Goal: Task Accomplishment & Management: Use online tool/utility

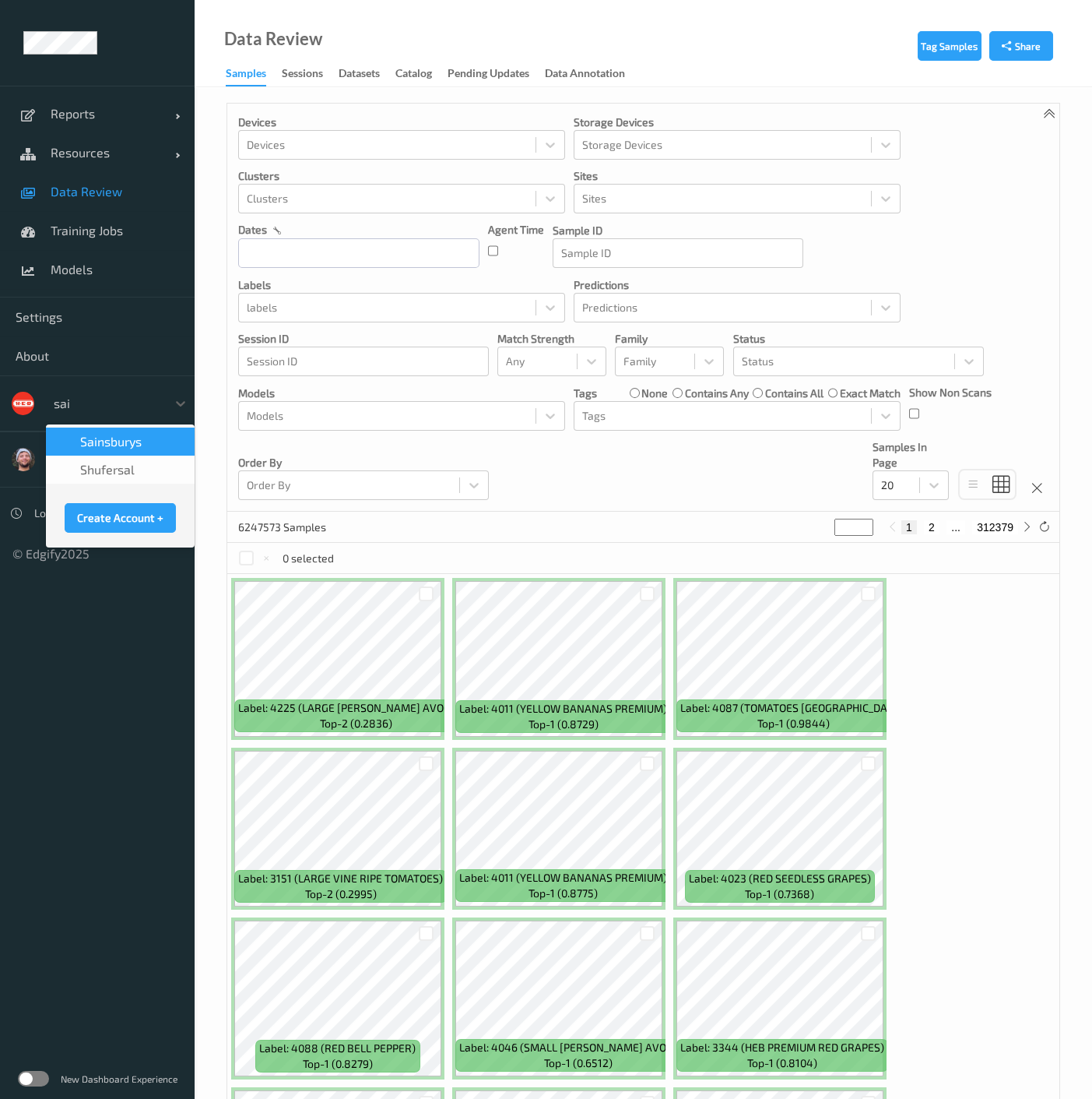
type input "sain"
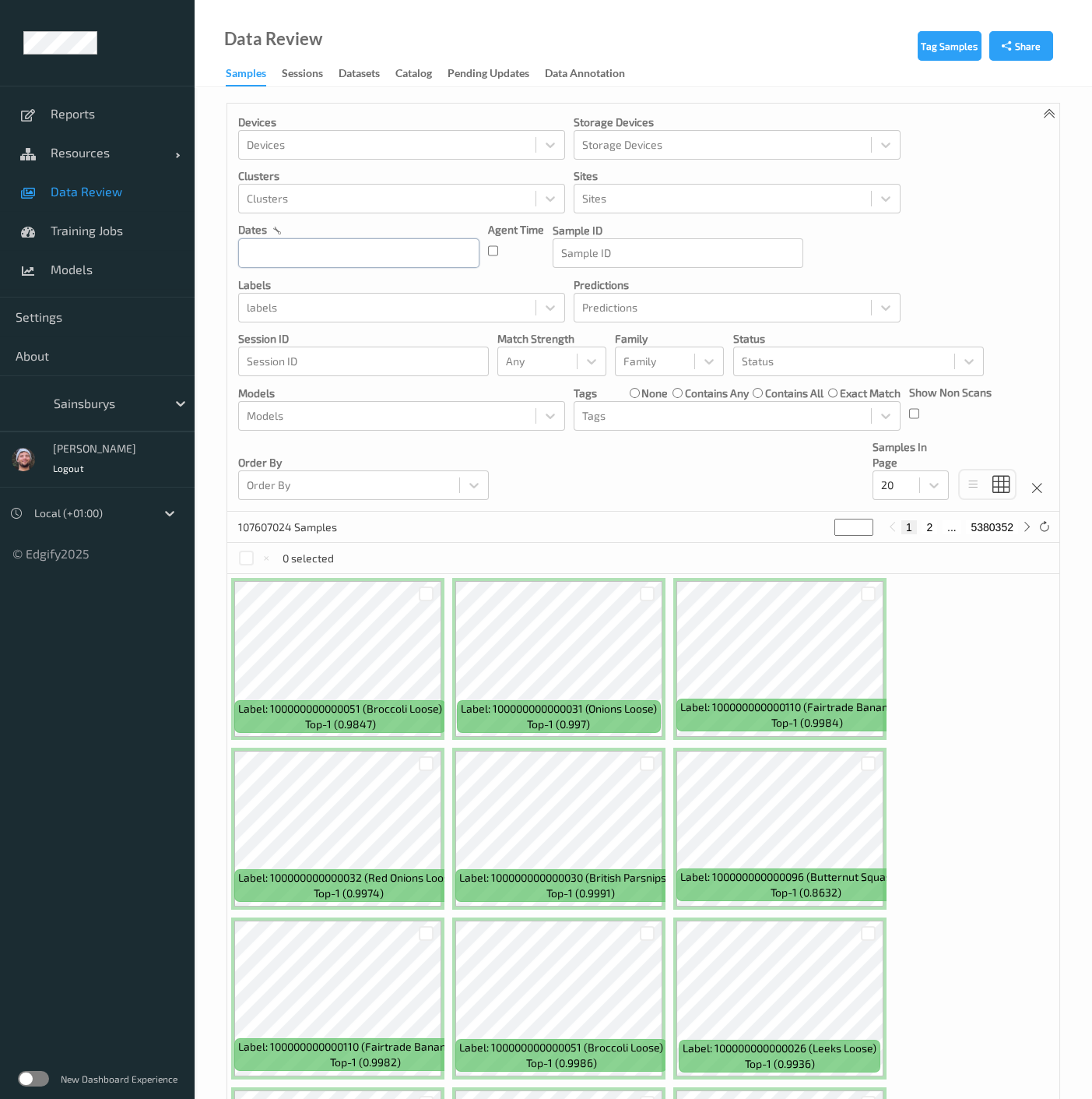
click at [309, 252] on input "text" at bounding box center [358, 252] width 241 height 29
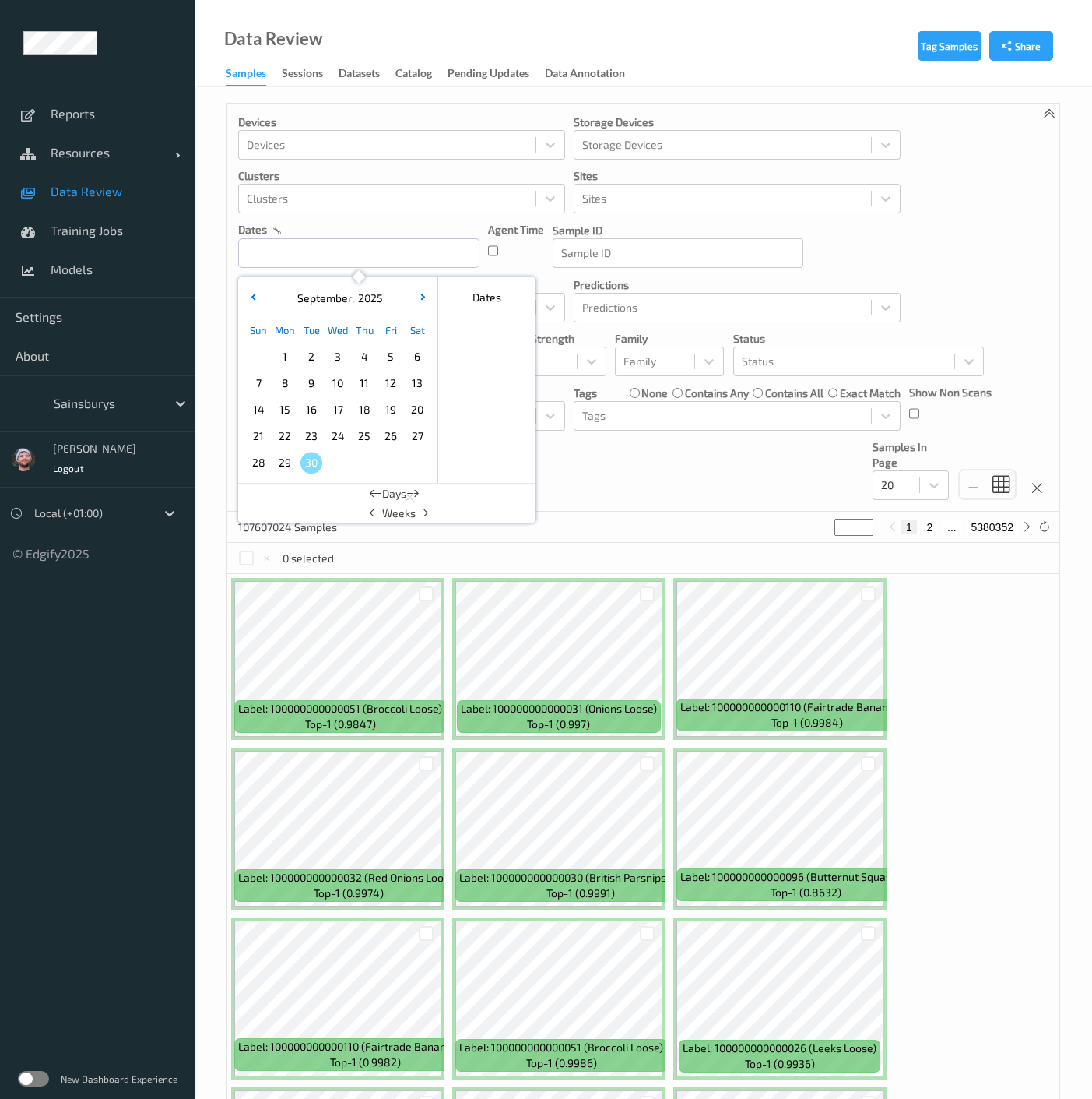
click at [293, 454] on div "29" at bounding box center [285, 462] width 26 height 26
type input "29/09/2025 00:00 -> 29/09/2025 23:59"
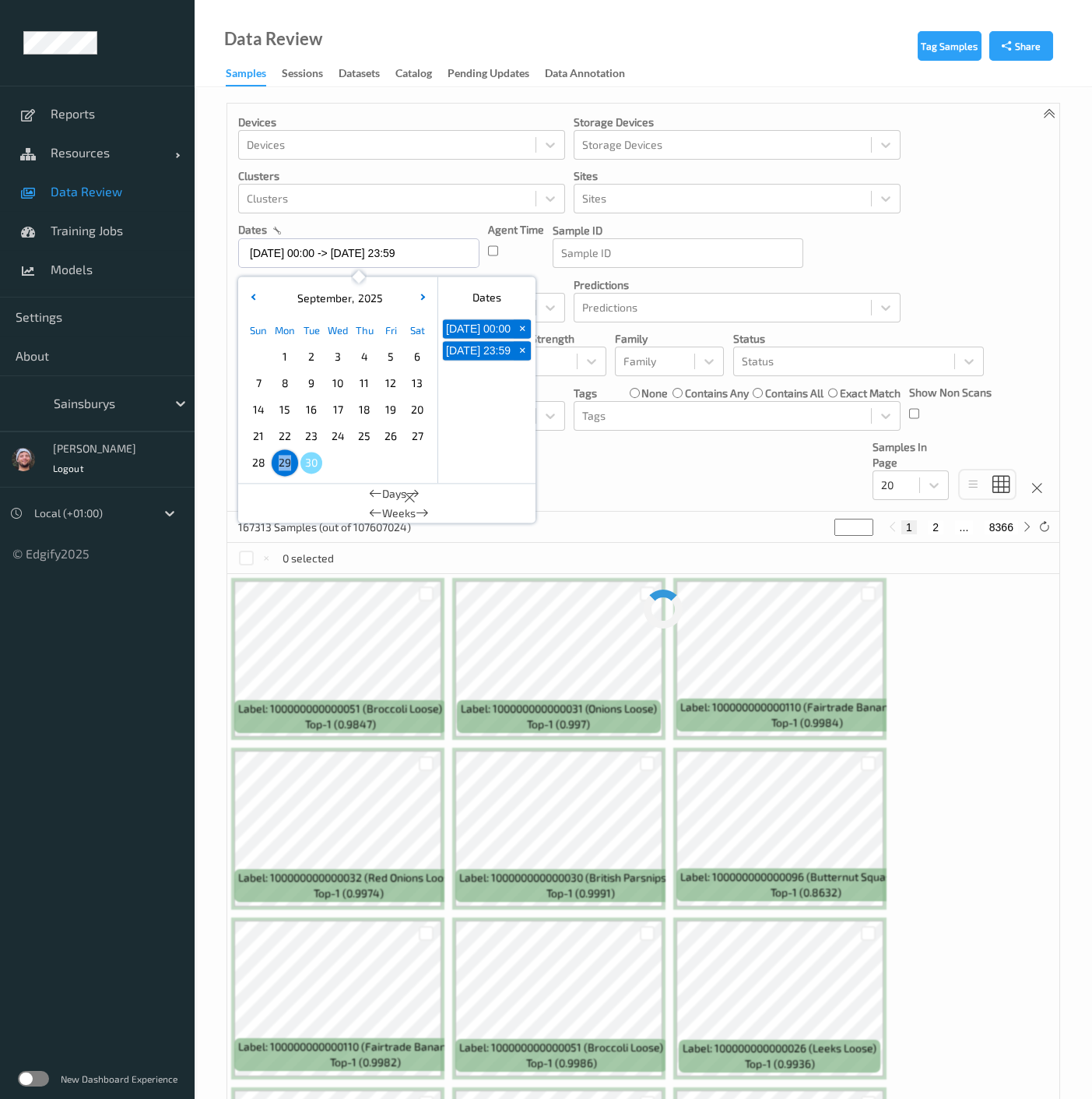
click at [622, 515] on div "167313 Samples (out of 107607024) * 1 2 ... 8366" at bounding box center [643, 526] width 832 height 31
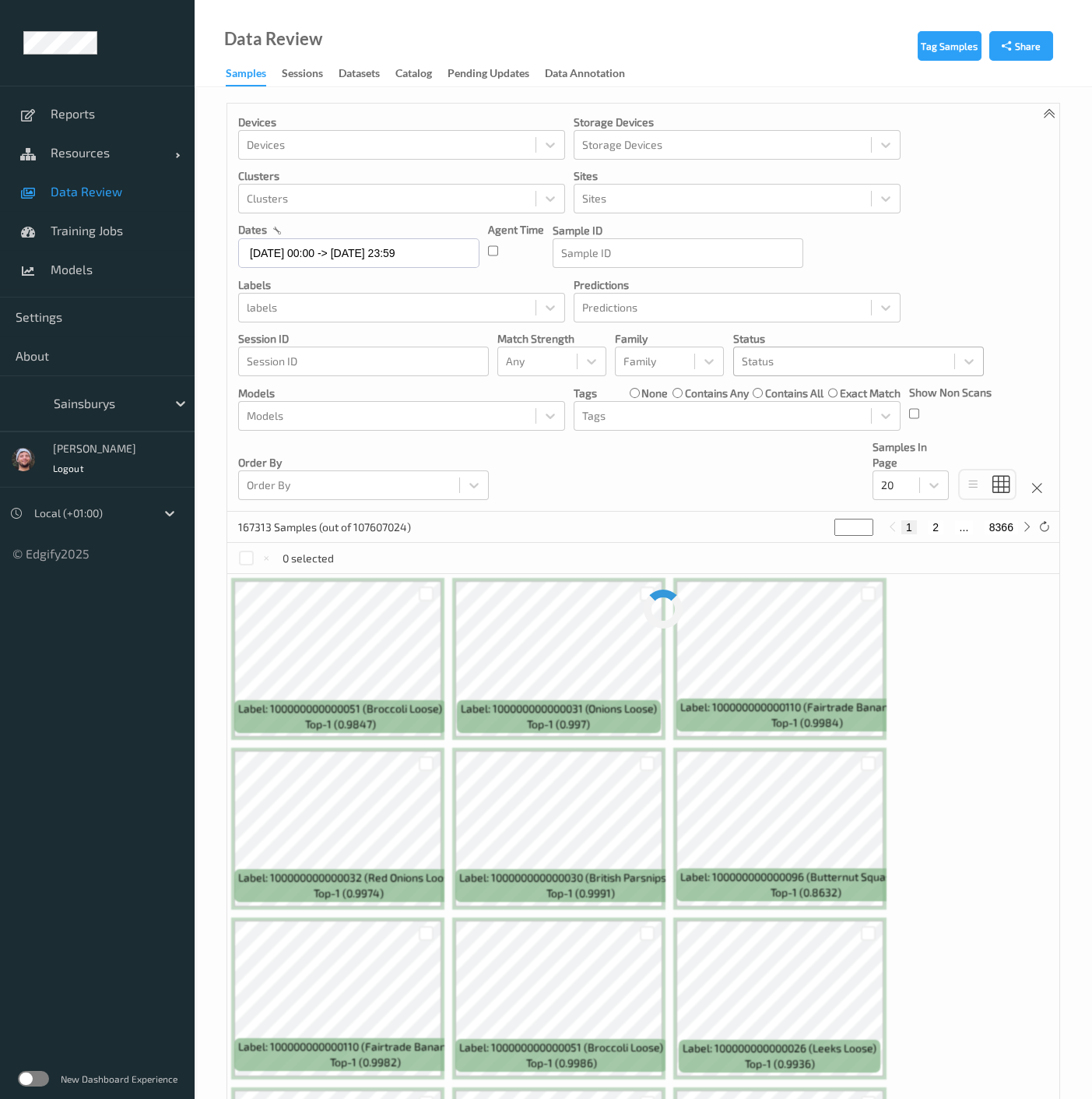
click at [792, 361] on div at bounding box center [844, 361] width 205 height 19
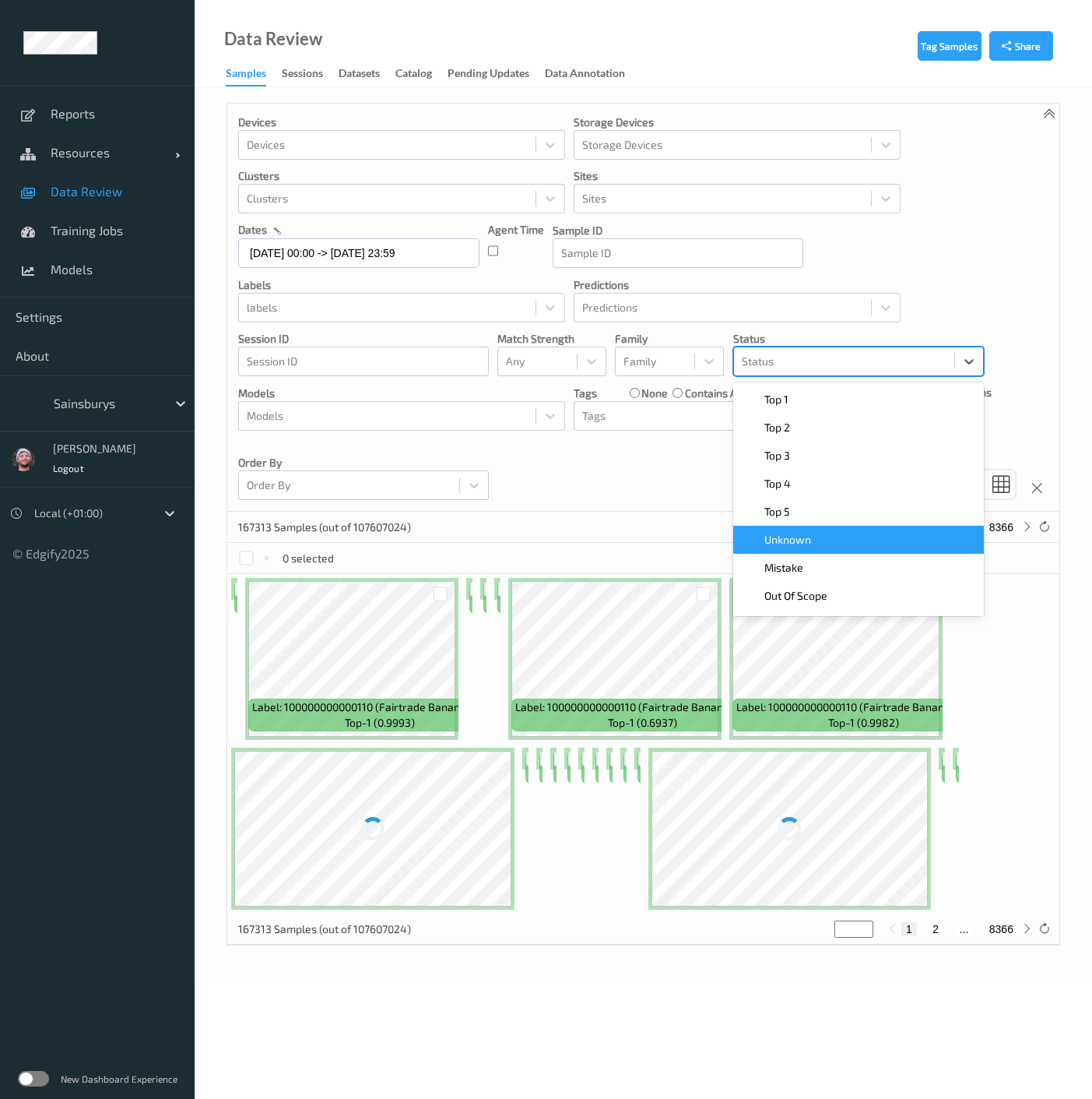
click at [813, 543] on div "Unknown" at bounding box center [859, 540] width 232 height 15
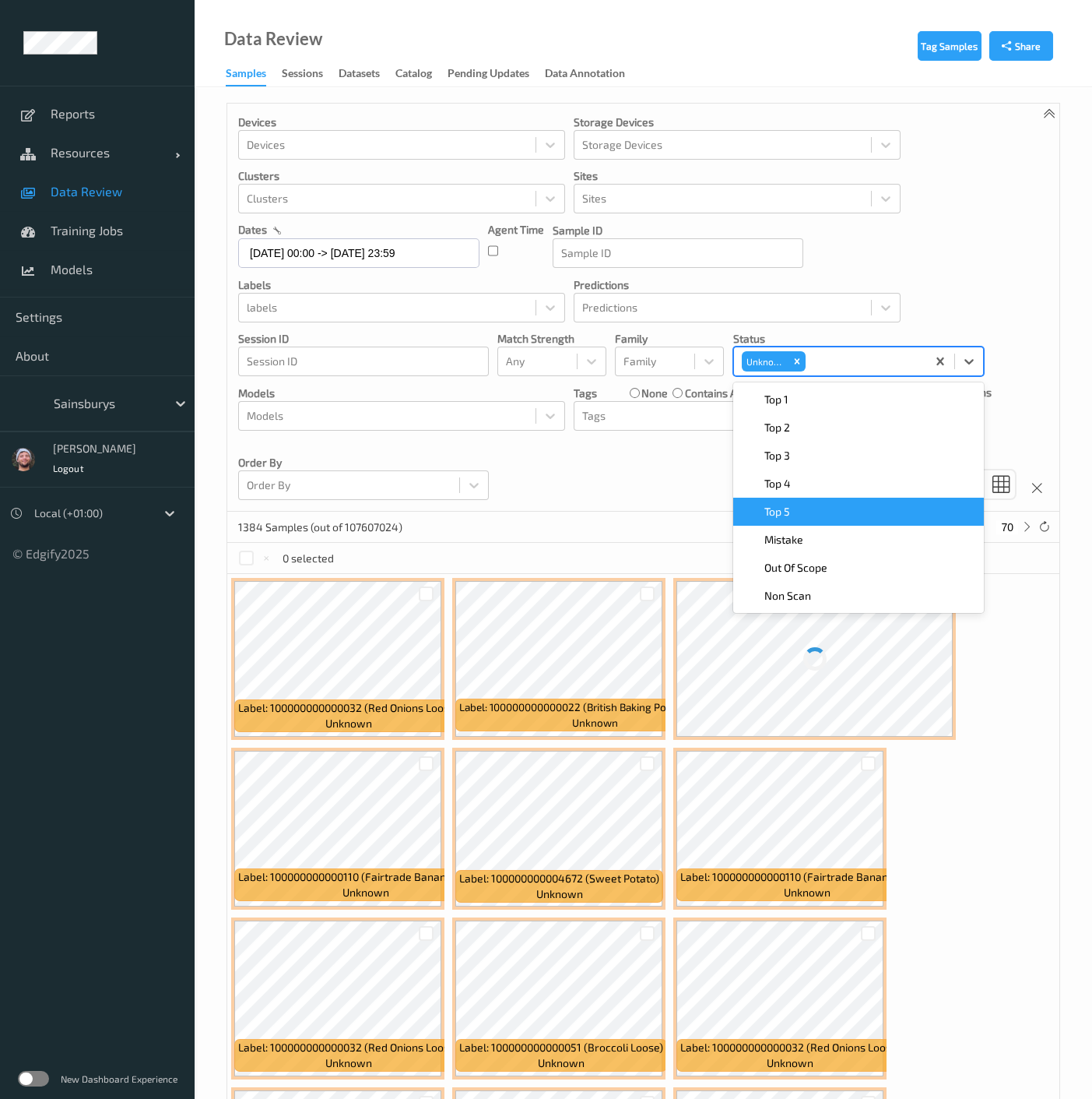
click at [657, 474] on div "Devices Devices Storage Devices Storage Devices Clusters Clusters Sites Sites d…" at bounding box center [643, 308] width 832 height 408
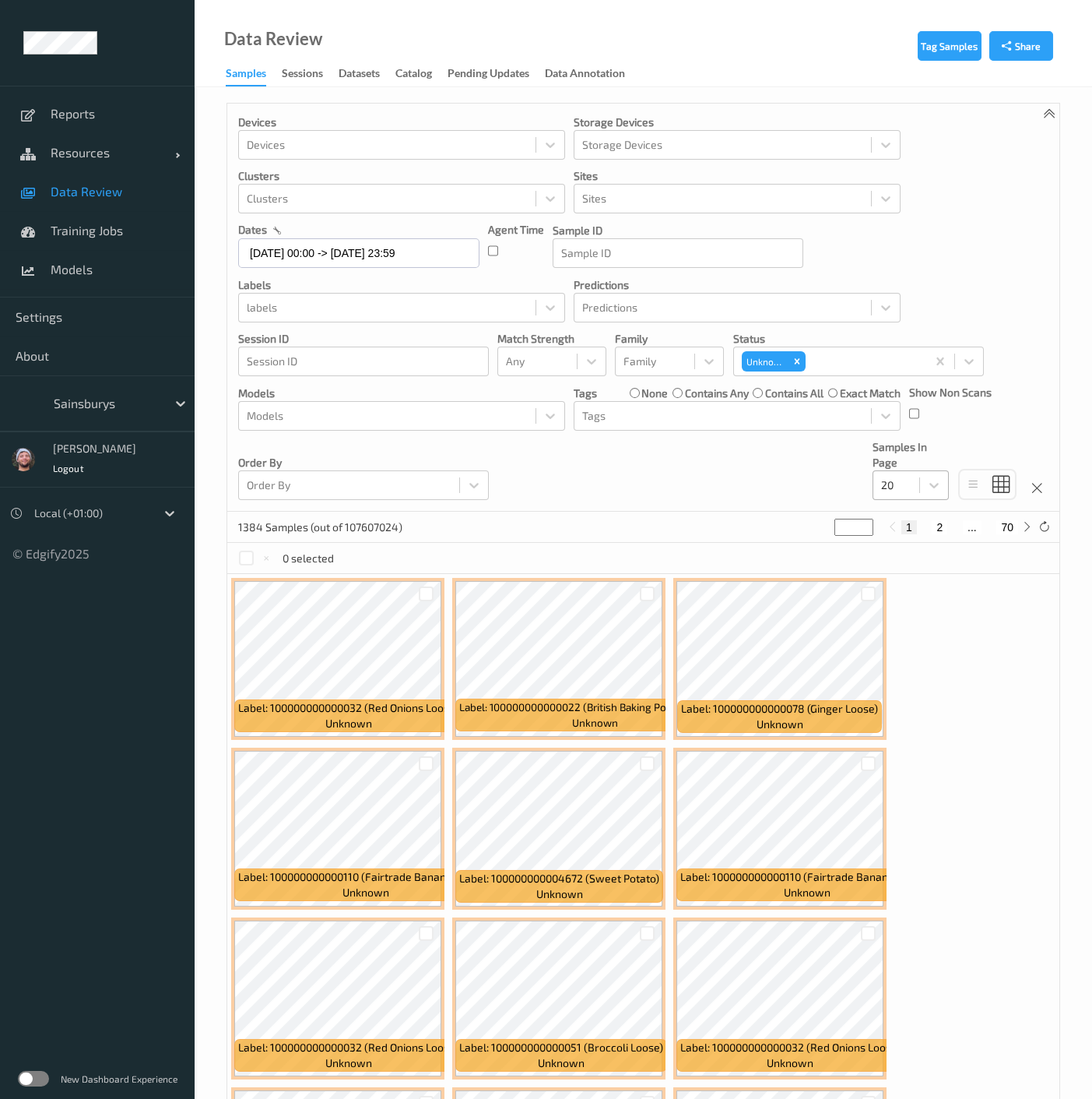
click at [906, 497] on div "20" at bounding box center [896, 485] width 46 height 25
click at [916, 636] on span "200" at bounding box center [913, 635] width 19 height 15
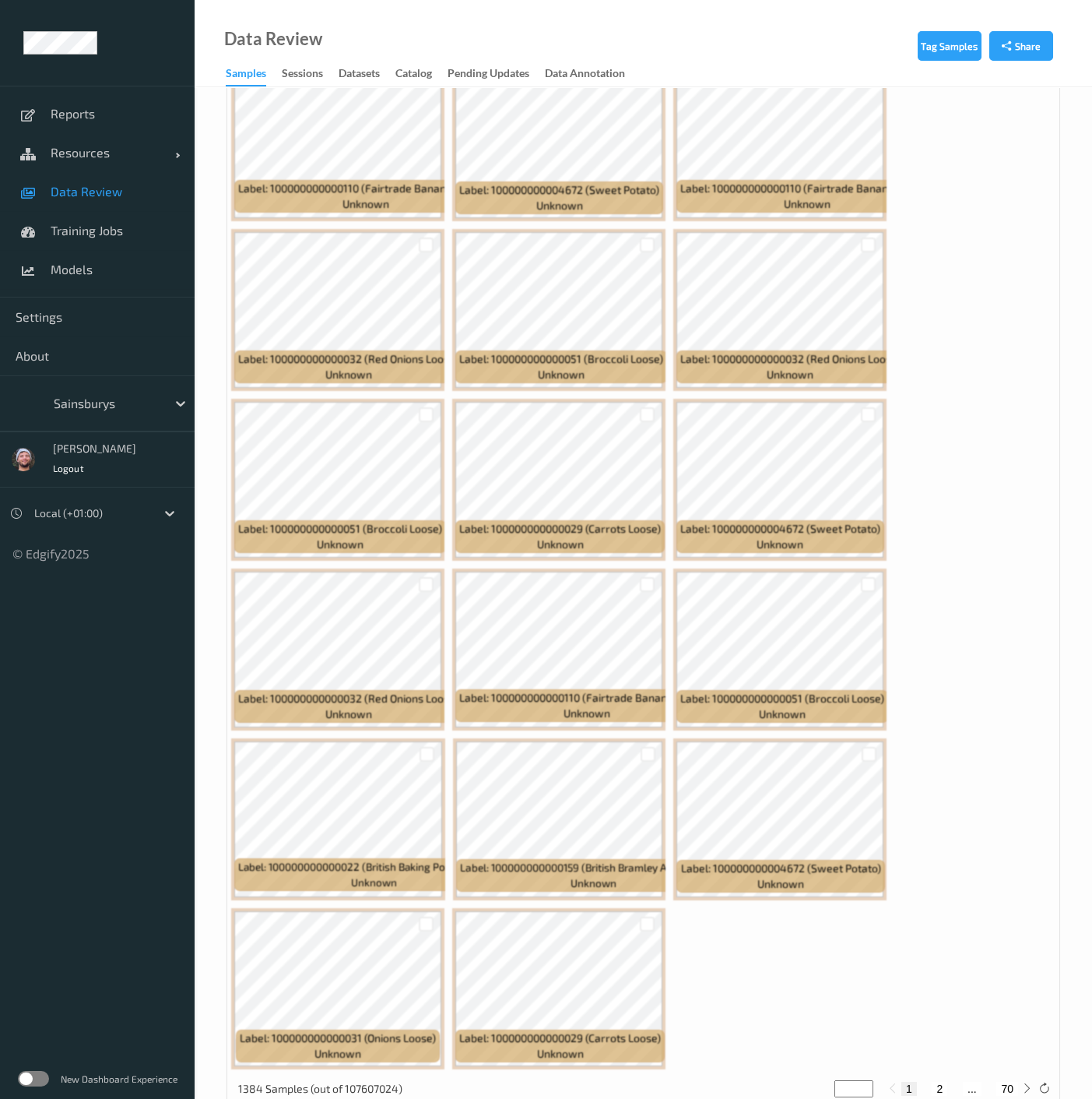
scroll to position [700, 0]
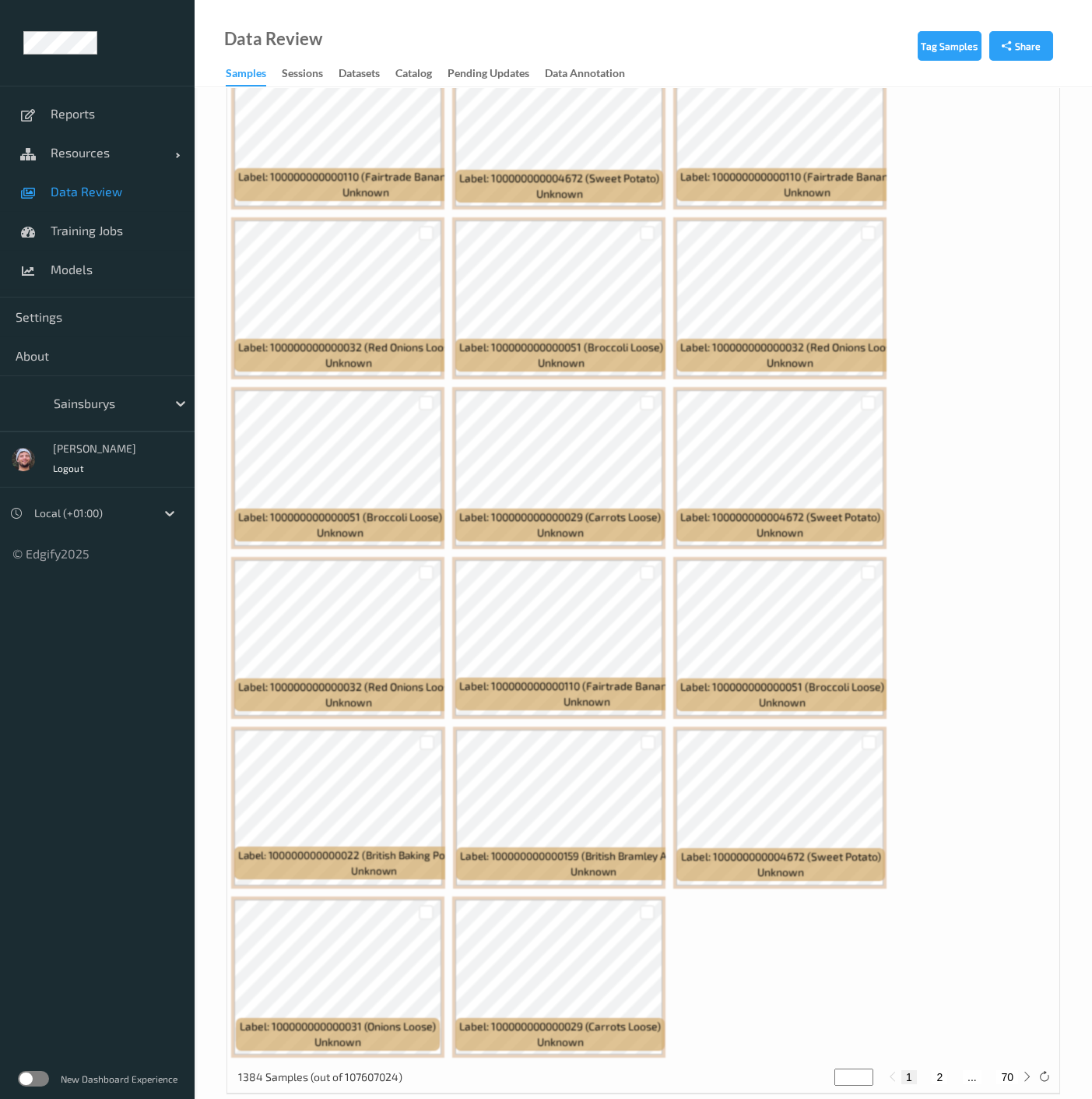
click at [943, 392] on div "Label: 100000000000032 (Red Onions Loose) unknown Label: 100000000000022 (Briti…" at bounding box center [643, 468] width 832 height 1188
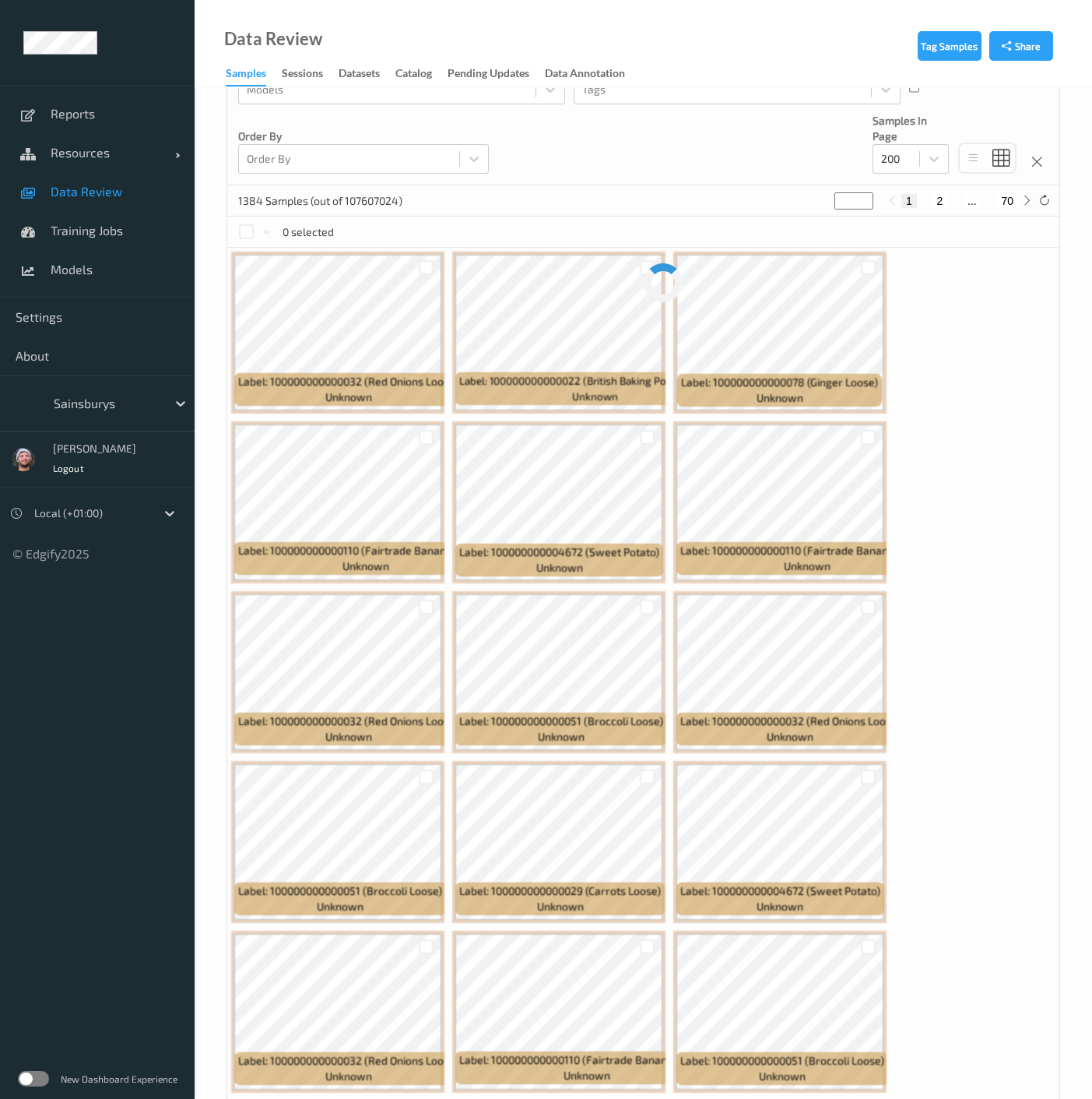
scroll to position [0, 0]
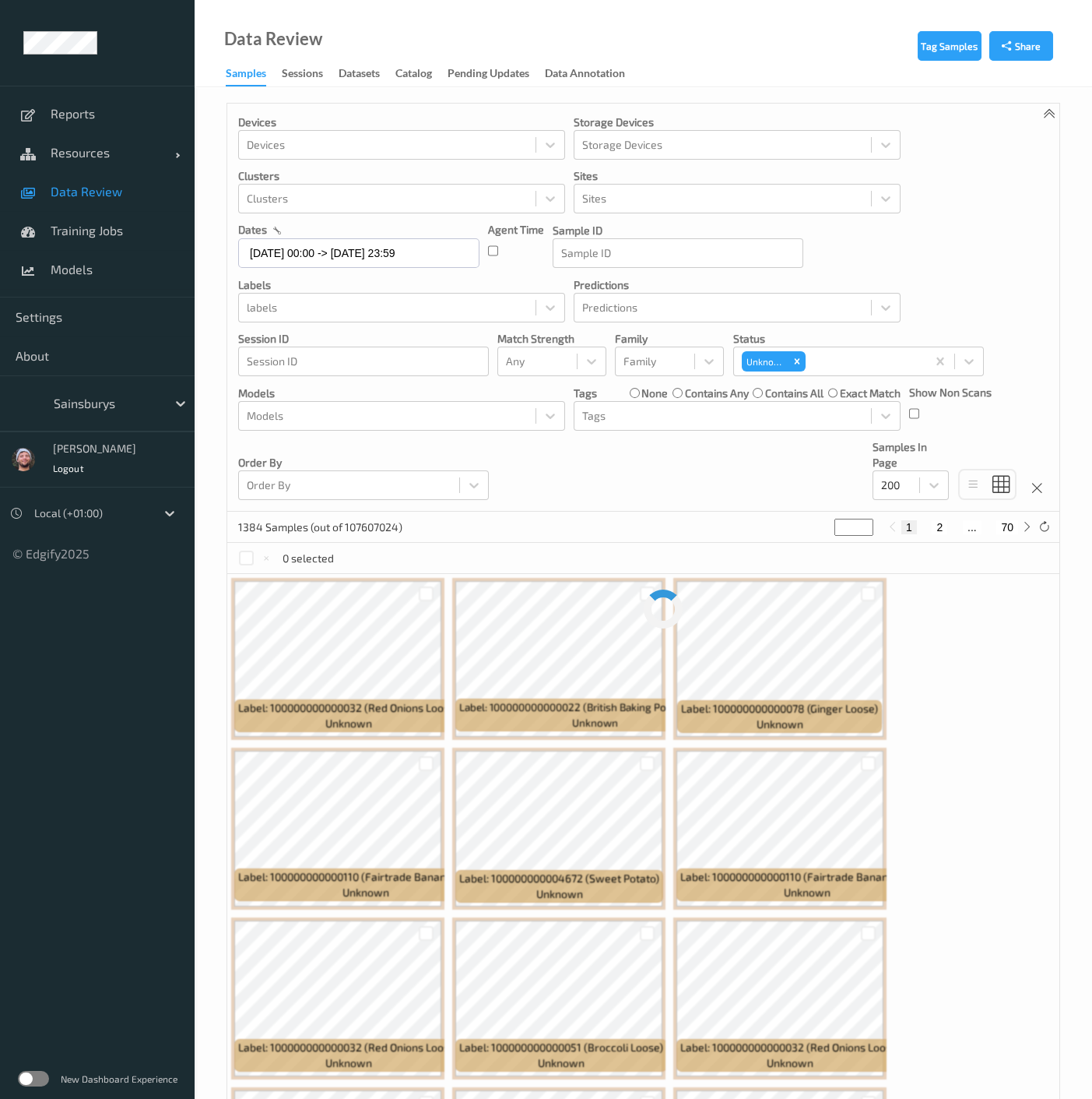
click at [763, 462] on div "Devices Devices Storage Devices Storage Devices Clusters Clusters Sites Sites d…" at bounding box center [643, 308] width 832 height 408
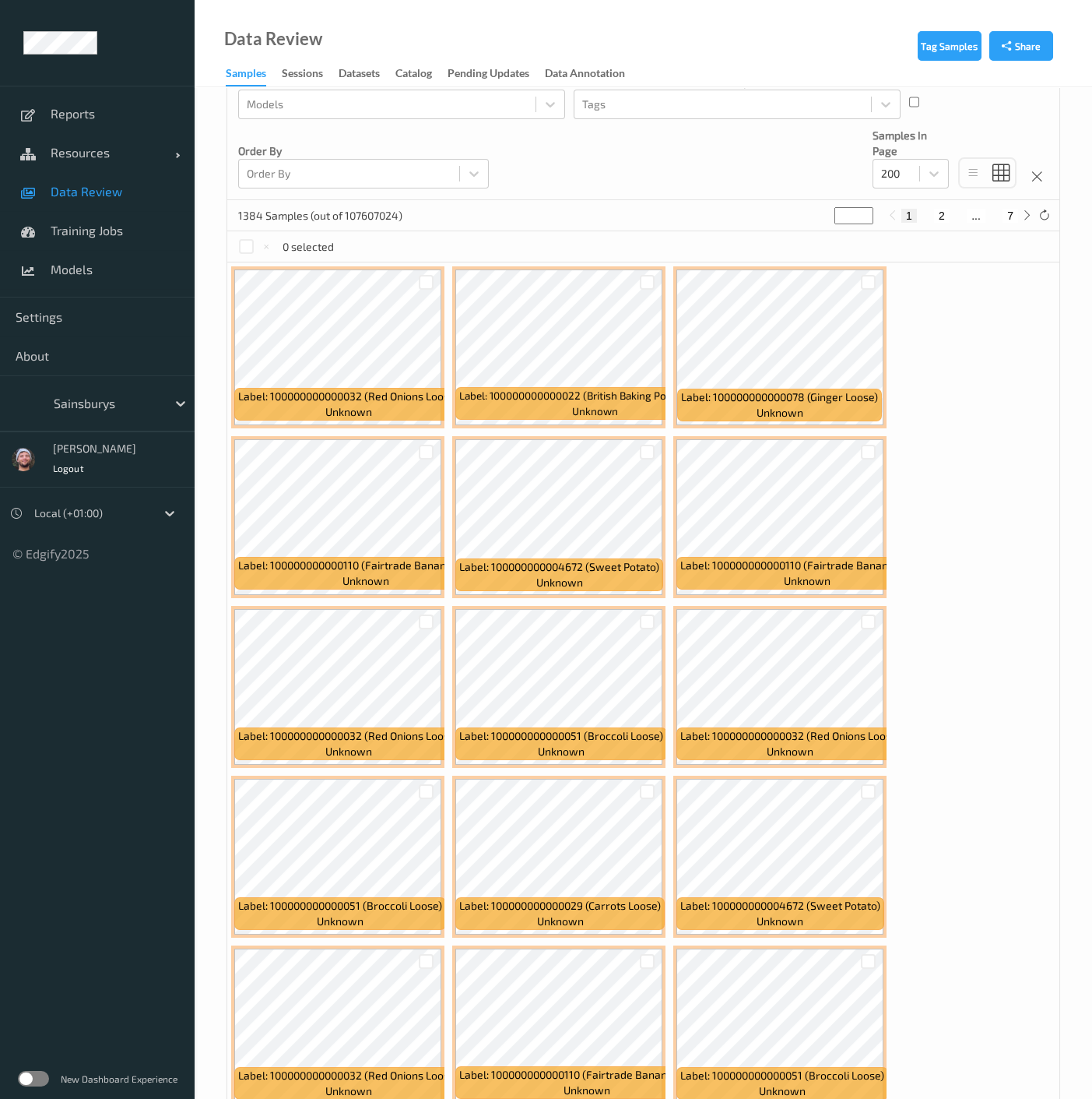
scroll to position [380, 0]
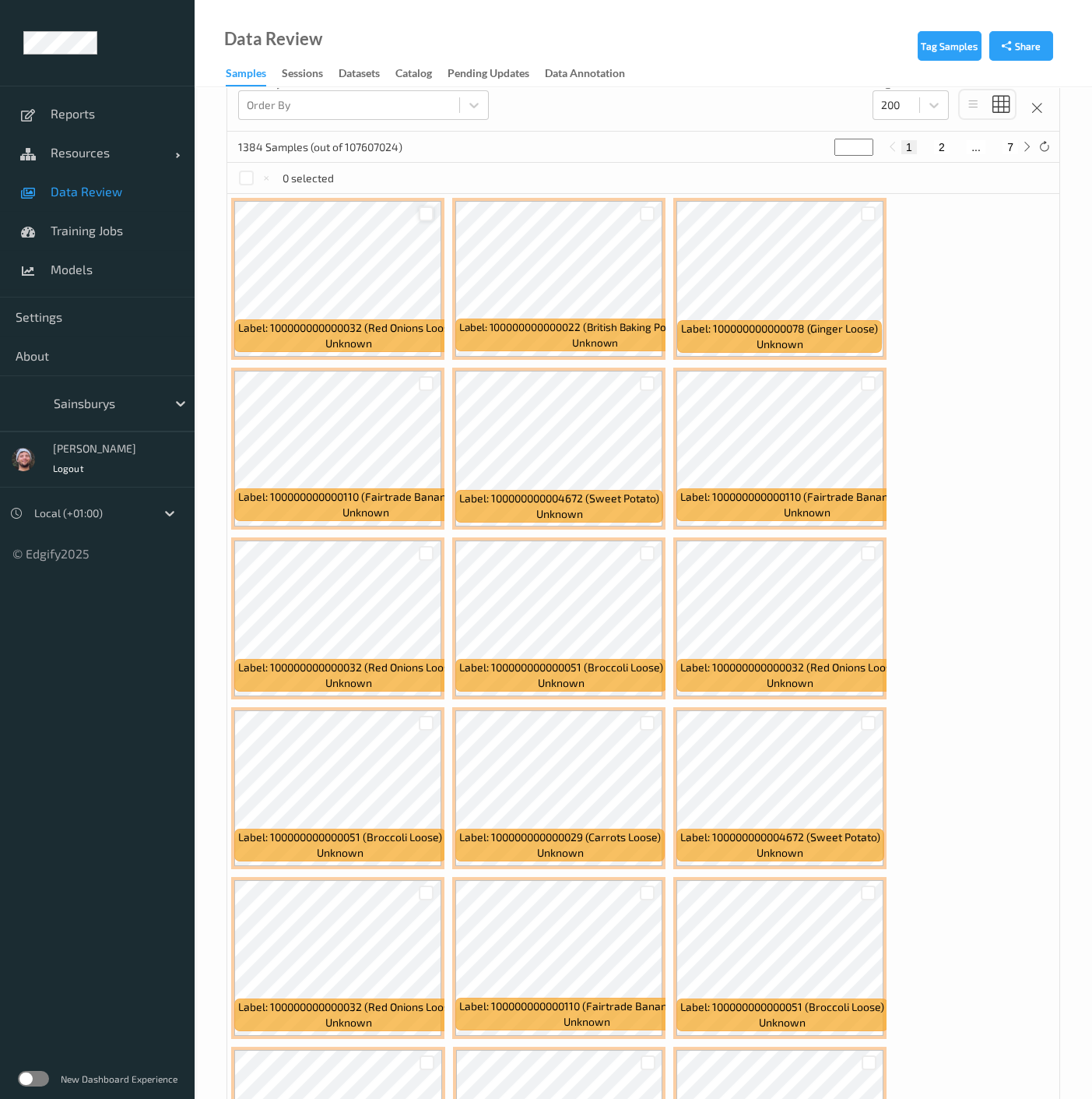
click at [420, 210] on div at bounding box center [426, 214] width 15 height 15
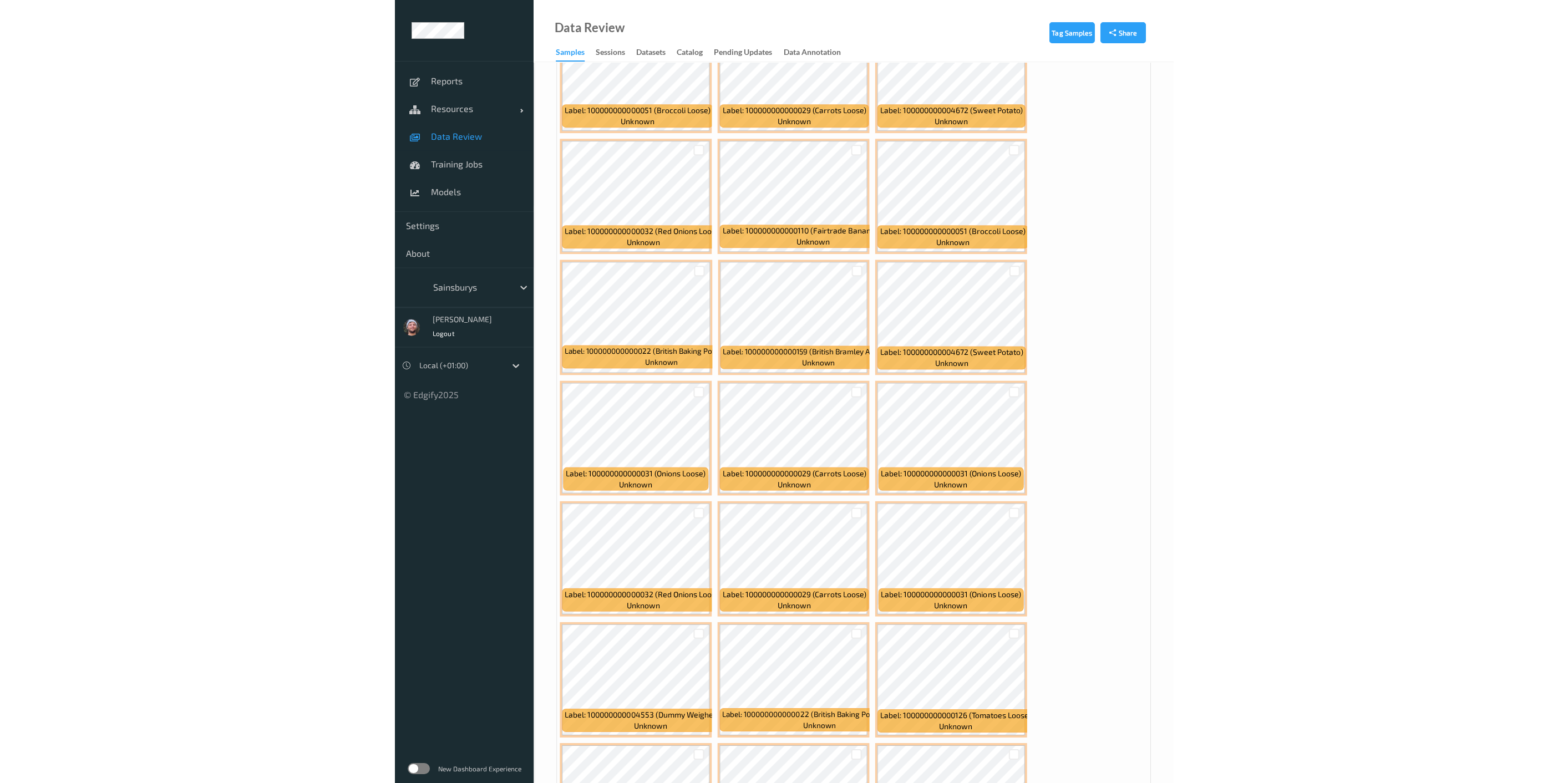
scroll to position [761, 0]
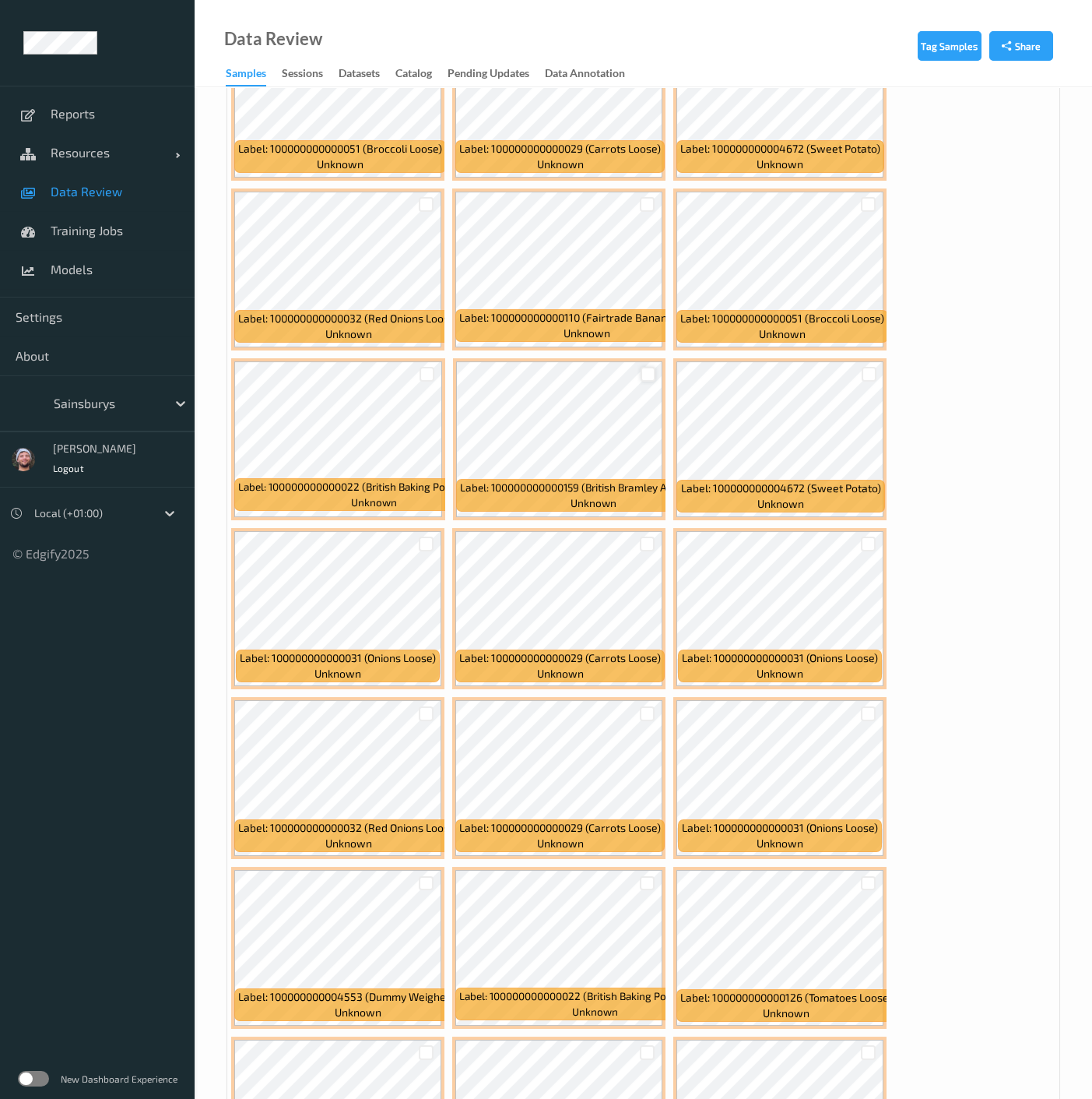
click at [648, 369] on div at bounding box center [648, 374] width 15 height 15
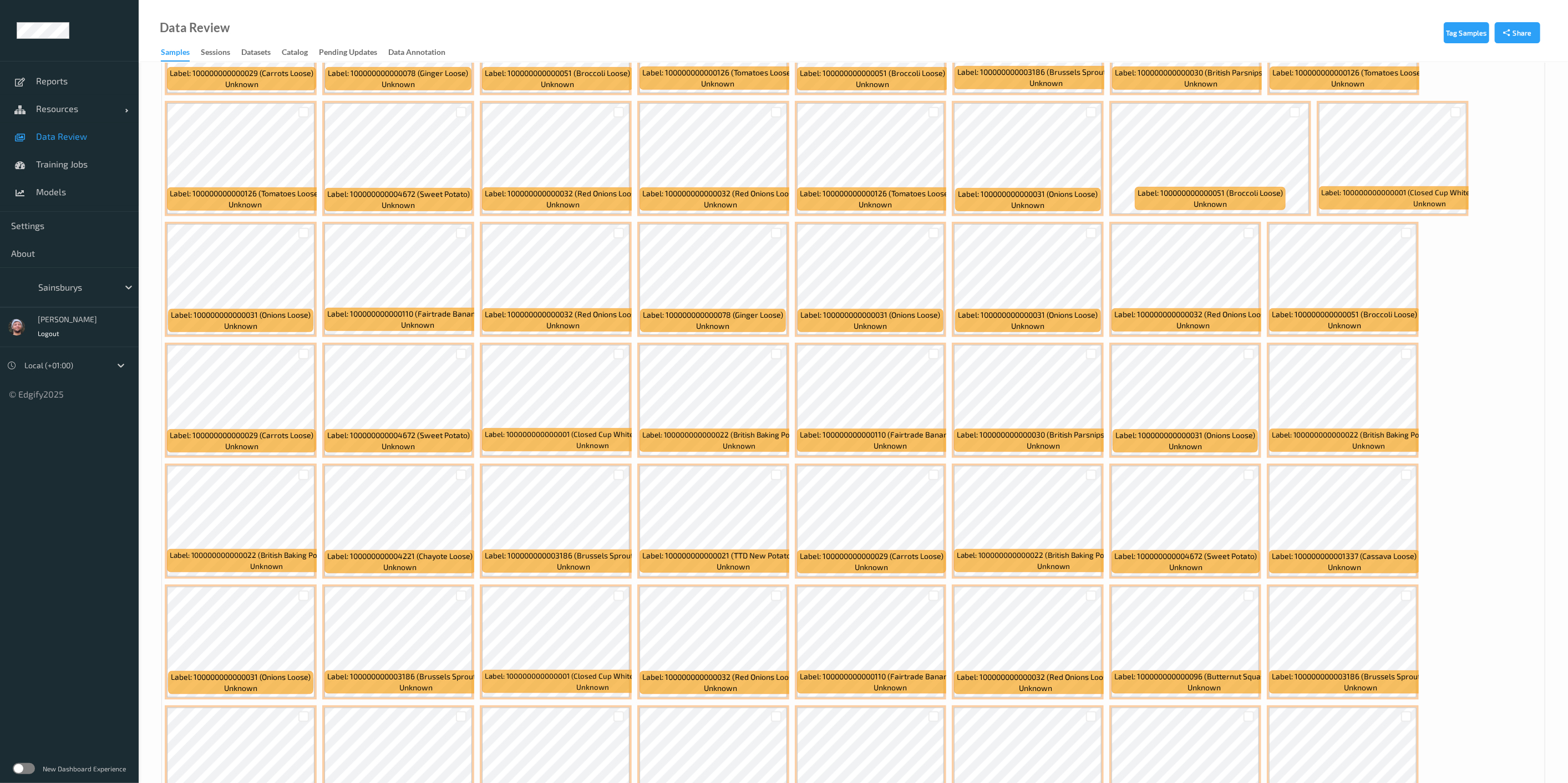
scroll to position [824, 0]
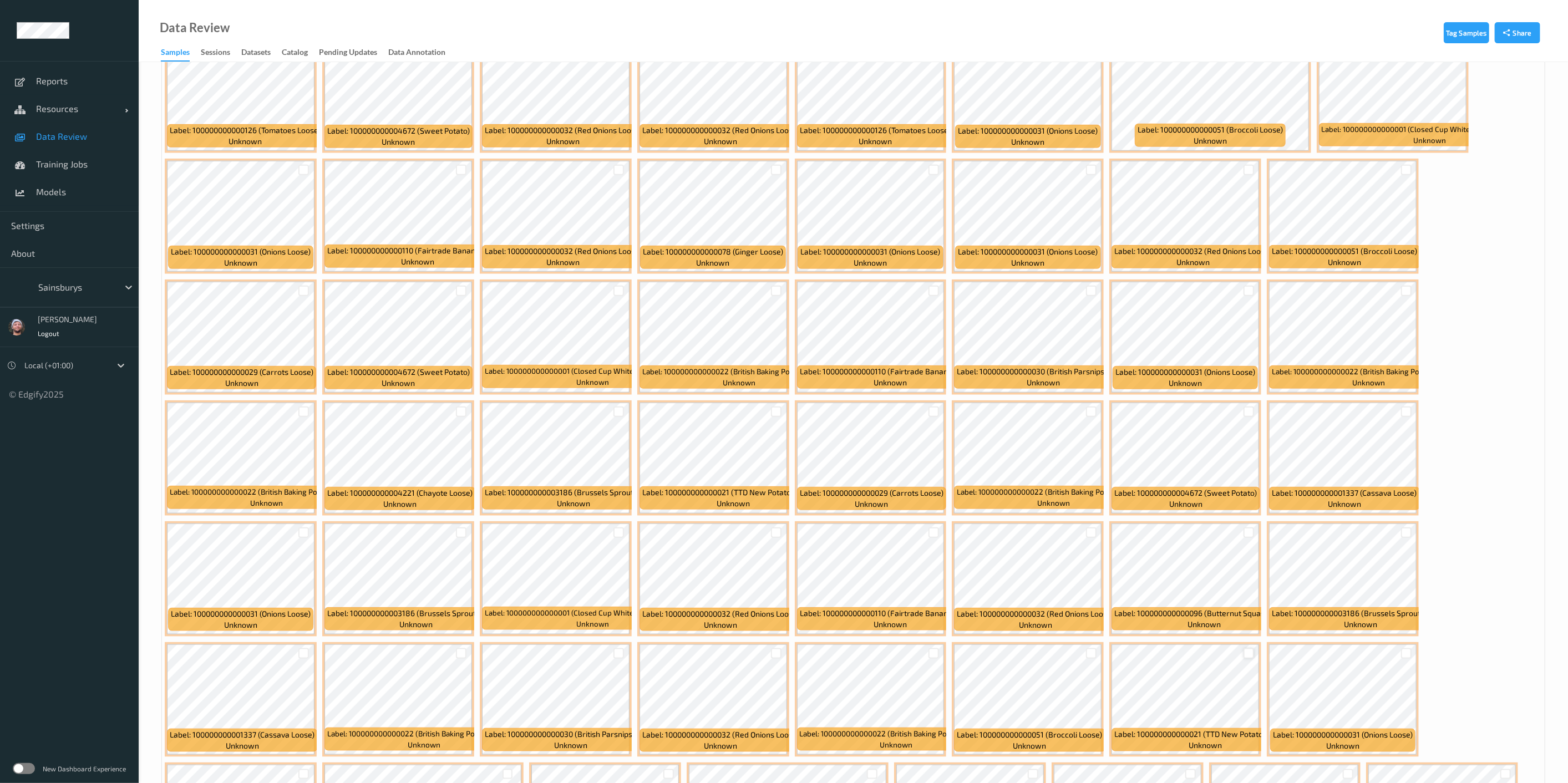
click at [787, 648] on div at bounding box center [1249, 654] width 11 height 11
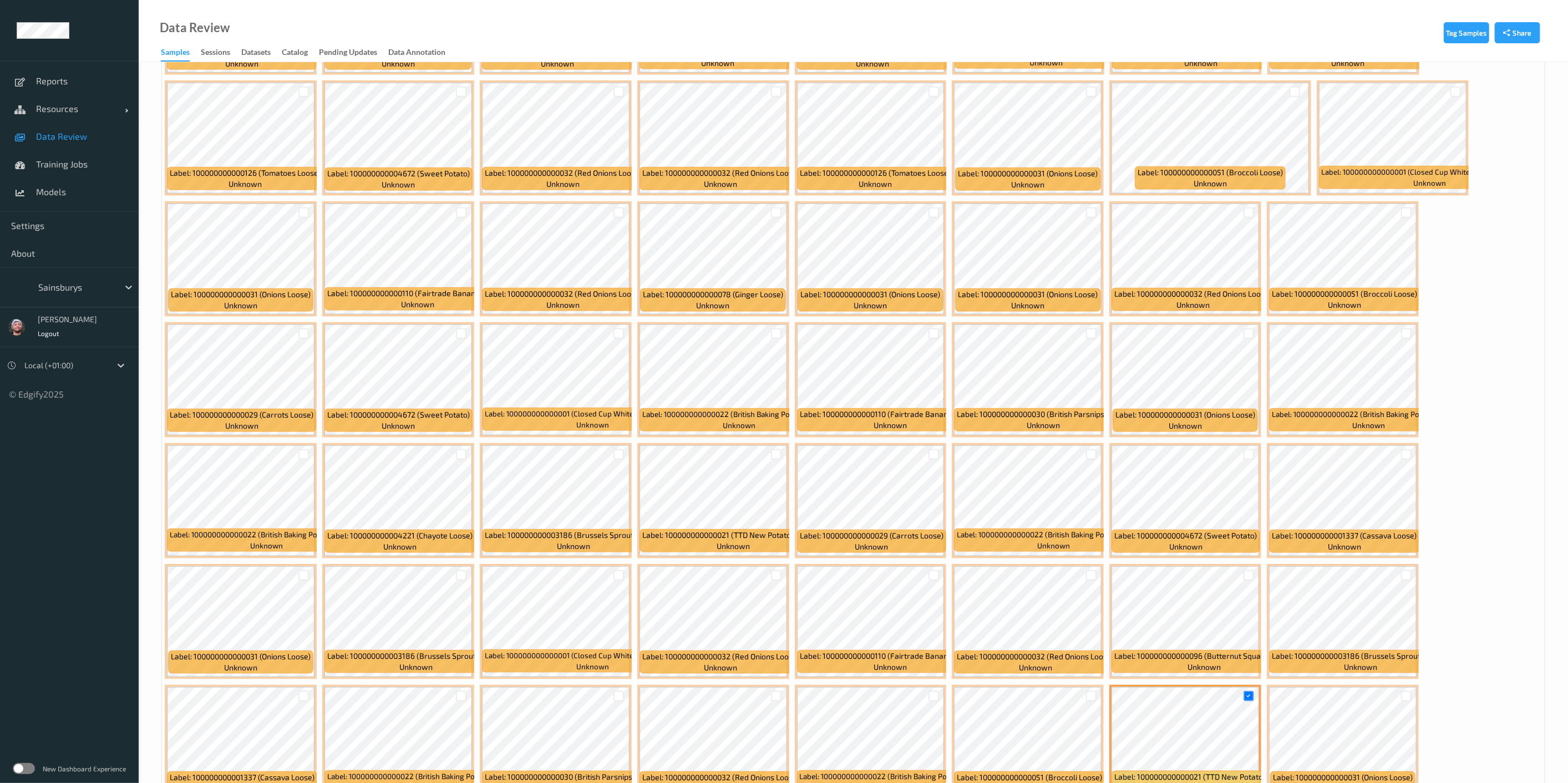
scroll to position [763, 0]
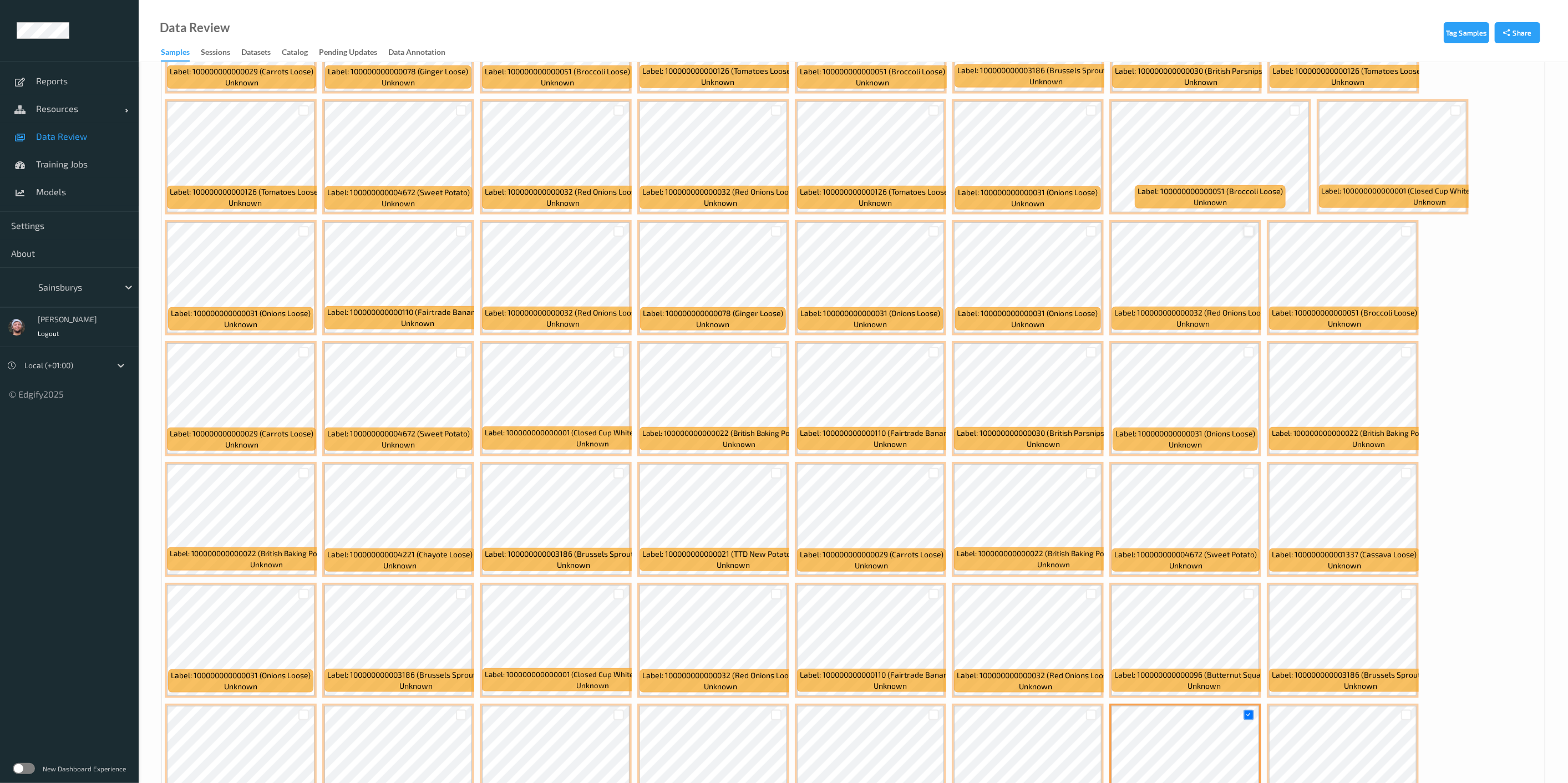
click at [787, 231] on div at bounding box center [1249, 232] width 11 height 11
click at [787, 108] on div at bounding box center [934, 111] width 11 height 11
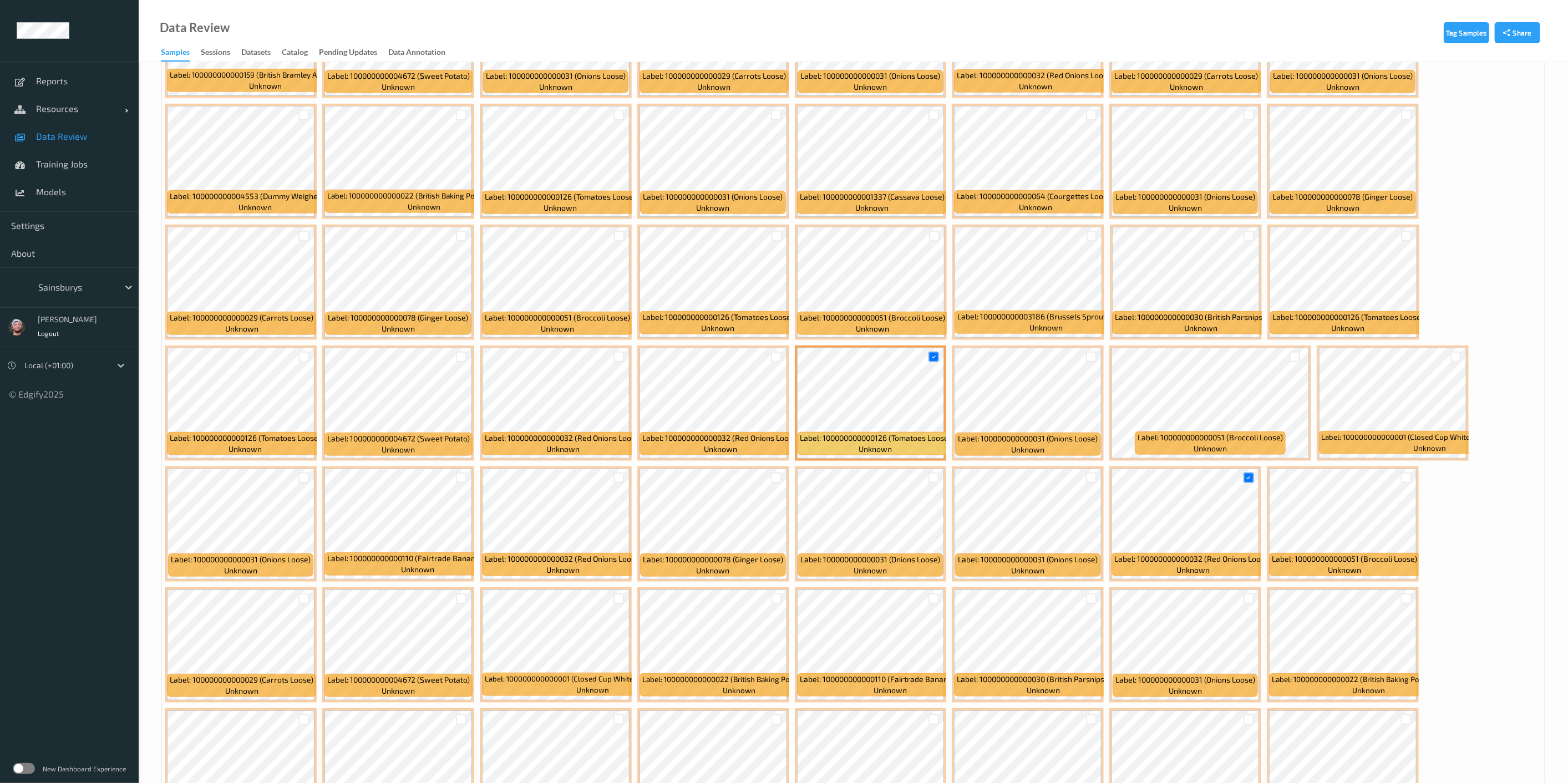
scroll to position [393, 0]
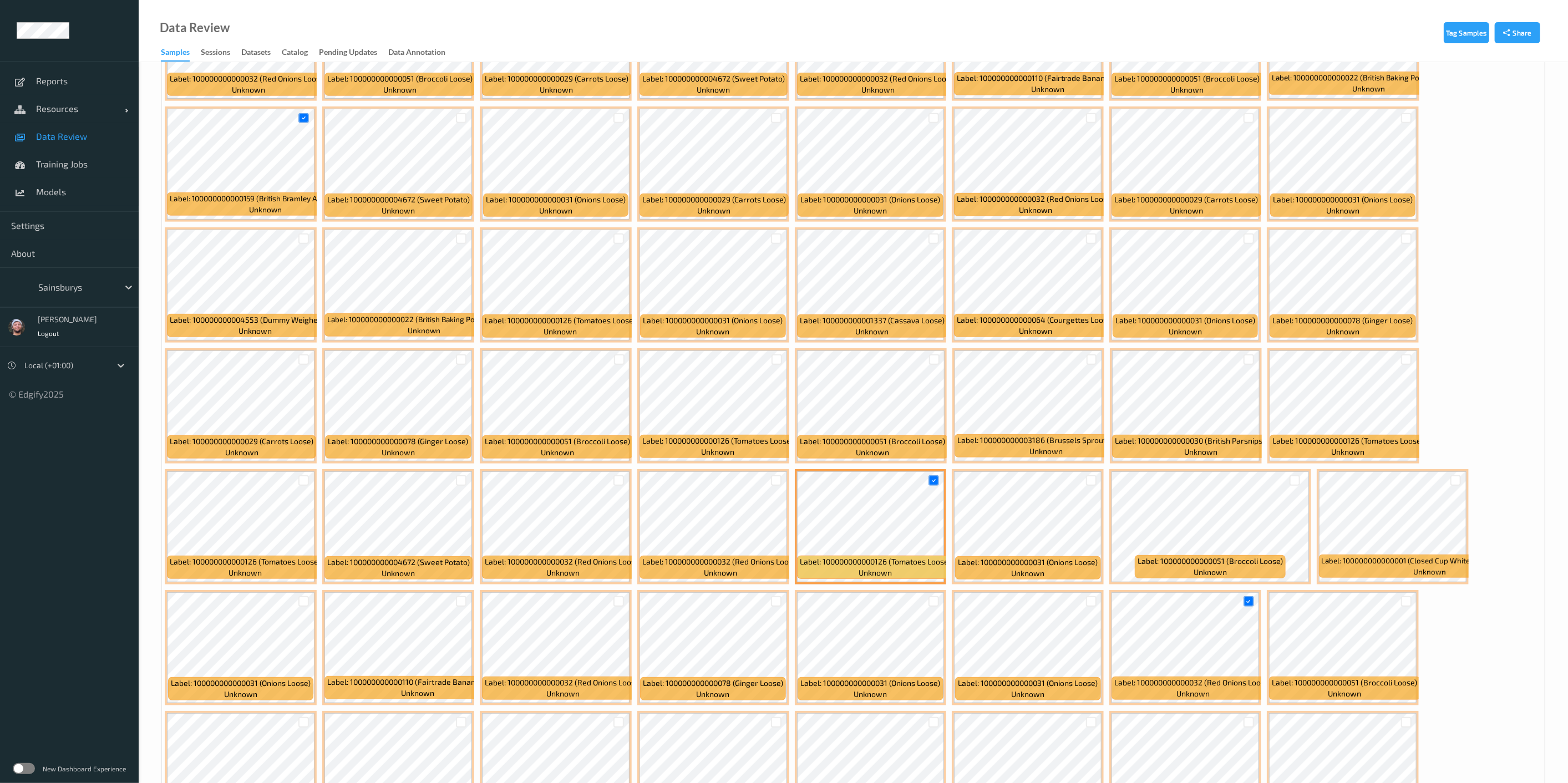
click at [787, 115] on div at bounding box center [1249, 118] width 11 height 11
click at [787, 116] on div at bounding box center [1091, 118] width 11 height 11
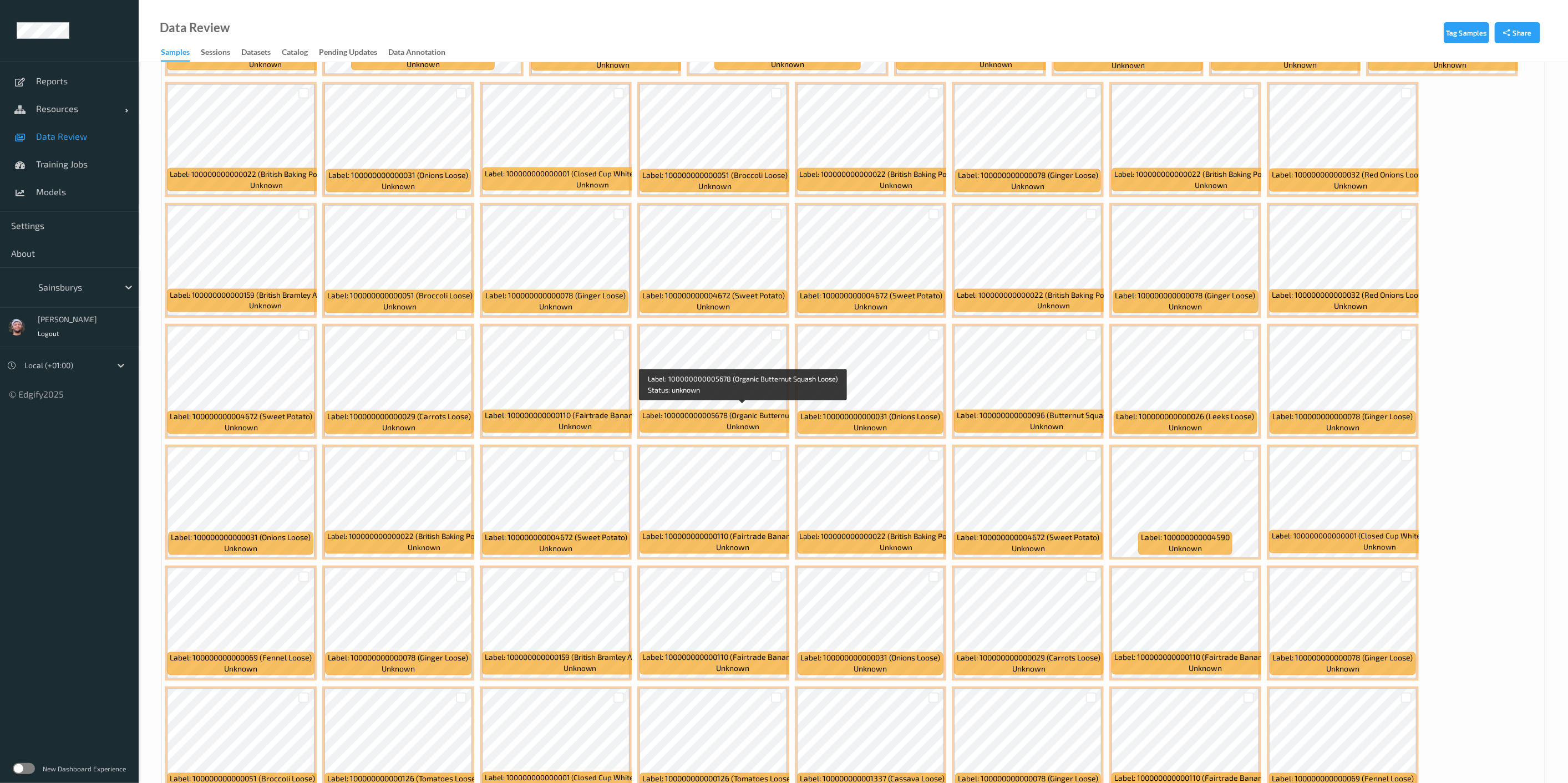
scroll to position [1810, 0]
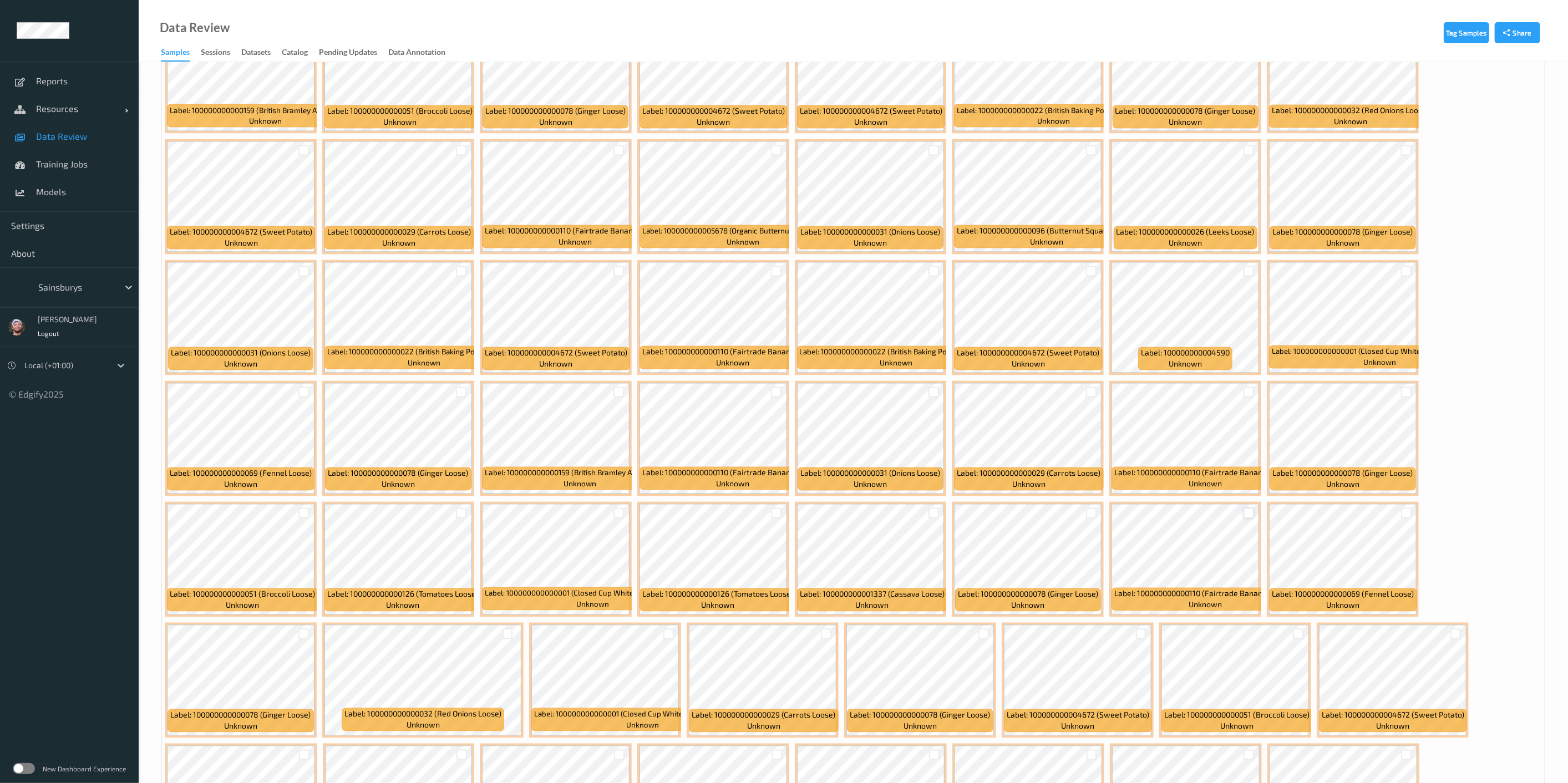
click at [787, 508] on div at bounding box center [1249, 514] width 11 height 11
click at [787, 510] on icon at bounding box center [1249, 513] width 7 height 7
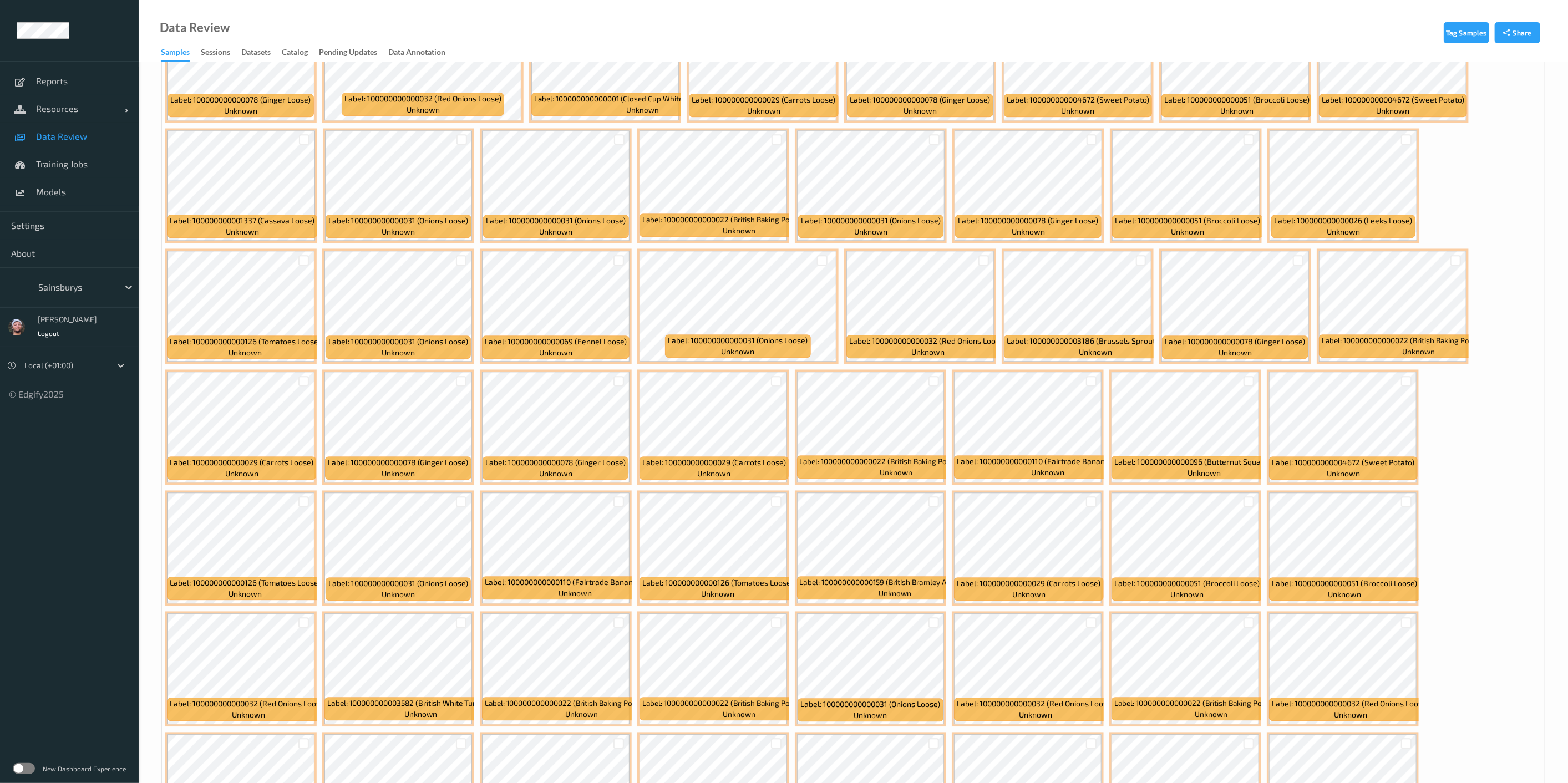
scroll to position [2427, 0]
click at [787, 496] on div at bounding box center [934, 502] width 11 height 11
click at [619, 496] on div at bounding box center [619, 502] width 11 height 11
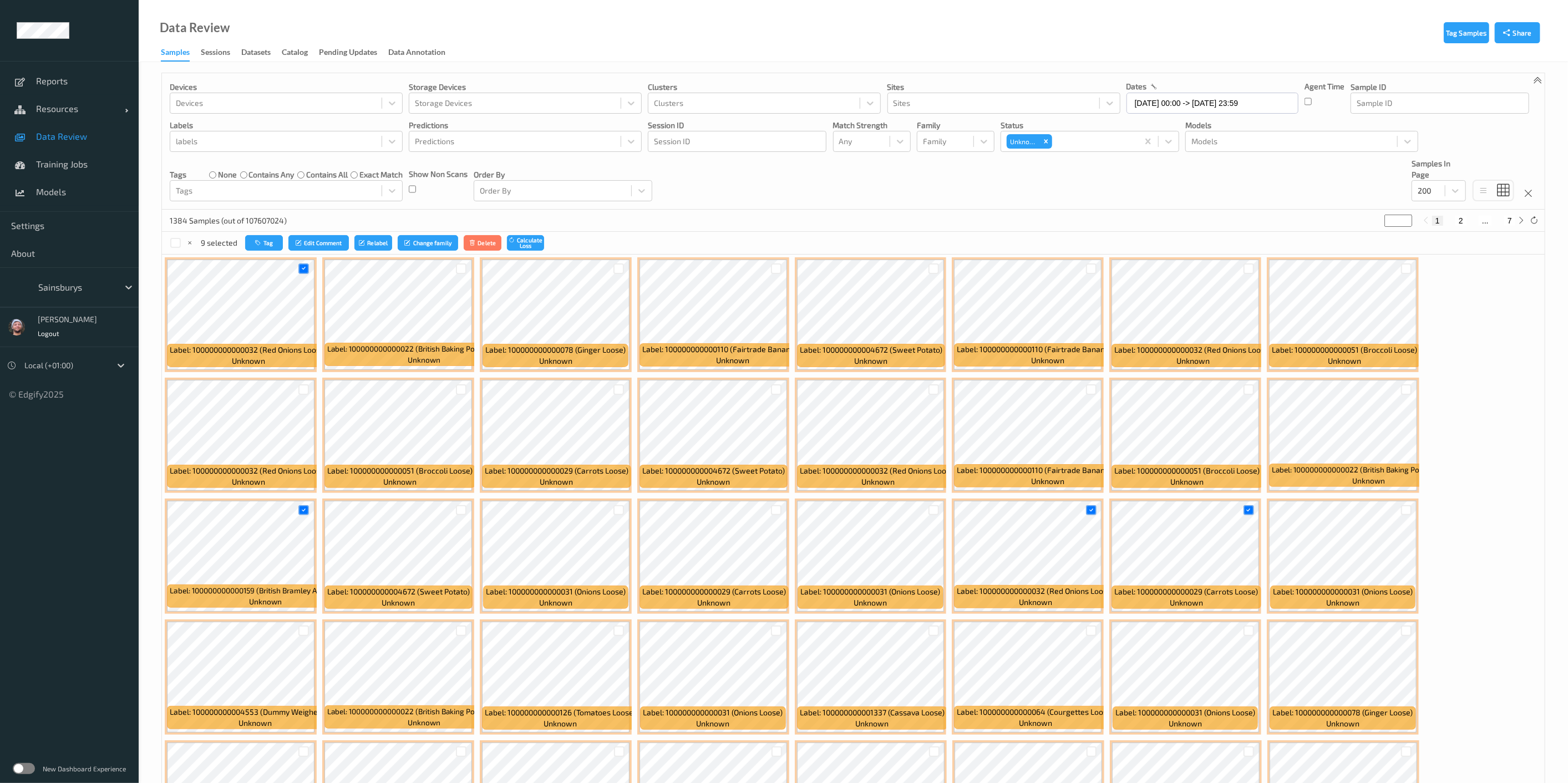
scroll to position [0, 0]
click at [259, 240] on icon "button" at bounding box center [259, 244] width 8 height 7
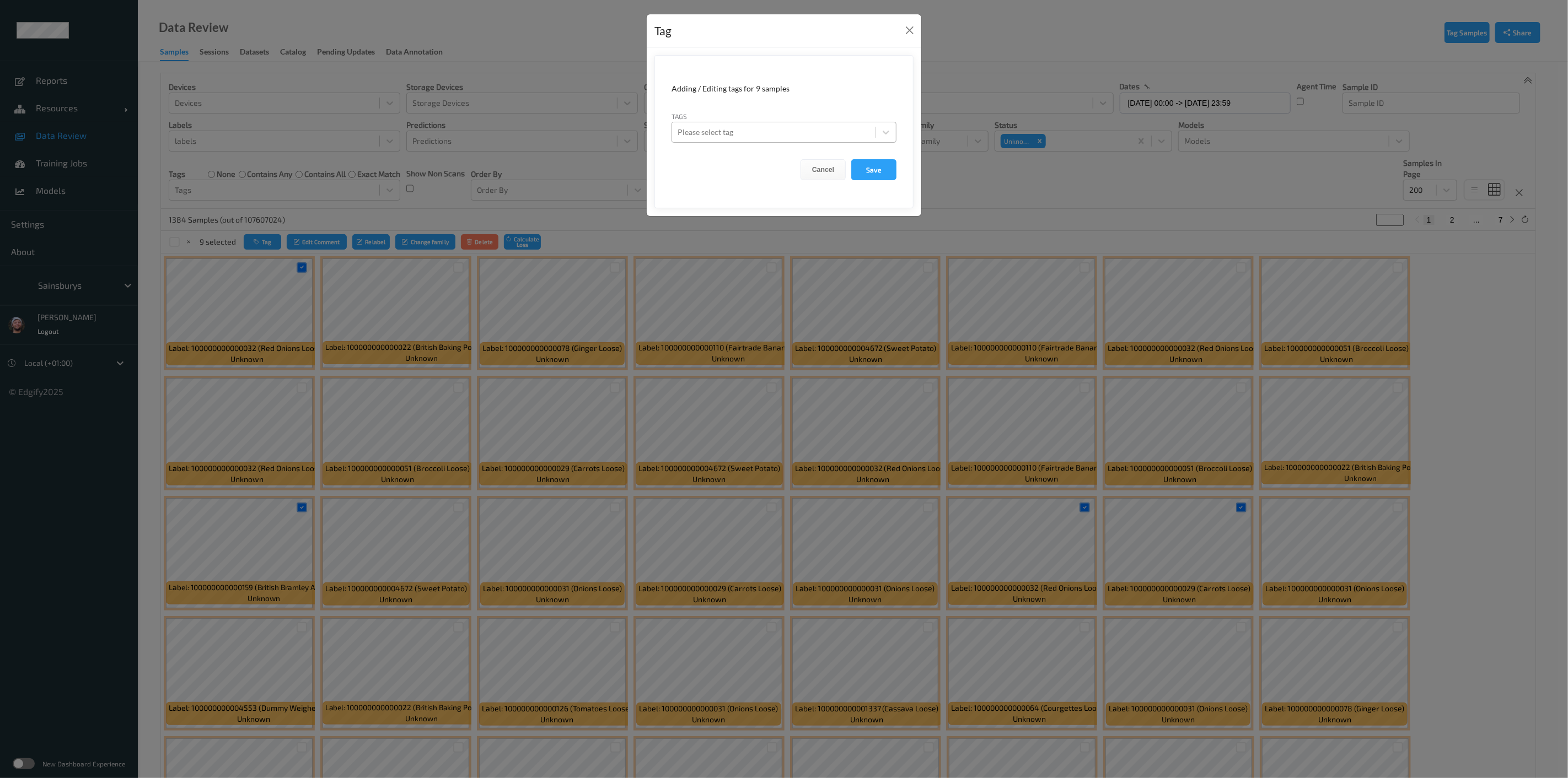
click at [774, 133] on div at bounding box center [774, 132] width 193 height 13
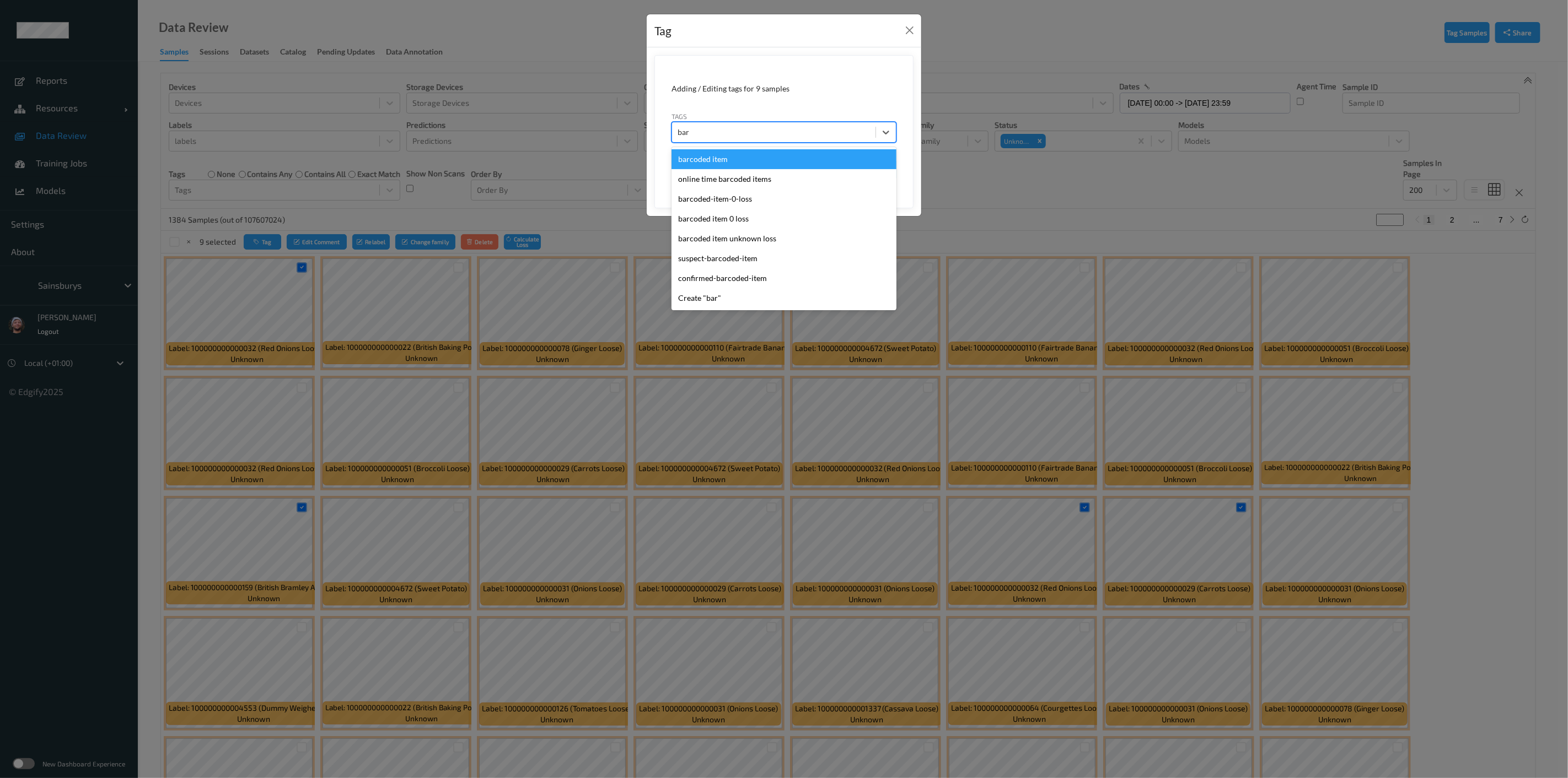
type input "barc"
click at [760, 159] on div "barcoded item" at bounding box center [784, 159] width 225 height 20
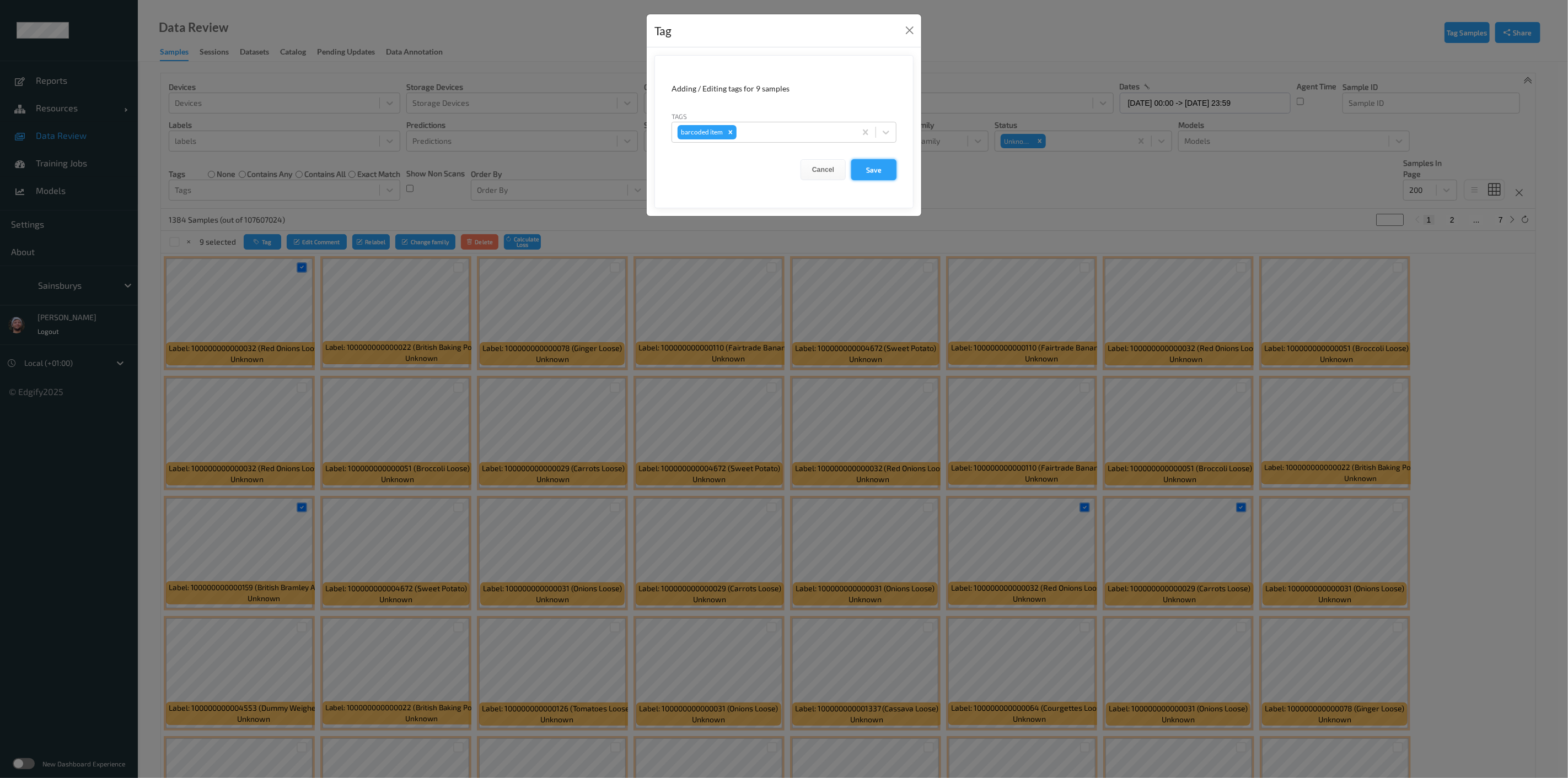
click at [782, 161] on button "Save" at bounding box center [874, 169] width 46 height 21
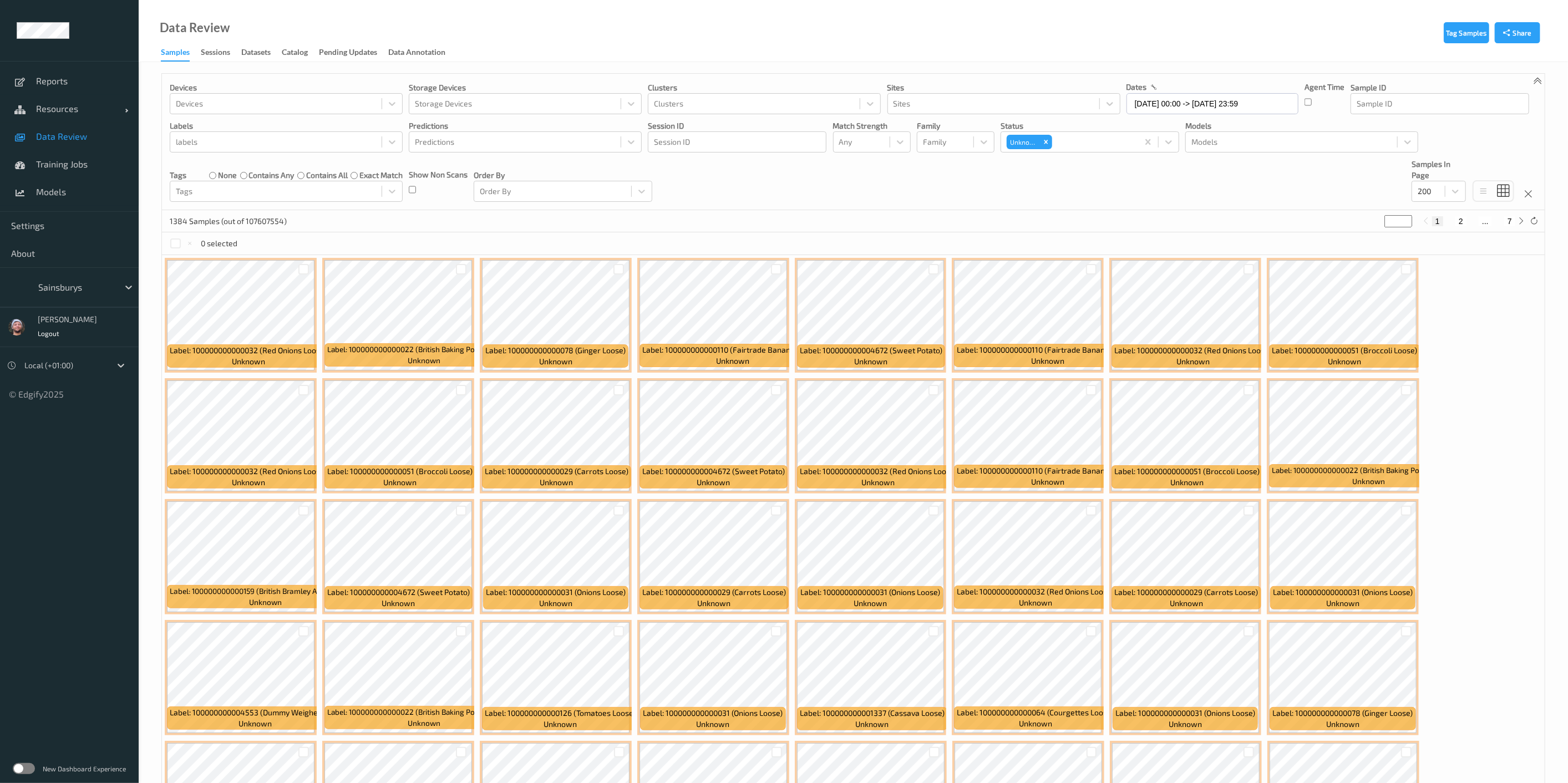
click at [219, 175] on label "none" at bounding box center [228, 175] width 19 height 11
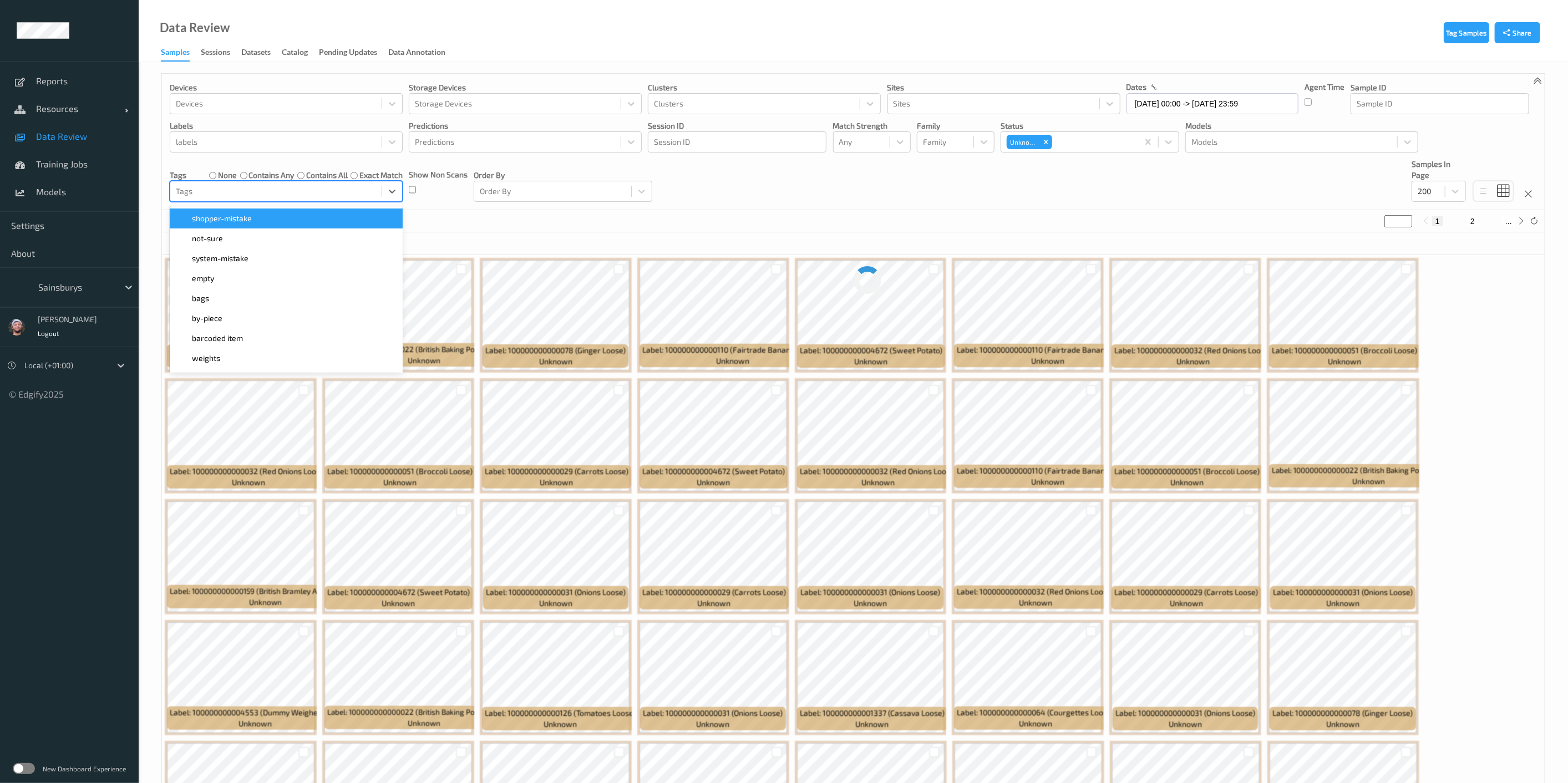
click at [219, 187] on div at bounding box center [275, 191] width 200 height 13
type input "barc"
click at [244, 219] on div "barcoded item" at bounding box center [286, 218] width 219 height 11
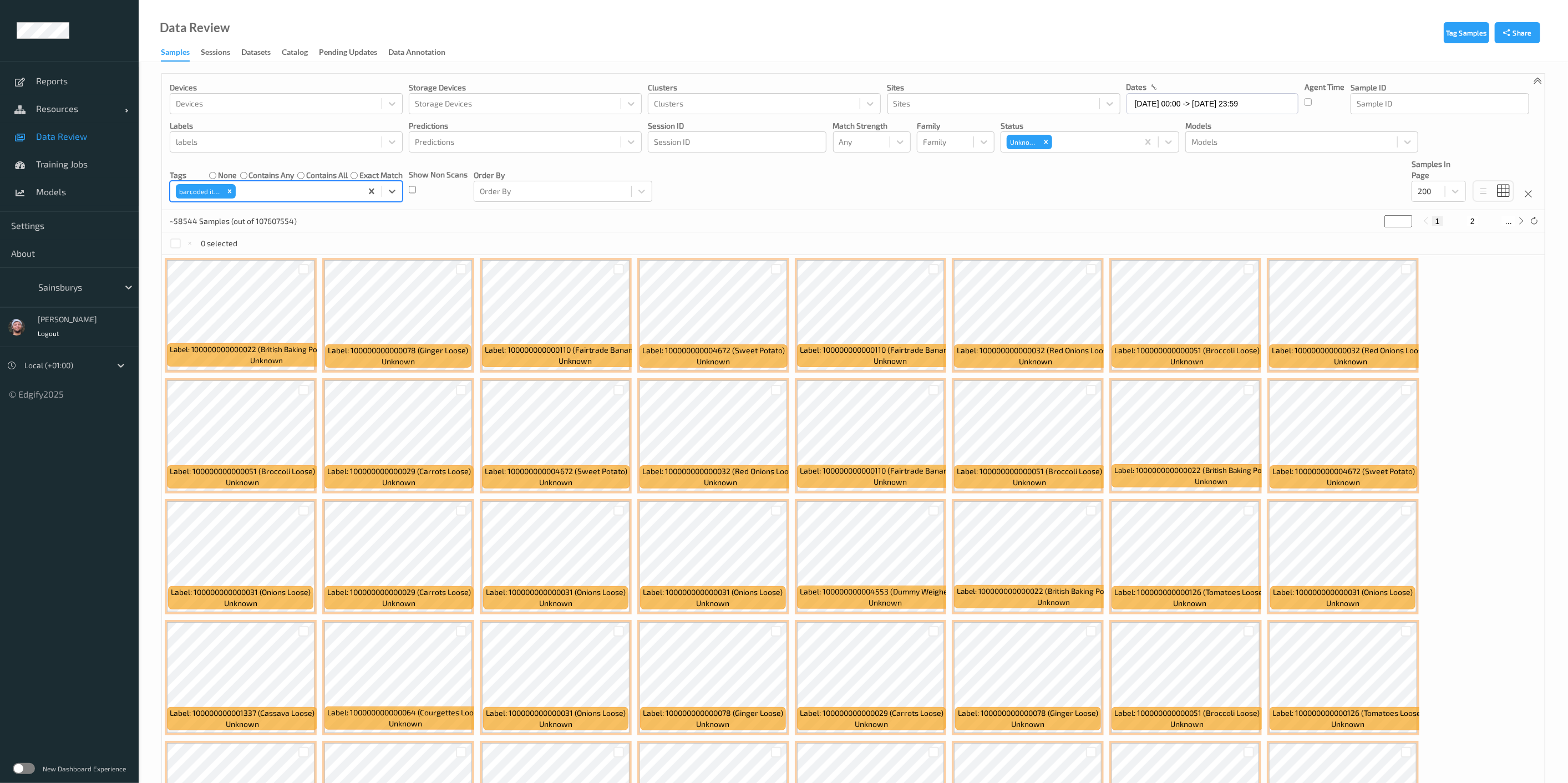
click at [787, 213] on div "~58544 Samples (out of 107607554) * 1 2 ..." at bounding box center [854, 221] width 1383 height 22
click at [481, 223] on div "~58544 Samples (out of 107607554) * 1 2 ..." at bounding box center [854, 221] width 1383 height 22
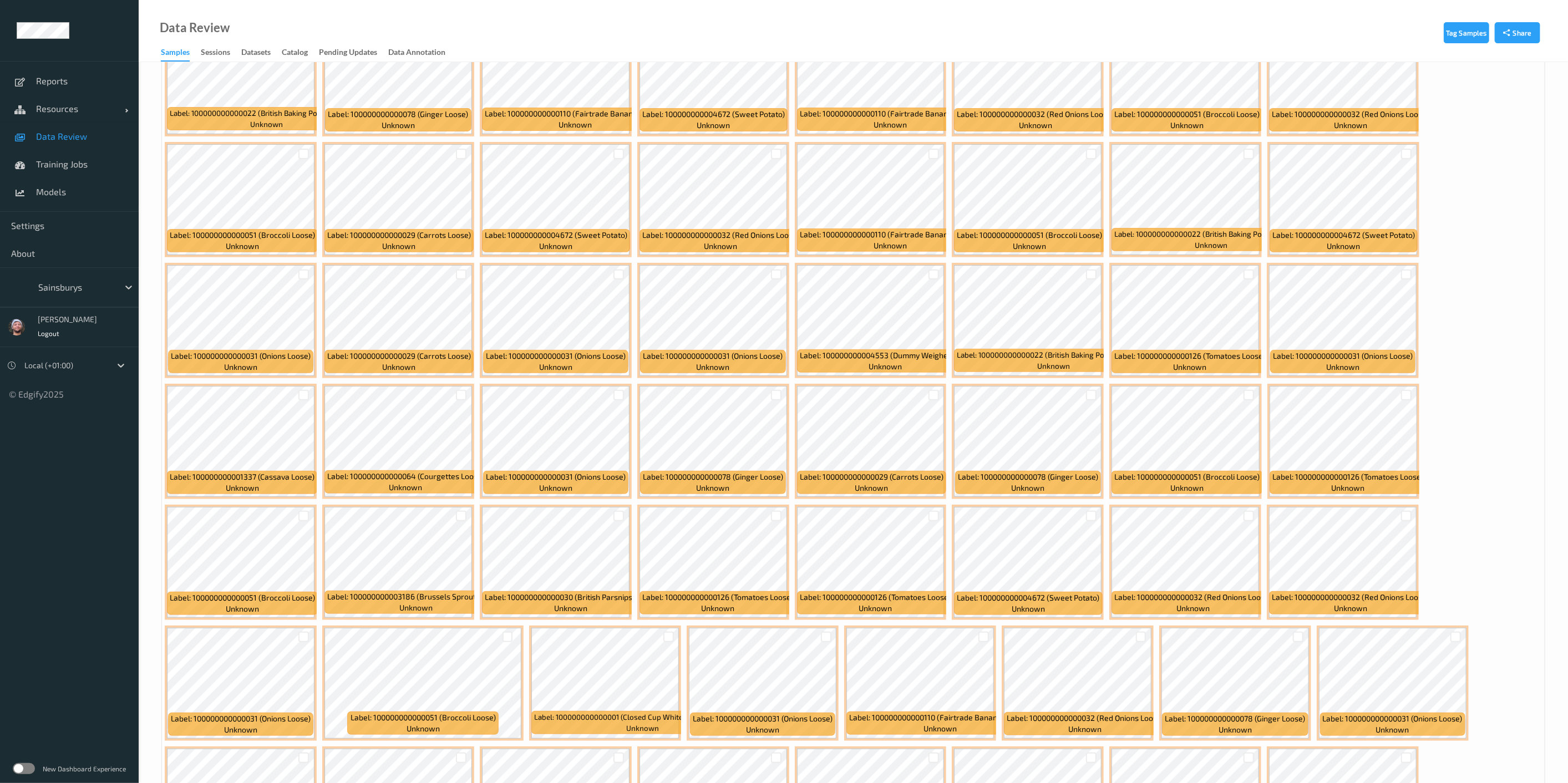
scroll to position [246, 0]
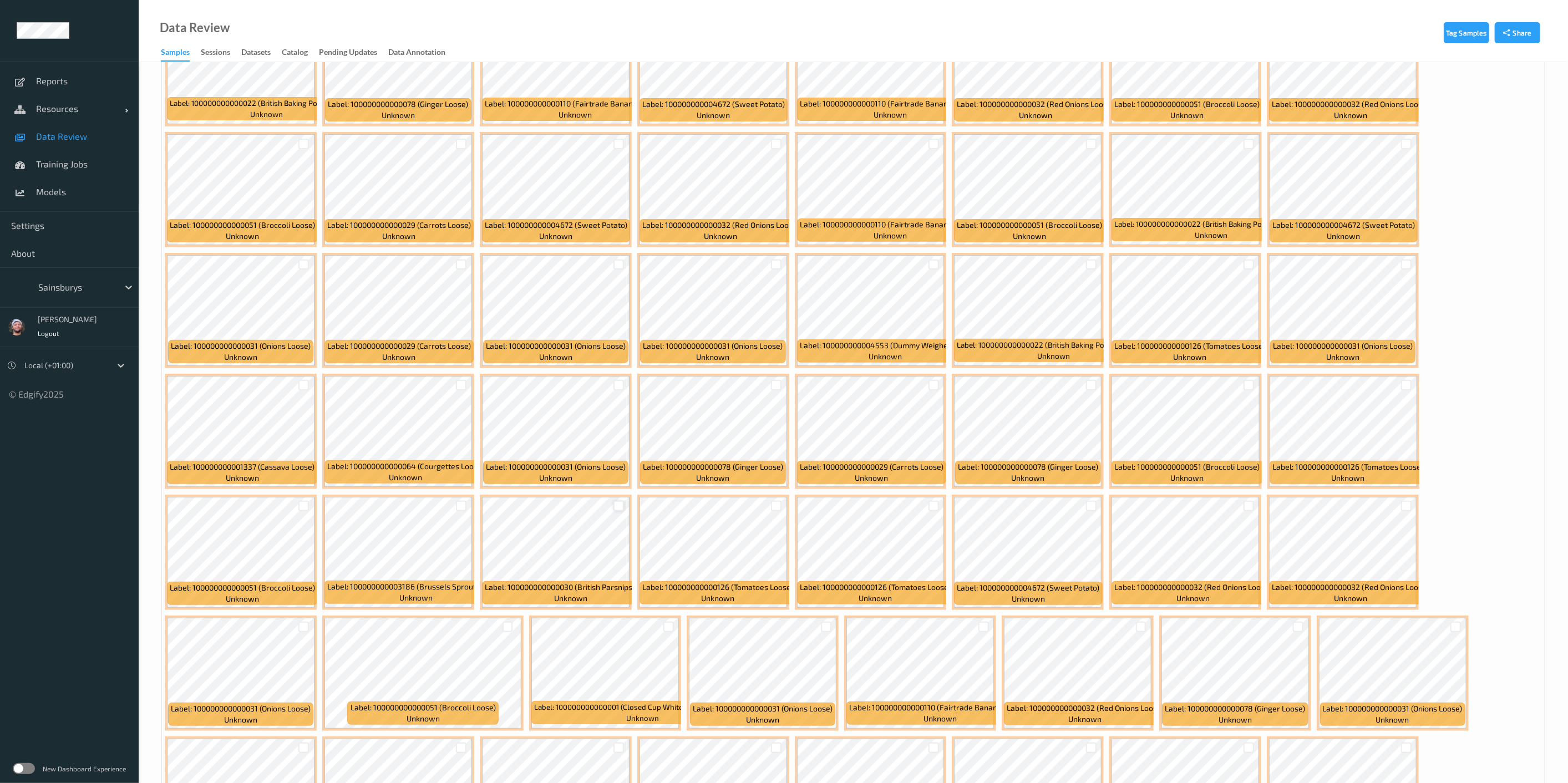
click at [621, 506] on div at bounding box center [619, 506] width 11 height 11
click at [304, 262] on div at bounding box center [304, 265] width 11 height 11
click at [787, 505] on div at bounding box center [1249, 506] width 11 height 11
click at [787, 380] on div at bounding box center [1406, 385] width 11 height 11
click at [787, 498] on div at bounding box center [1406, 506] width 21 height 18
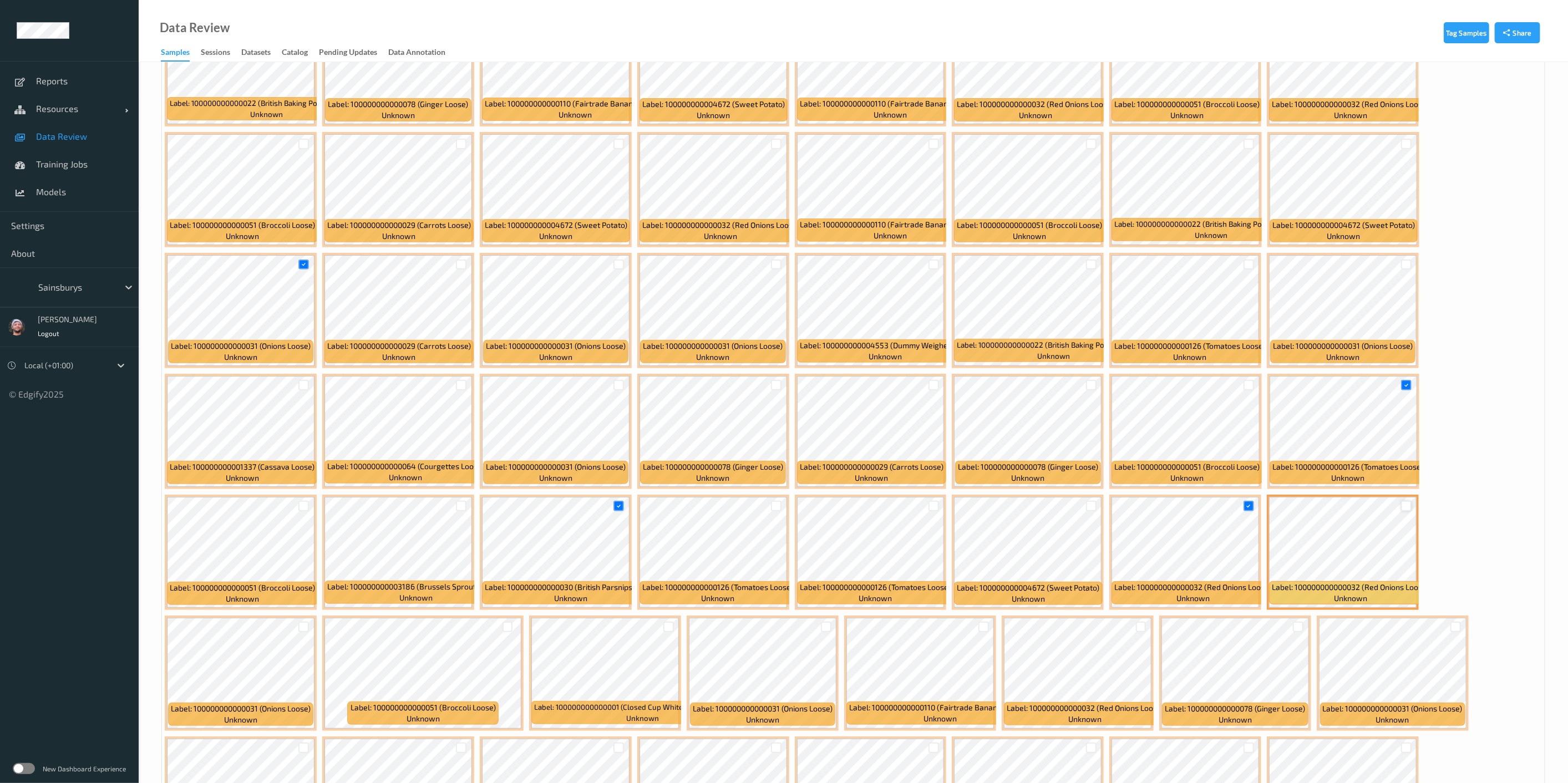
click at [787, 503] on div at bounding box center [1406, 506] width 11 height 11
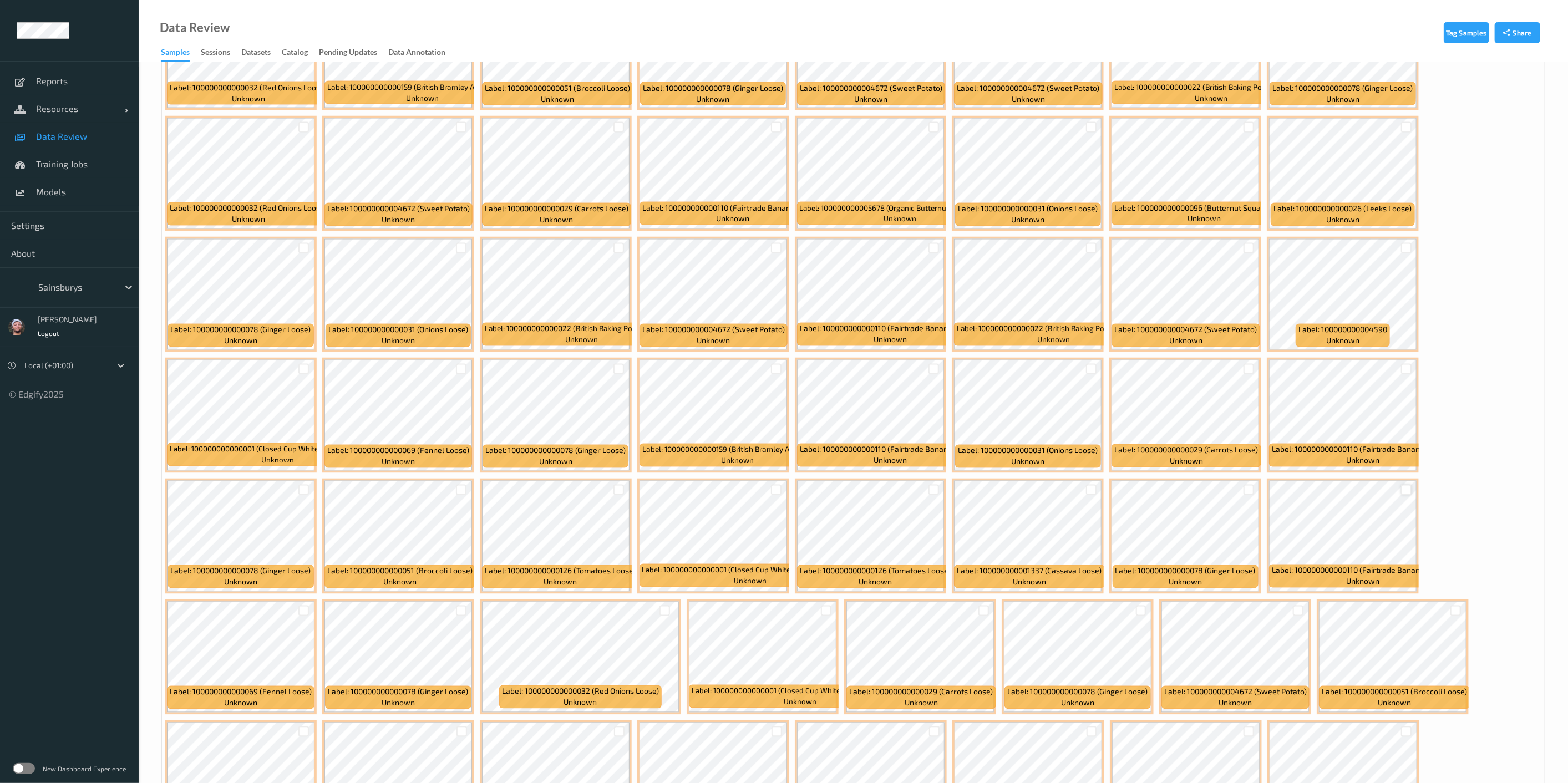
scroll to position [1788, 0]
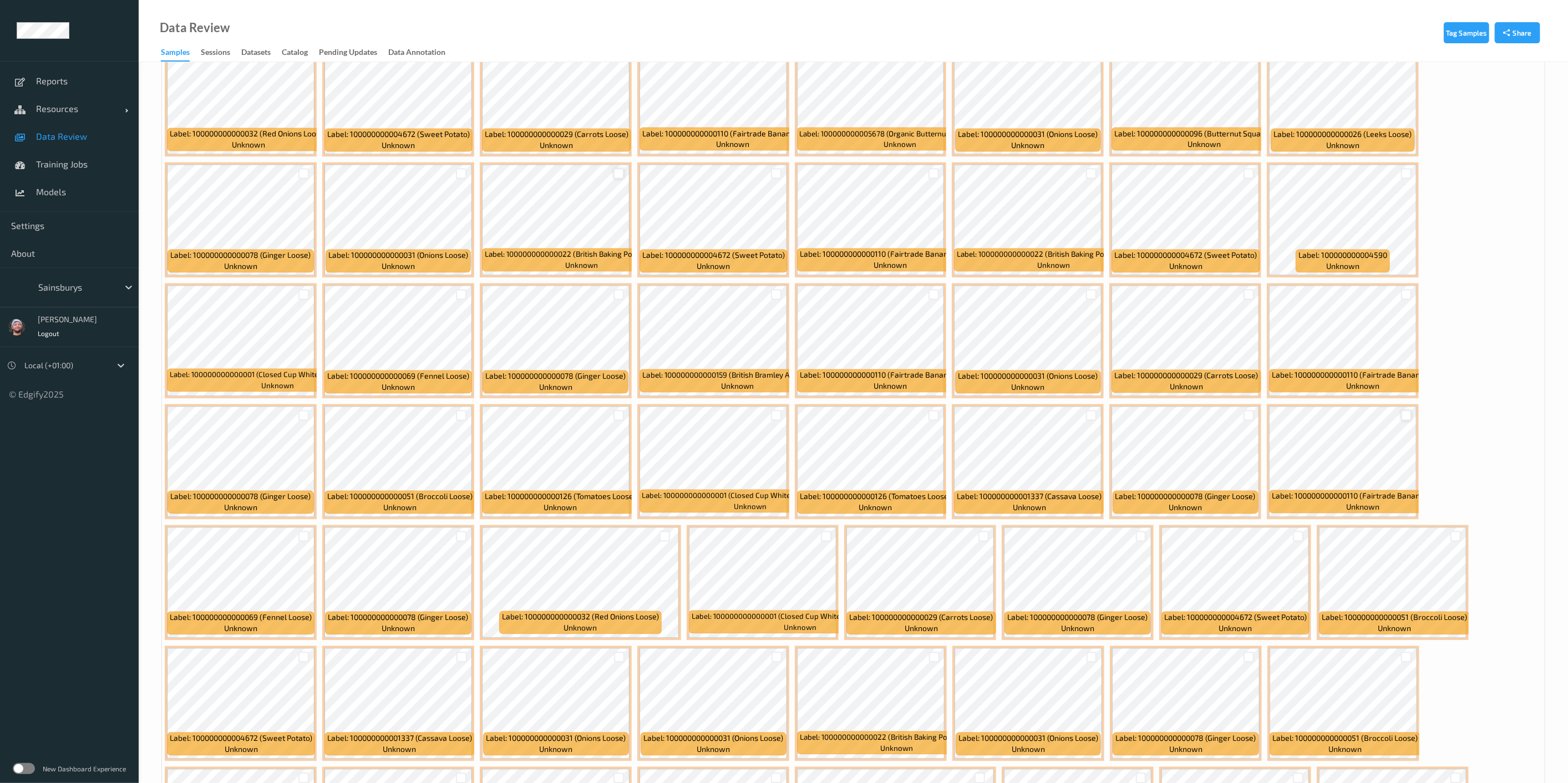
click at [615, 168] on div at bounding box center [619, 174] width 11 height 11
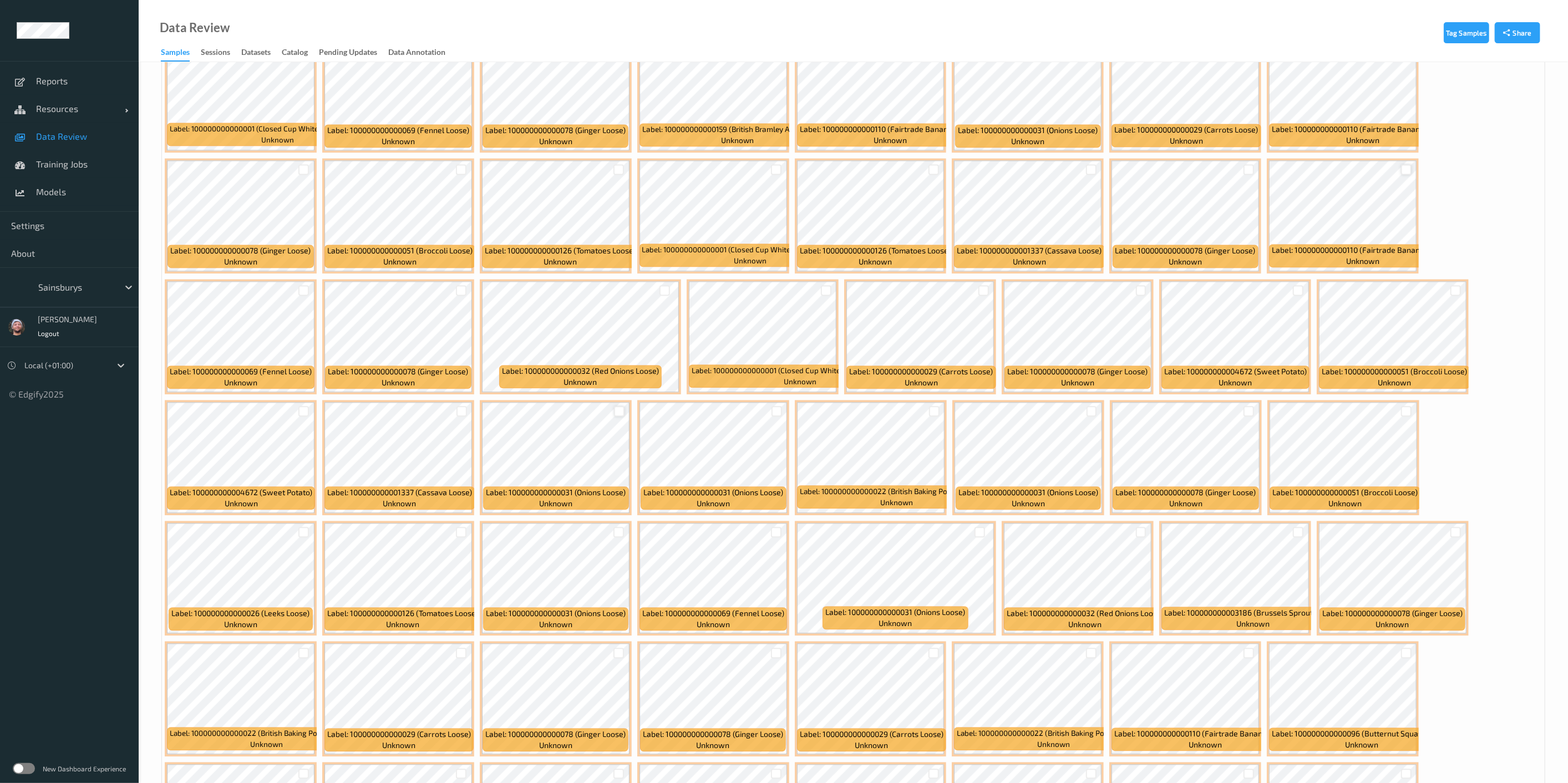
click at [623, 406] on div at bounding box center [619, 411] width 11 height 11
click at [778, 406] on div at bounding box center [777, 411] width 11 height 11
click at [465, 527] on div at bounding box center [461, 533] width 11 height 11
click at [787, 648] on div at bounding box center [934, 653] width 11 height 11
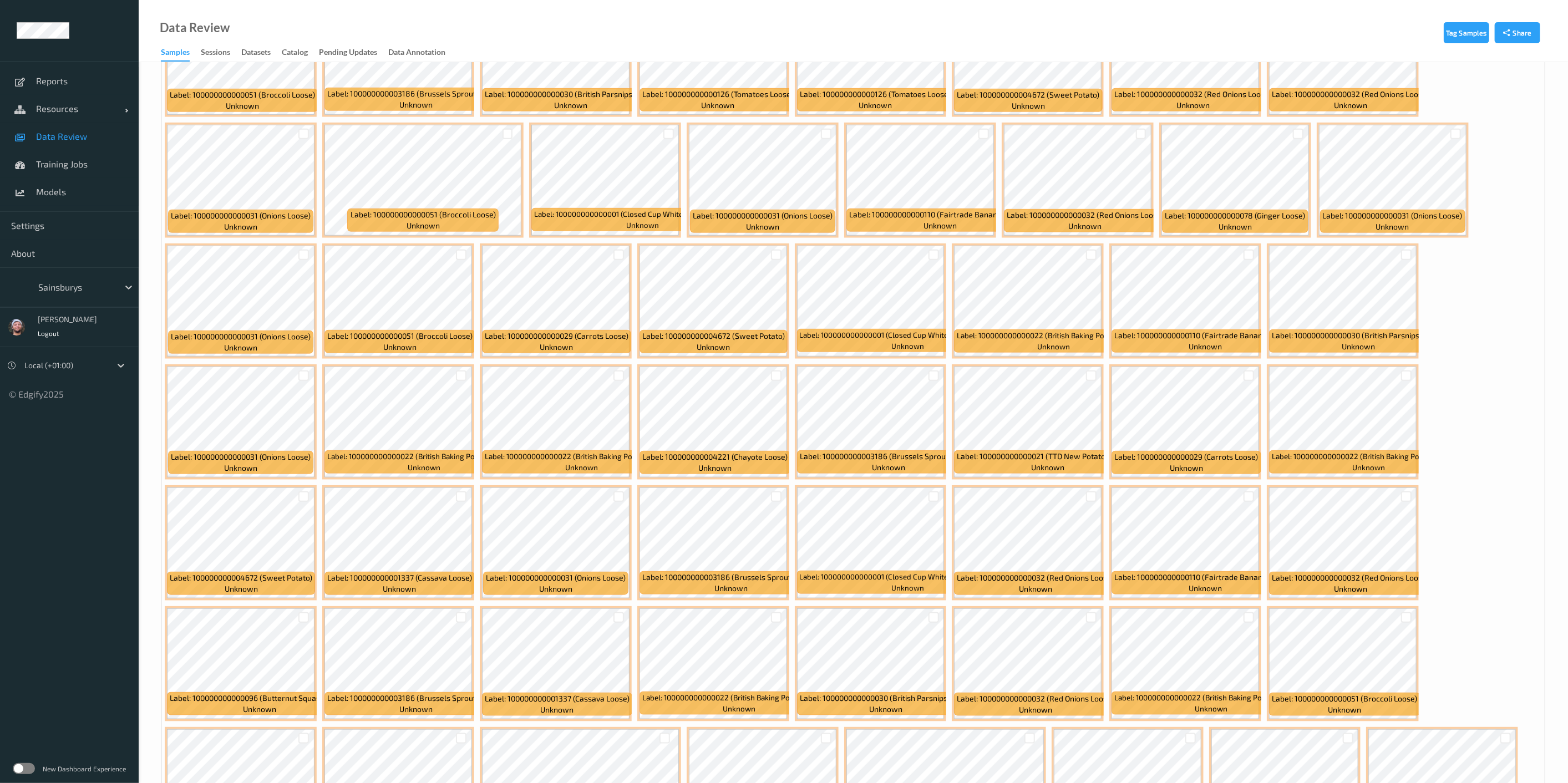
scroll to position [678, 0]
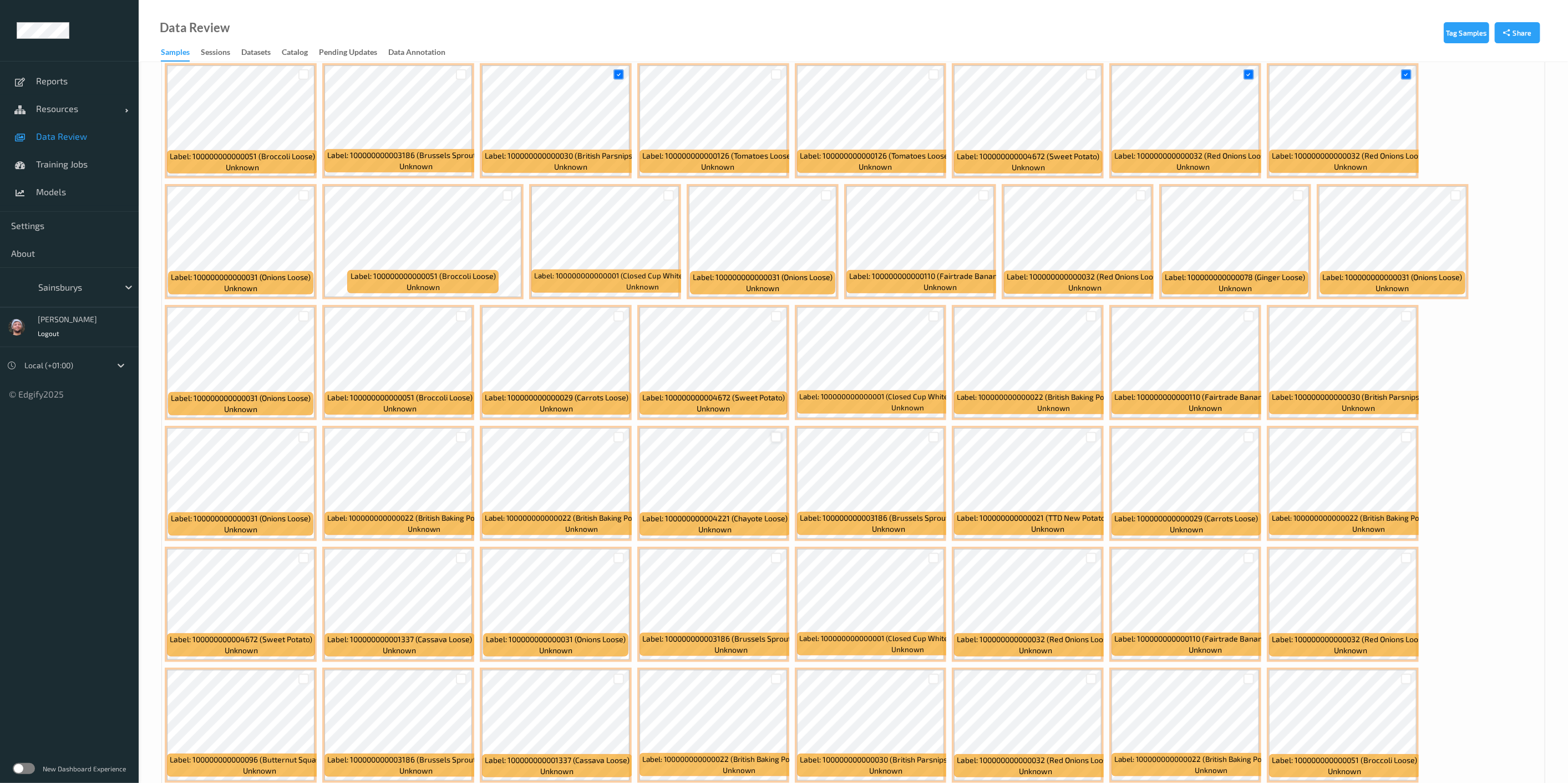
click at [776, 434] on div at bounding box center [776, 438] width 11 height 11
click at [787, 193] on div at bounding box center [984, 196] width 11 height 11
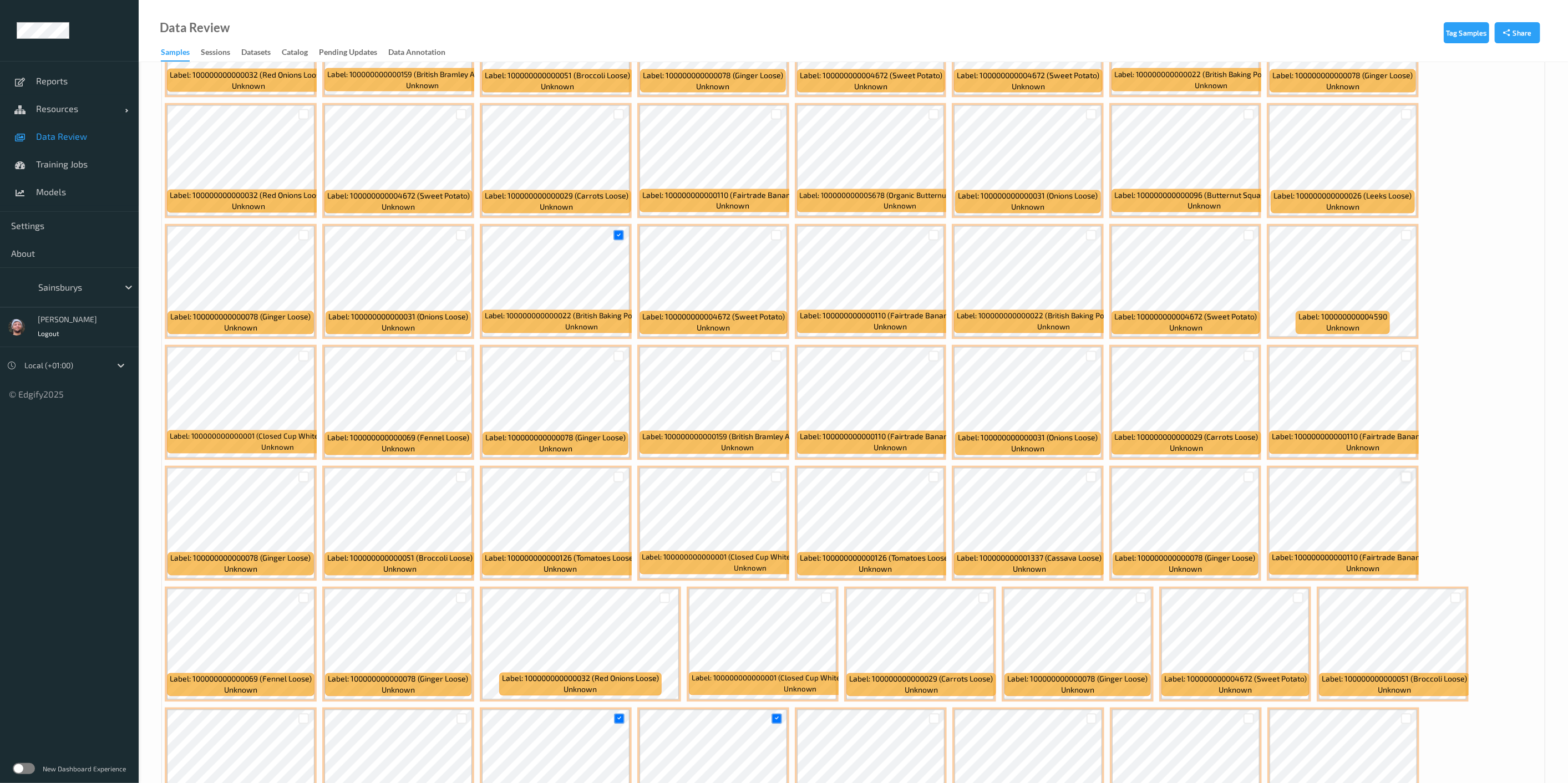
scroll to position [2531, 0]
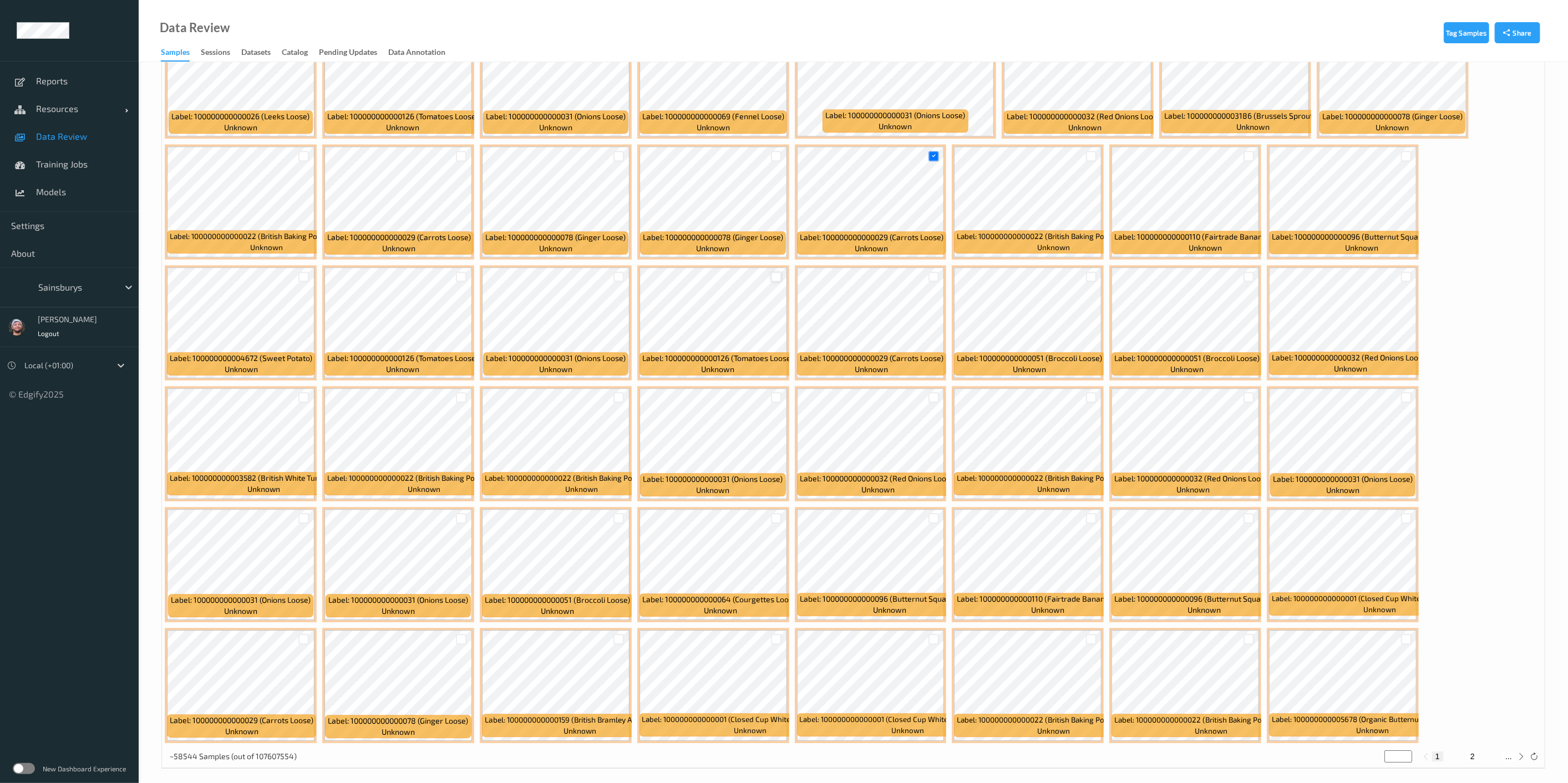
click at [778, 272] on div at bounding box center [776, 277] width 11 height 11
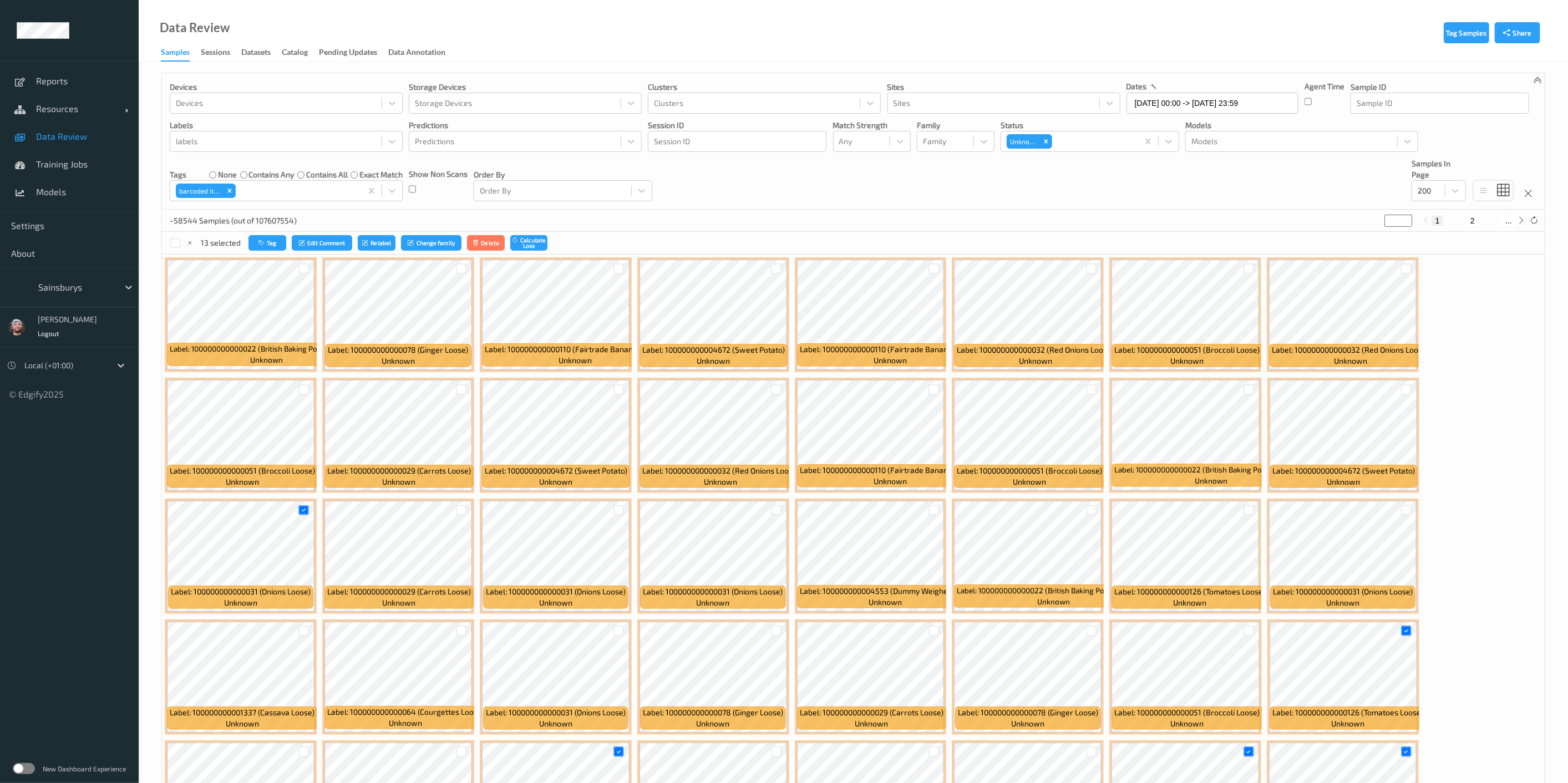
scroll to position [0, 0]
click at [279, 246] on button "Tag" at bounding box center [267, 244] width 38 height 16
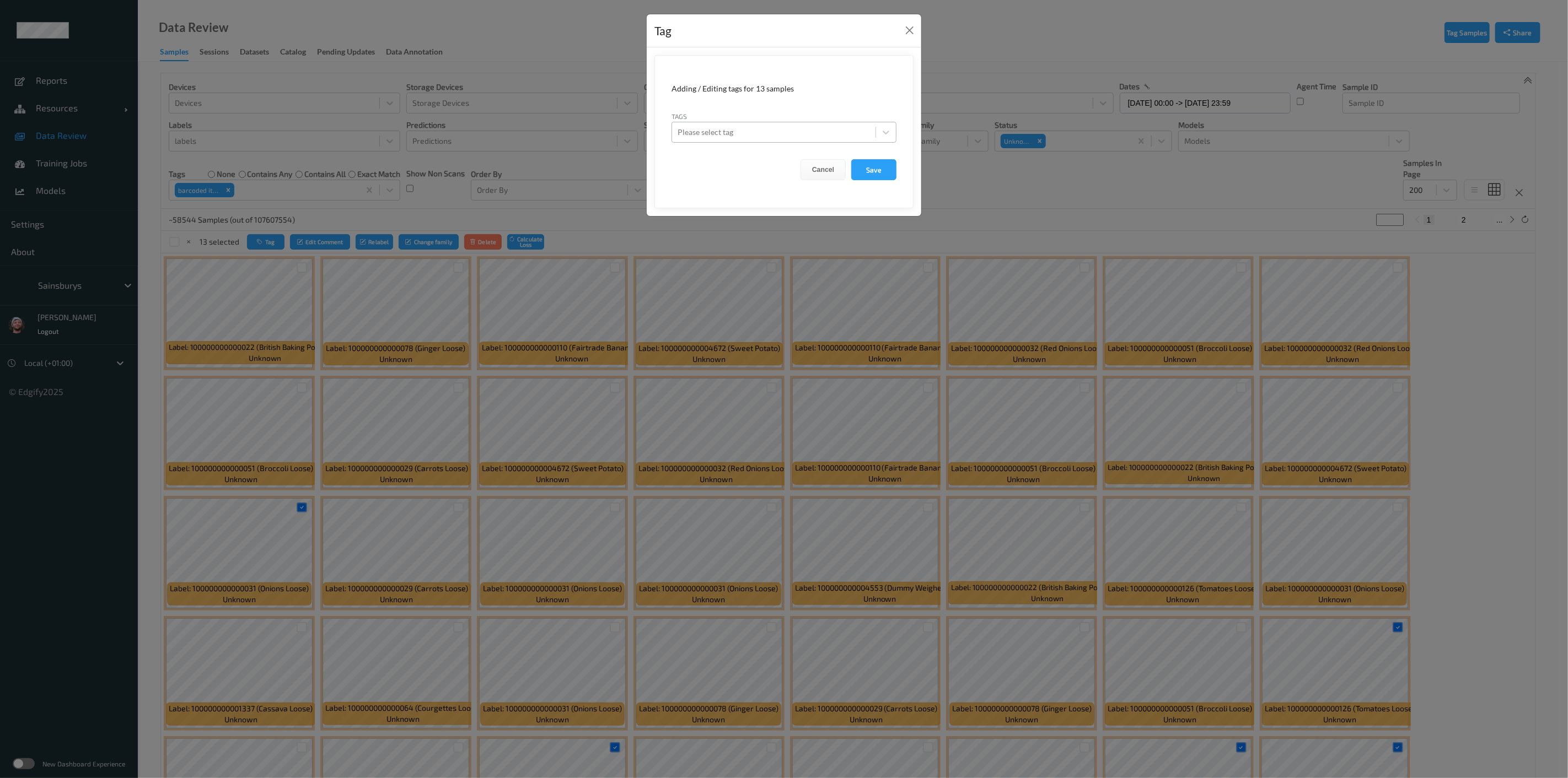
click at [782, 140] on div "Please select tag" at bounding box center [784, 132] width 225 height 21
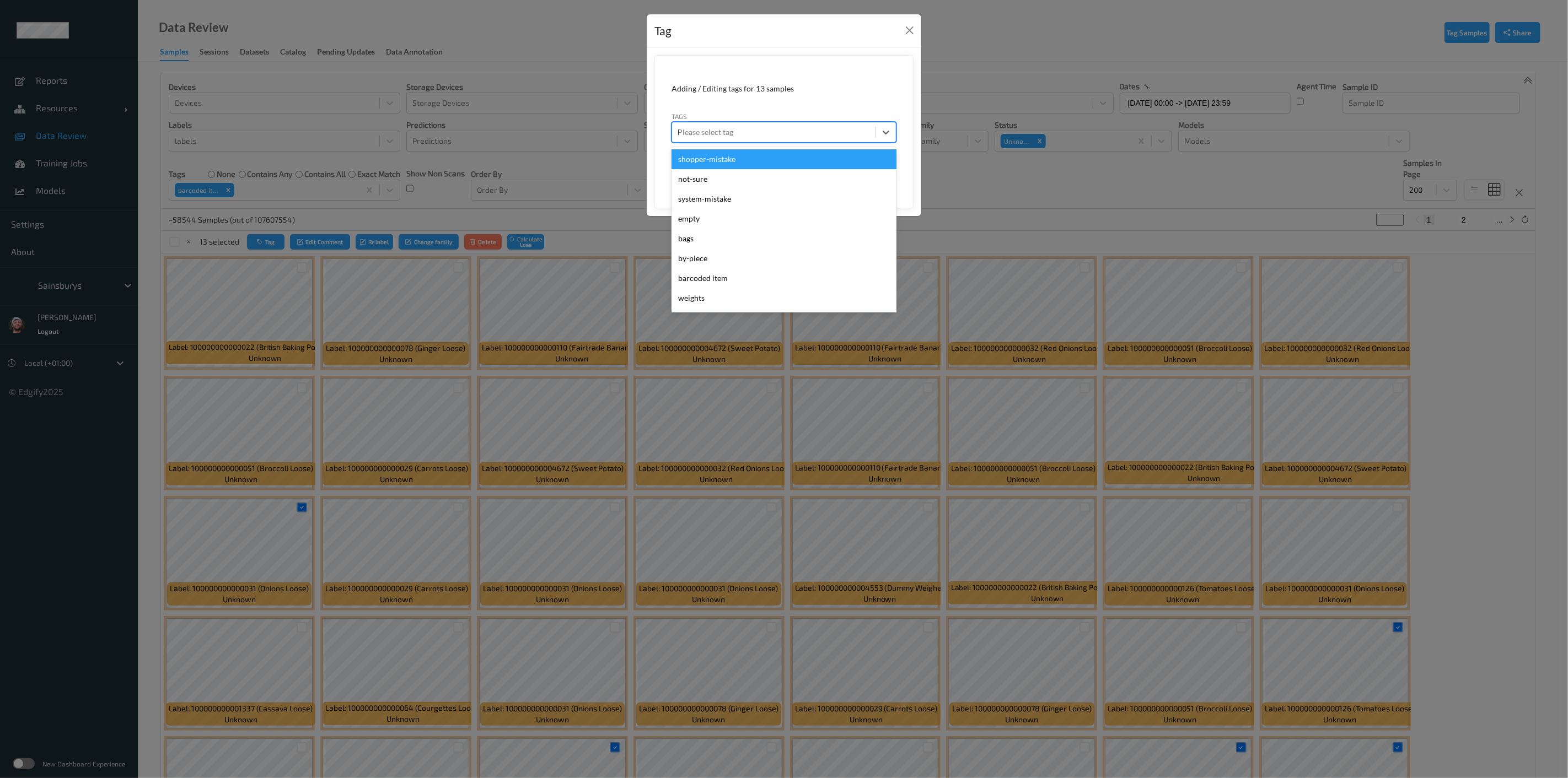
type input "by"
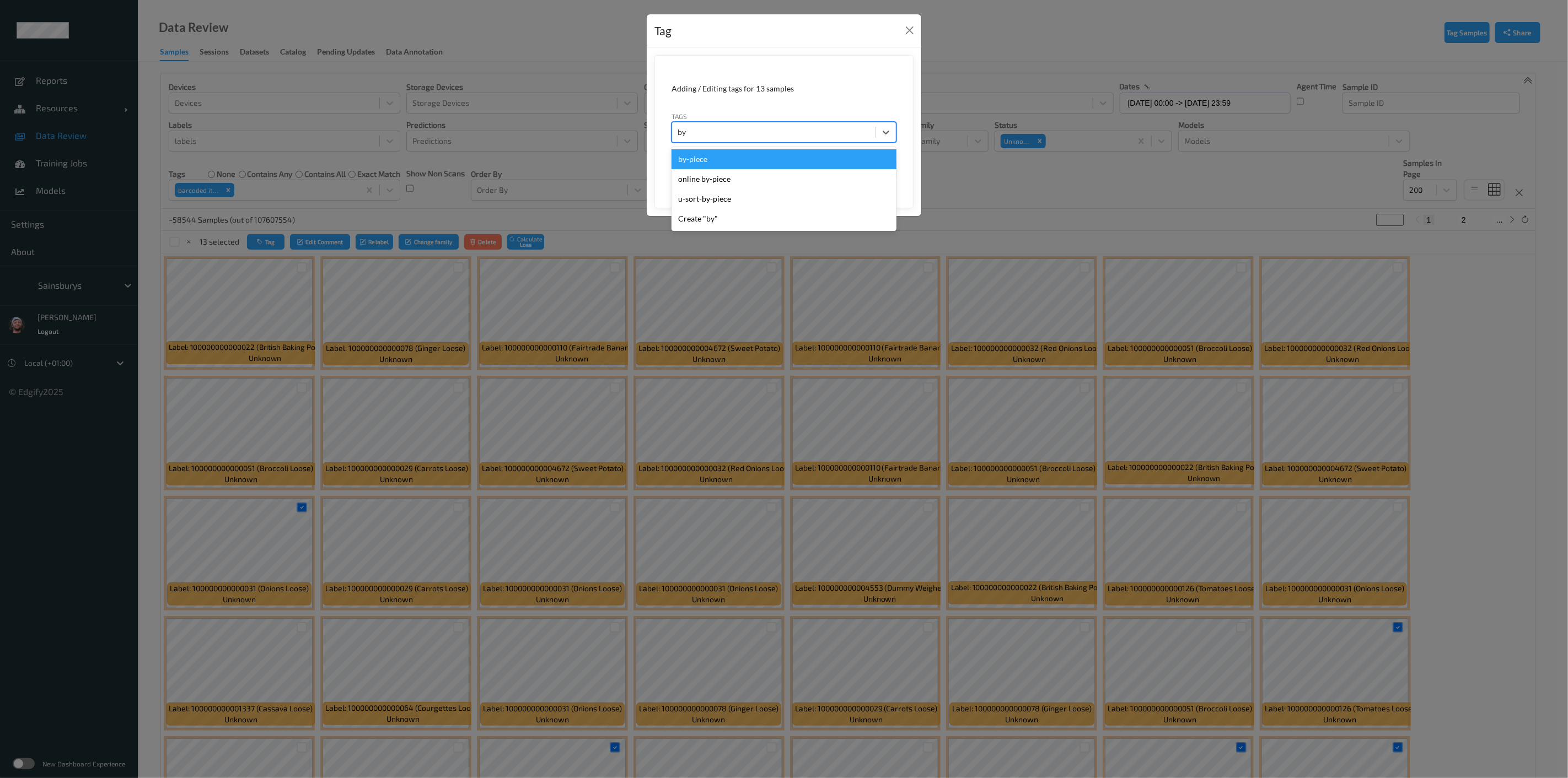
click at [761, 159] on div "by-piece" at bounding box center [784, 159] width 225 height 20
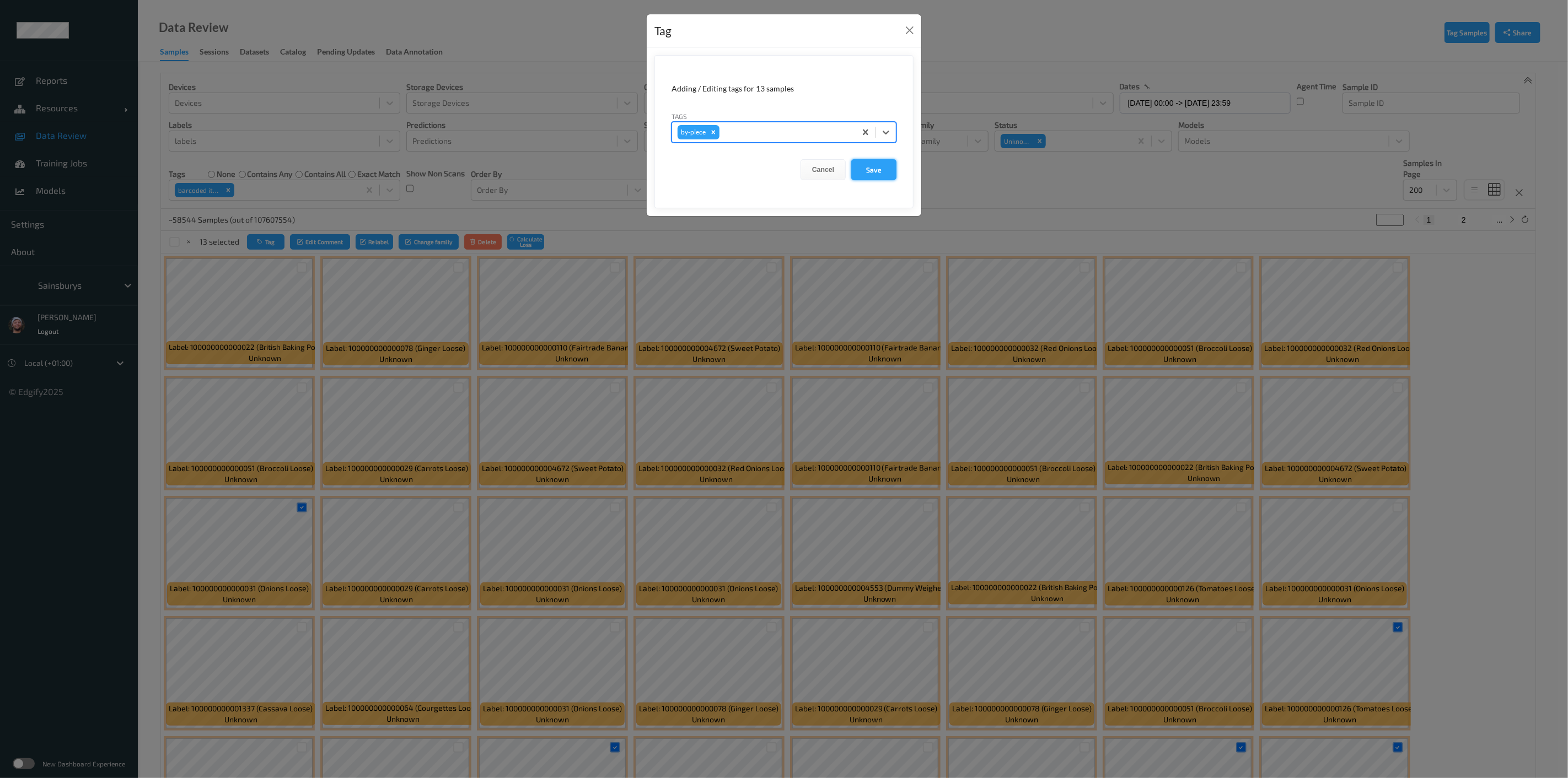
click at [782, 165] on button "Save" at bounding box center [874, 169] width 46 height 21
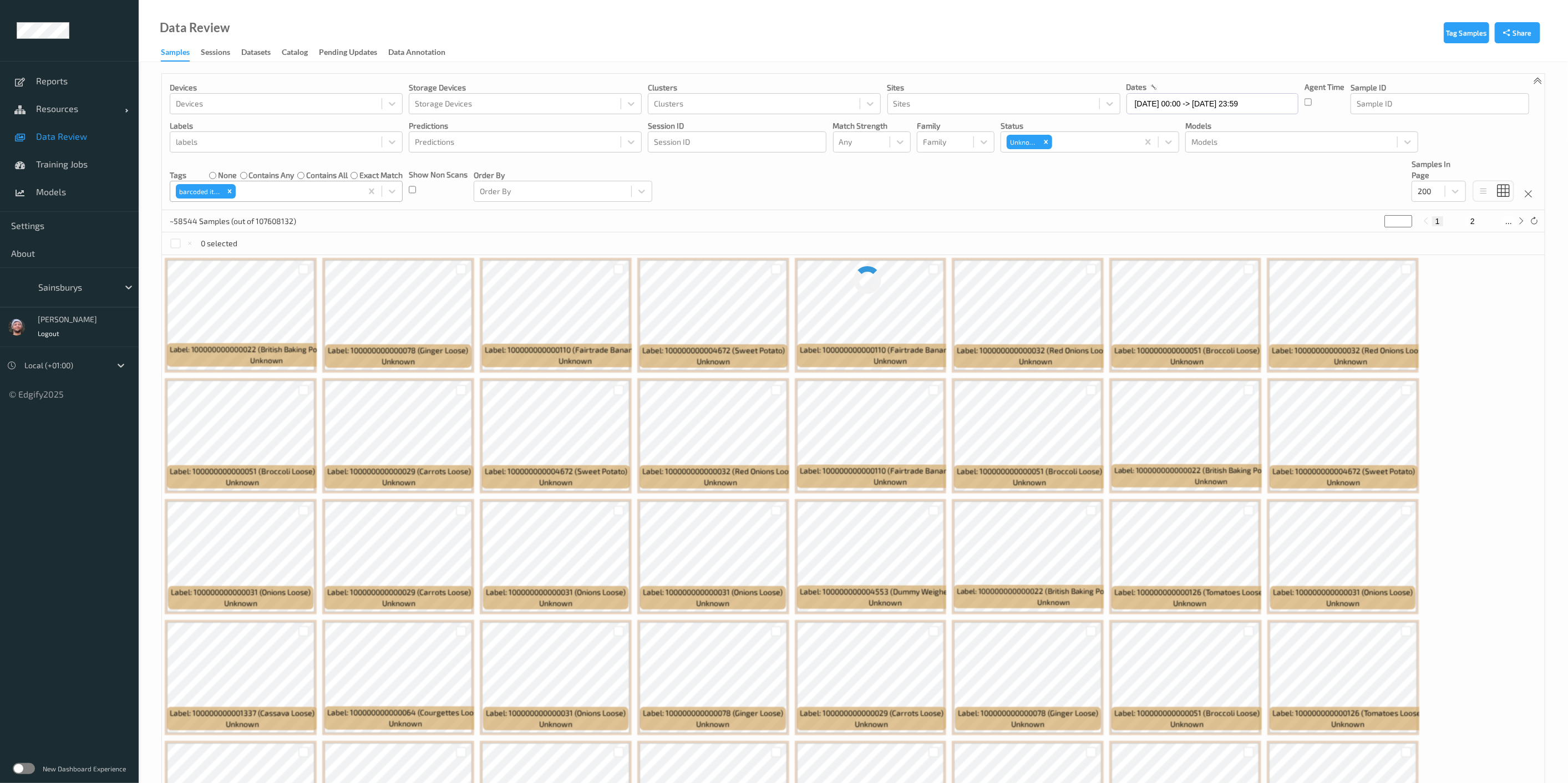
click at [277, 196] on div at bounding box center [297, 191] width 118 height 13
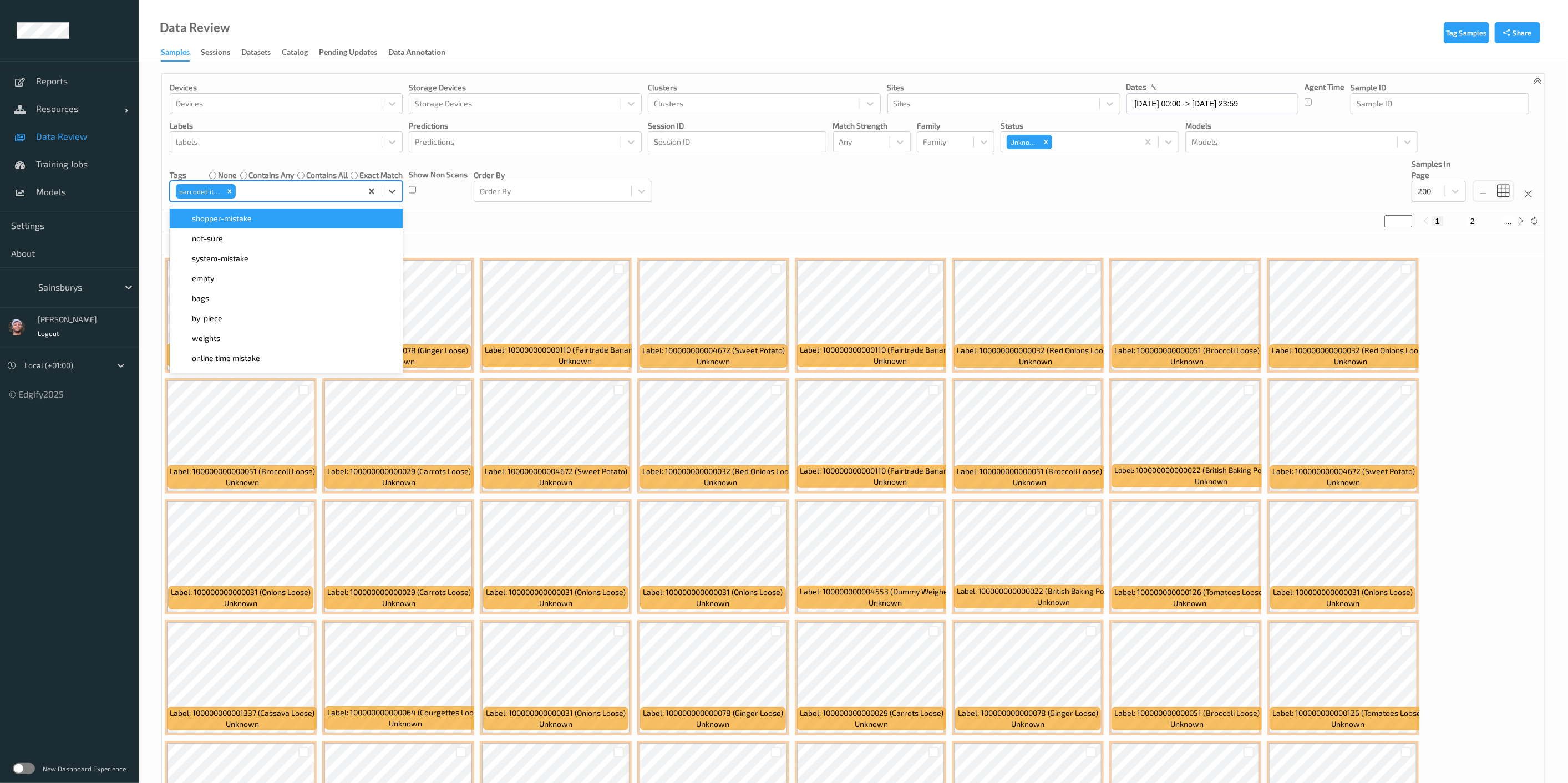
click at [245, 193] on div at bounding box center [297, 191] width 118 height 13
type input "by"
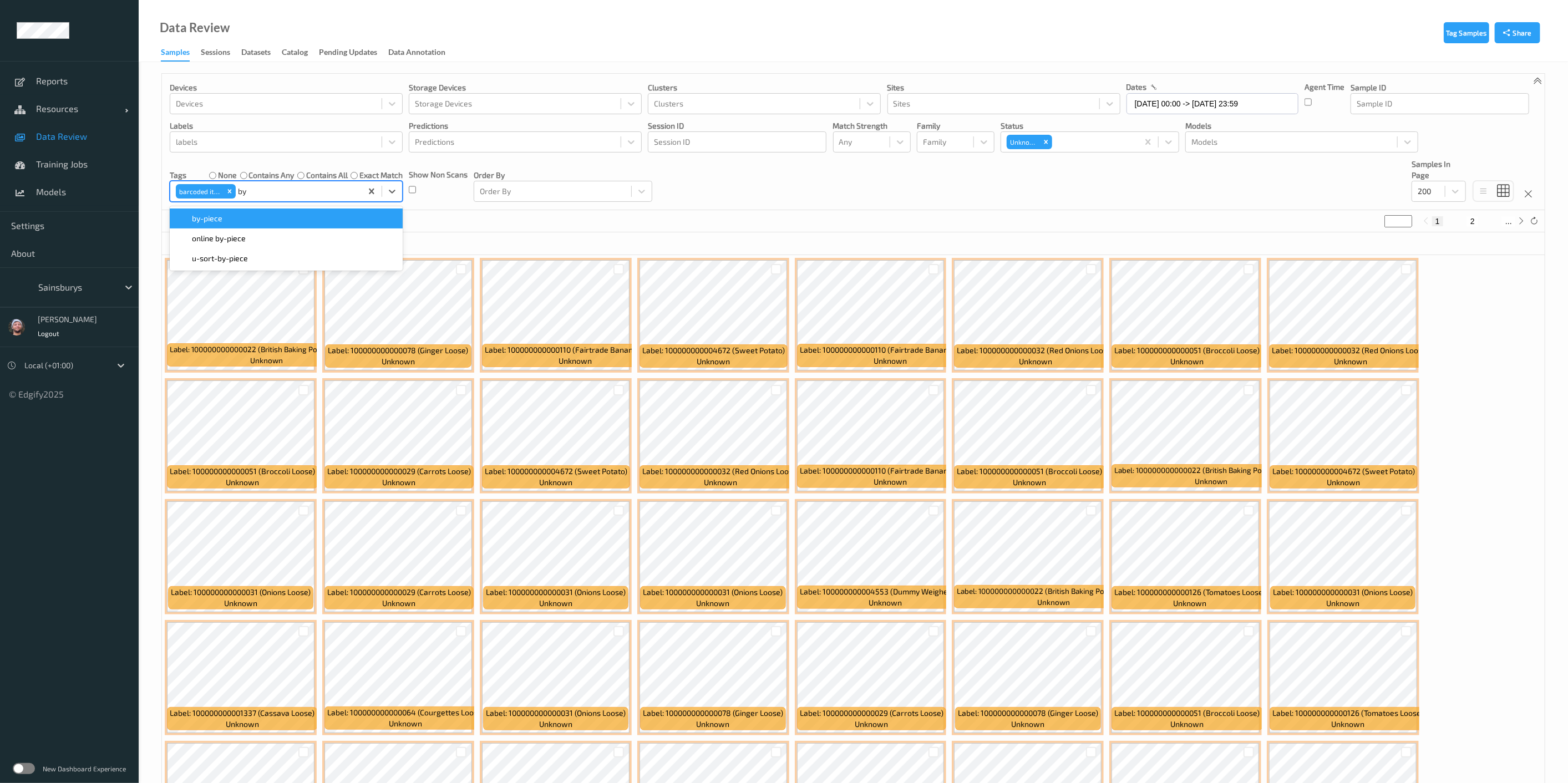
click at [246, 226] on div "by-piece" at bounding box center [286, 219] width 233 height 20
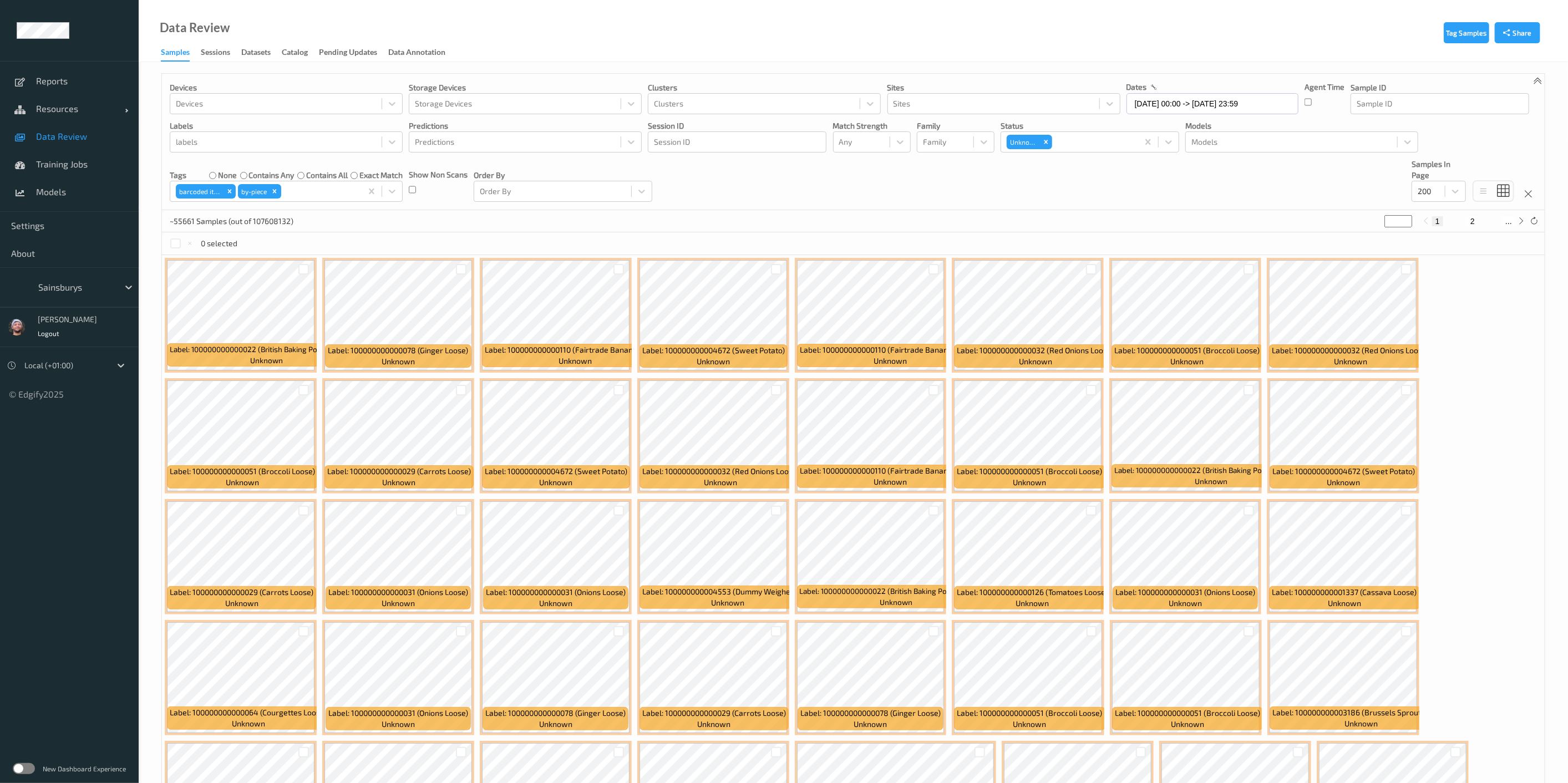
click at [787, 213] on div "~55661 Samples (out of 107608132) * 1 2 ..." at bounding box center [854, 221] width 1383 height 22
click at [787, 394] on div at bounding box center [1091, 390] width 11 height 11
click at [787, 393] on icon at bounding box center [1091, 390] width 7 height 7
click at [787, 222] on button "2" at bounding box center [1461, 221] width 11 height 10
type input "*"
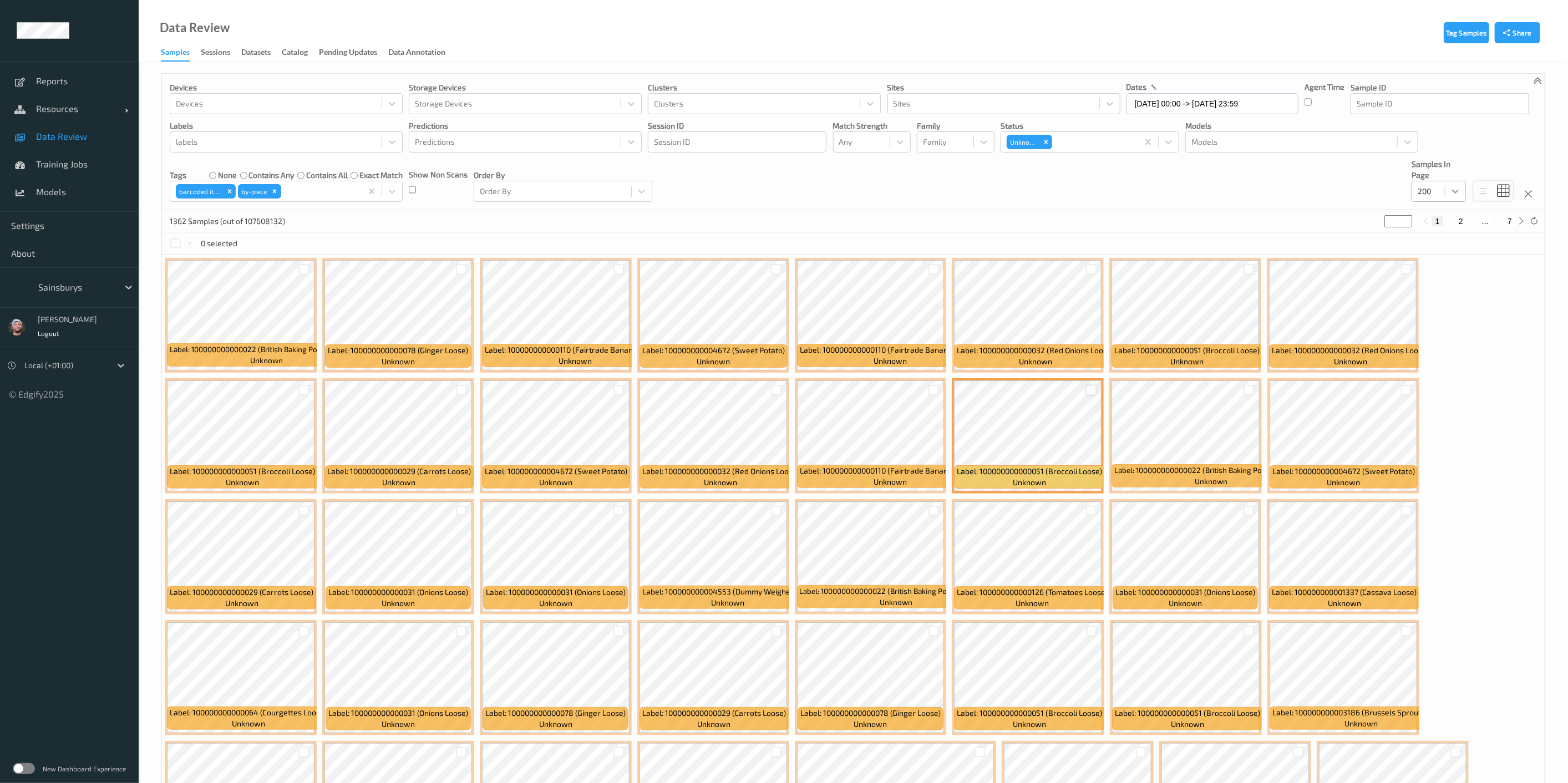
type input "*"
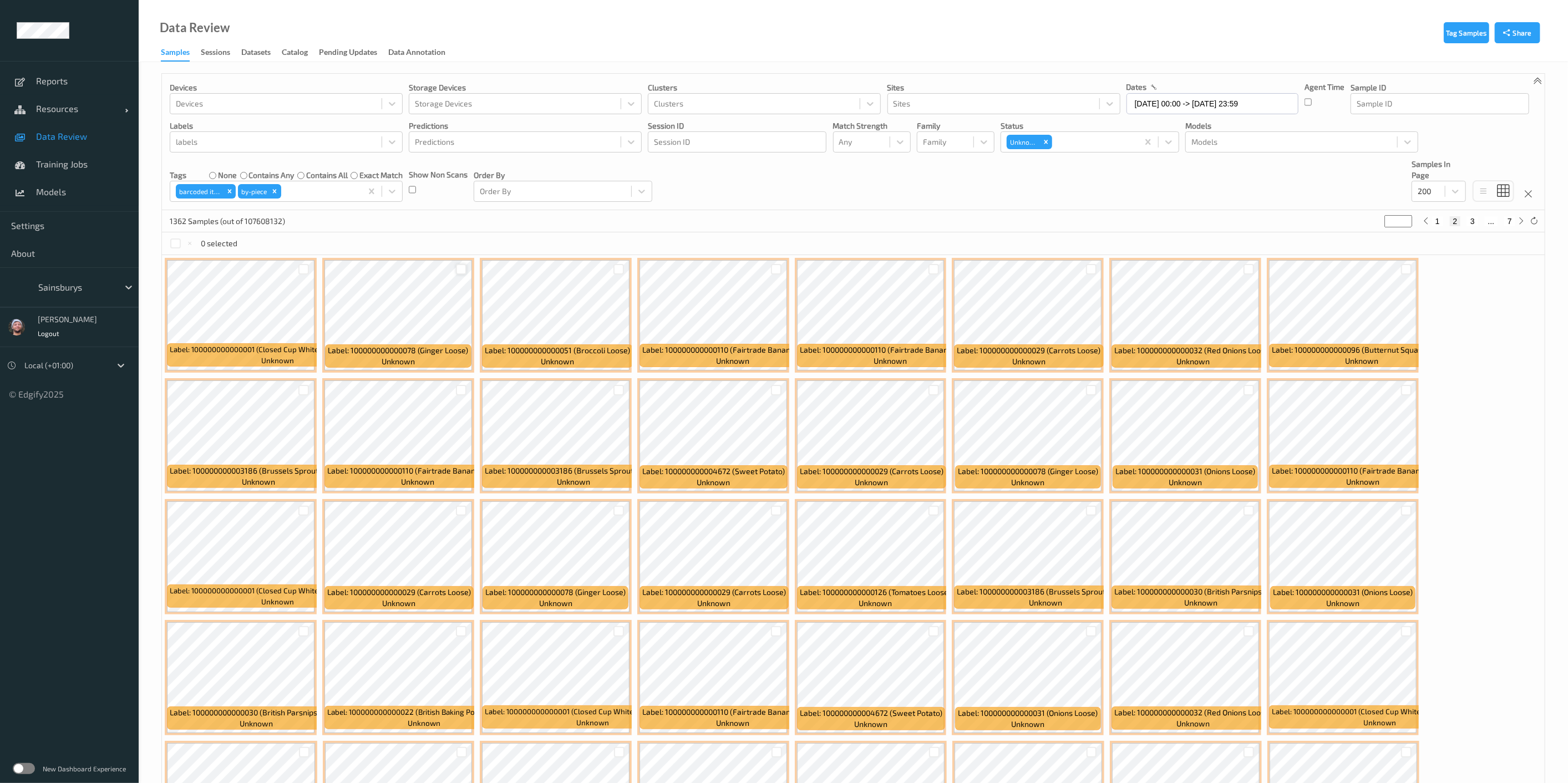
click at [460, 273] on div at bounding box center [461, 269] width 11 height 11
click at [465, 509] on div at bounding box center [461, 511] width 11 height 11
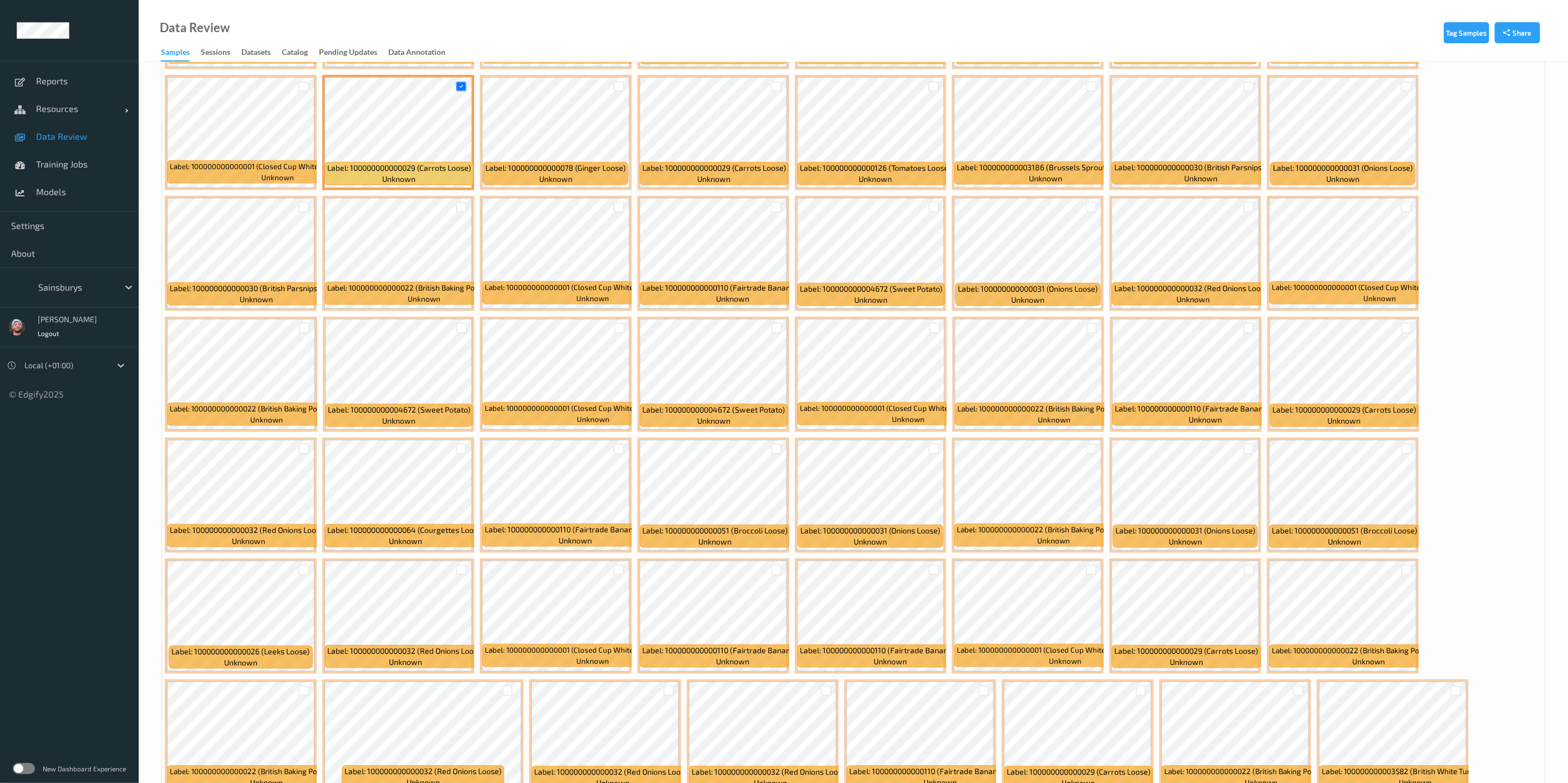
scroll to position [431, 0]
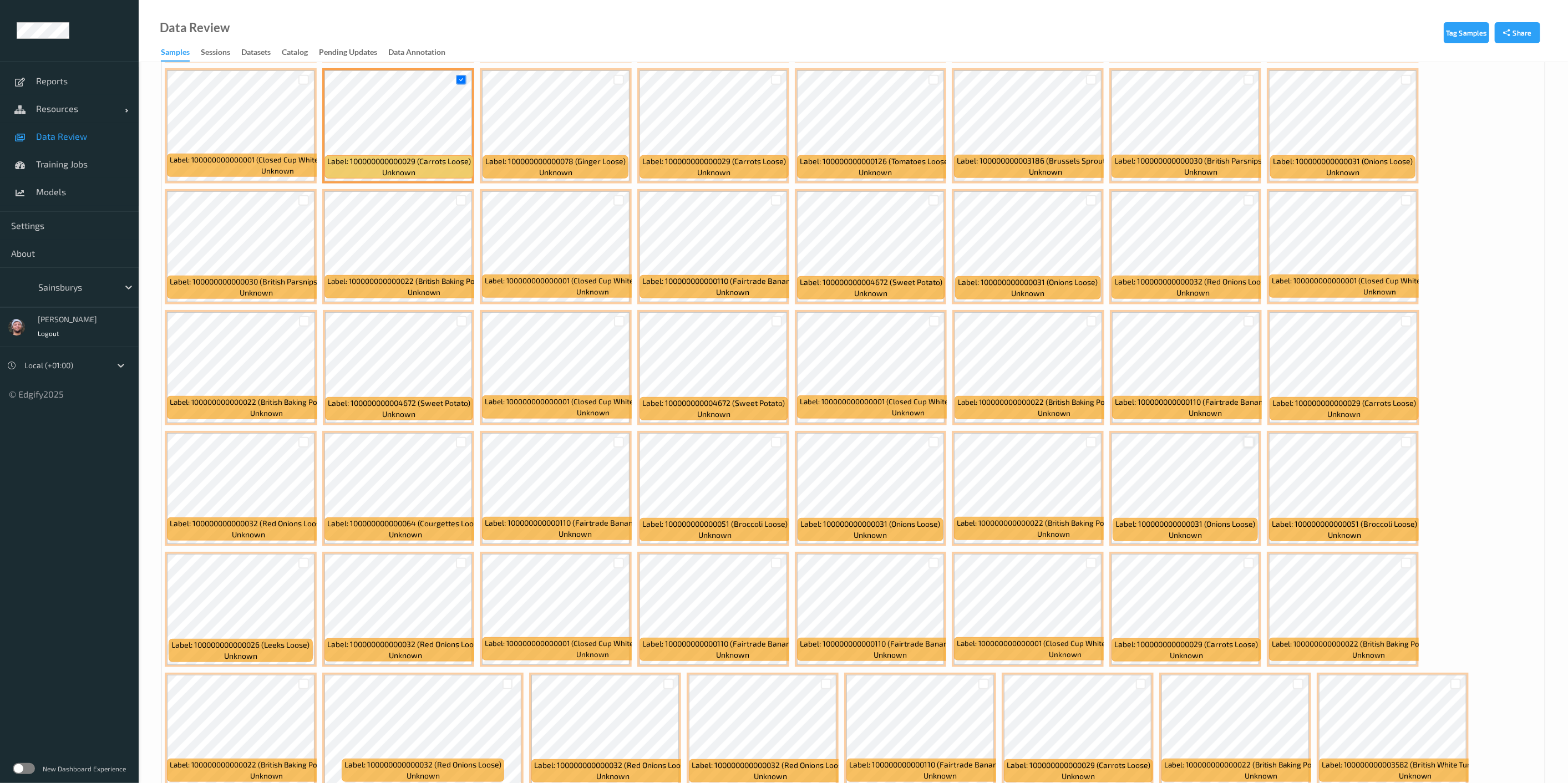
click at [787, 437] on div at bounding box center [1249, 442] width 11 height 11
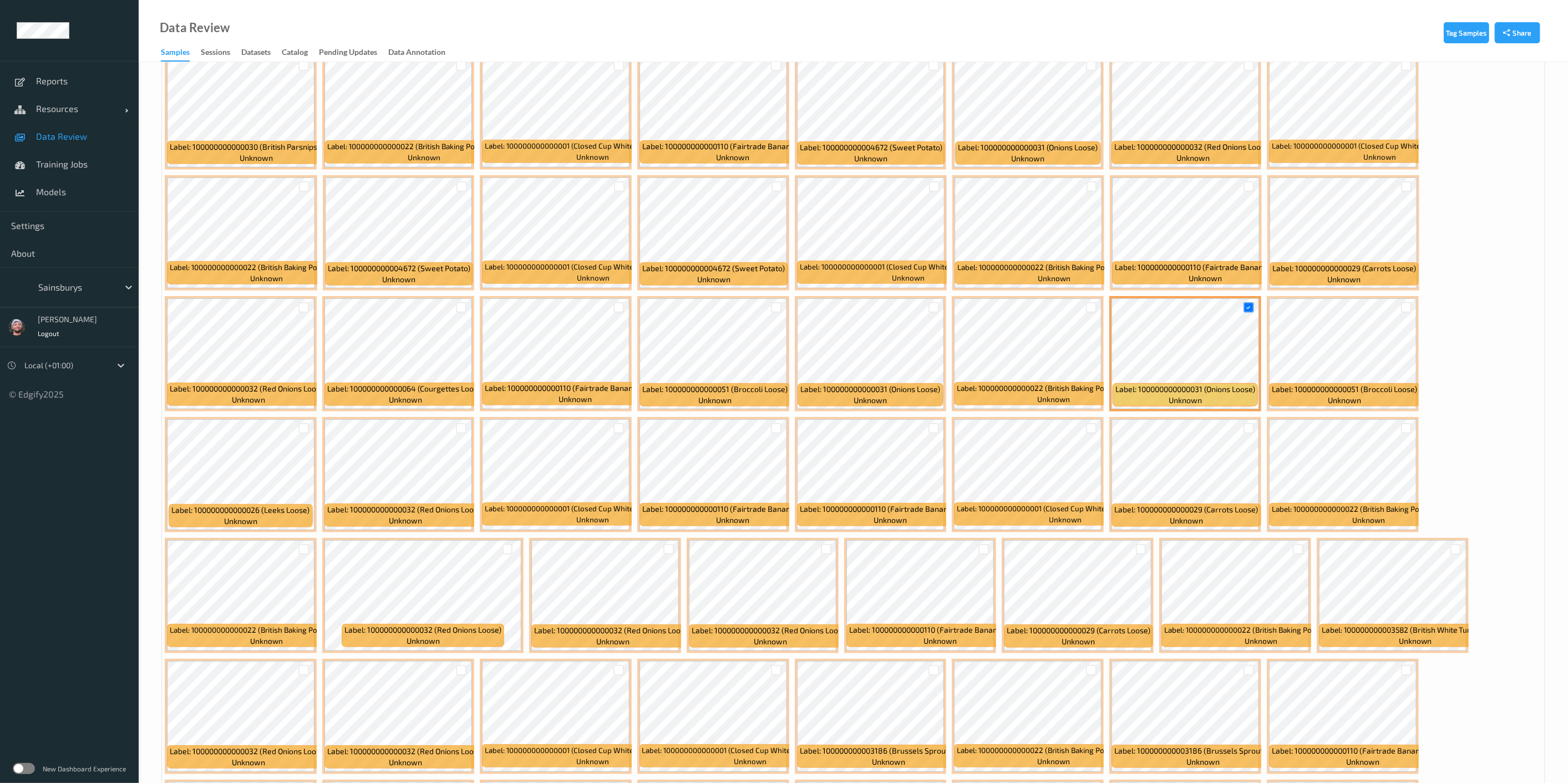
scroll to position [616, 0]
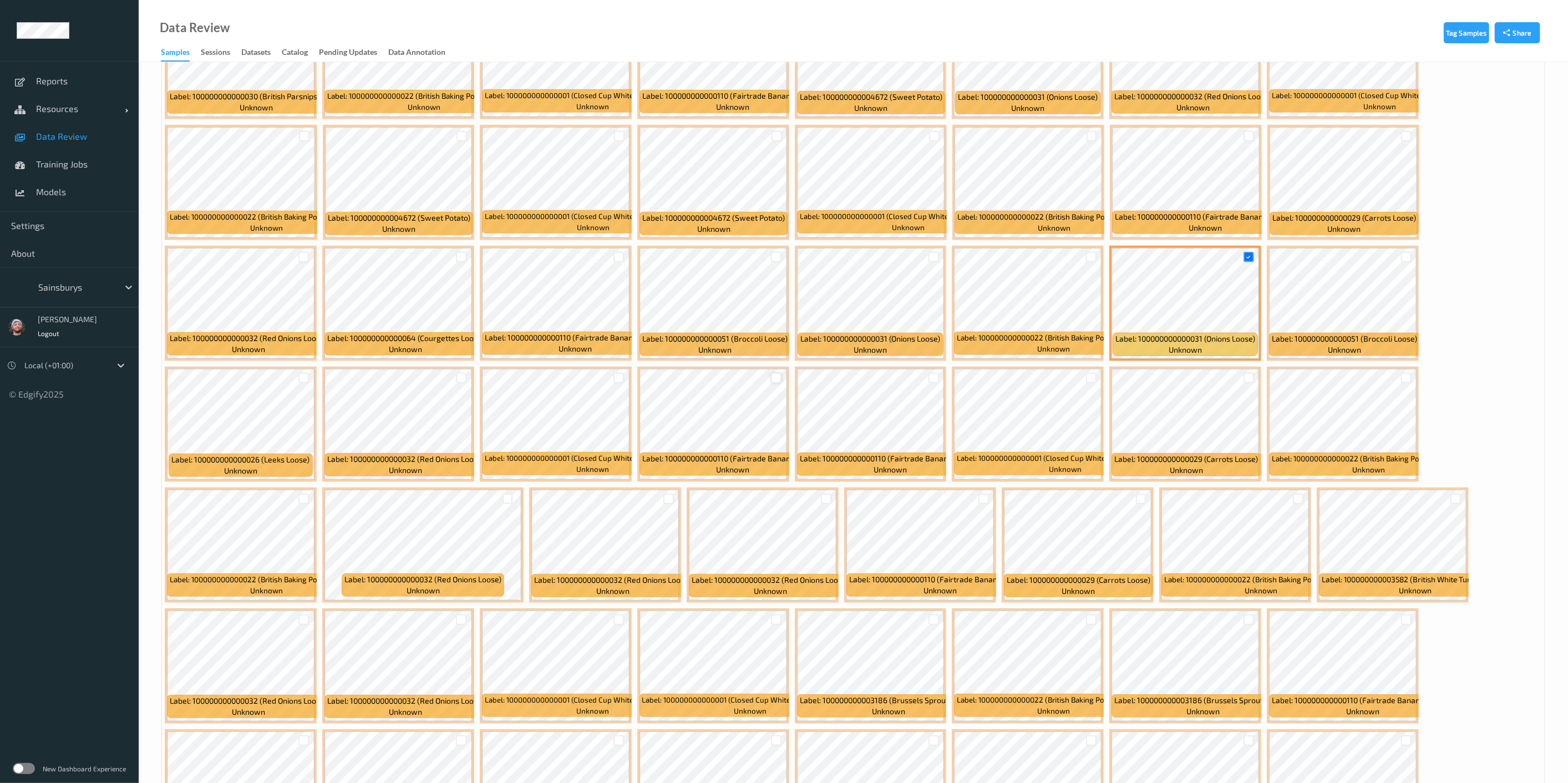
click at [773, 376] on div at bounding box center [776, 378] width 11 height 11
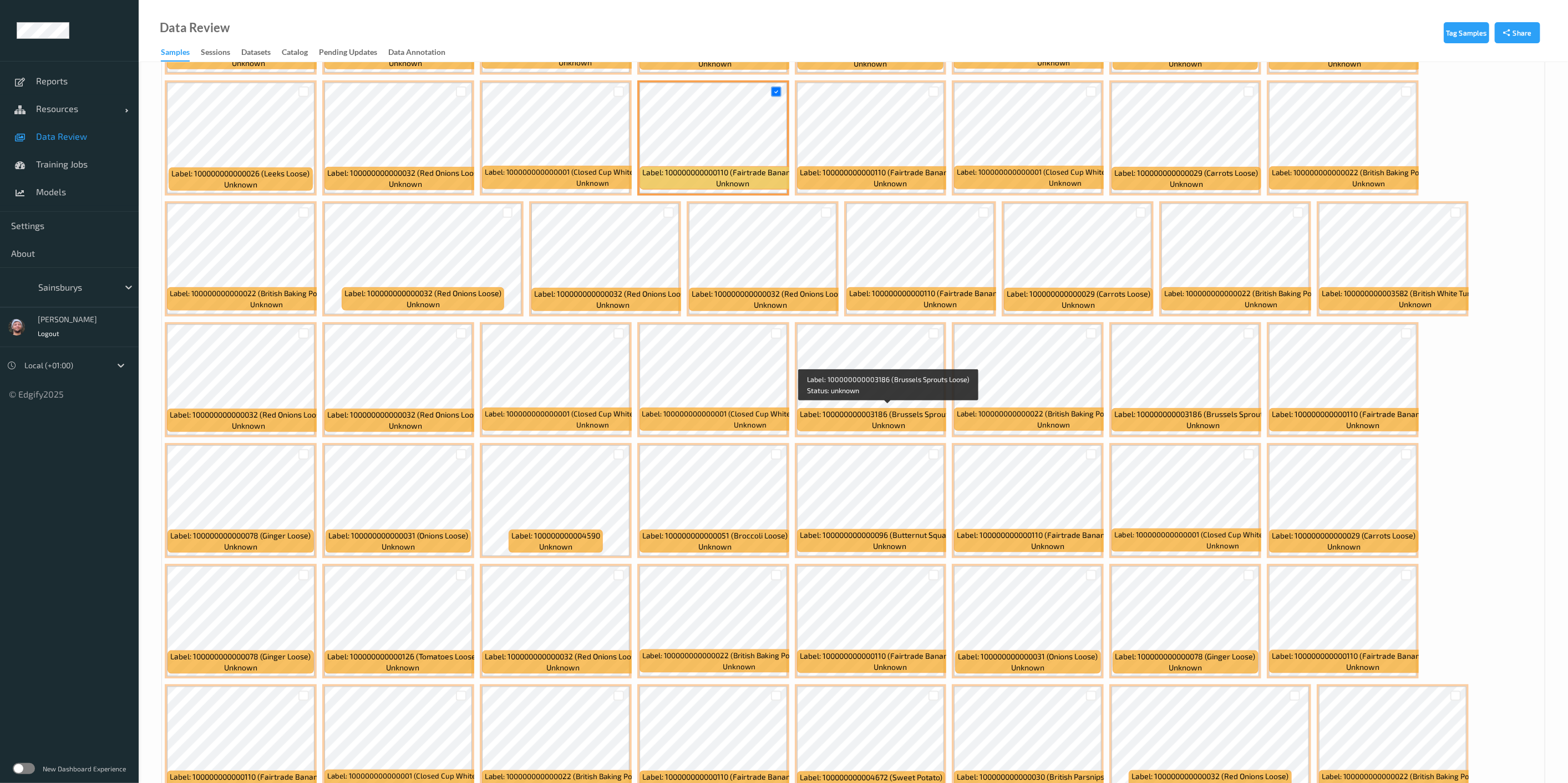
scroll to position [986, 0]
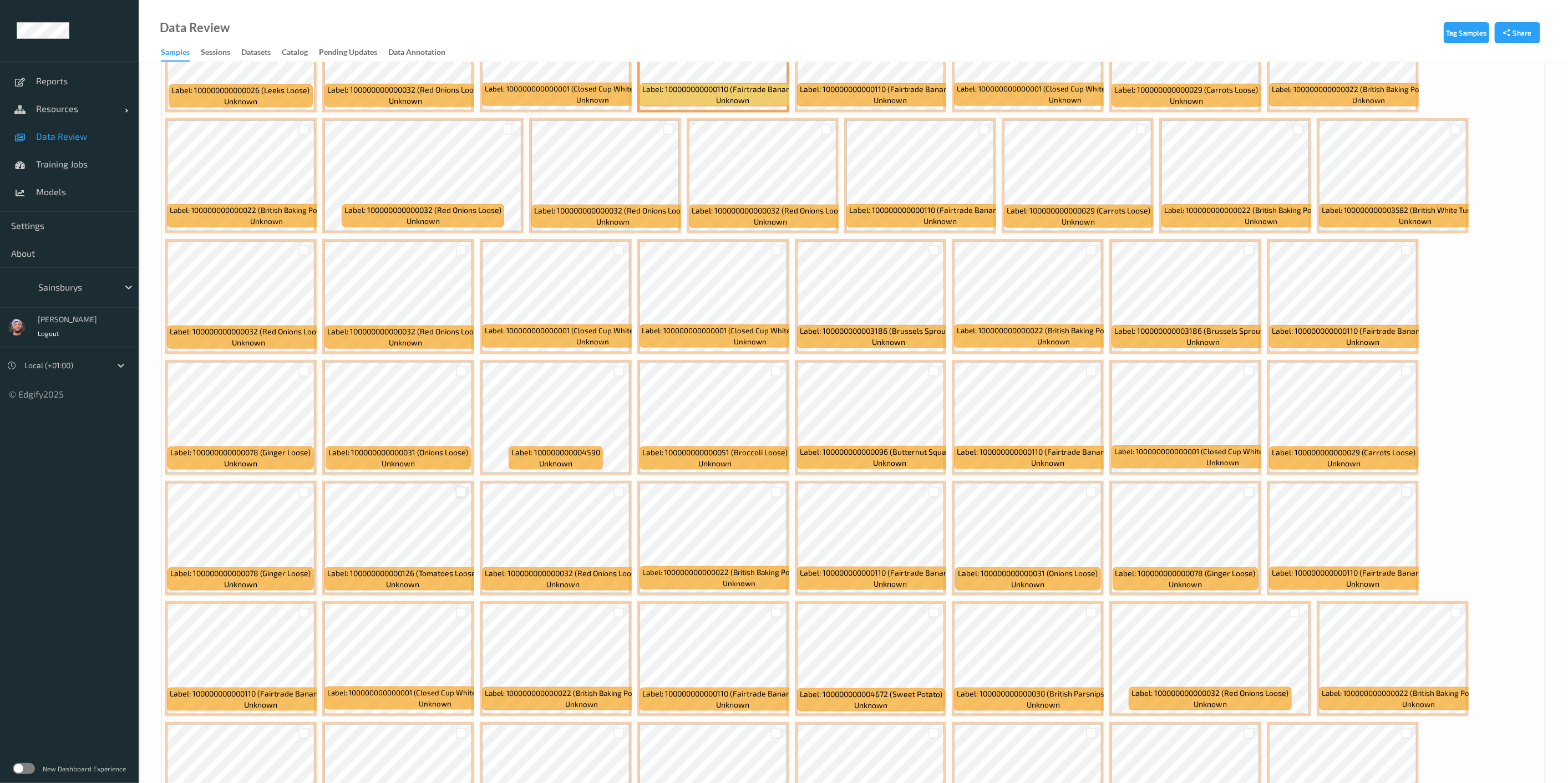
click at [462, 492] on div at bounding box center [461, 492] width 11 height 11
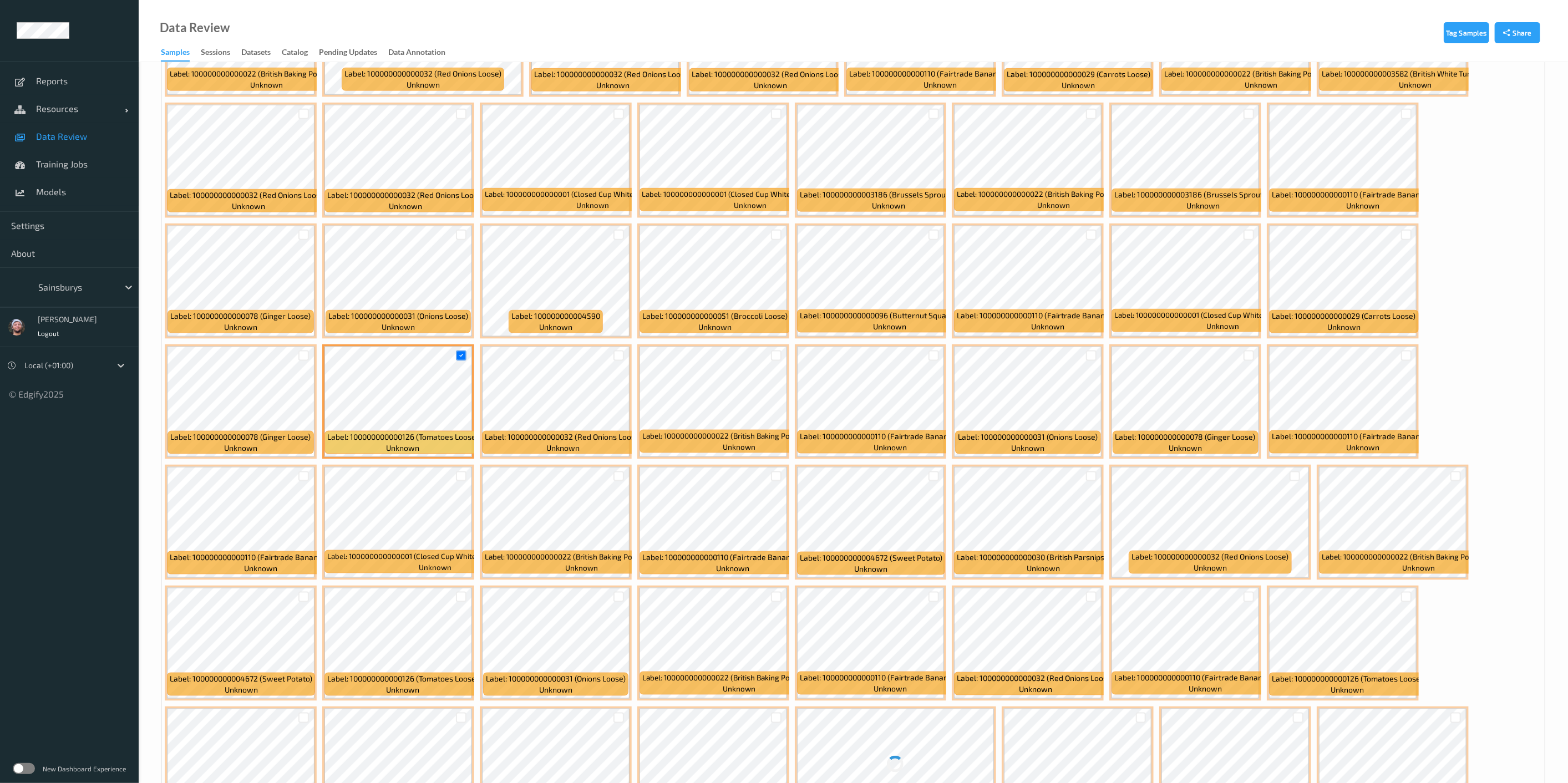
scroll to position [1233, 0]
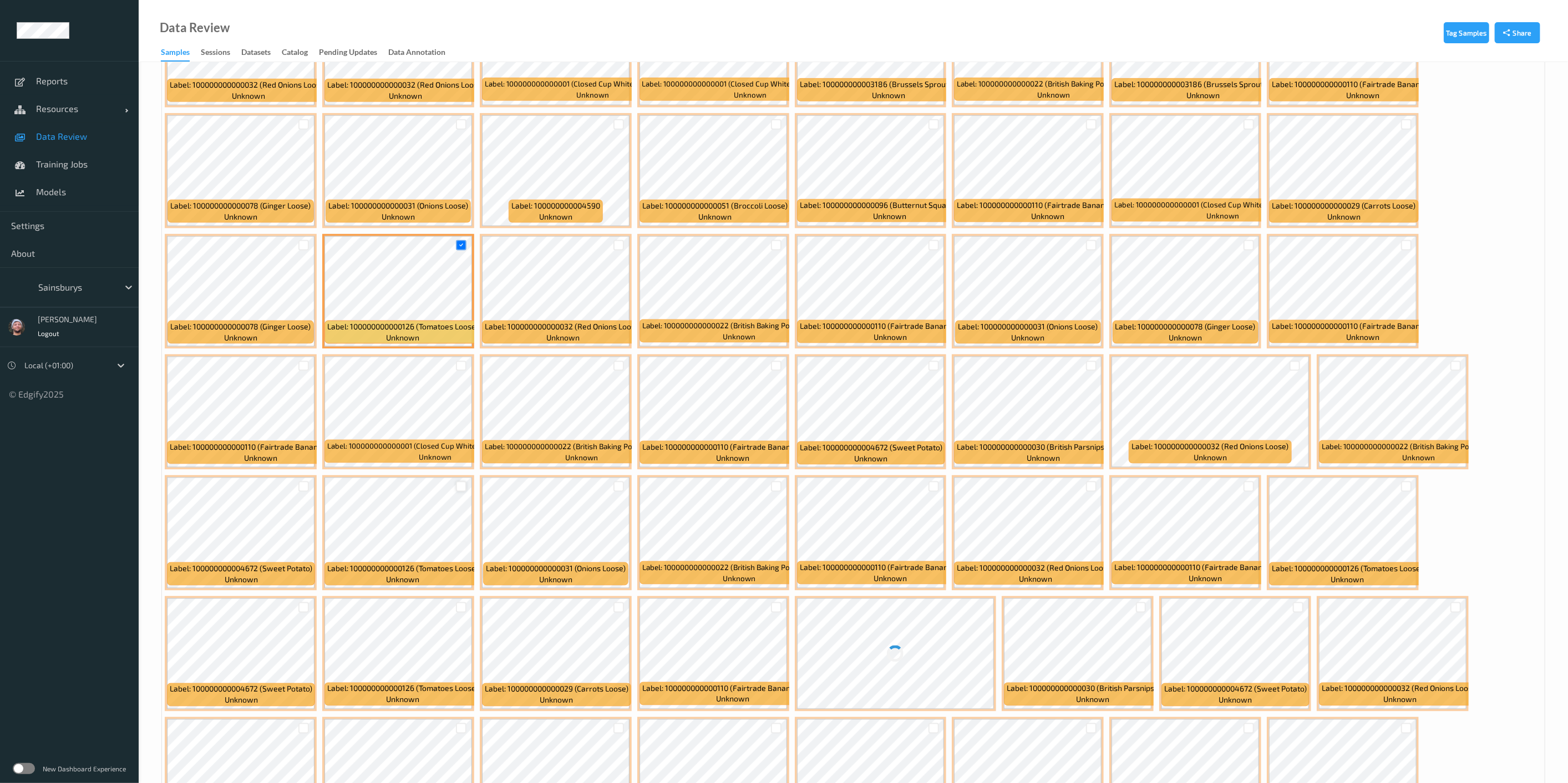
click at [456, 481] on div at bounding box center [461, 487] width 11 height 11
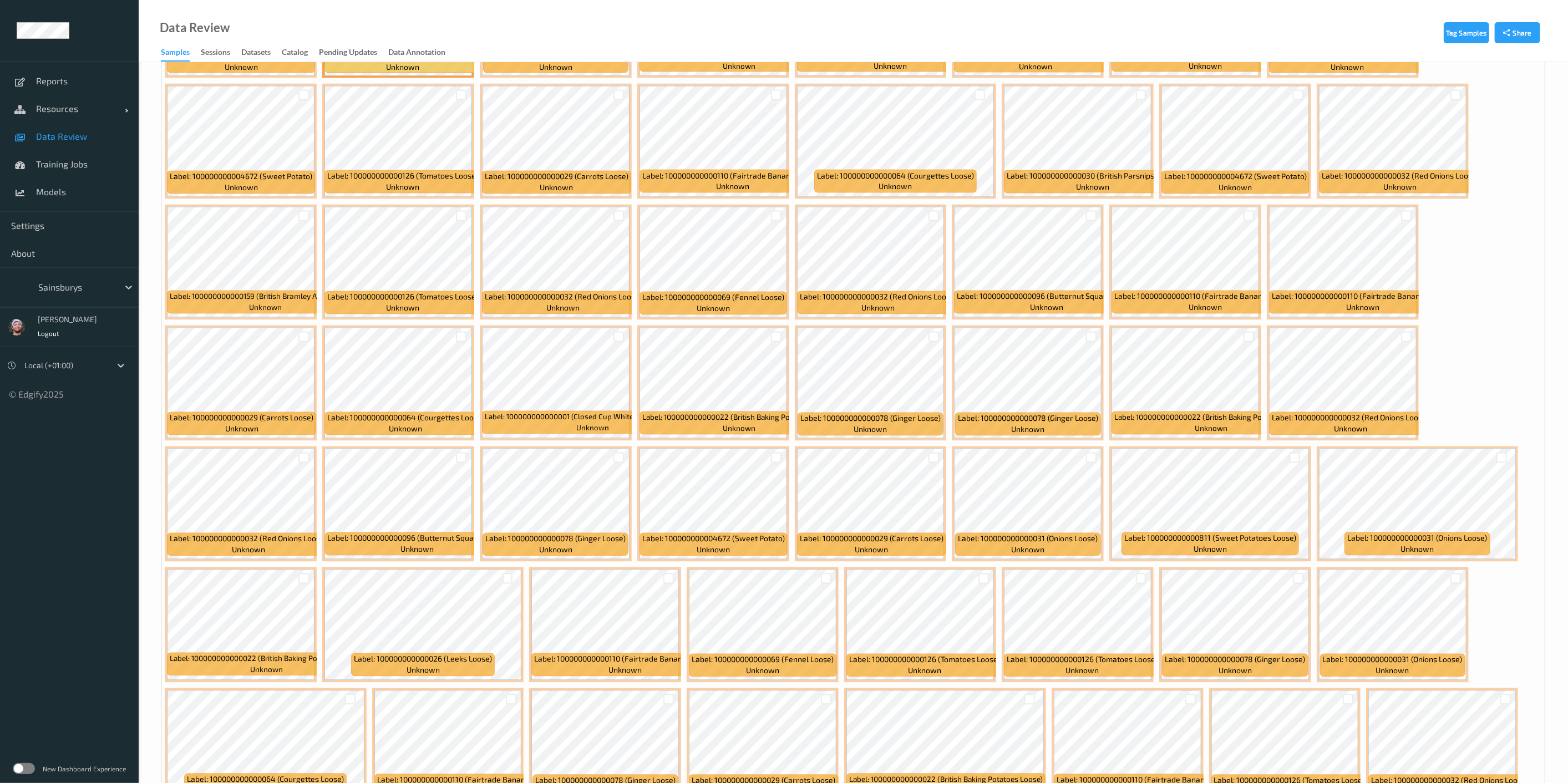
scroll to position [1849, 0]
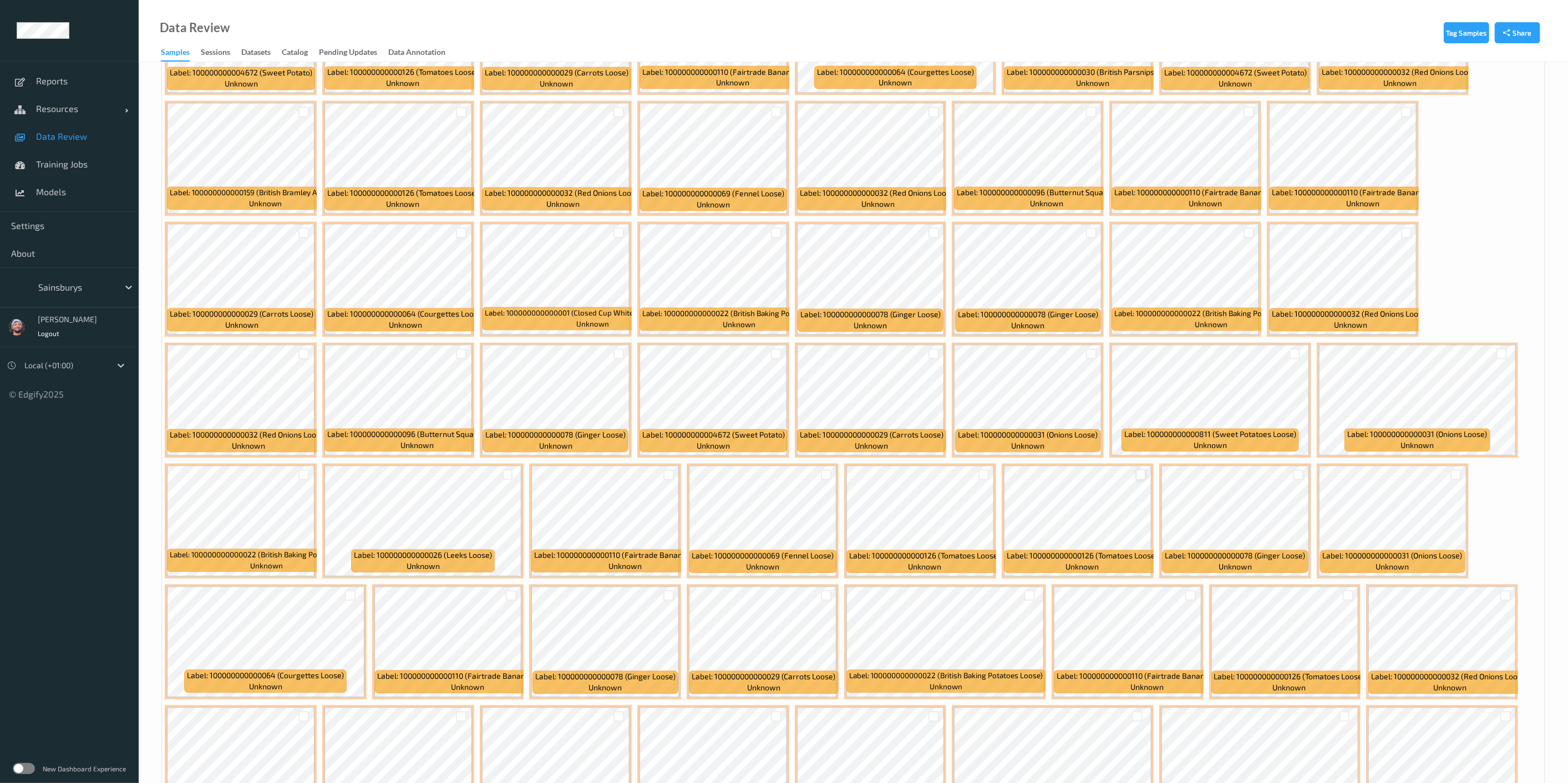
click at [787, 471] on div at bounding box center [1141, 475] width 11 height 11
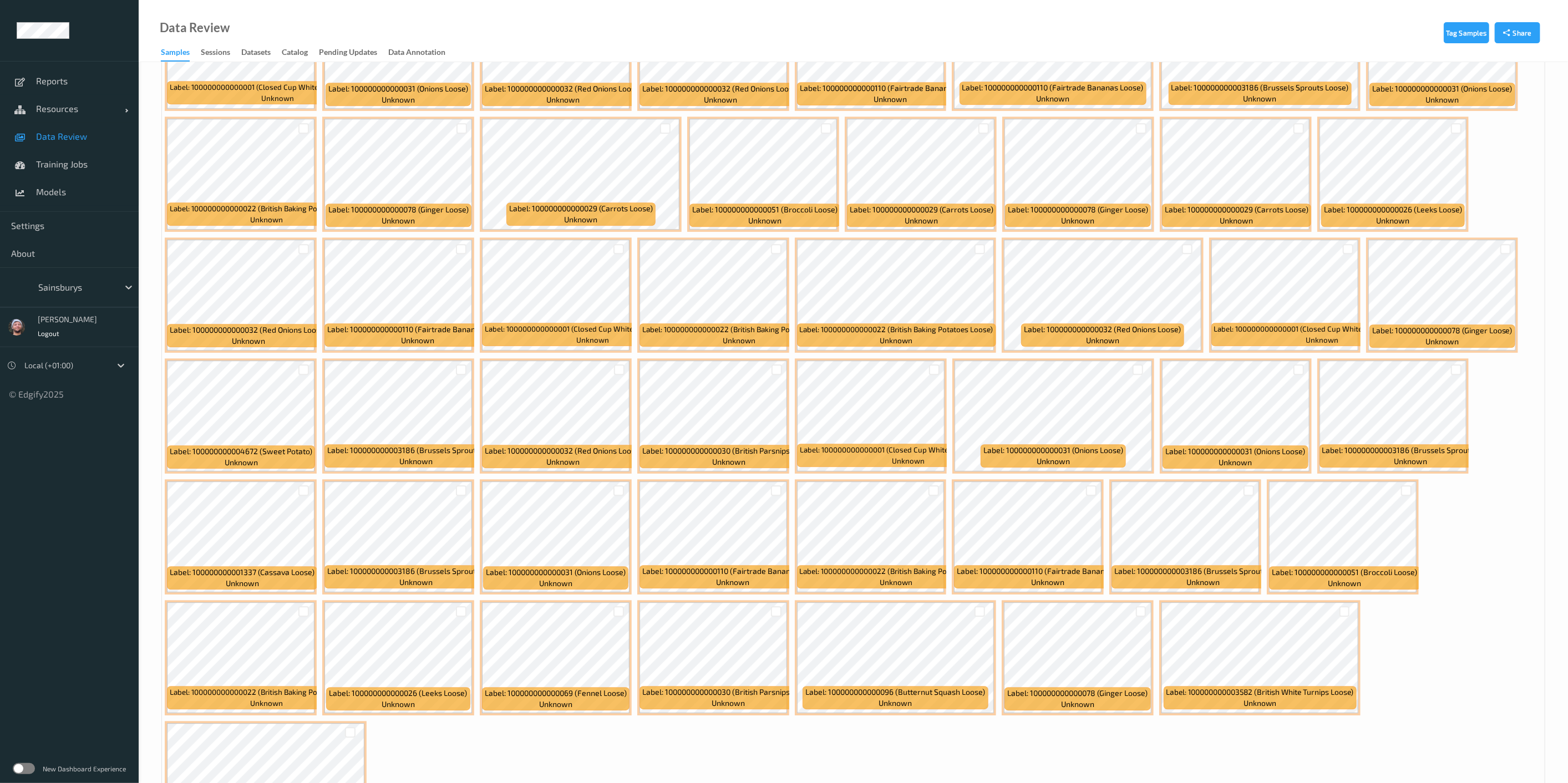
scroll to position [2652, 0]
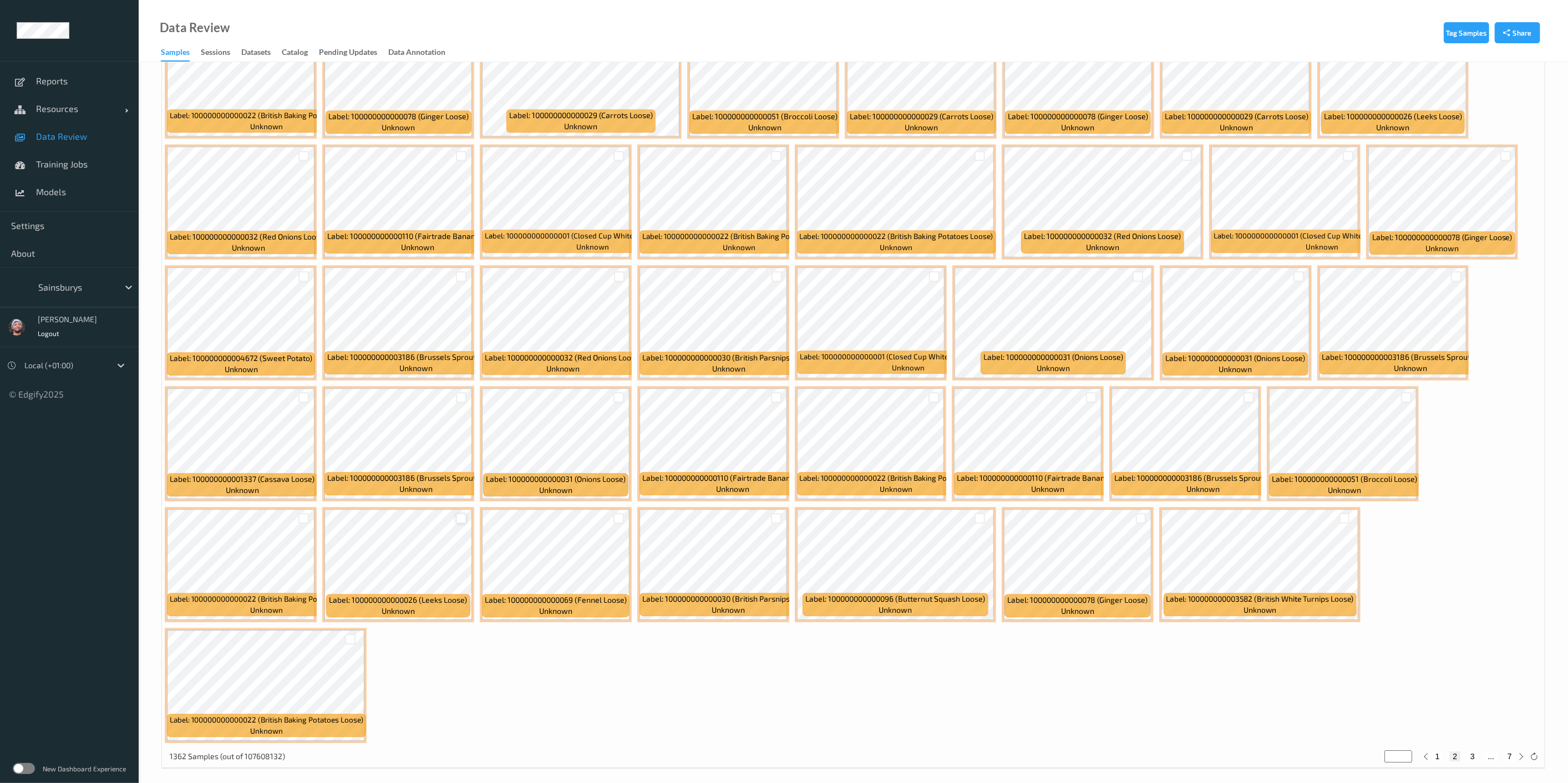
click at [458, 513] on div at bounding box center [461, 518] width 11 height 11
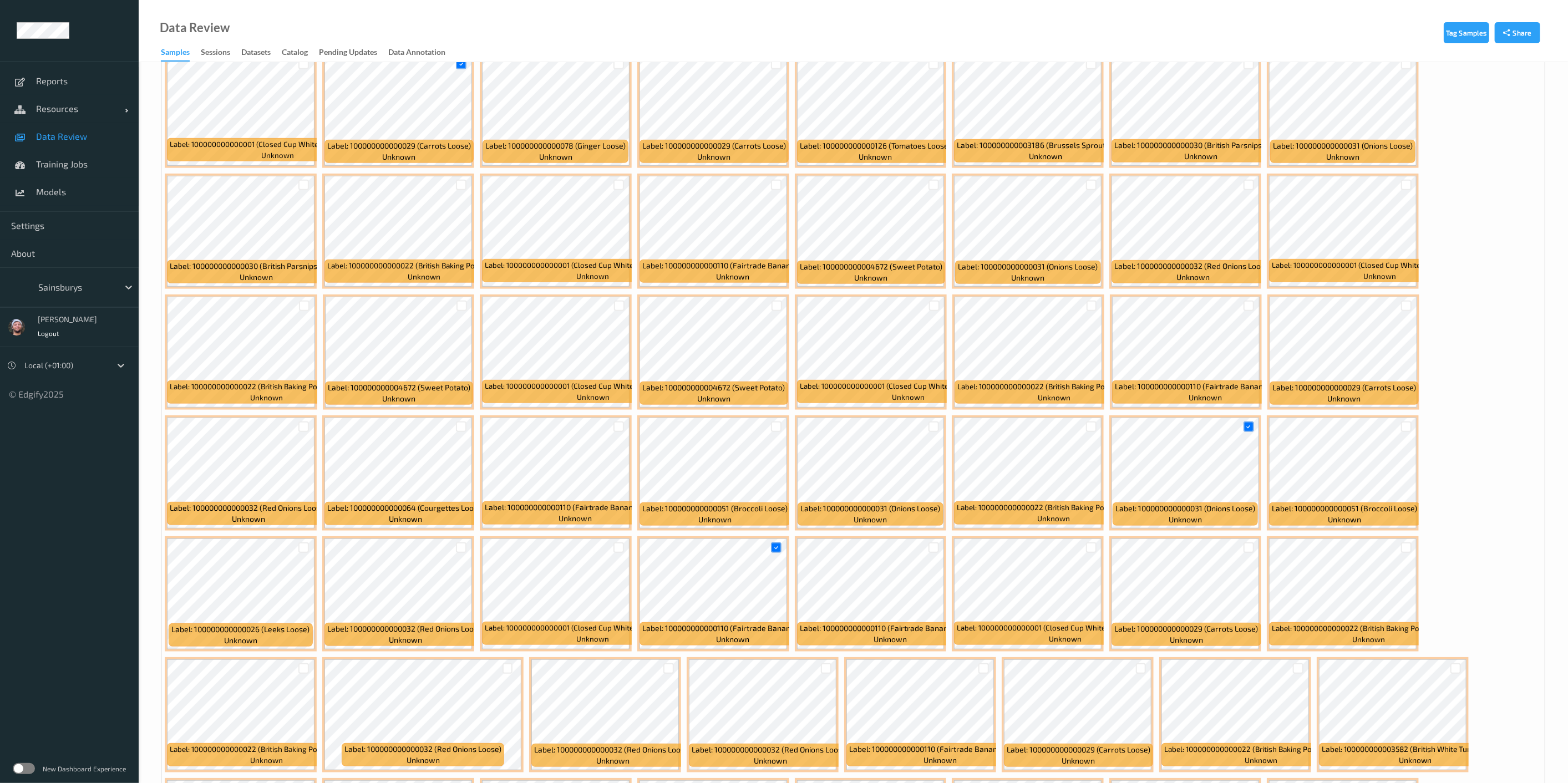
scroll to position [309, 0]
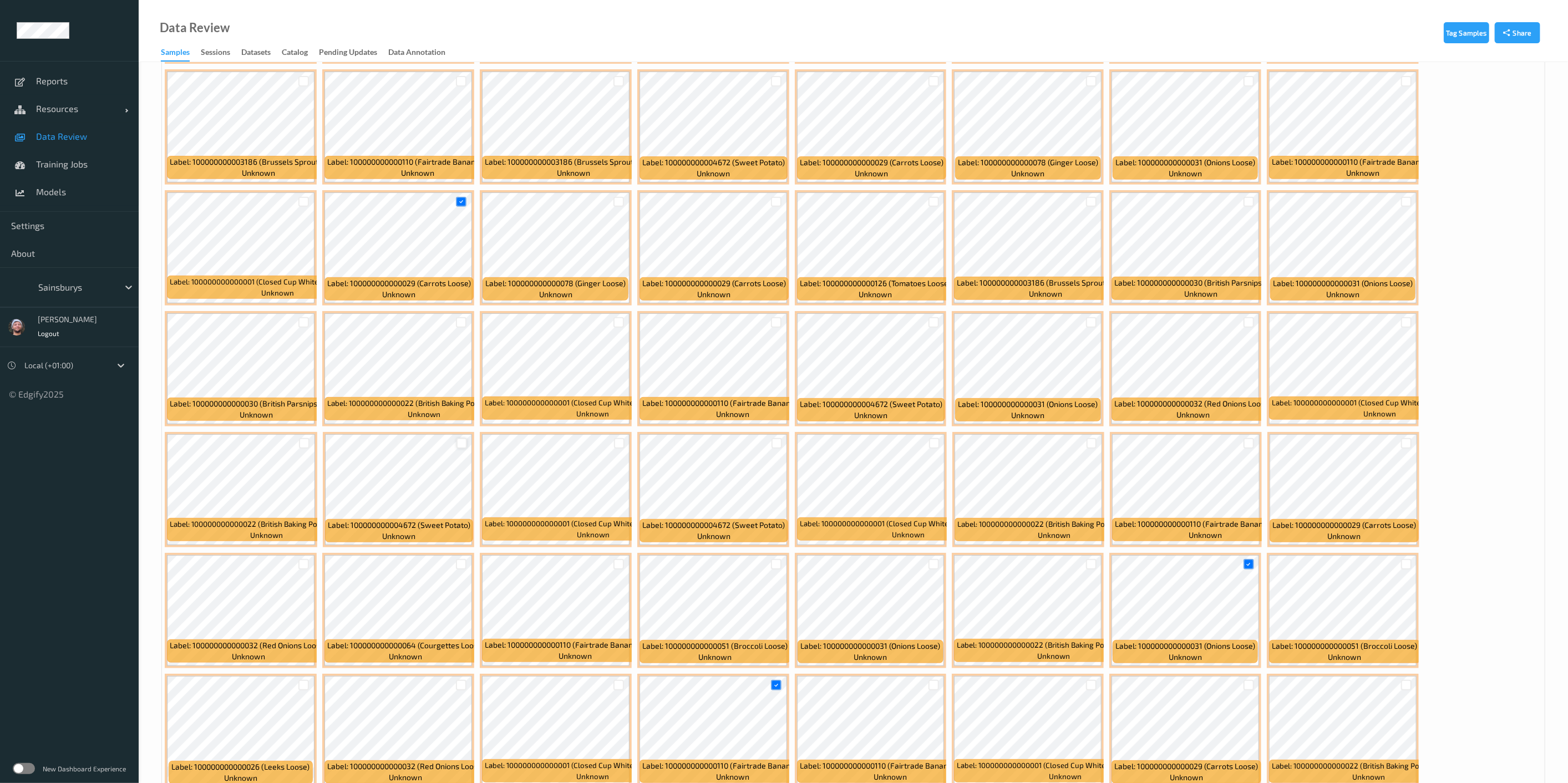
click at [461, 443] on div at bounding box center [462, 444] width 11 height 11
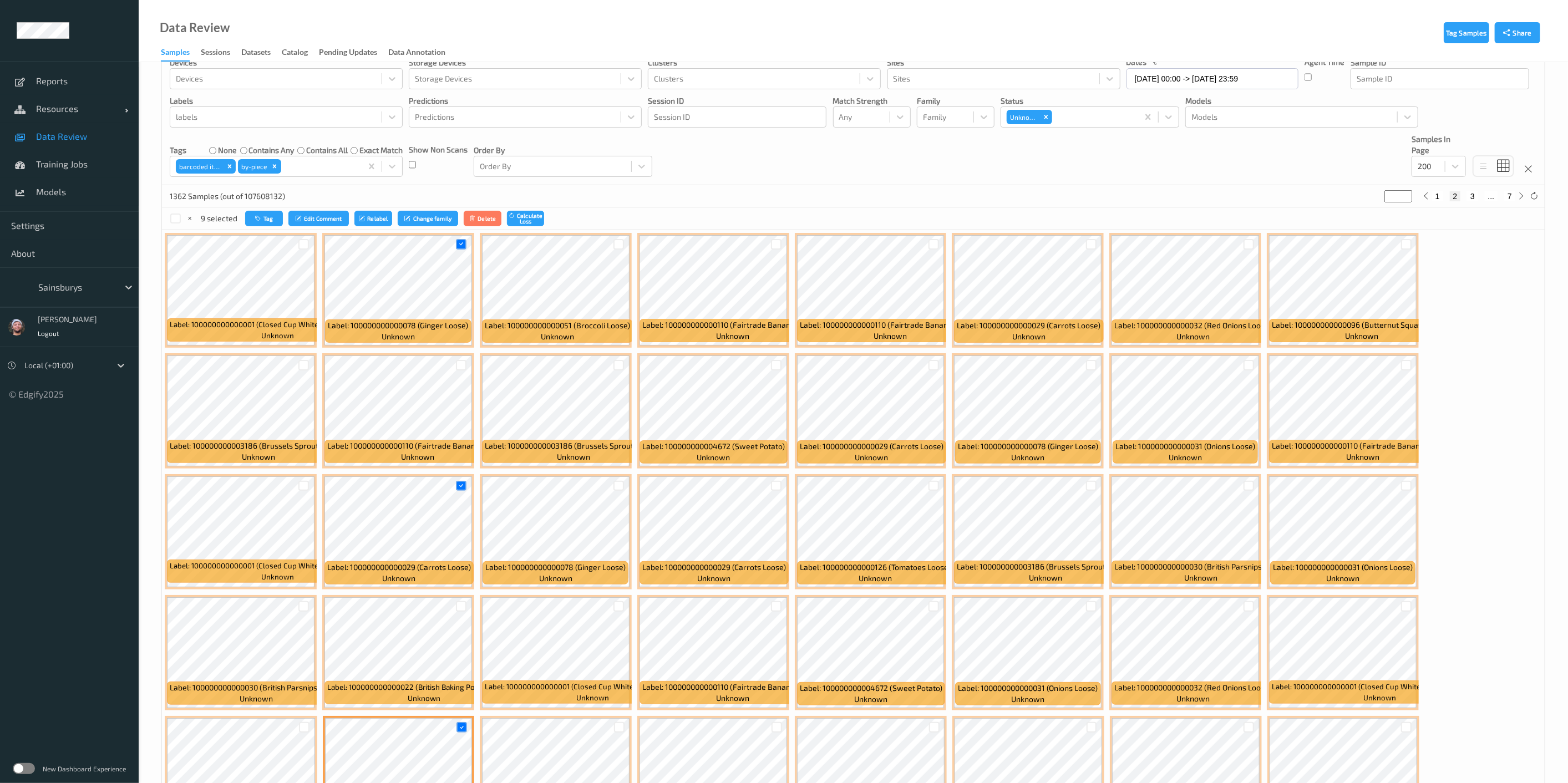
scroll to position [0, 0]
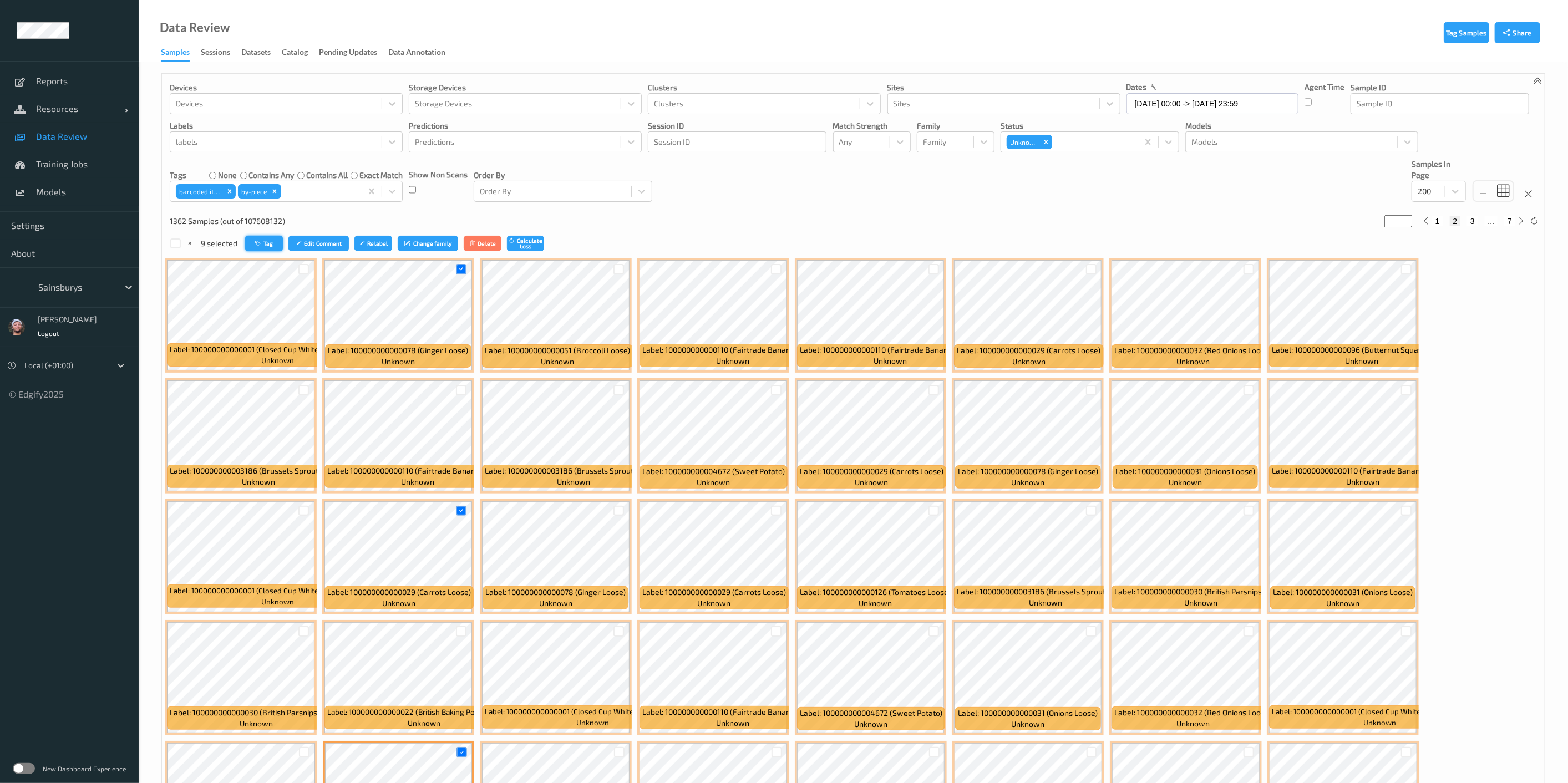
click at [273, 246] on button "Tag" at bounding box center [264, 244] width 38 height 16
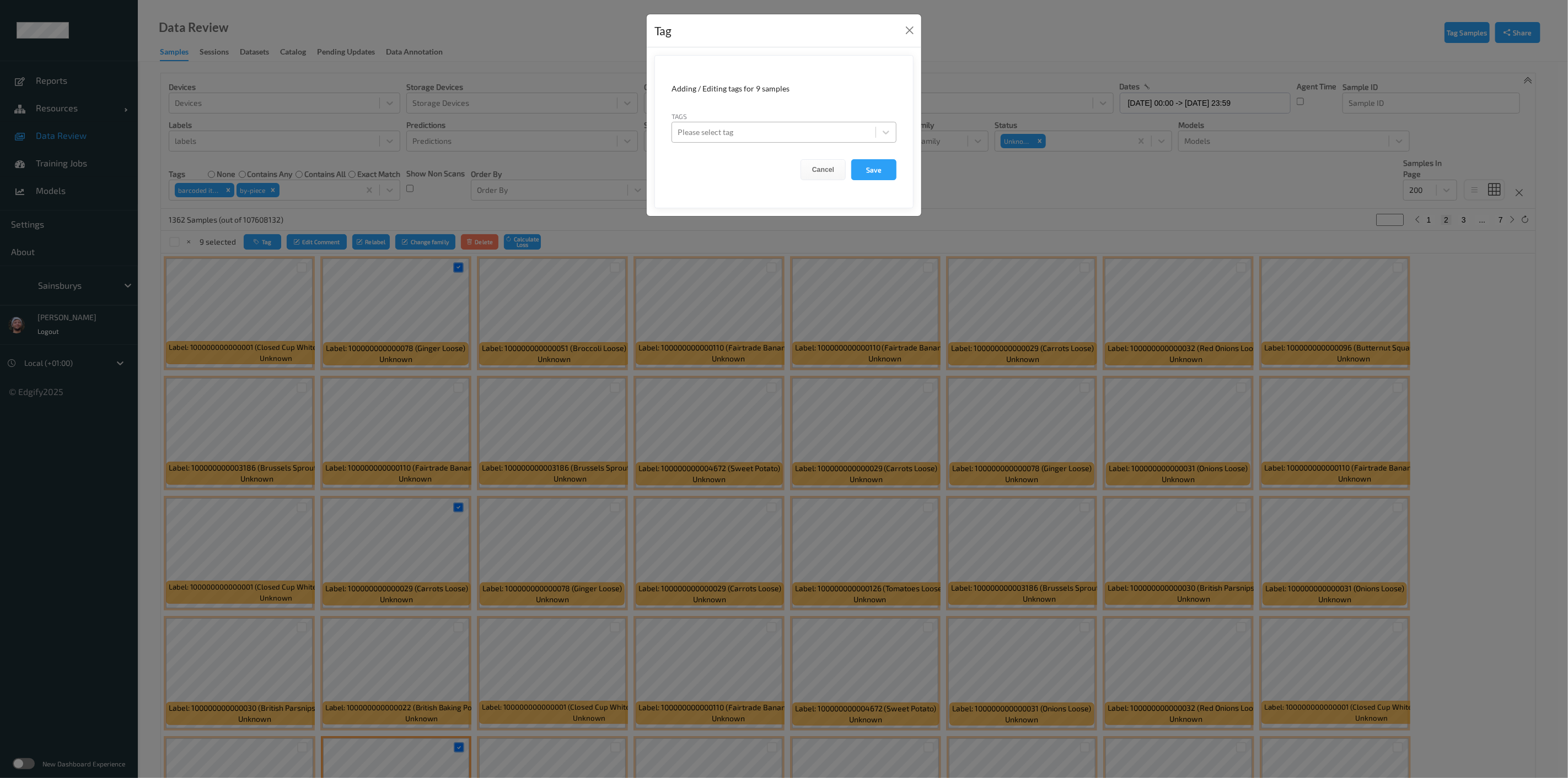
click at [742, 132] on div at bounding box center [774, 132] width 193 height 13
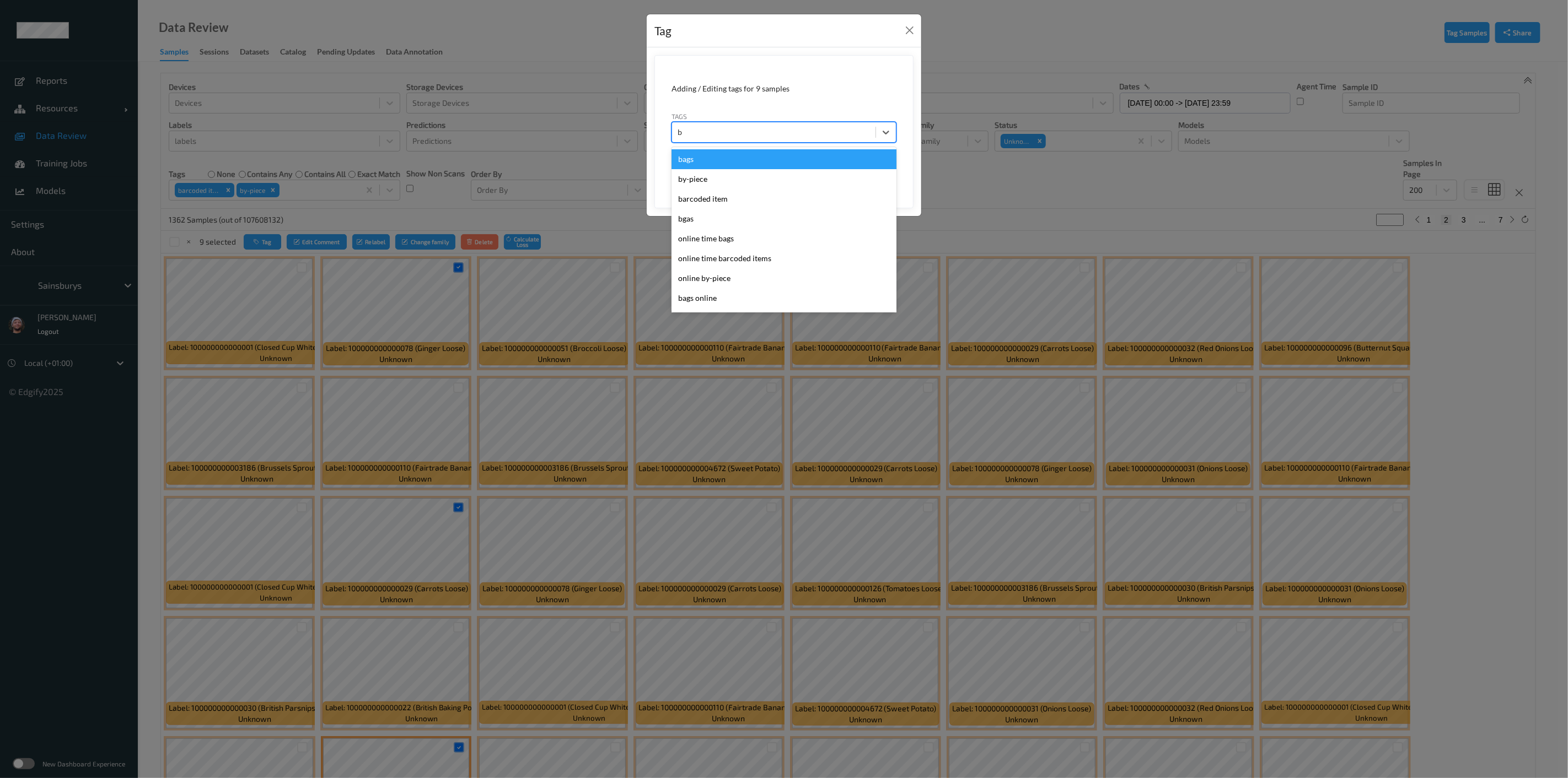
type input "by"
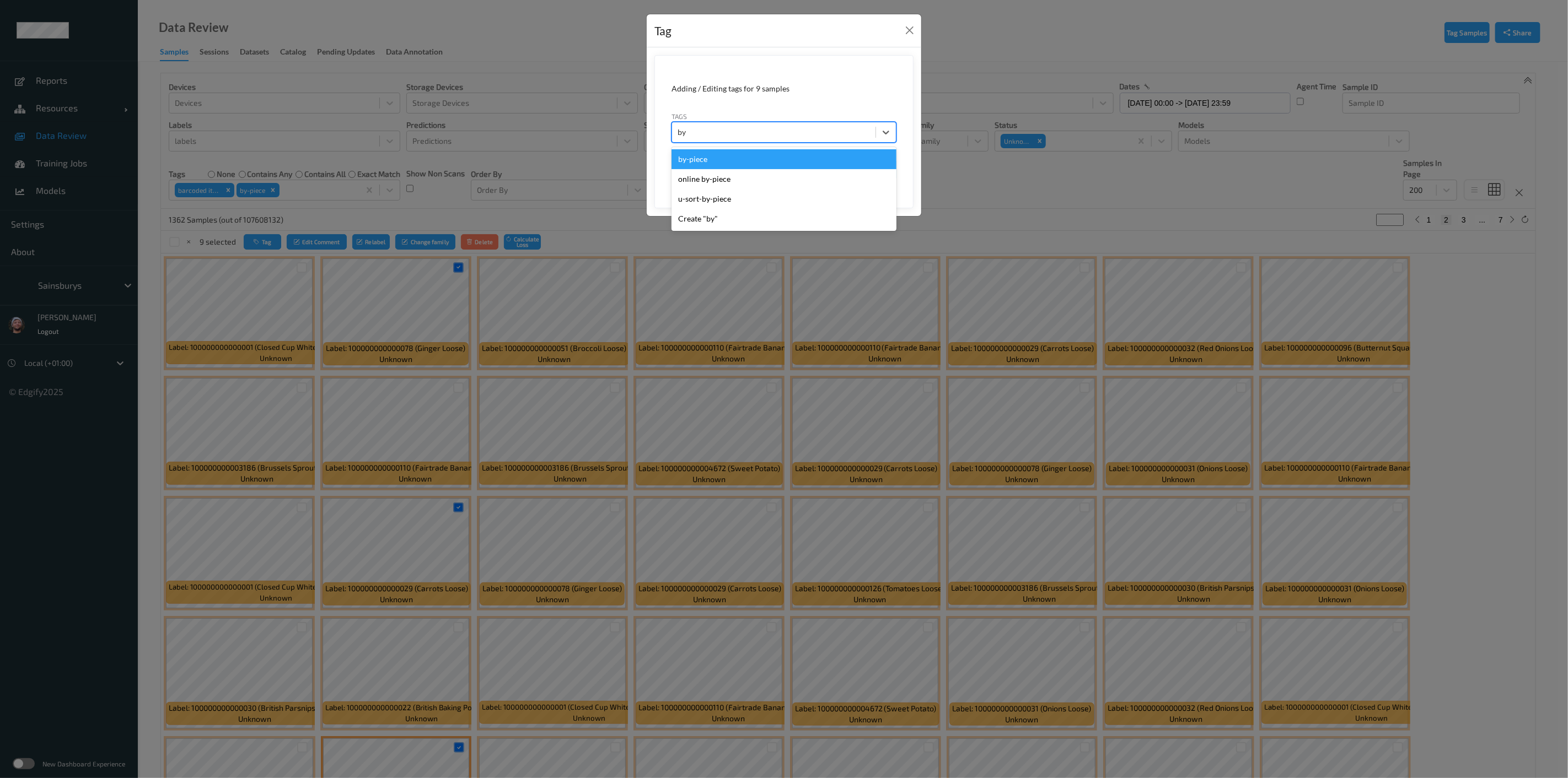
click at [710, 163] on div "by-piece" at bounding box center [784, 159] width 225 height 20
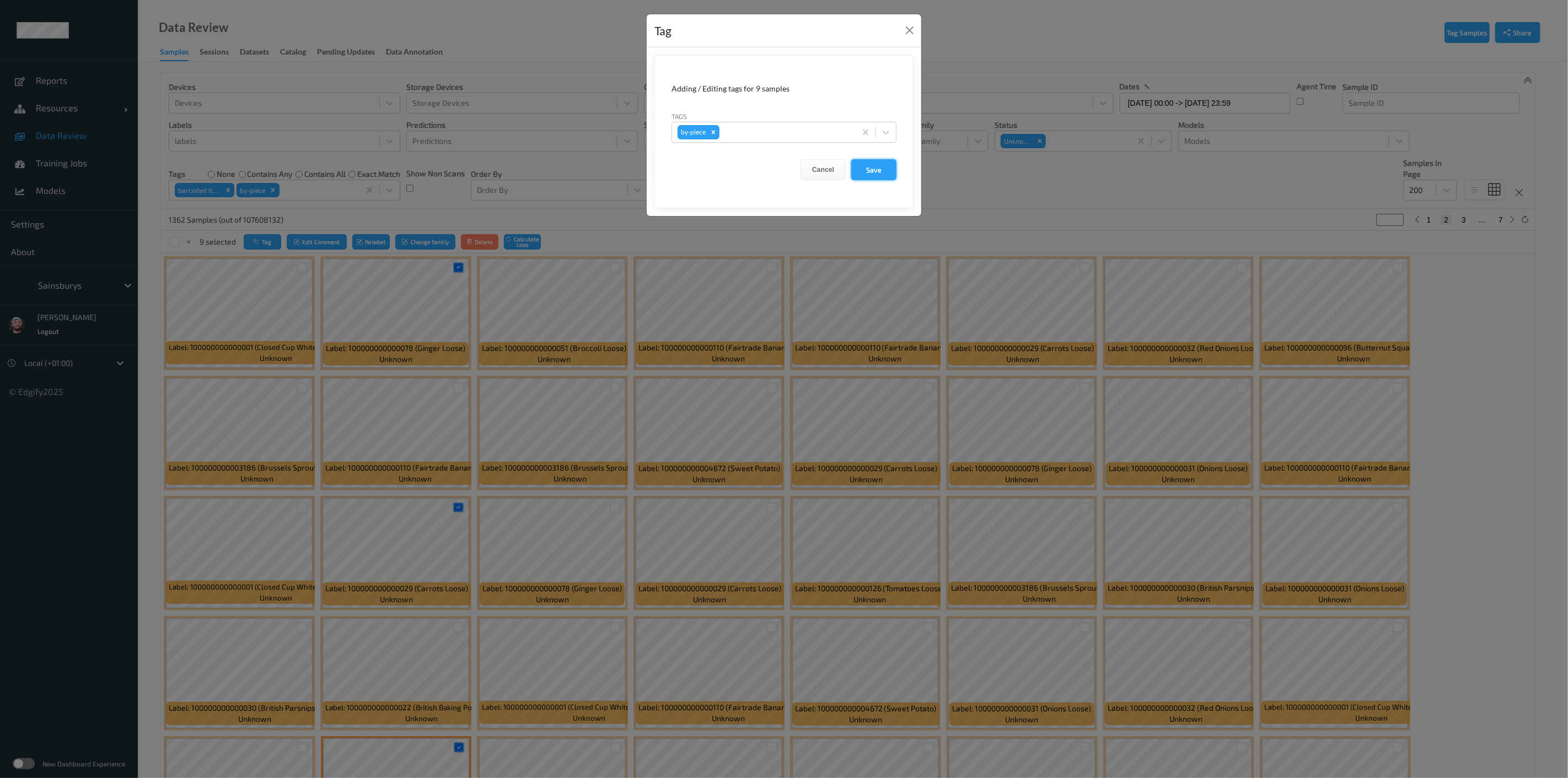
click at [782, 171] on button "Save" at bounding box center [874, 169] width 46 height 21
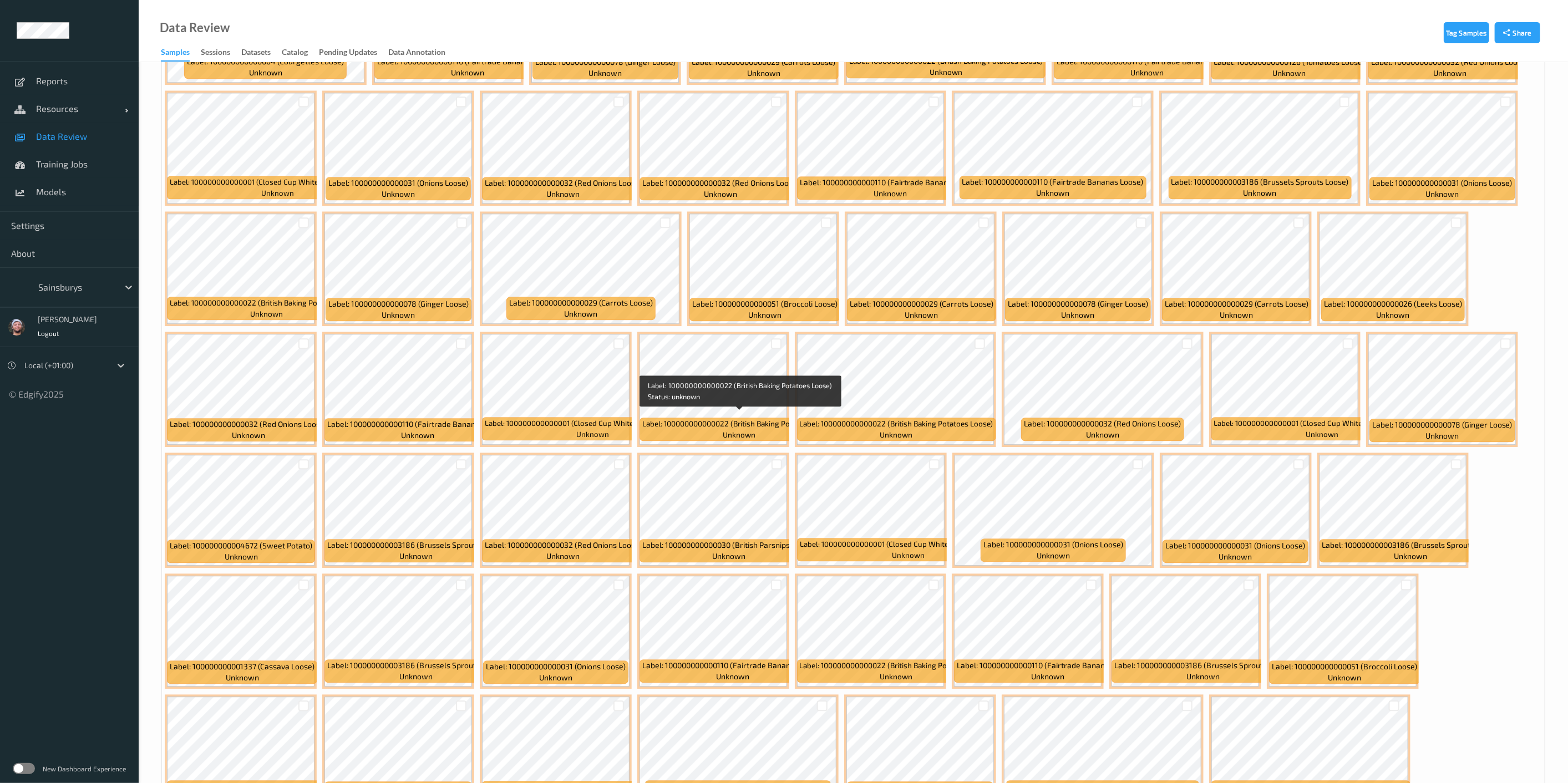
scroll to position [2158, 0]
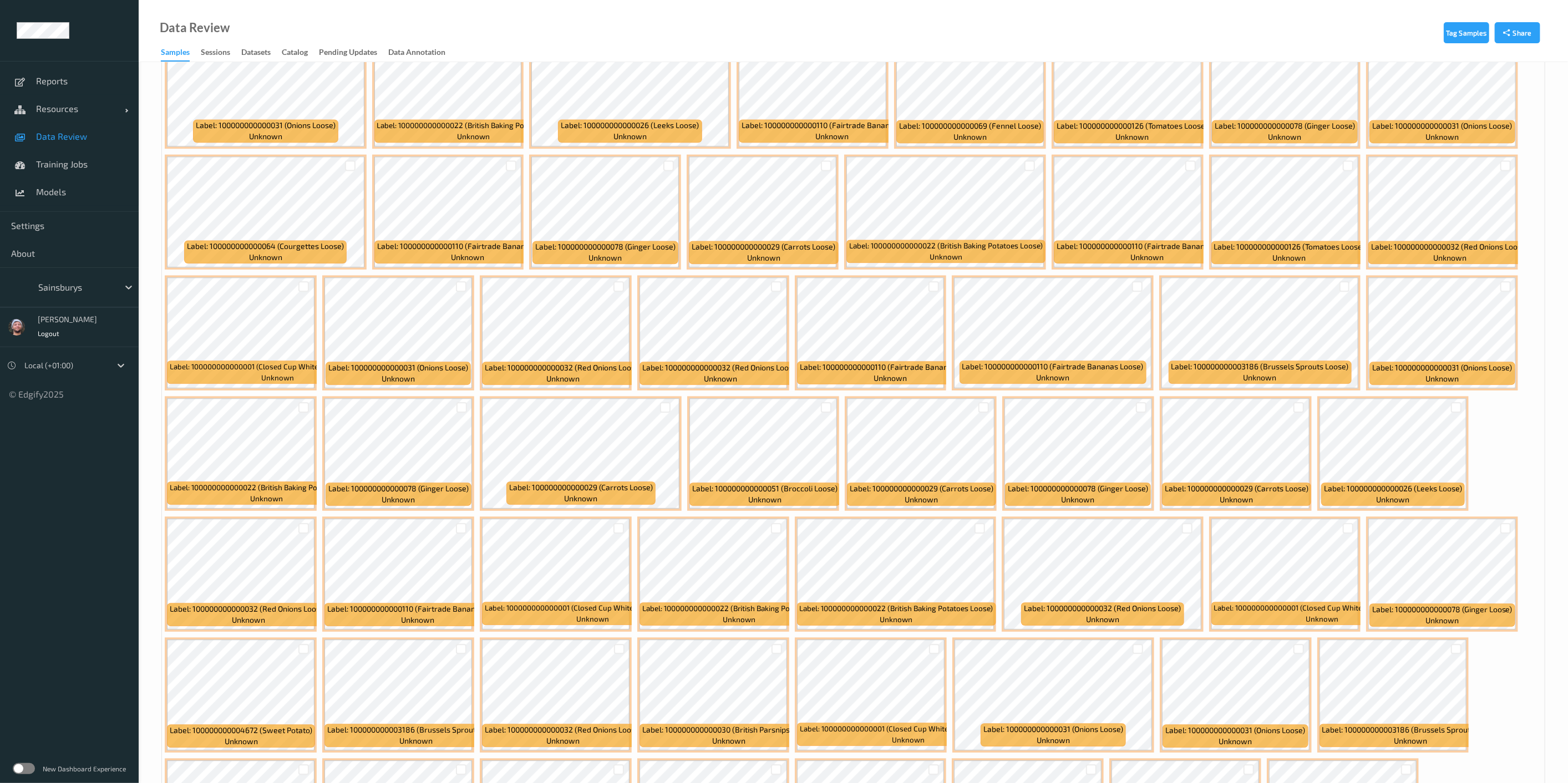
click at [787, 402] on div at bounding box center [984, 407] width 21 height 18
click at [787, 402] on div at bounding box center [984, 407] width 11 height 11
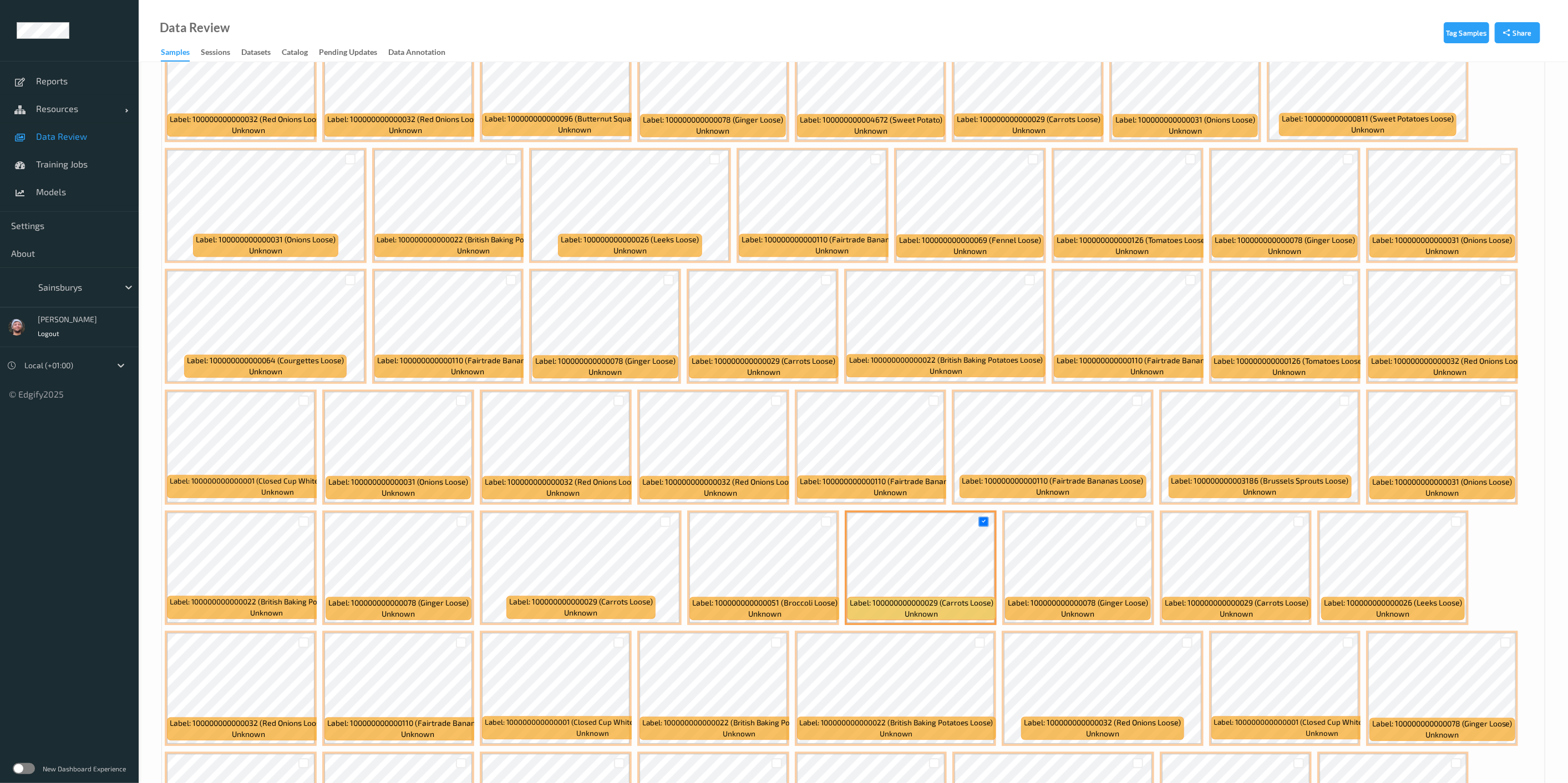
scroll to position [1911, 0]
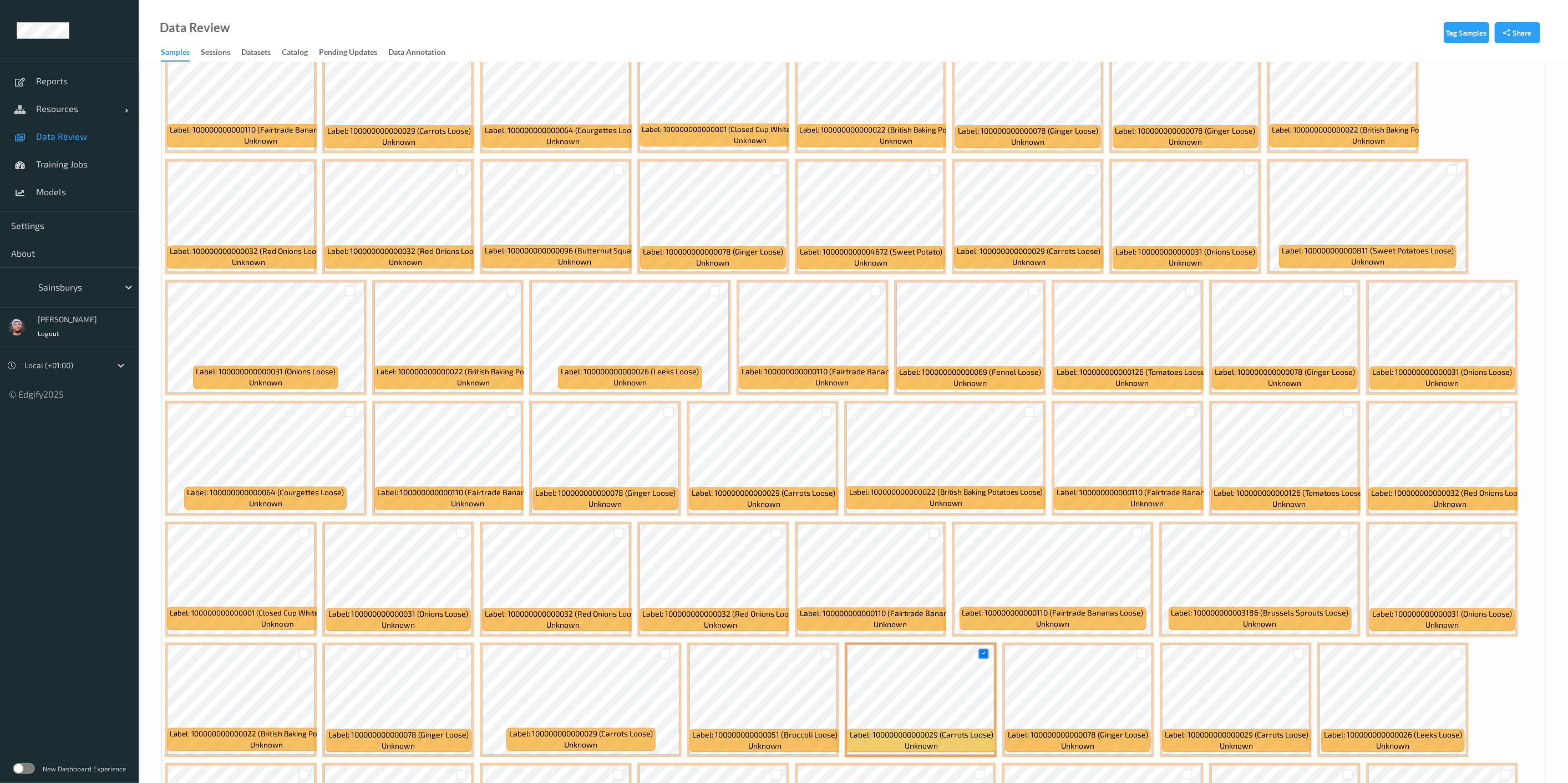
click at [787, 407] on div at bounding box center [1349, 413] width 11 height 11
click at [787, 287] on div at bounding box center [1033, 292] width 11 height 11
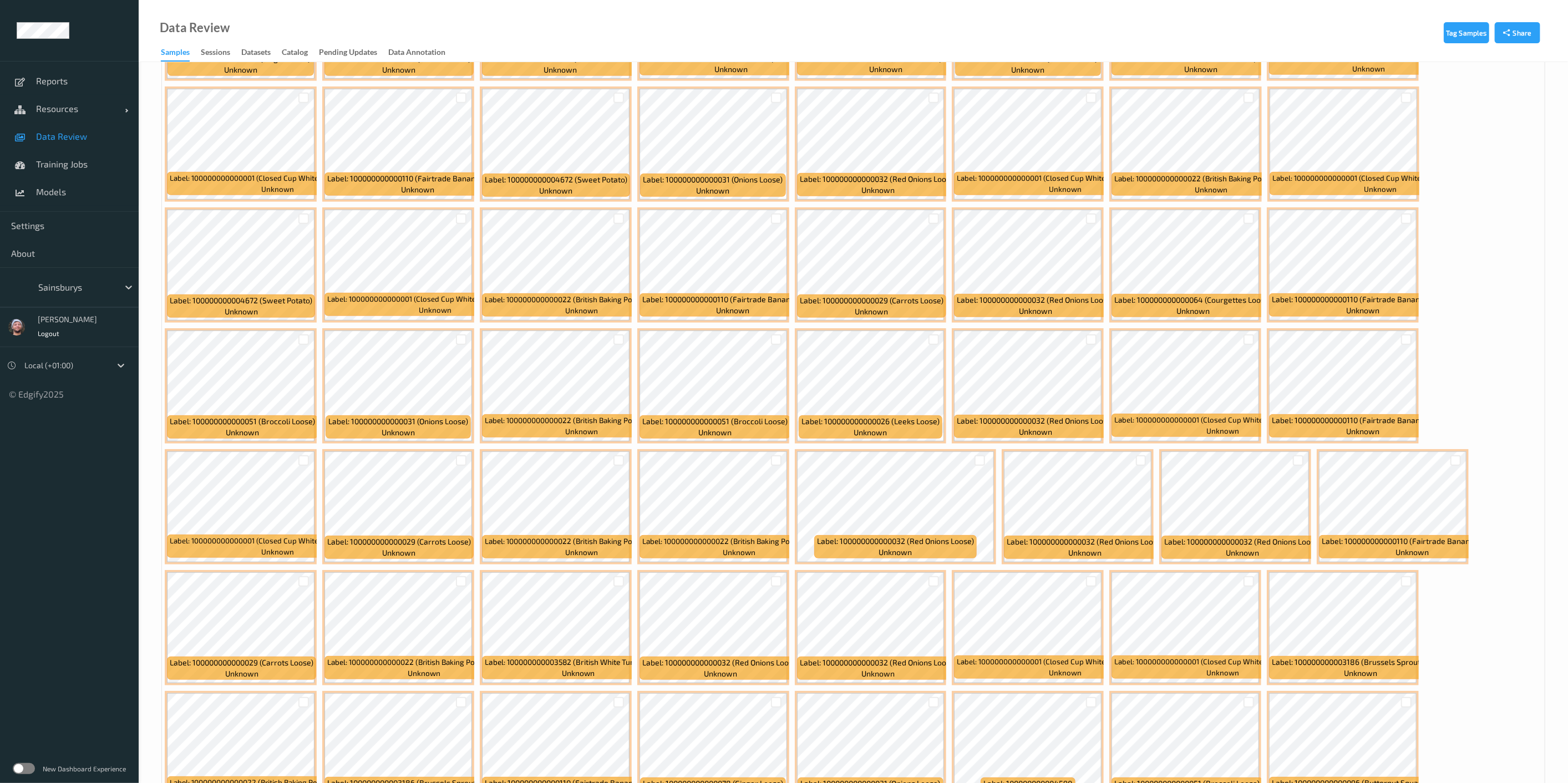
scroll to position [433, 0]
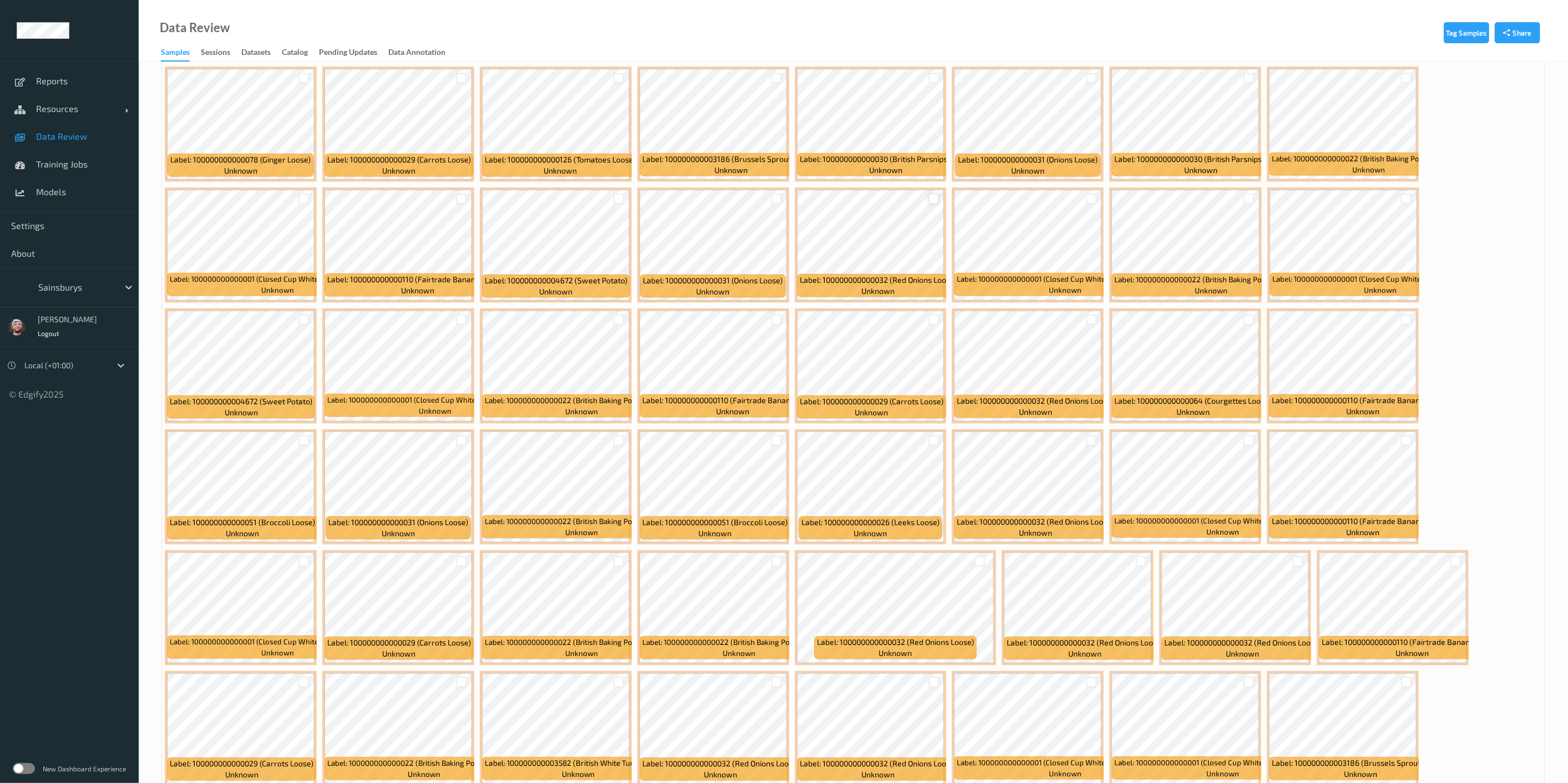
click at [787, 198] on div at bounding box center [934, 199] width 11 height 11
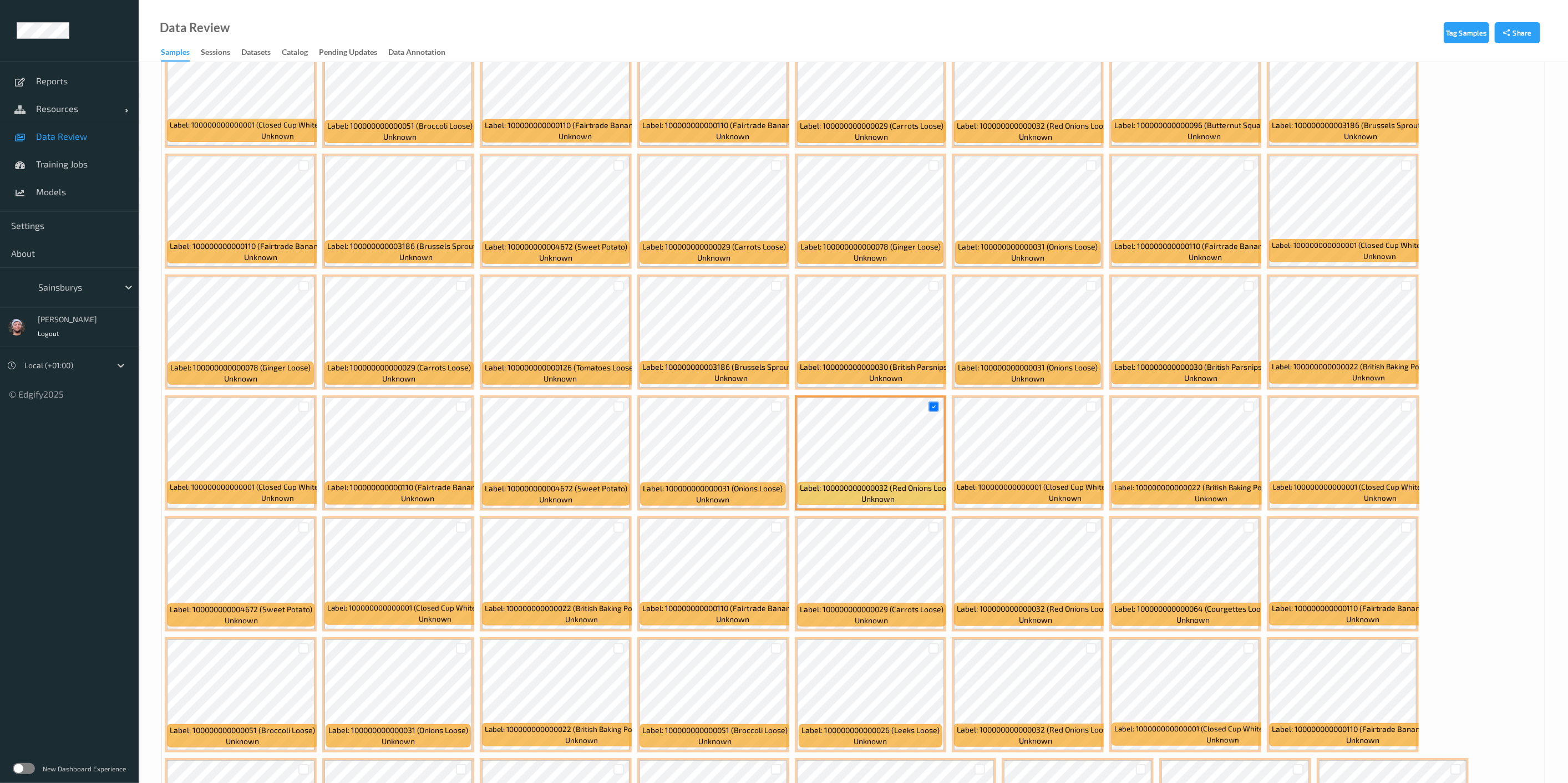
scroll to position [125, 0]
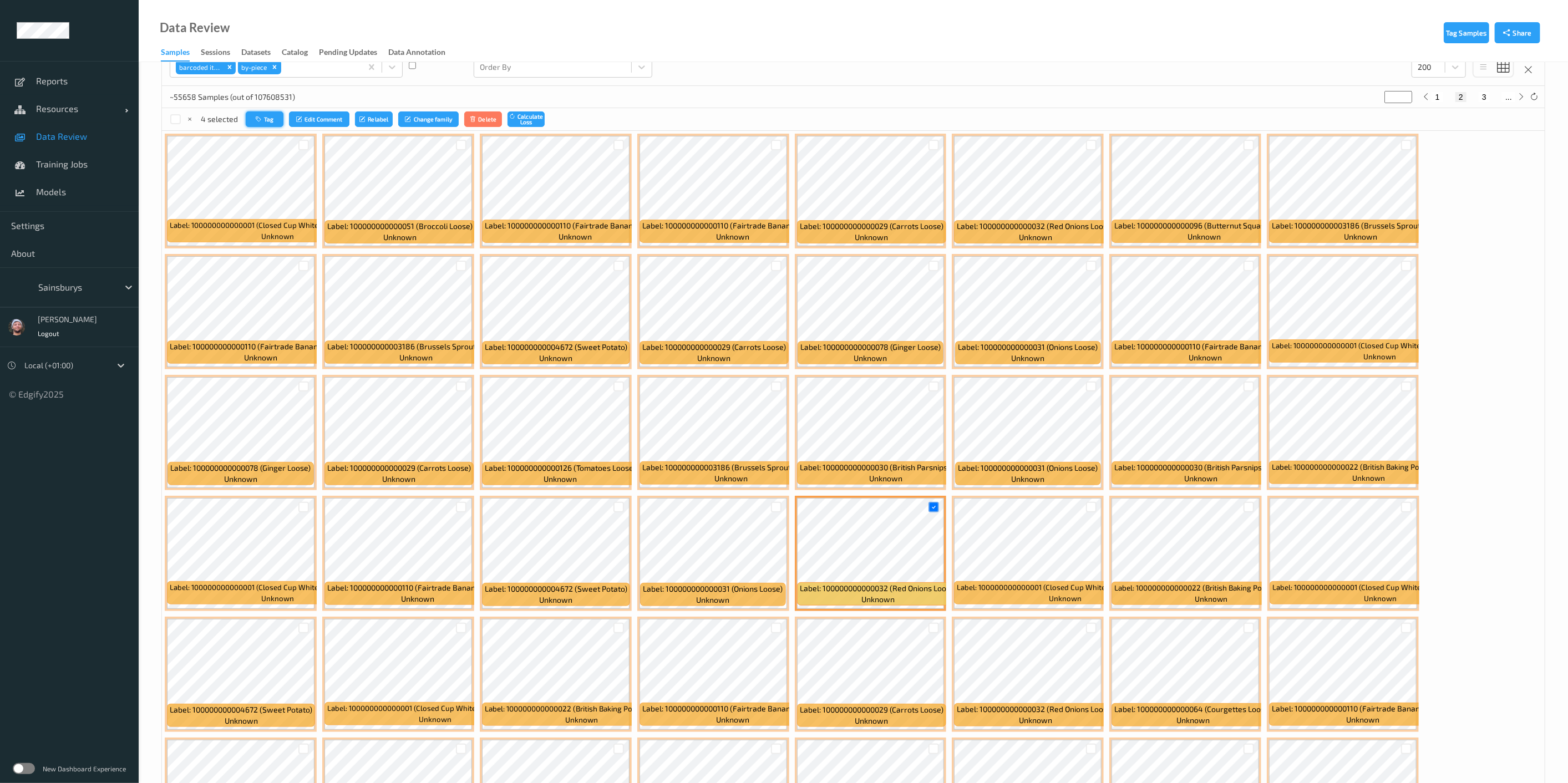
click at [265, 116] on button "Tag" at bounding box center [265, 120] width 38 height 16
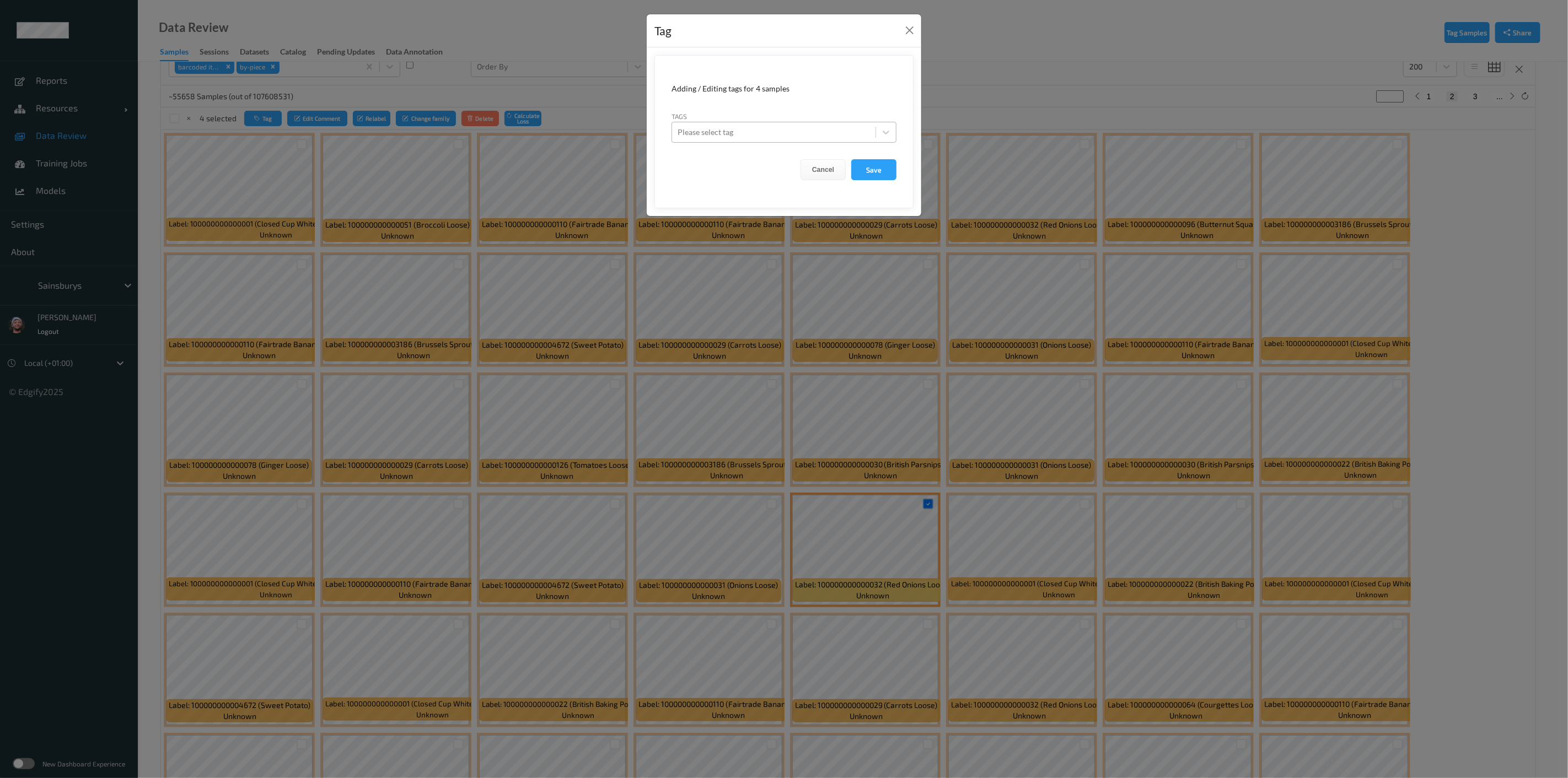
click at [773, 139] on div "Please select tag" at bounding box center [774, 132] width 203 height 17
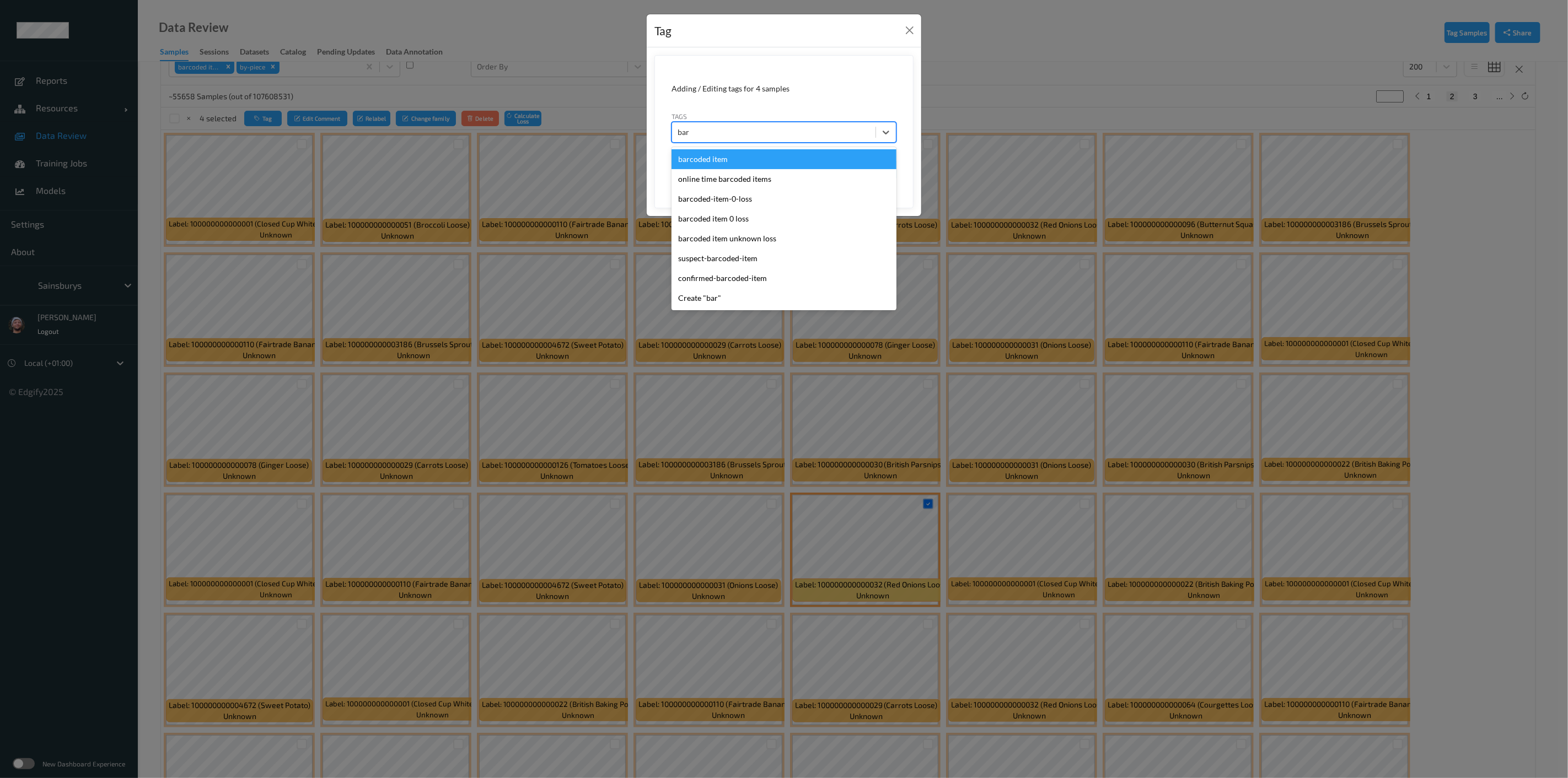
type input "barc"
click at [749, 161] on div "barcoded item" at bounding box center [784, 159] width 225 height 20
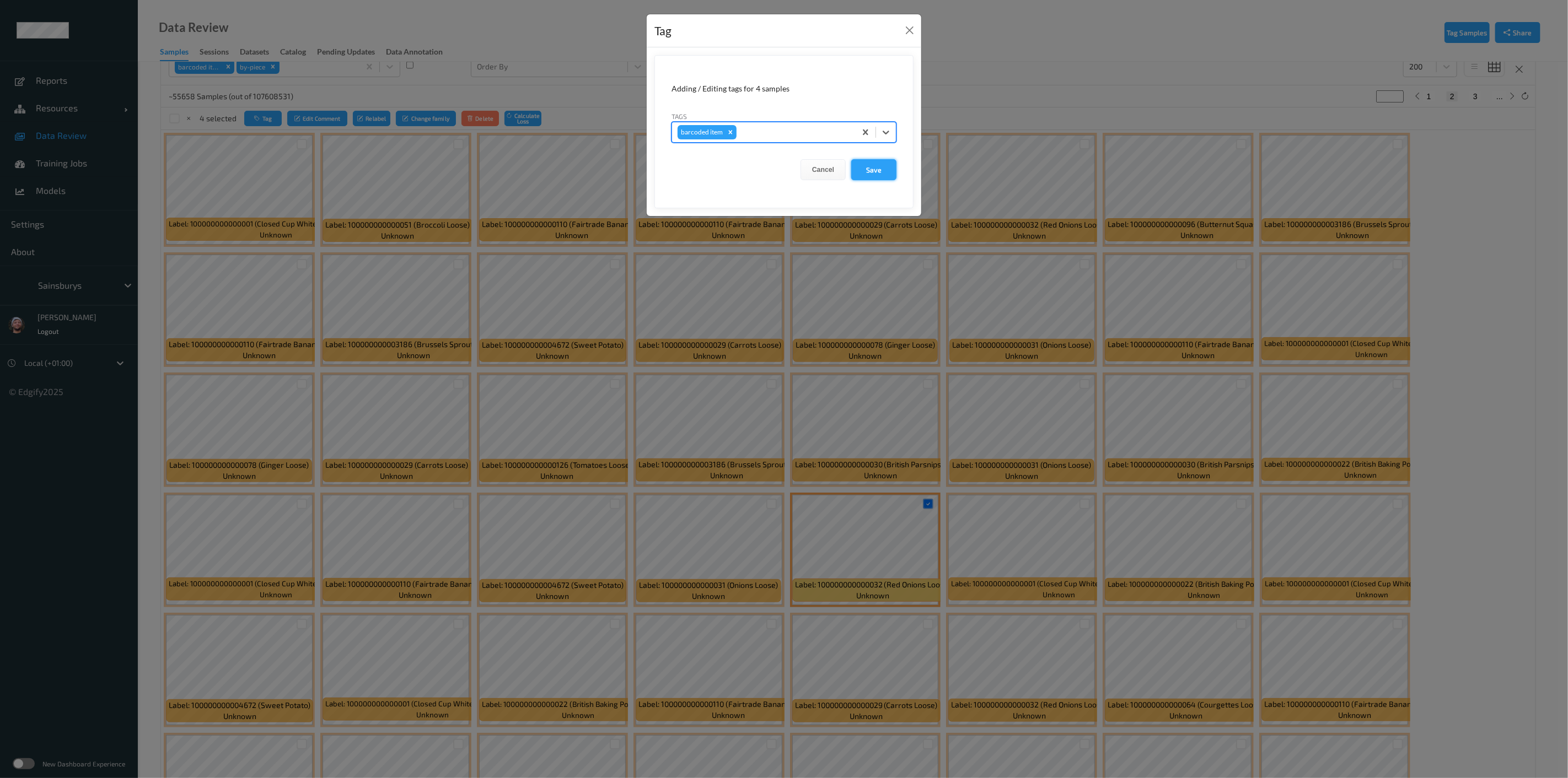
click at [782, 166] on button "Save" at bounding box center [874, 169] width 46 height 21
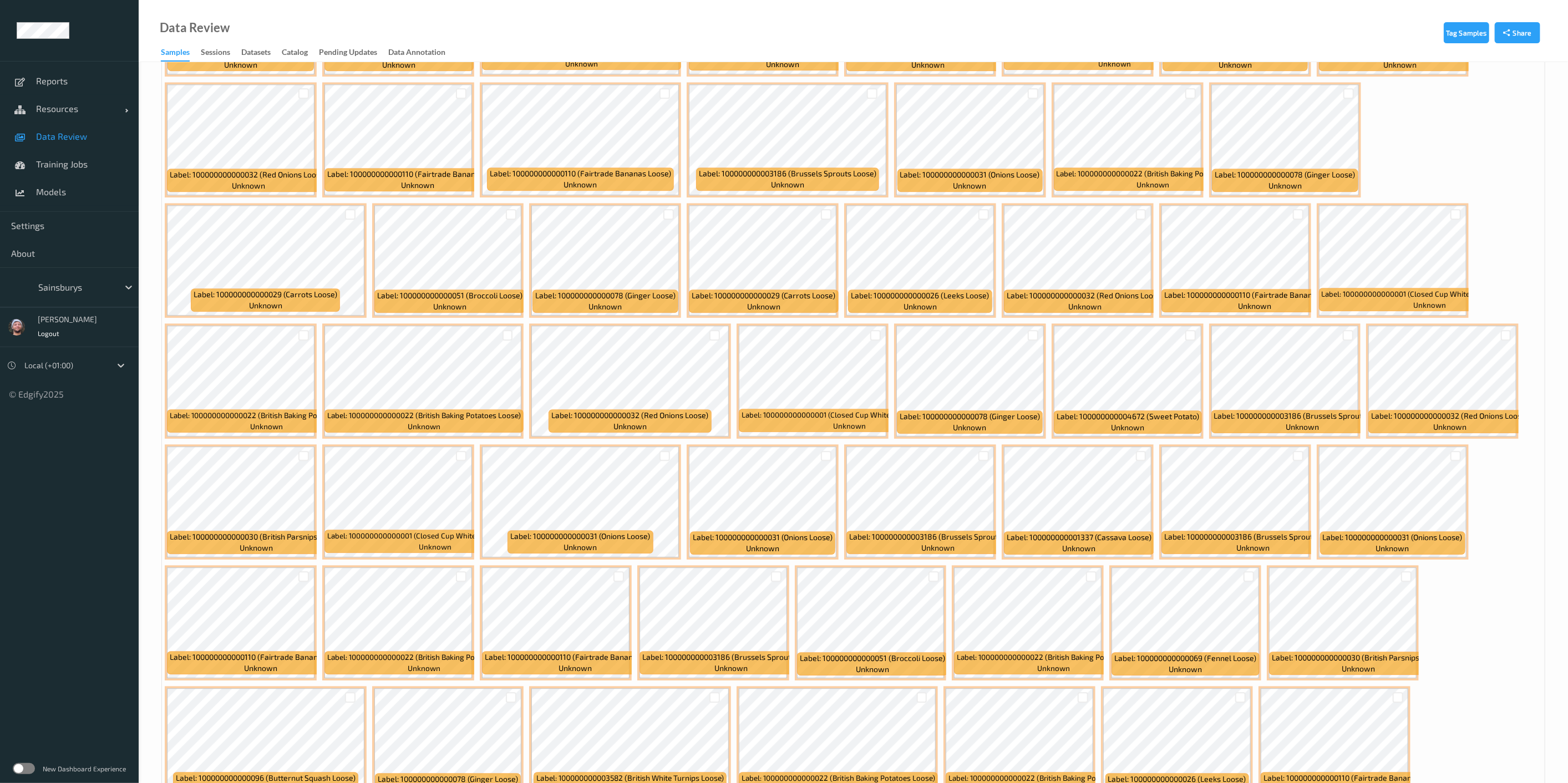
scroll to position [2652, 0]
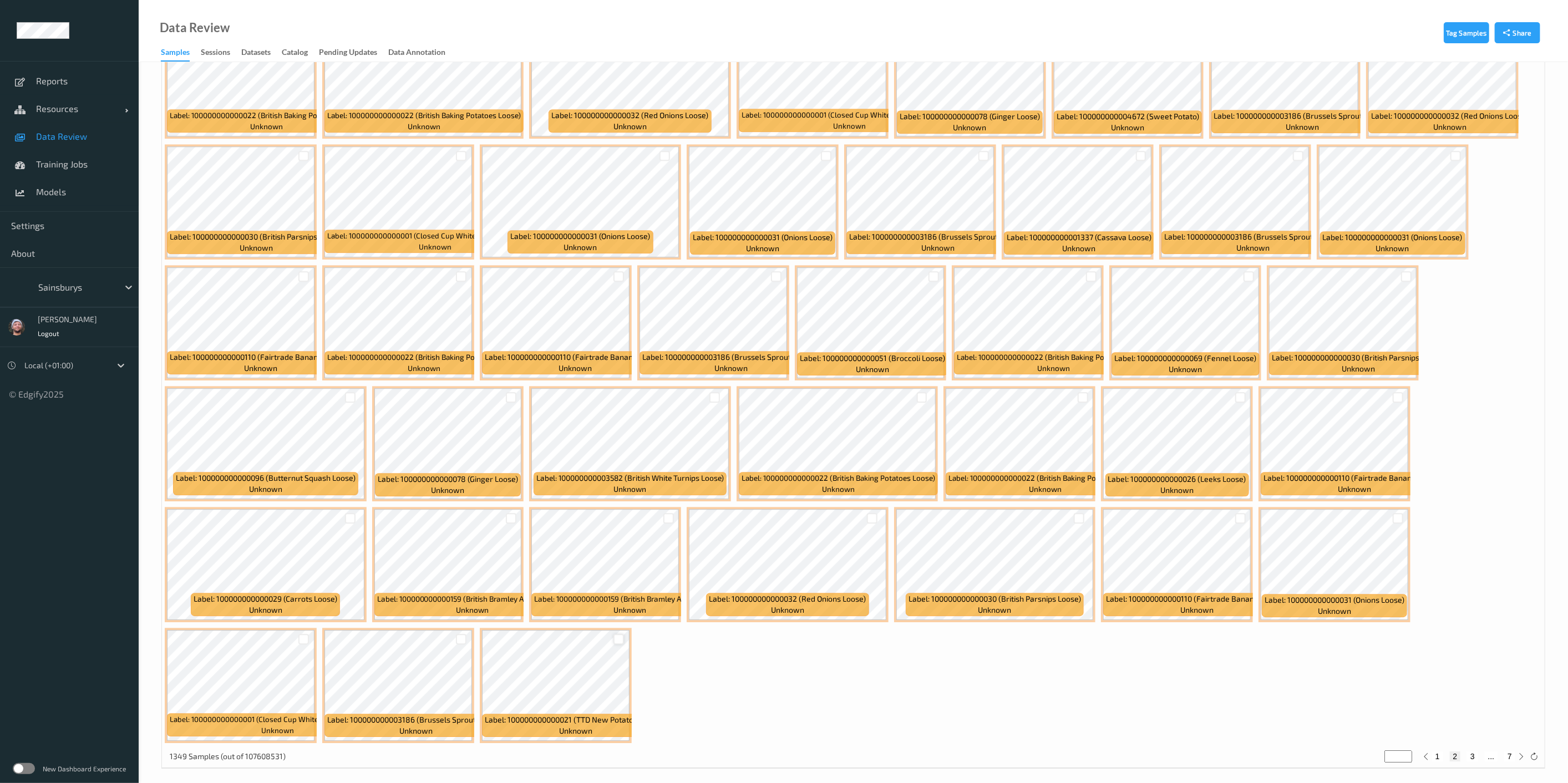
click at [616, 634] on div at bounding box center [619, 640] width 11 height 11
click at [787, 751] on button "3" at bounding box center [1472, 756] width 11 height 10
type input "*"
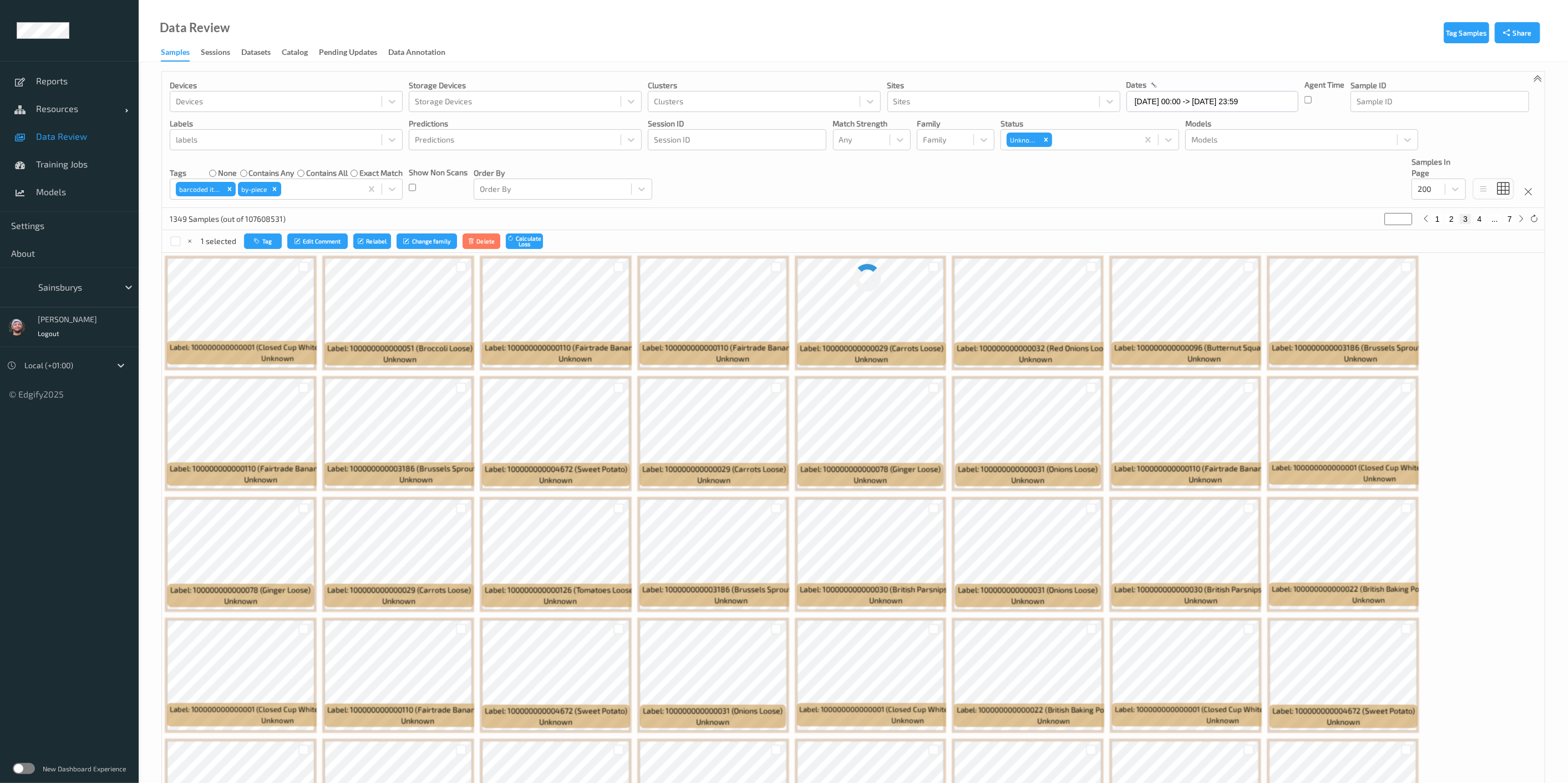
scroll to position [0, 0]
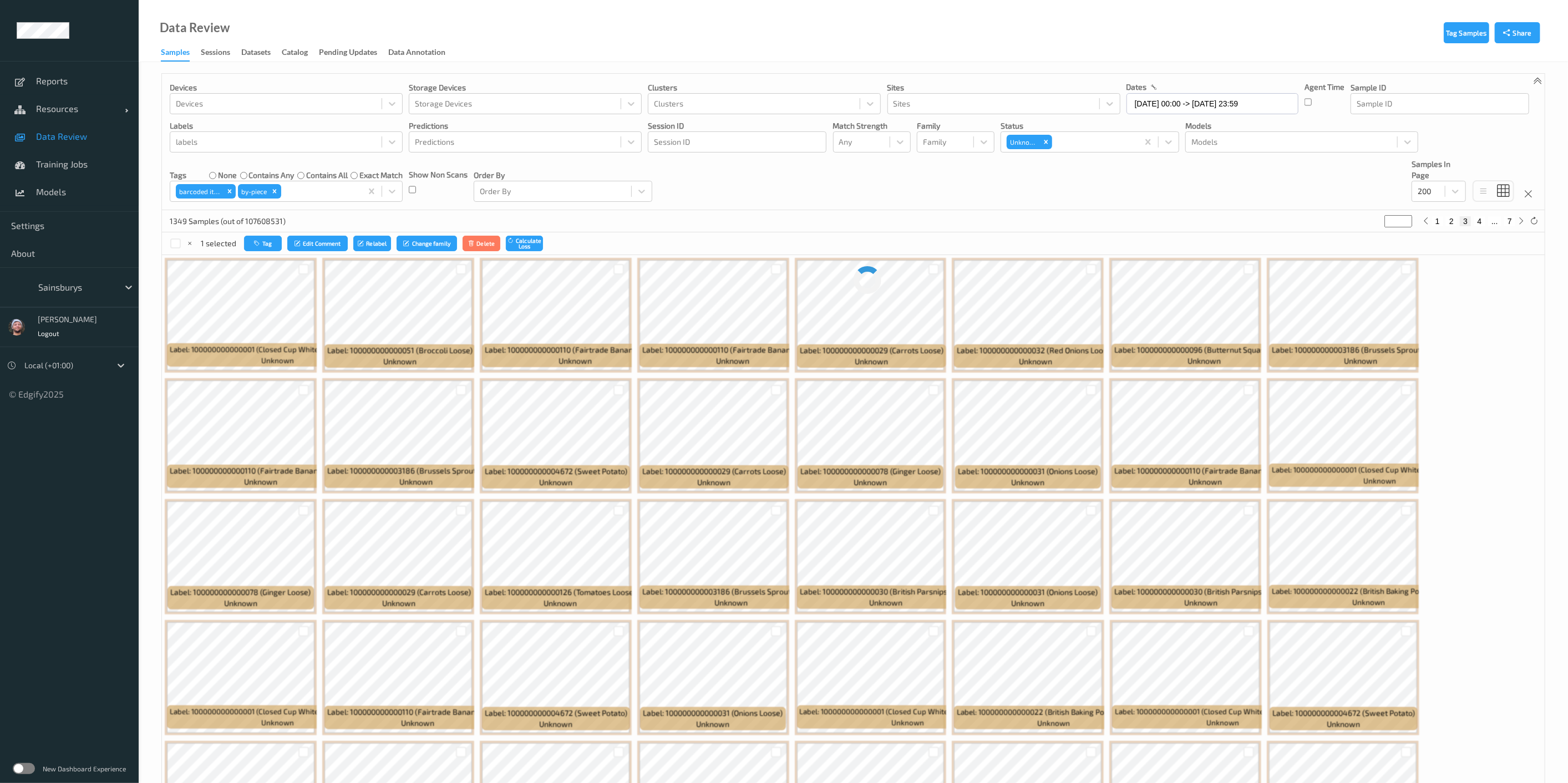
click at [750, 190] on div "Devices Devices Storage Devices Storage Devices Clusters Clusters Sites Sites d…" at bounding box center [854, 142] width 1383 height 137
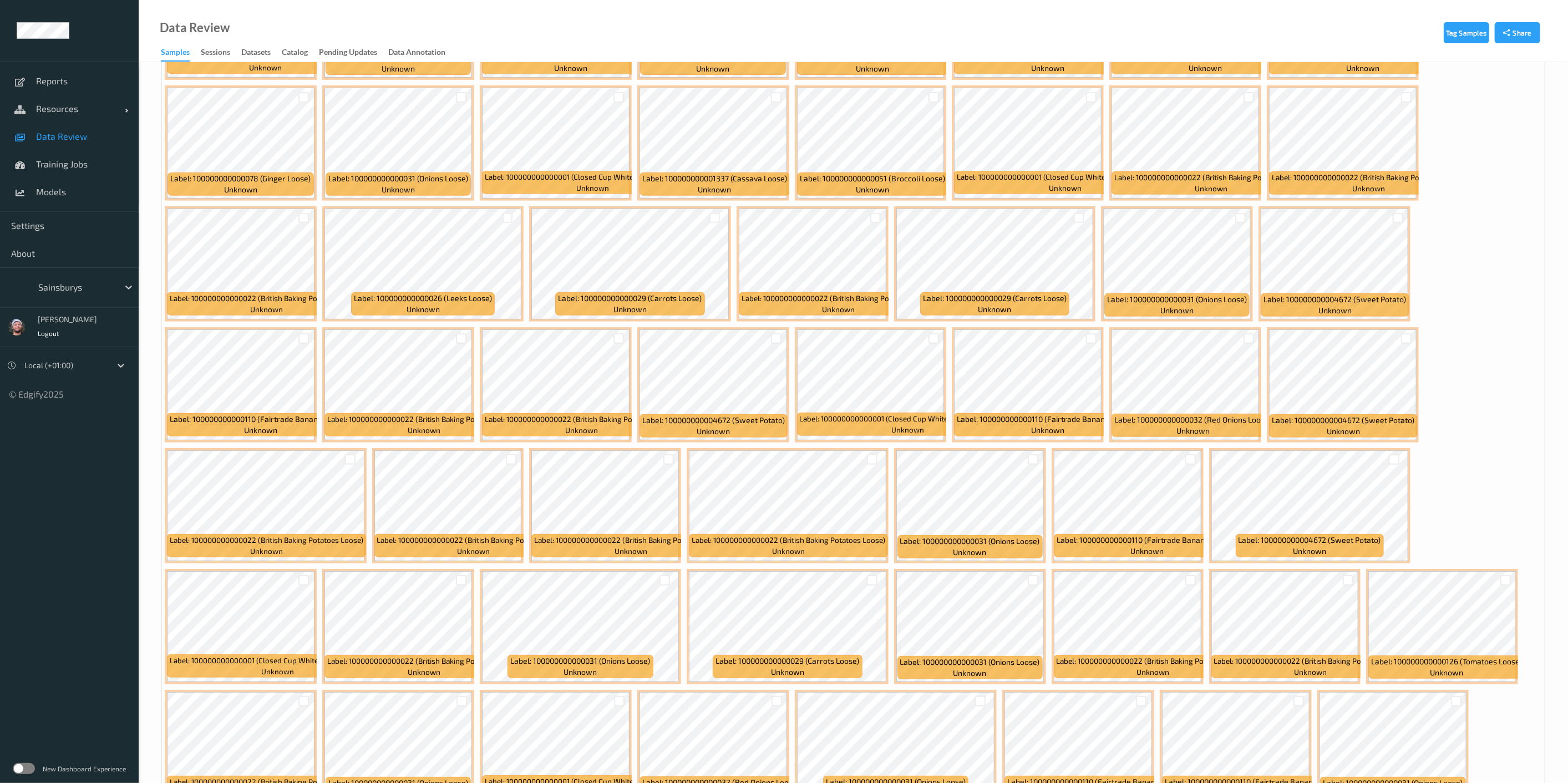
scroll to position [61, 0]
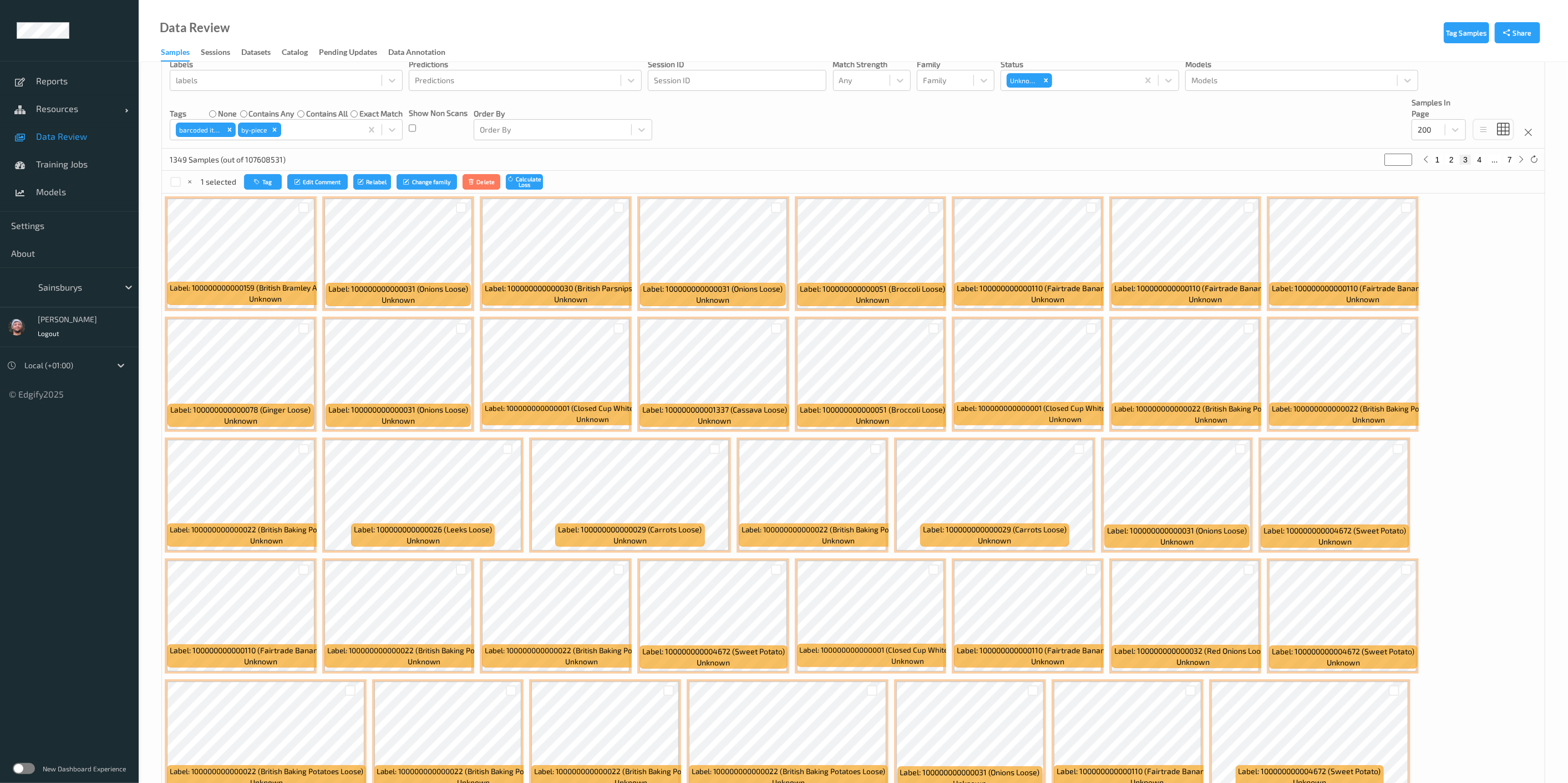
click at [787, 203] on div at bounding box center [1091, 207] width 21 height 18
click at [787, 203] on div at bounding box center [1091, 208] width 11 height 11
click at [787, 203] on div at bounding box center [1249, 208] width 11 height 11
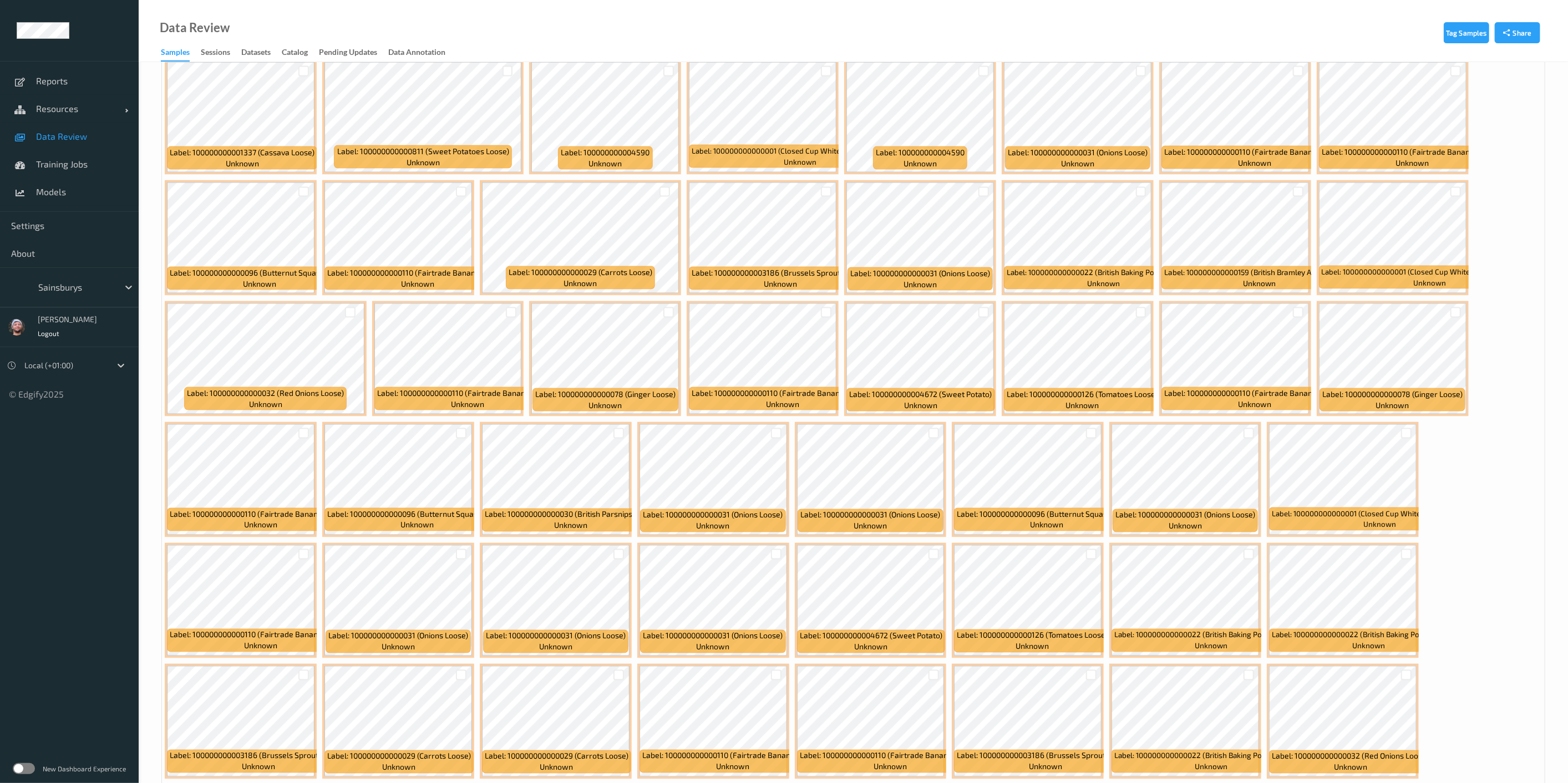
scroll to position [1479, 0]
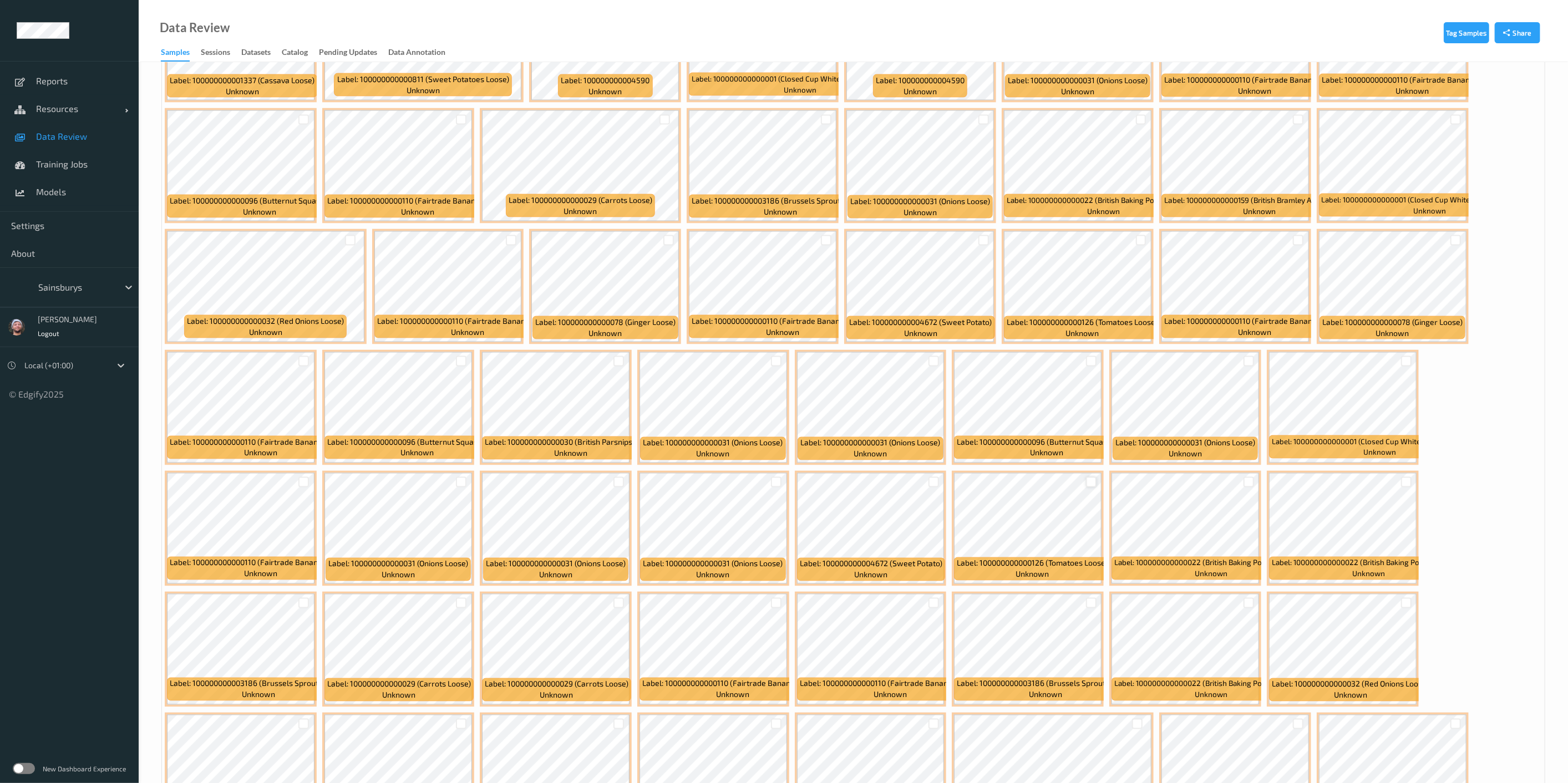
click at [787, 479] on div at bounding box center [1091, 483] width 11 height 11
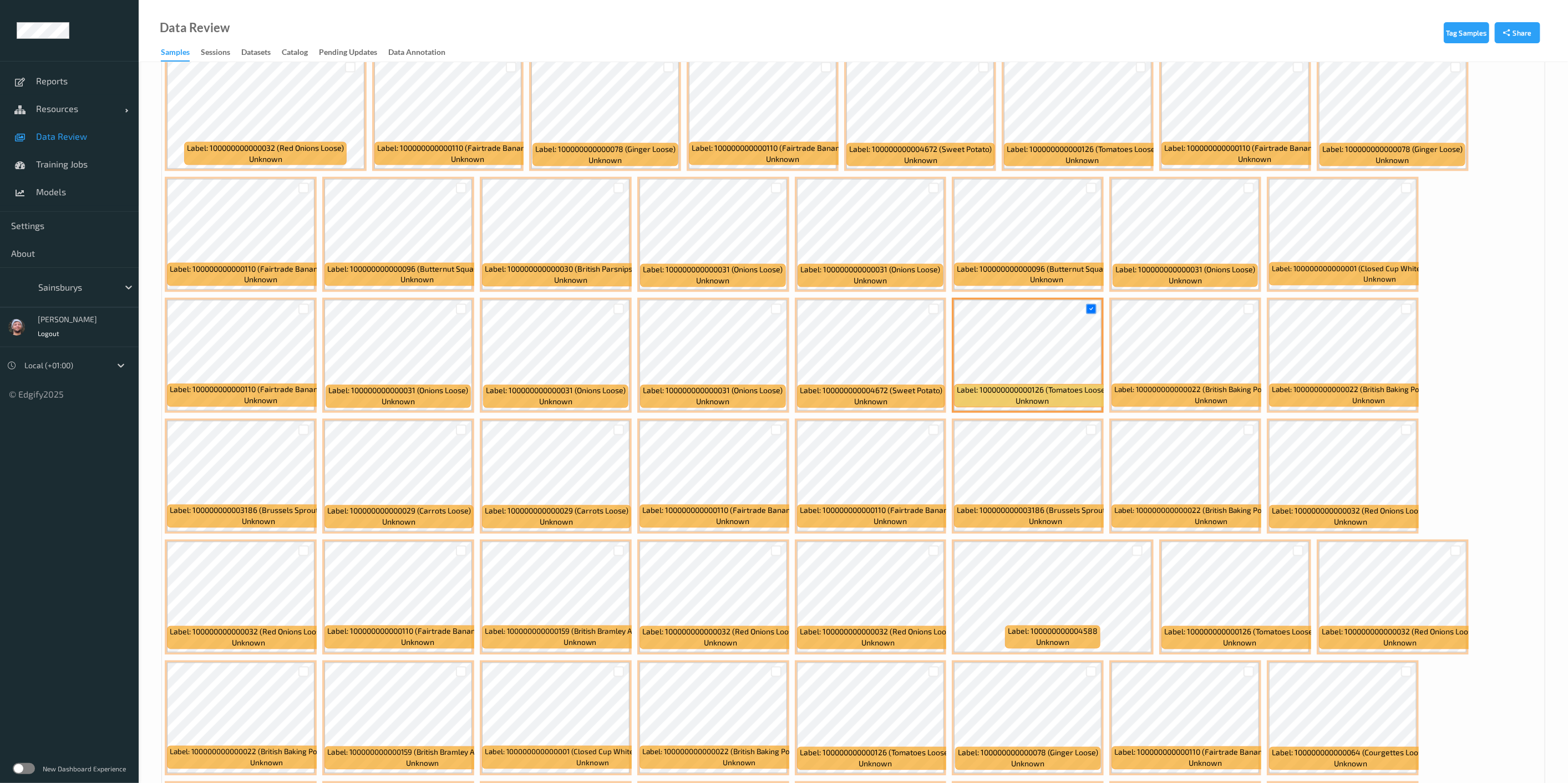
scroll to position [1726, 0]
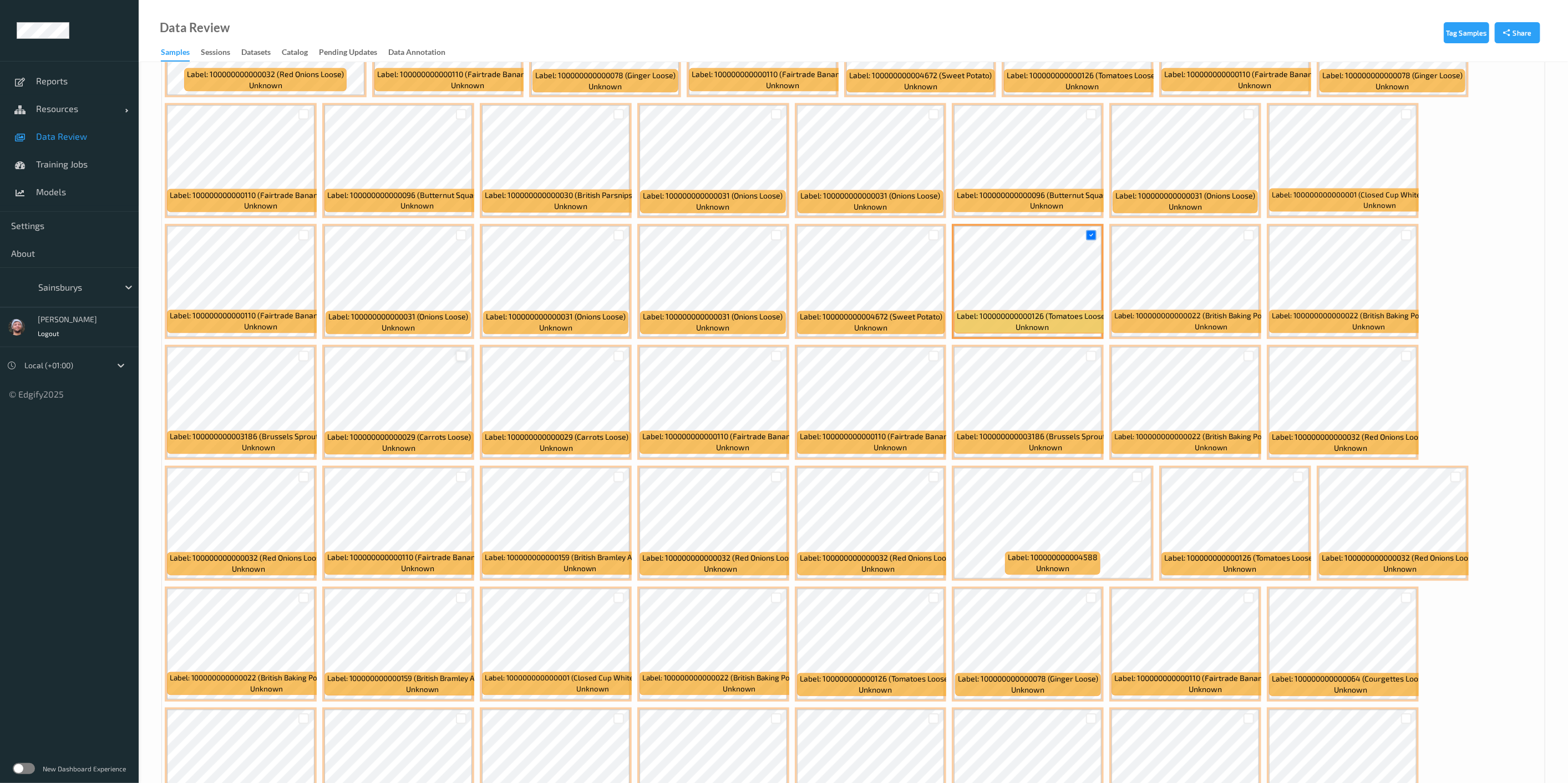
click at [462, 351] on div at bounding box center [461, 357] width 11 height 11
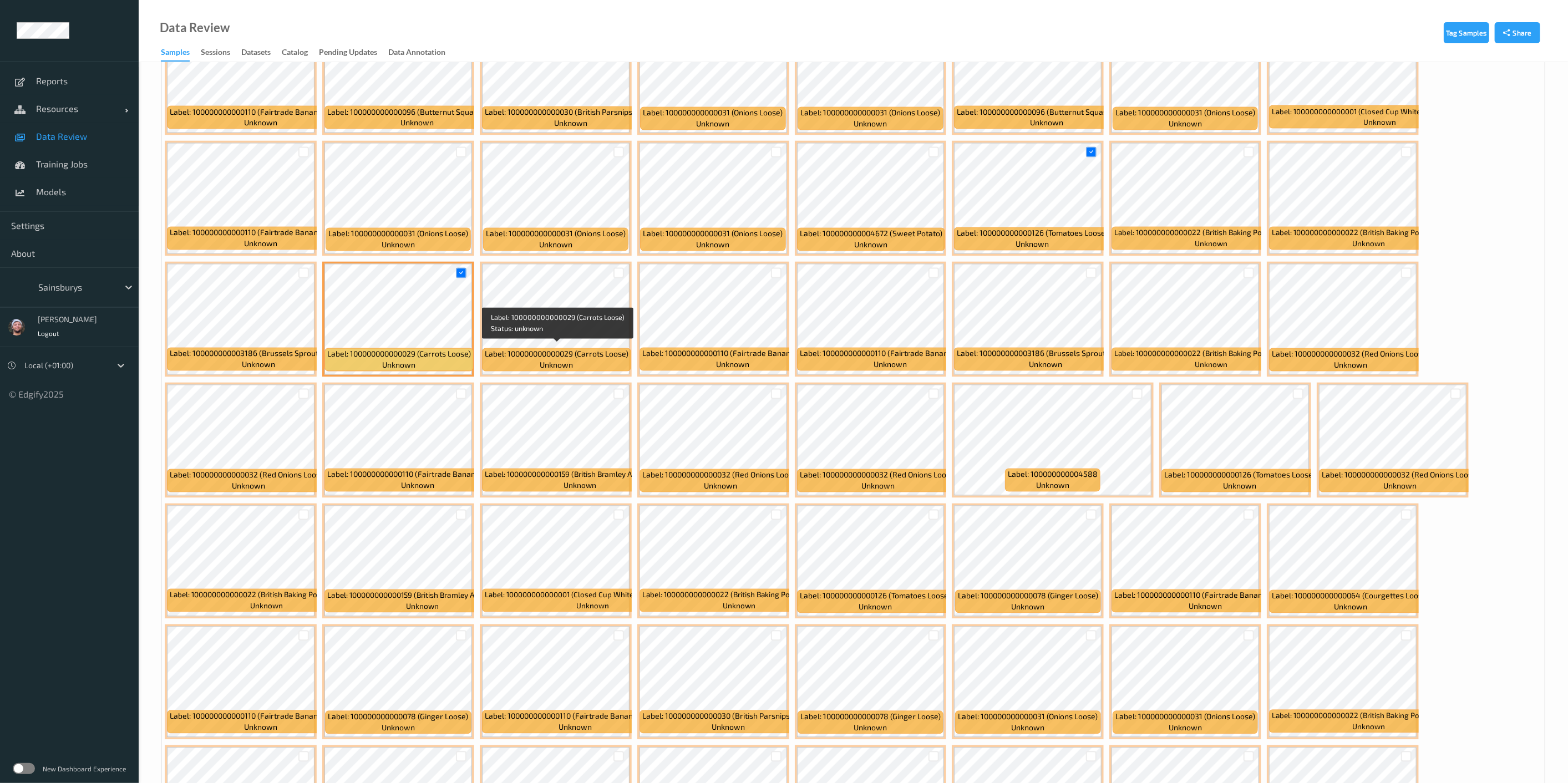
scroll to position [1911, 0]
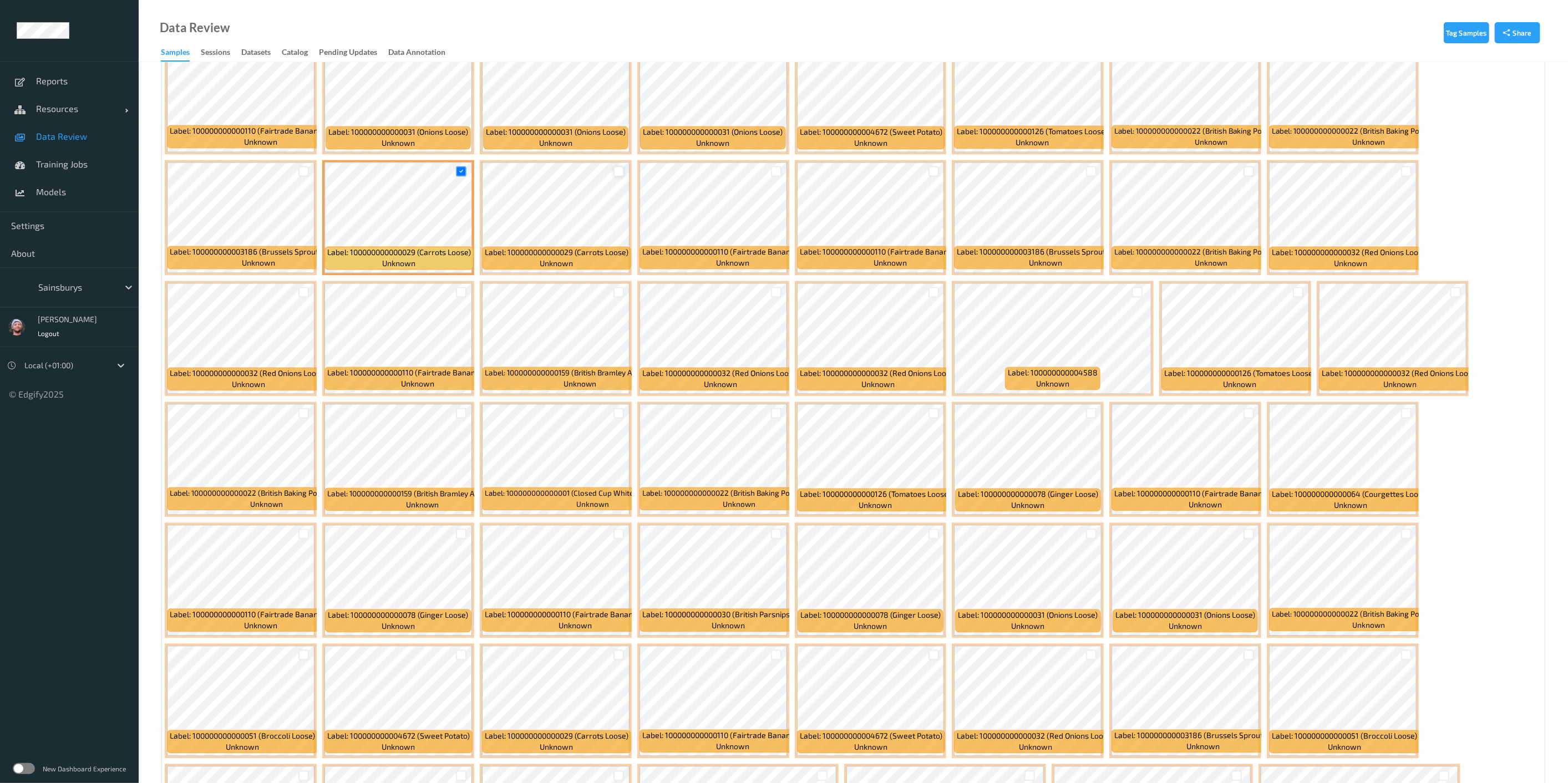
click at [617, 169] on div at bounding box center [619, 172] width 11 height 11
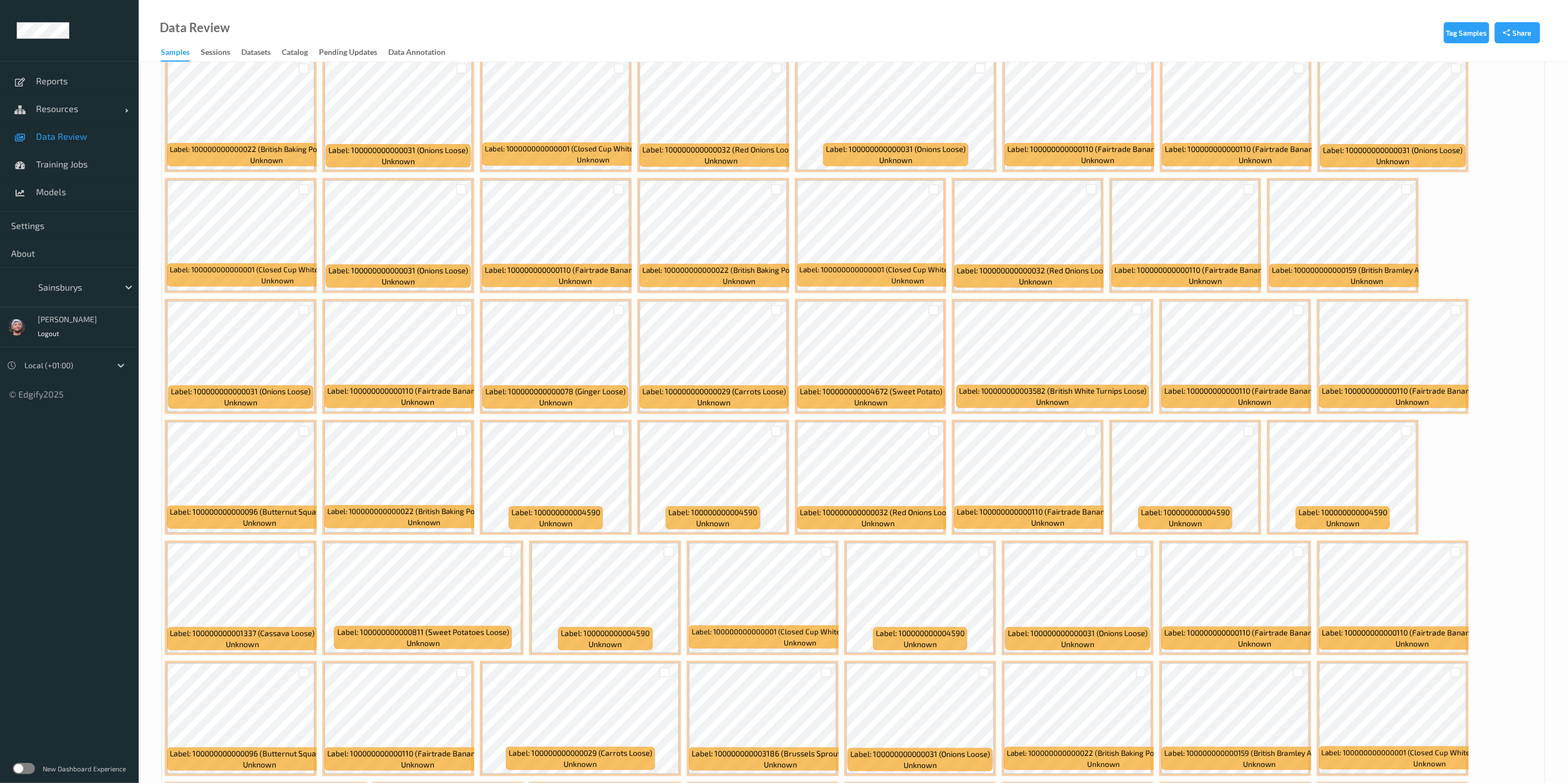
scroll to position [925, 0]
click at [618, 307] on div at bounding box center [619, 311] width 11 height 11
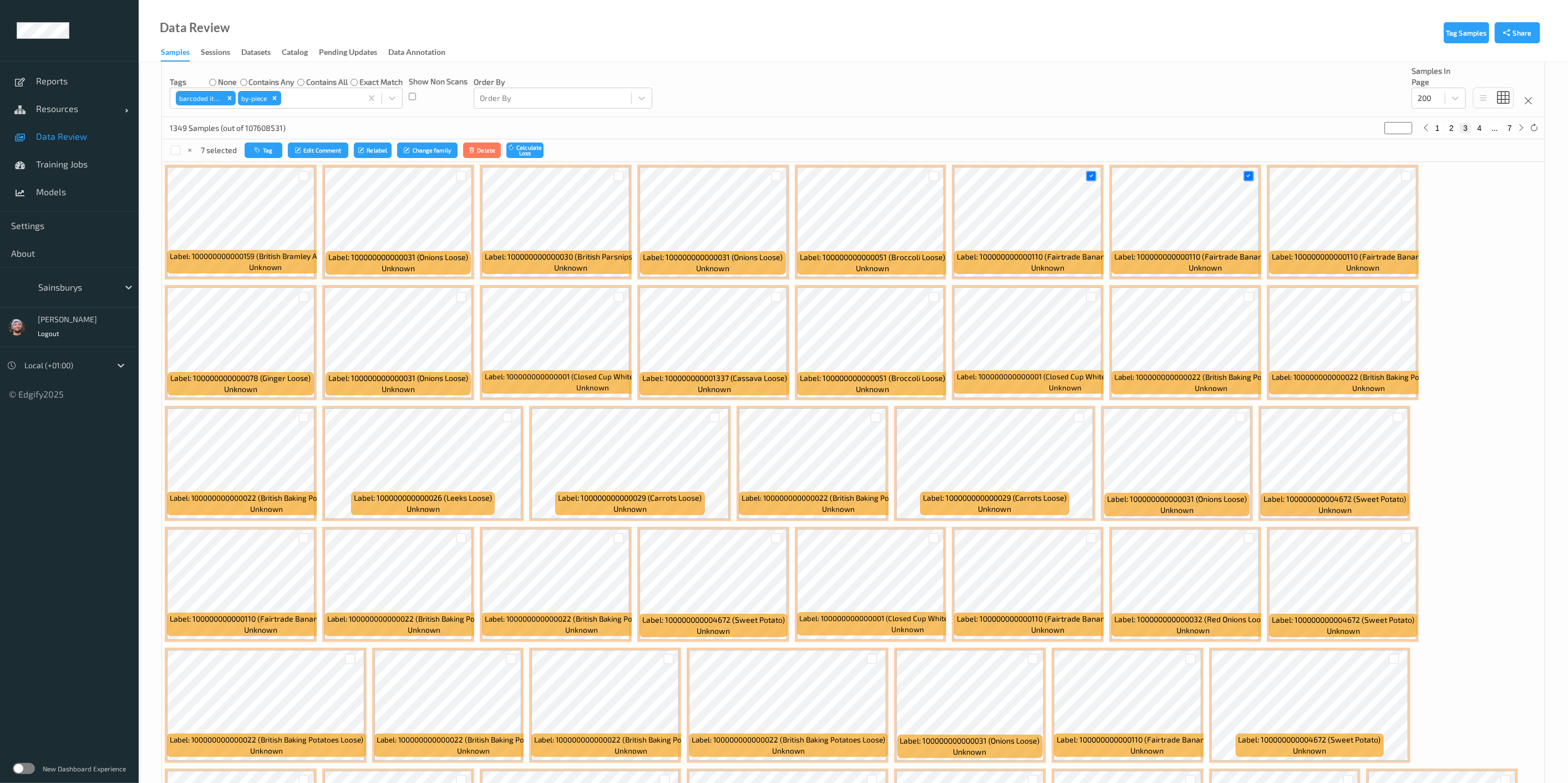
scroll to position [1, 0]
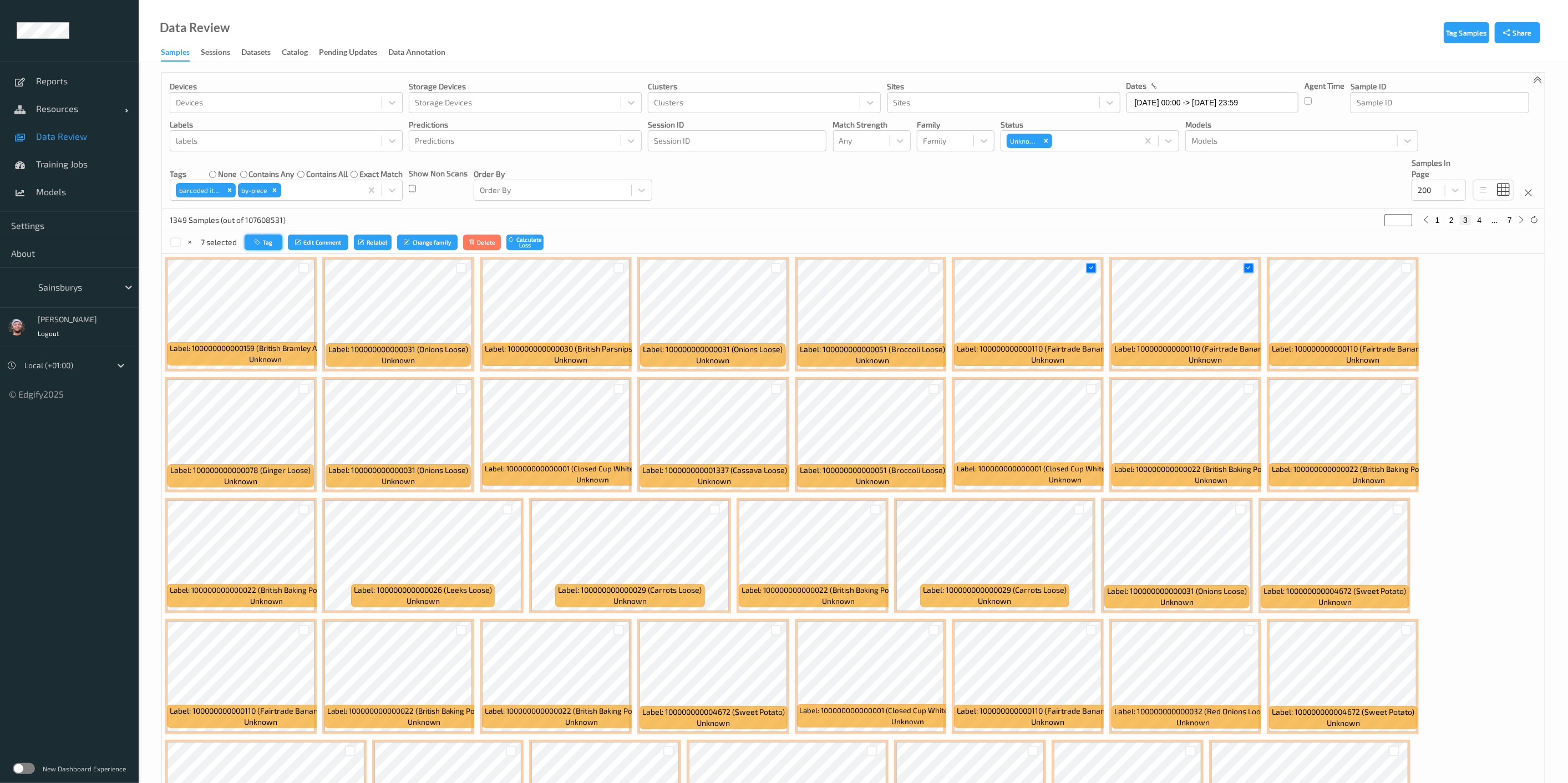
click at [269, 240] on button "Tag" at bounding box center [263, 243] width 38 height 16
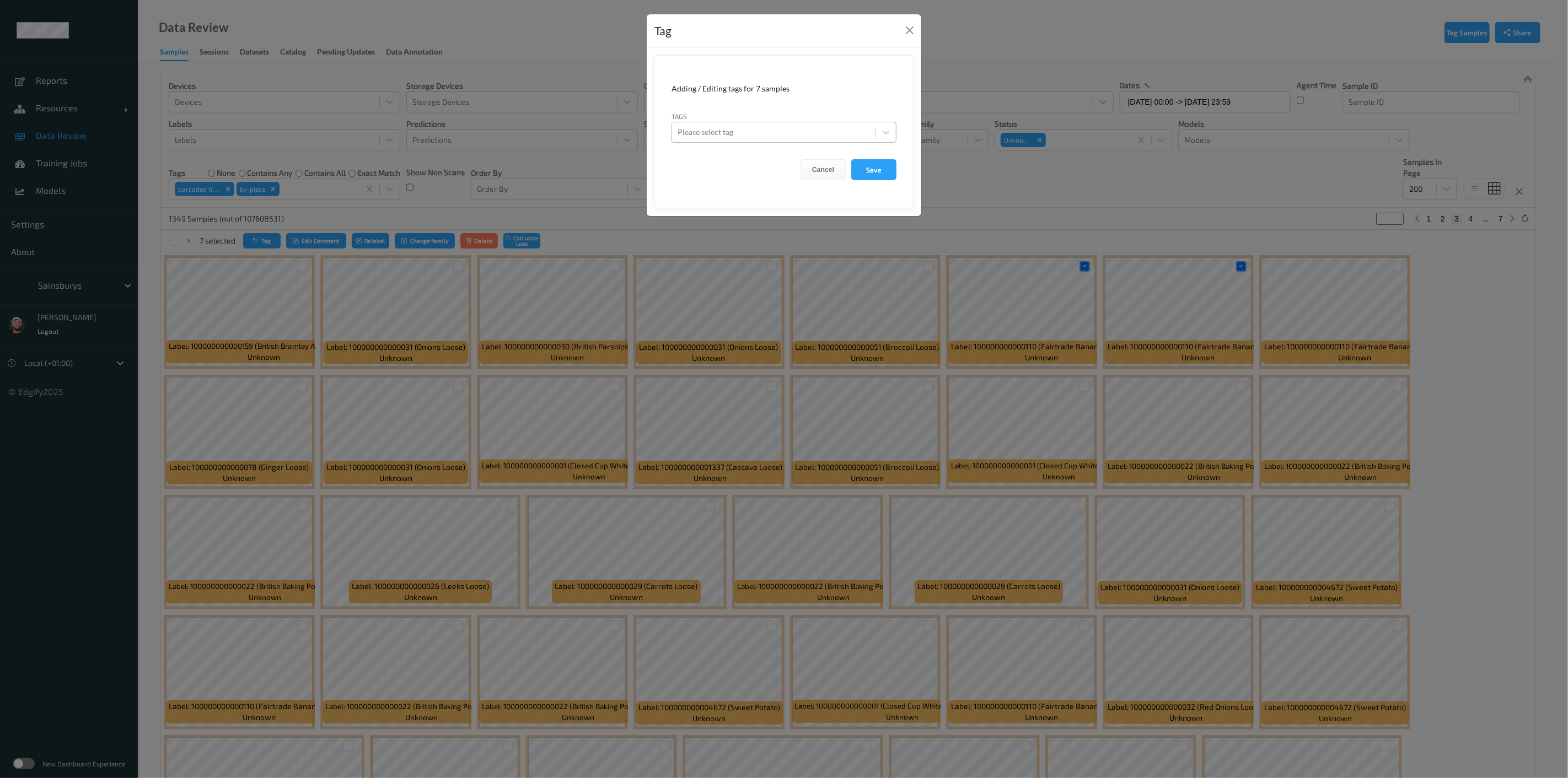
click at [752, 132] on div at bounding box center [774, 132] width 193 height 13
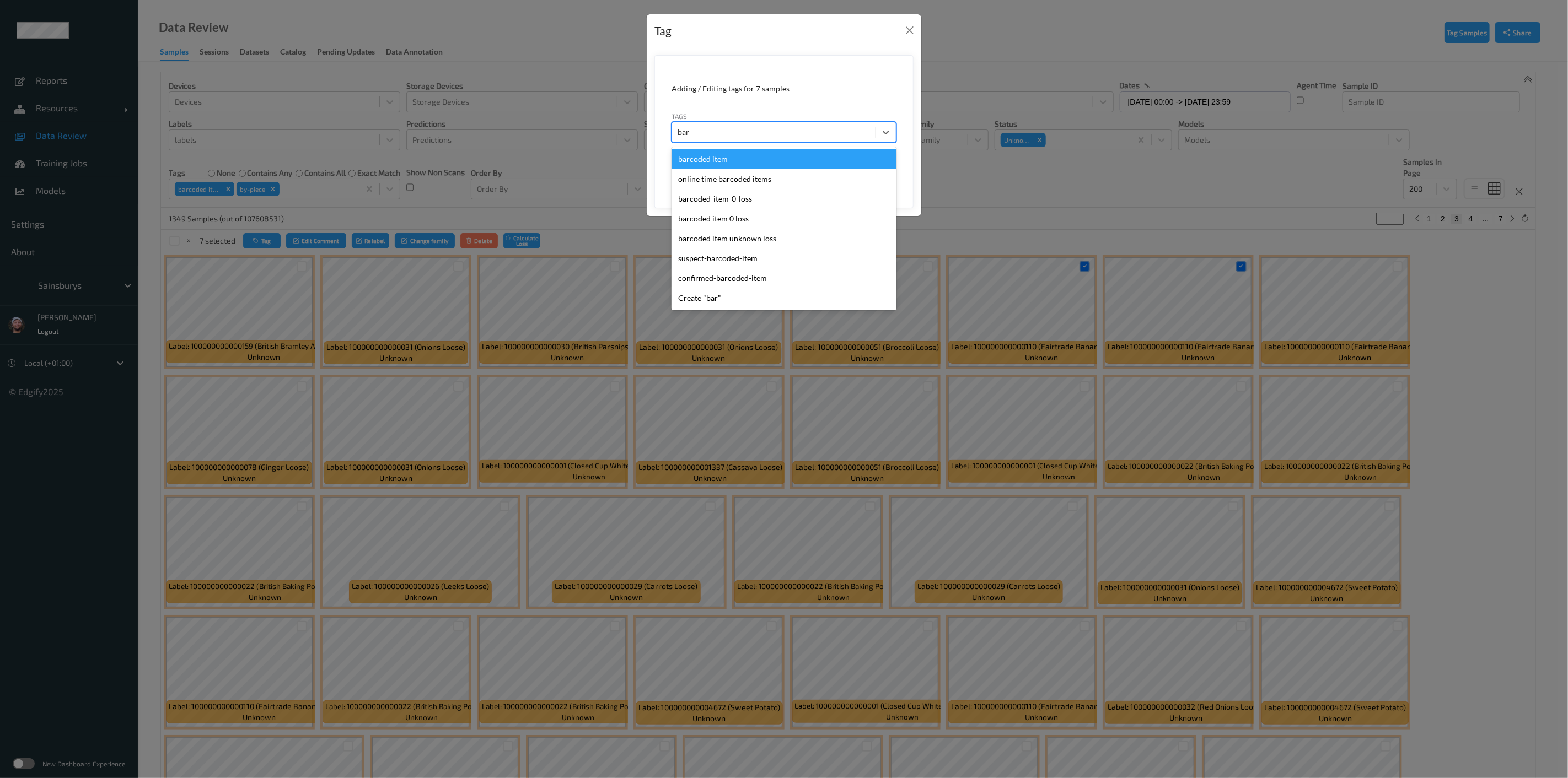
type input "barc"
click at [742, 161] on div "barcoded item" at bounding box center [784, 159] width 225 height 20
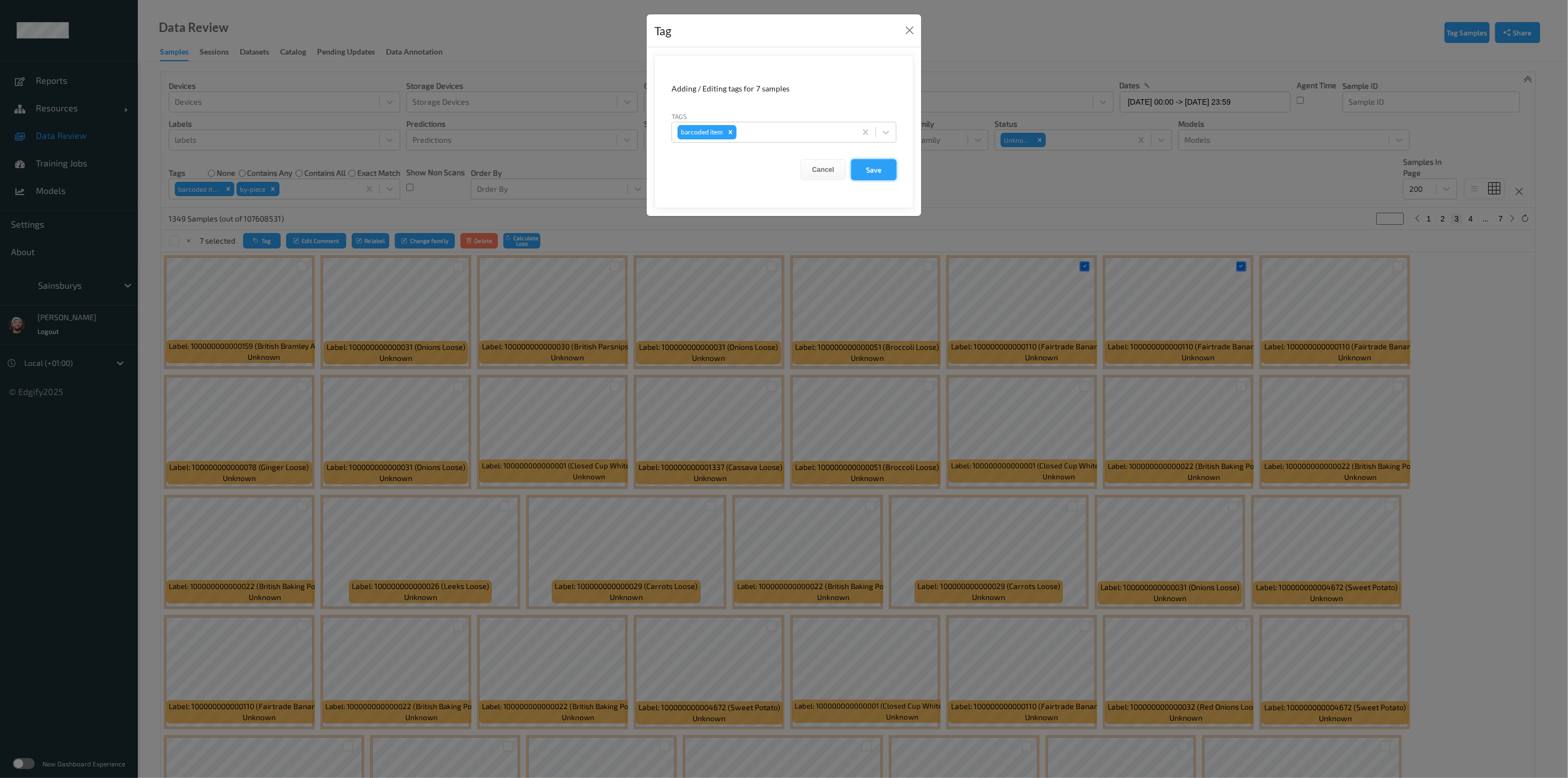
click at [782, 162] on button "Save" at bounding box center [874, 169] width 46 height 21
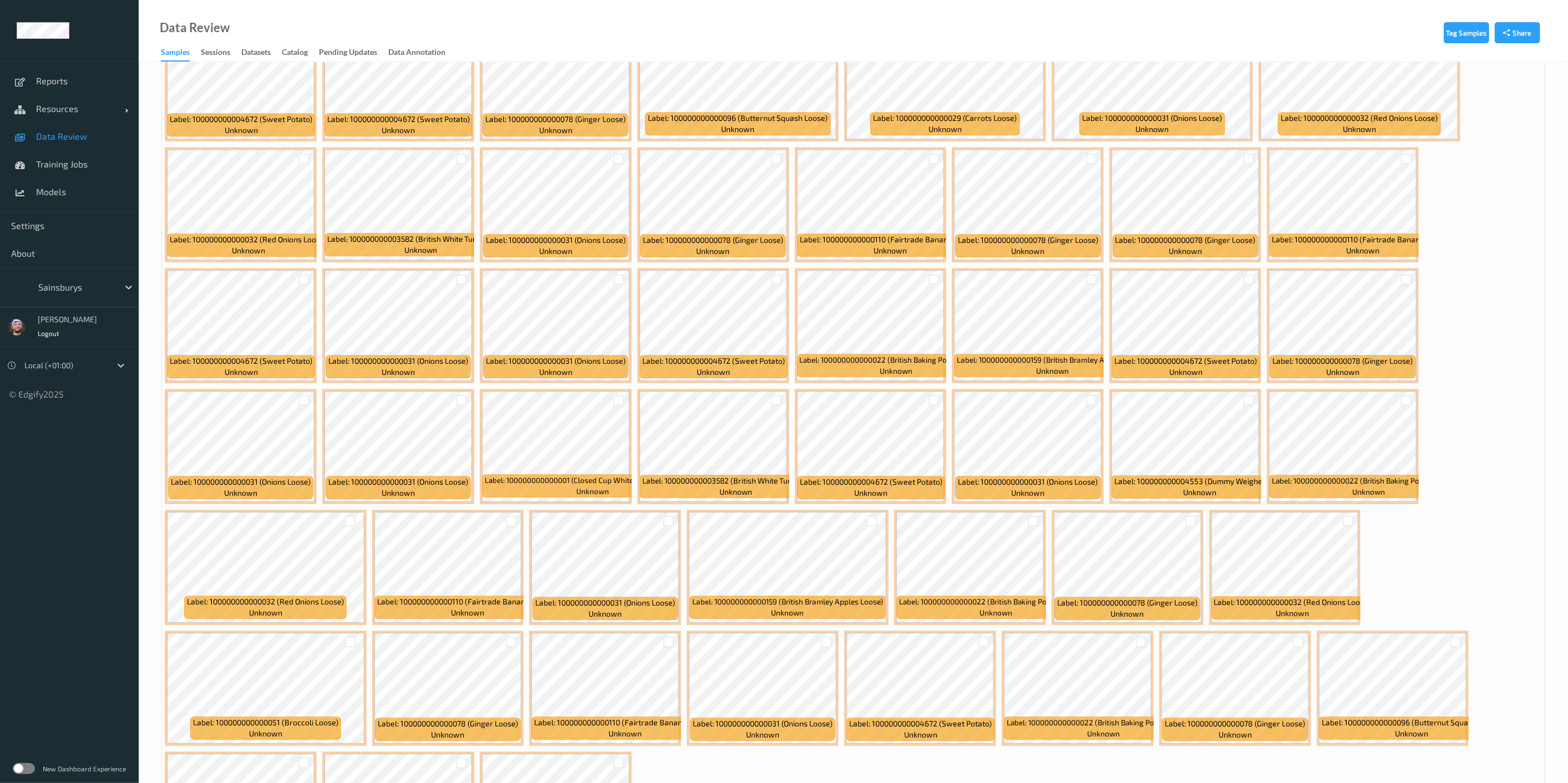
scroll to position [2652, 0]
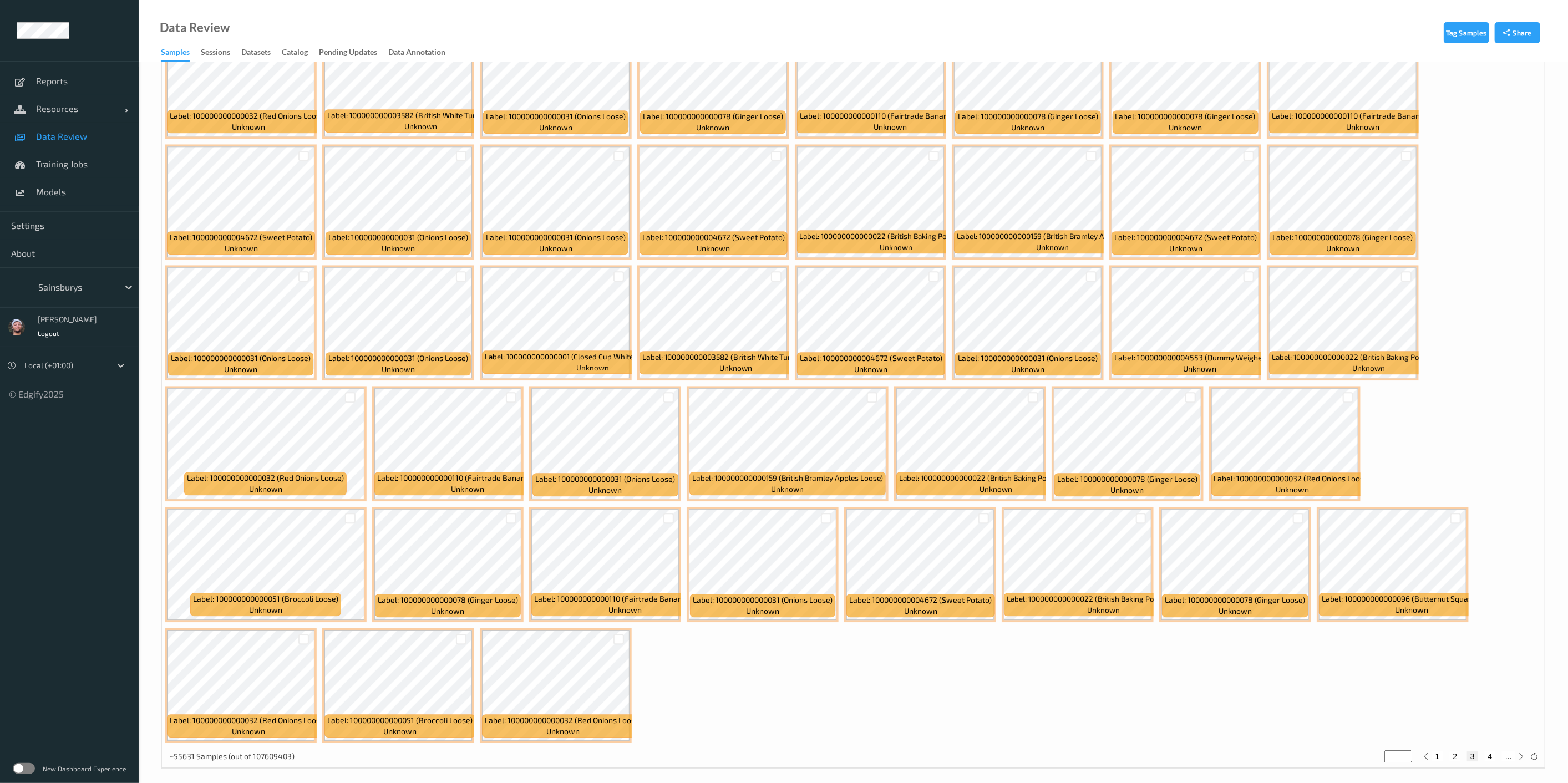
click at [787, 751] on button "4" at bounding box center [1491, 756] width 11 height 10
type input "*"
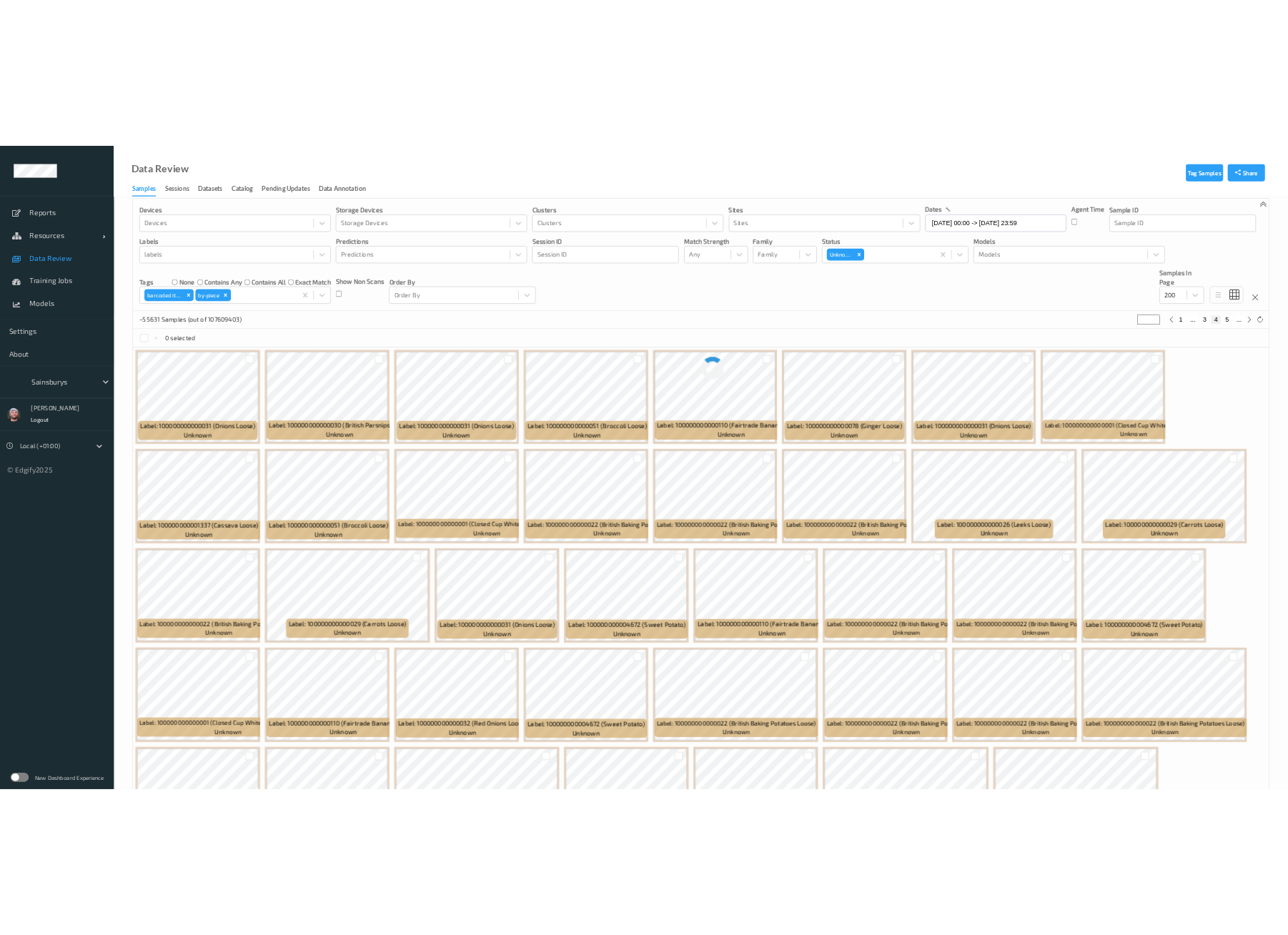
scroll to position [0, 0]
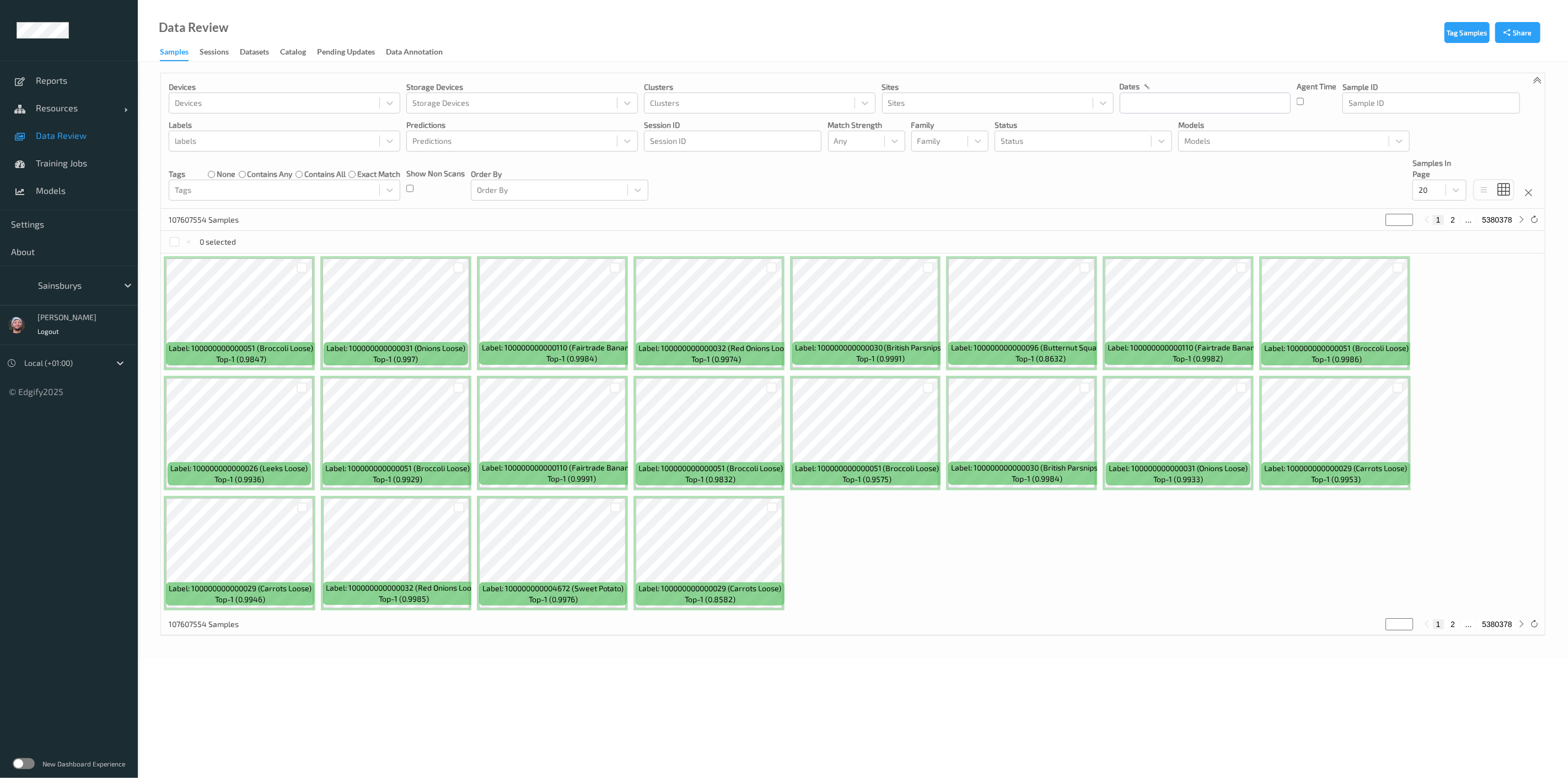
drag, startPoint x: 1399, startPoint y: 116, endPoint x: 1328, endPoint y: 106, distance: 71.7
click at [1154, 97] on input "text" at bounding box center [1205, 102] width 171 height 21
click at [1154, 246] on span "29" at bounding box center [1152, 251] width 15 height 15
type input "29/09/2025 00:00 -> 29/09/2025 23:59"
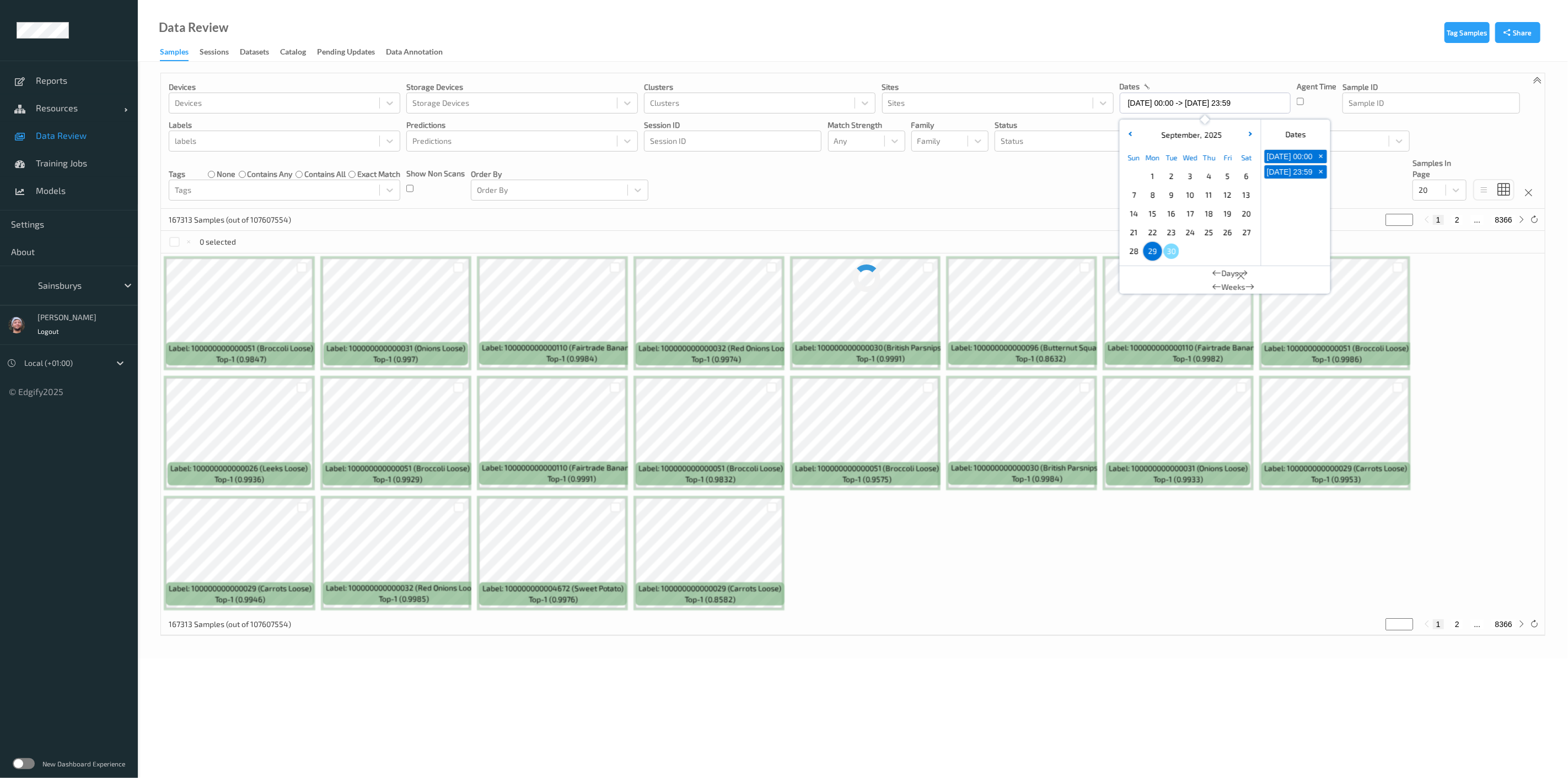
click at [922, 183] on div "Devices Devices Storage Devices Storage Devices Clusters Clusters Sites Sites d…" at bounding box center [853, 141] width 1384 height 136
click at [264, 192] on div at bounding box center [274, 190] width 199 height 13
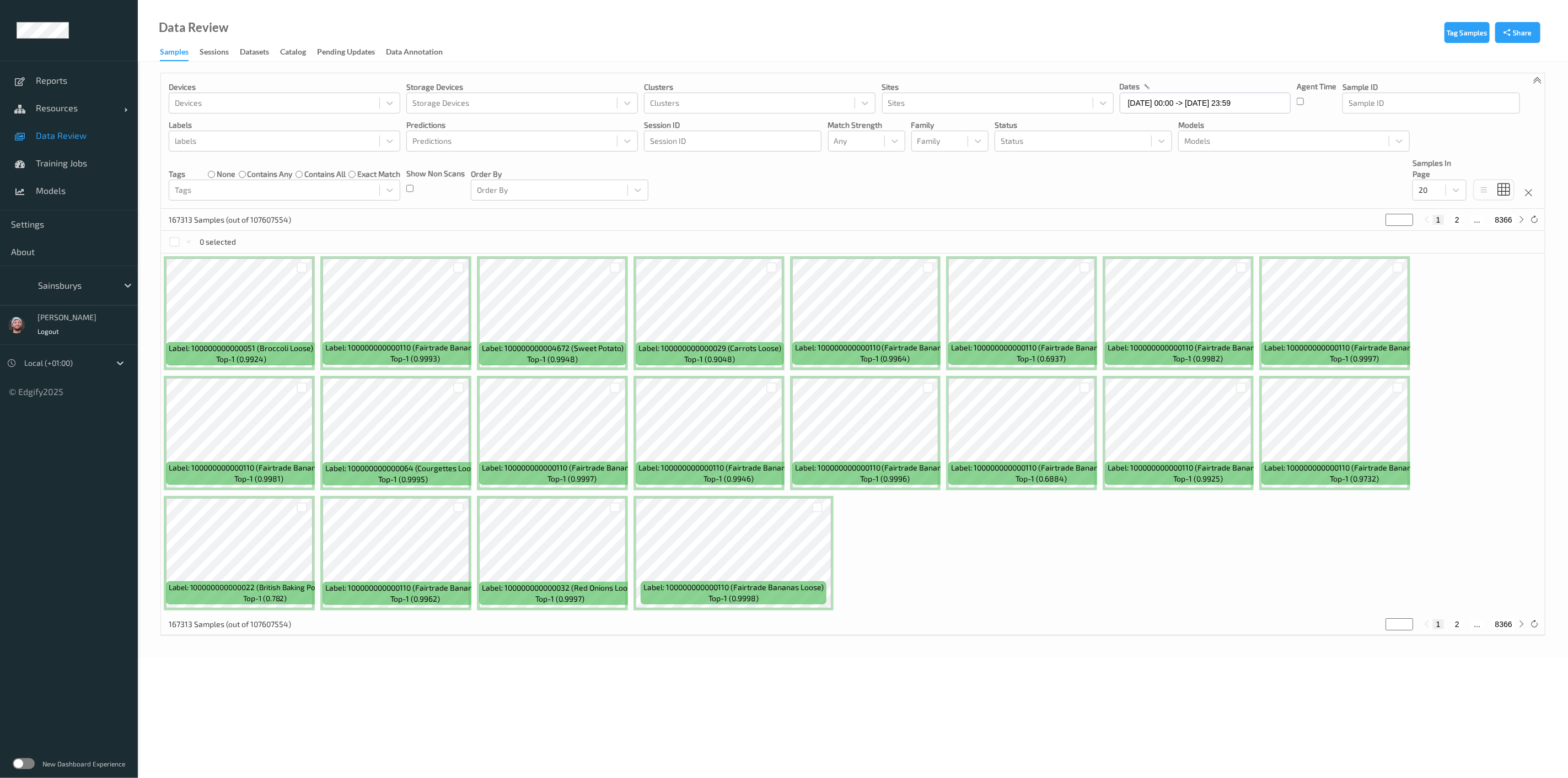
click at [1010, 167] on div "Devices Devices Storage Devices Storage Devices Clusters Clusters Sites Sites d…" at bounding box center [853, 141] width 1384 height 136
click at [1173, 136] on div "Devices Devices Storage Devices Storage Devices Clusters Clusters Sites Sites d…" at bounding box center [853, 141] width 1384 height 136
click at [1091, 149] on div "Status" at bounding box center [1073, 141] width 156 height 17
click at [1046, 286] on div "Mistake" at bounding box center [1083, 287] width 165 height 11
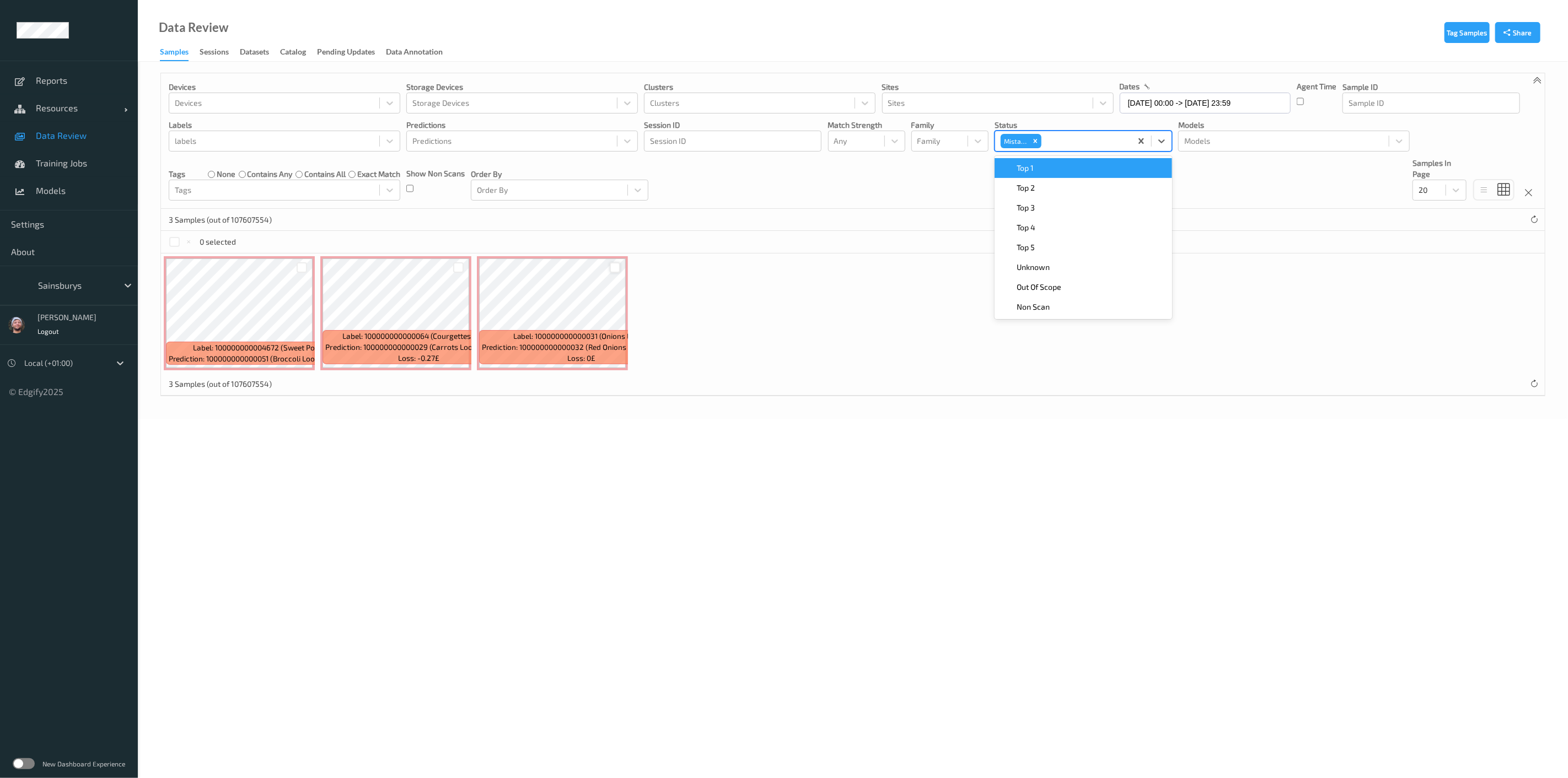
click at [618, 264] on div at bounding box center [615, 268] width 11 height 11
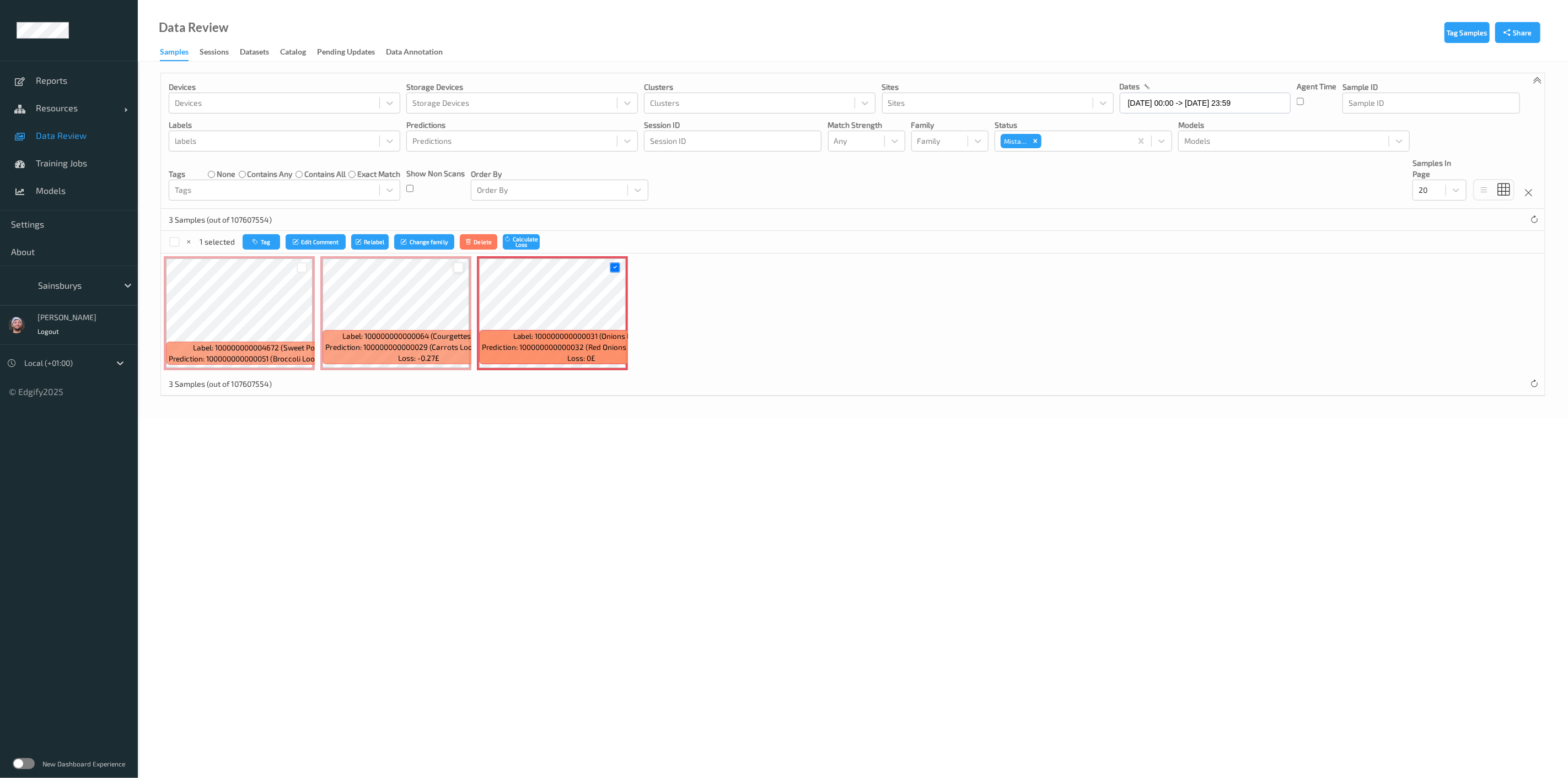
click at [453, 265] on div at bounding box center [458, 268] width 11 height 11
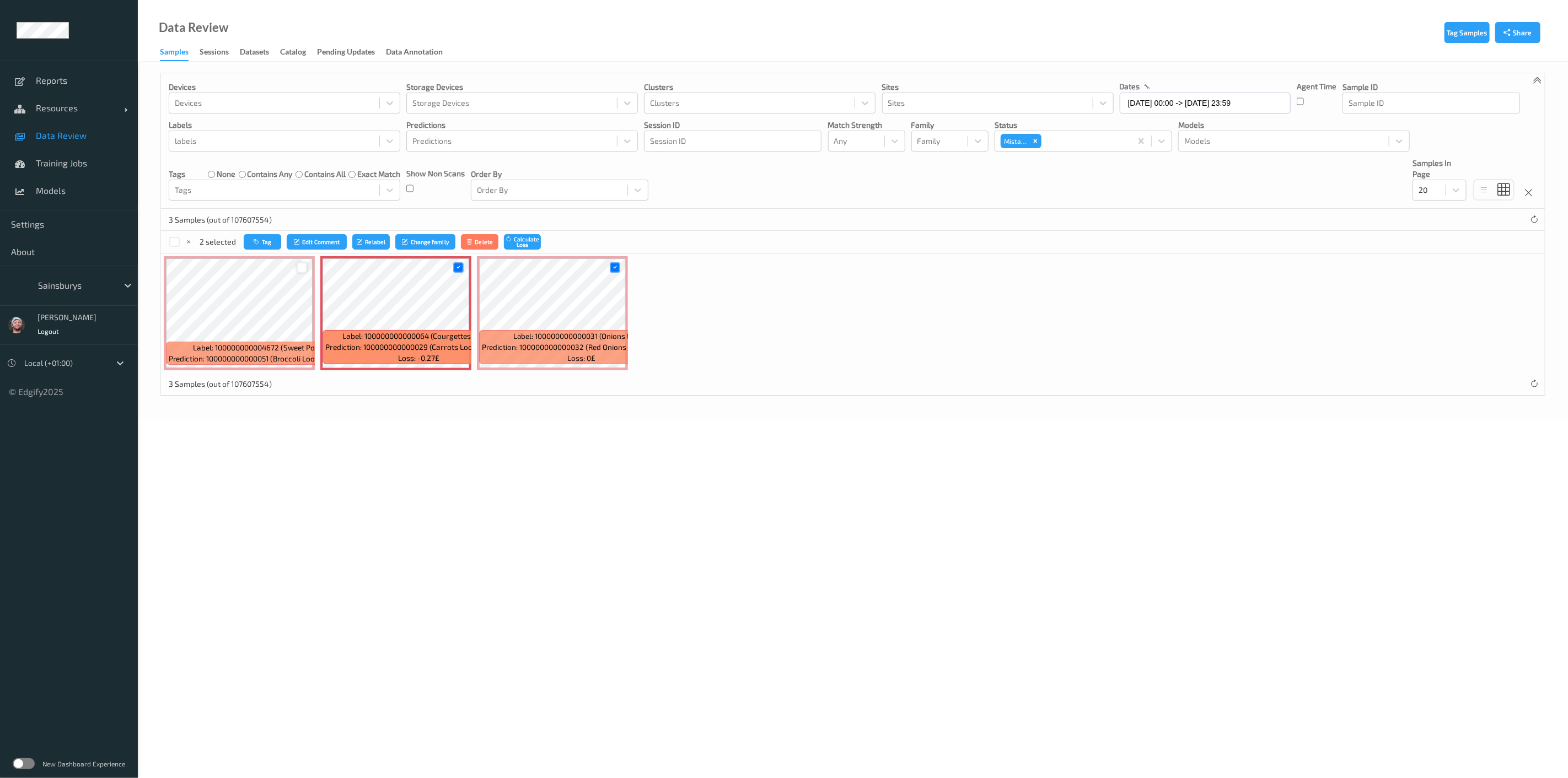
click at [299, 261] on div at bounding box center [302, 267] width 21 height 18
click at [298, 265] on div at bounding box center [302, 268] width 11 height 11
click at [265, 245] on button "Tag" at bounding box center [262, 242] width 37 height 16
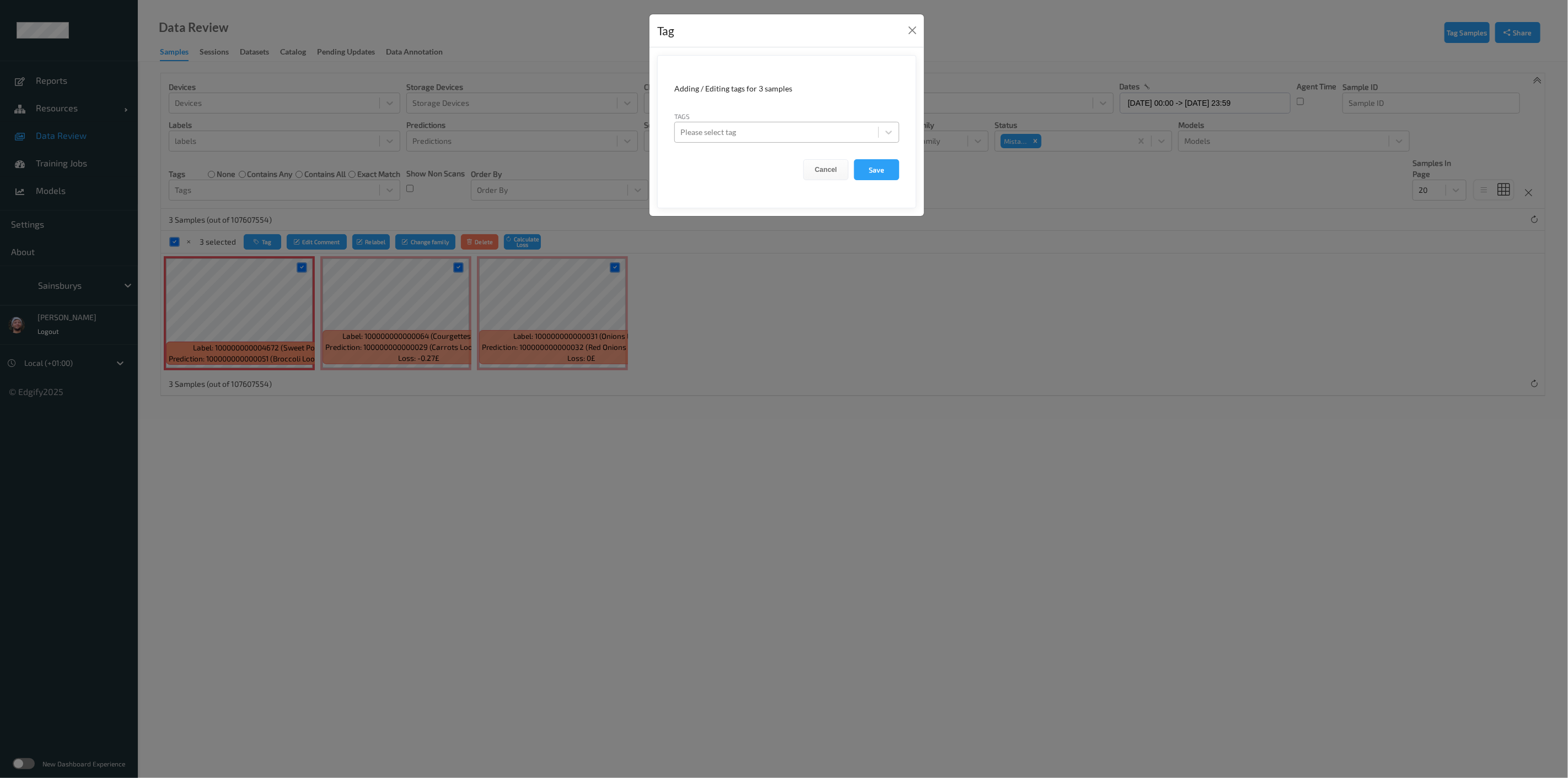
click at [791, 139] on div "Please select tag" at bounding box center [777, 132] width 203 height 17
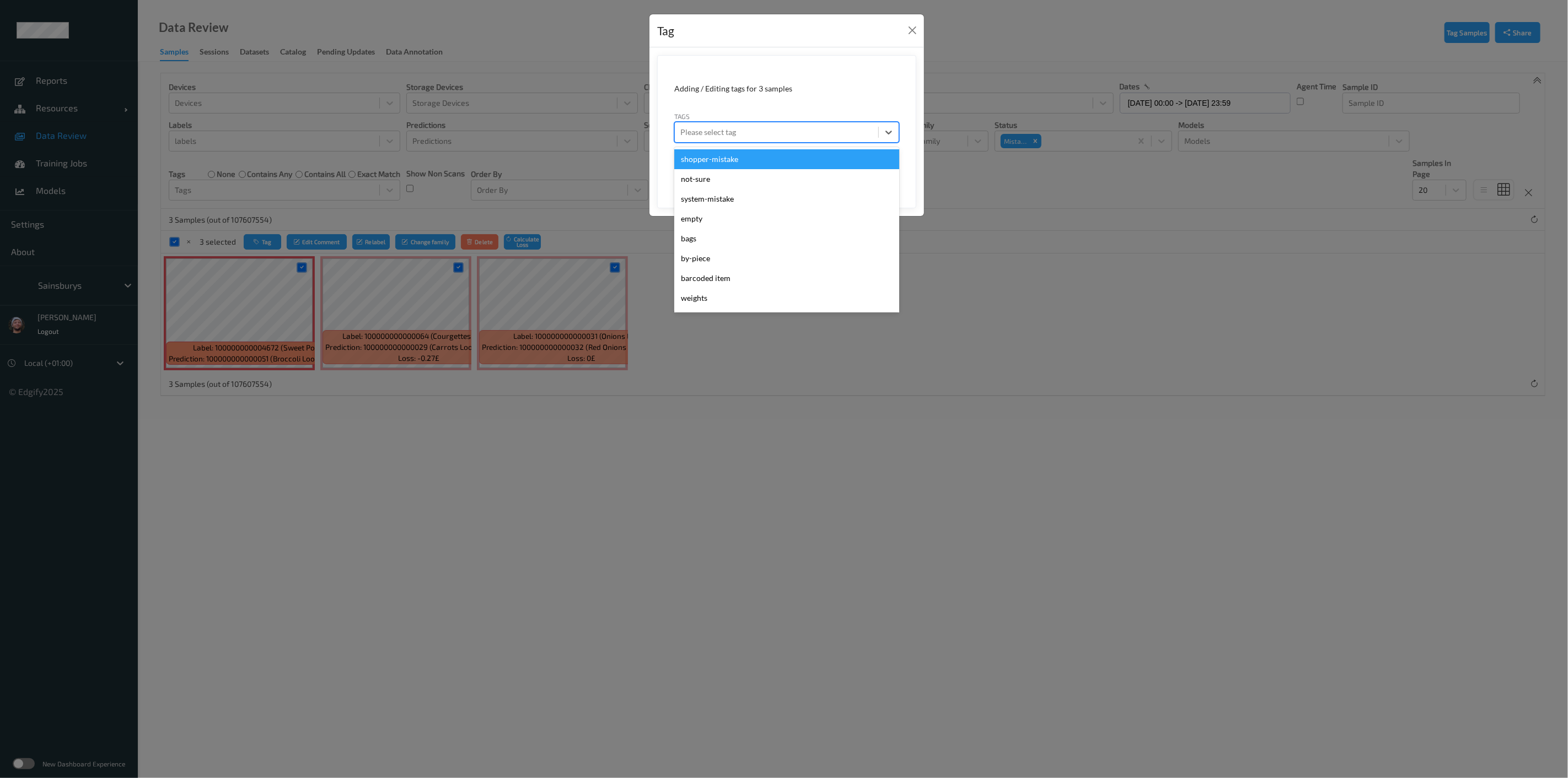
click at [754, 159] on div "shopper-mistake" at bounding box center [787, 159] width 225 height 20
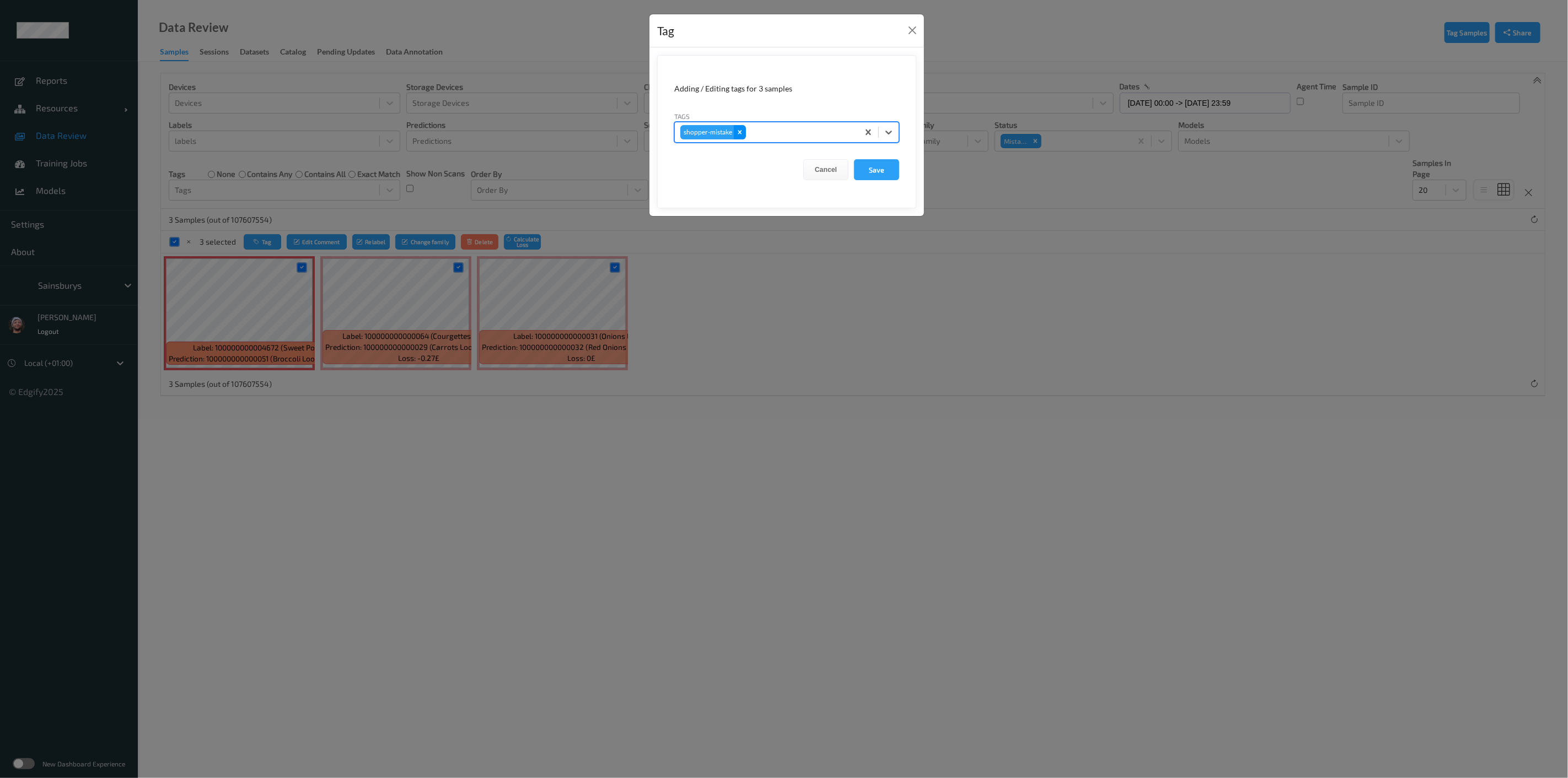
click at [736, 131] on icon "Remove shopper-mistake" at bounding box center [740, 132] width 8 height 8
type input "shopp"
click at [765, 161] on div "shopper-mistake" at bounding box center [787, 159] width 225 height 20
click at [872, 172] on button "Save" at bounding box center [877, 169] width 46 height 21
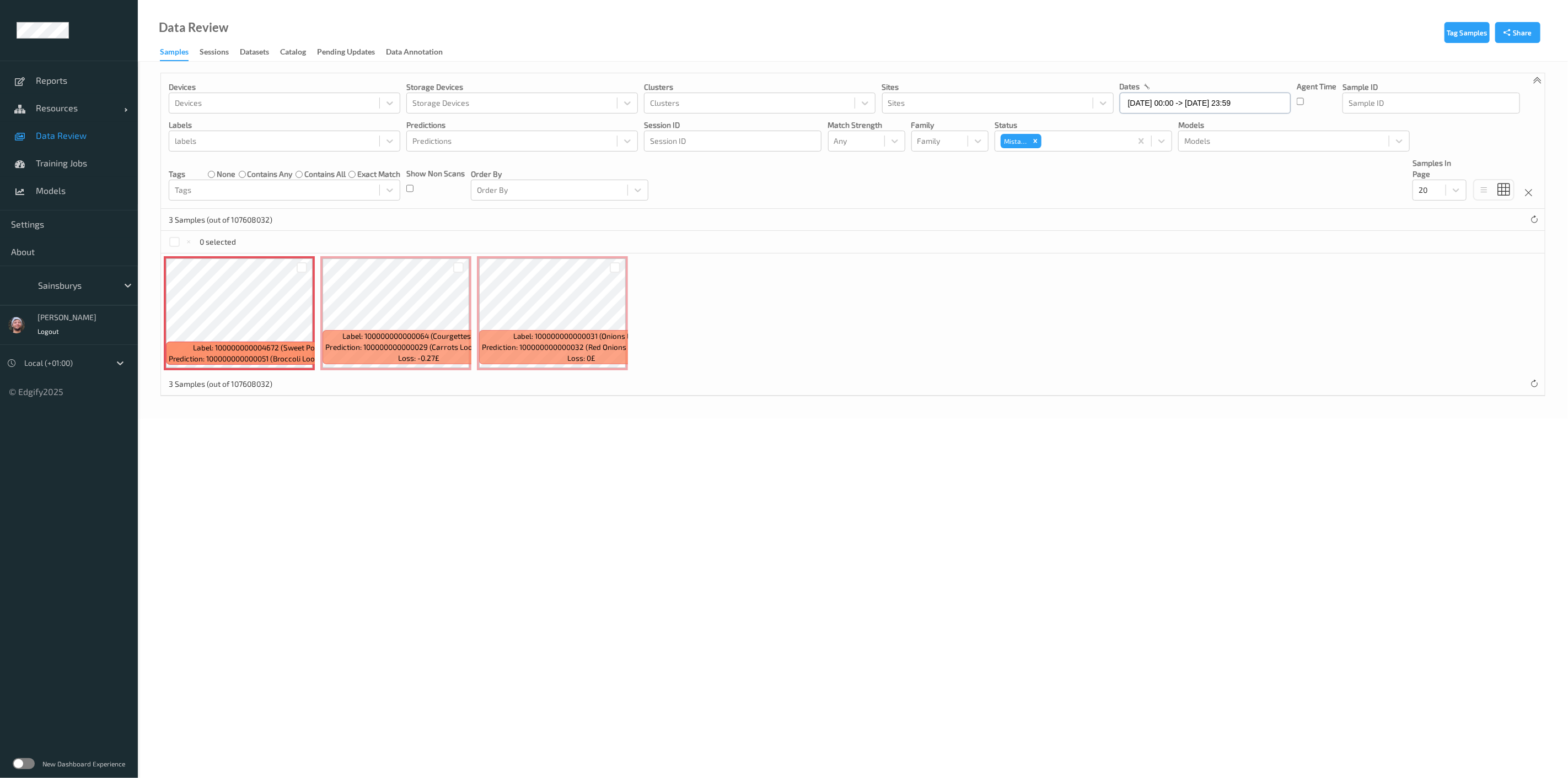
click at [1212, 102] on input "29/09/2025 00:00 -> 29/09/2025 23:59" at bounding box center [1205, 102] width 171 height 21
click at [1134, 245] on span "28" at bounding box center [1134, 251] width 15 height 15
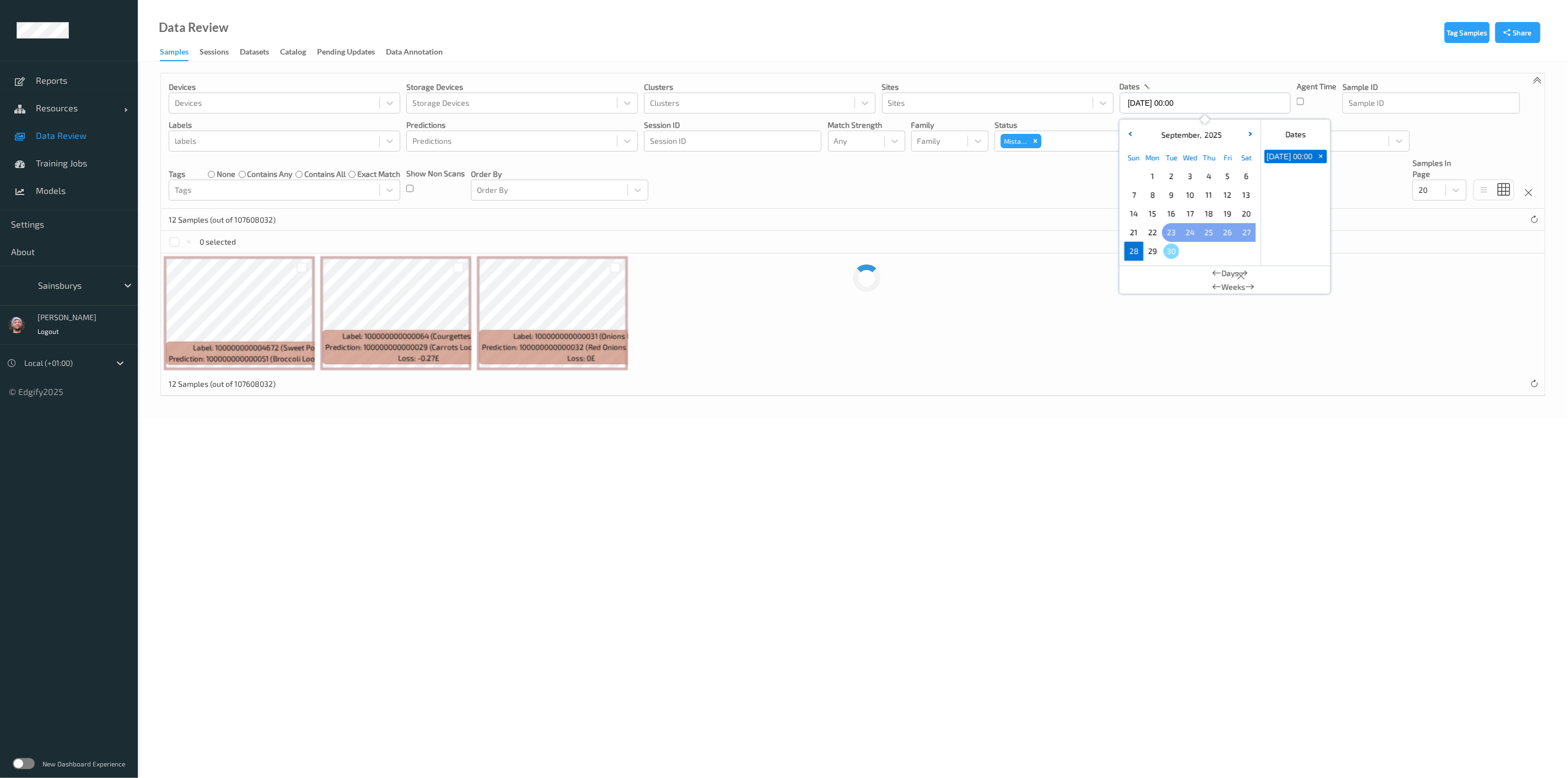
click at [1170, 233] on span "23" at bounding box center [1171, 232] width 15 height 15
type input "23/09/2025 00:00 -> 28/09/2025 23:59"
click at [786, 182] on div "Devices Devices Storage Devices Storage Devices Clusters Clusters Sites Sites d…" at bounding box center [853, 141] width 1384 height 136
click at [715, 215] on div "22 Samples (out of 107608032) * 1 2" at bounding box center [853, 219] width 1384 height 22
click at [80, 131] on span "Data Review" at bounding box center [82, 135] width 91 height 11
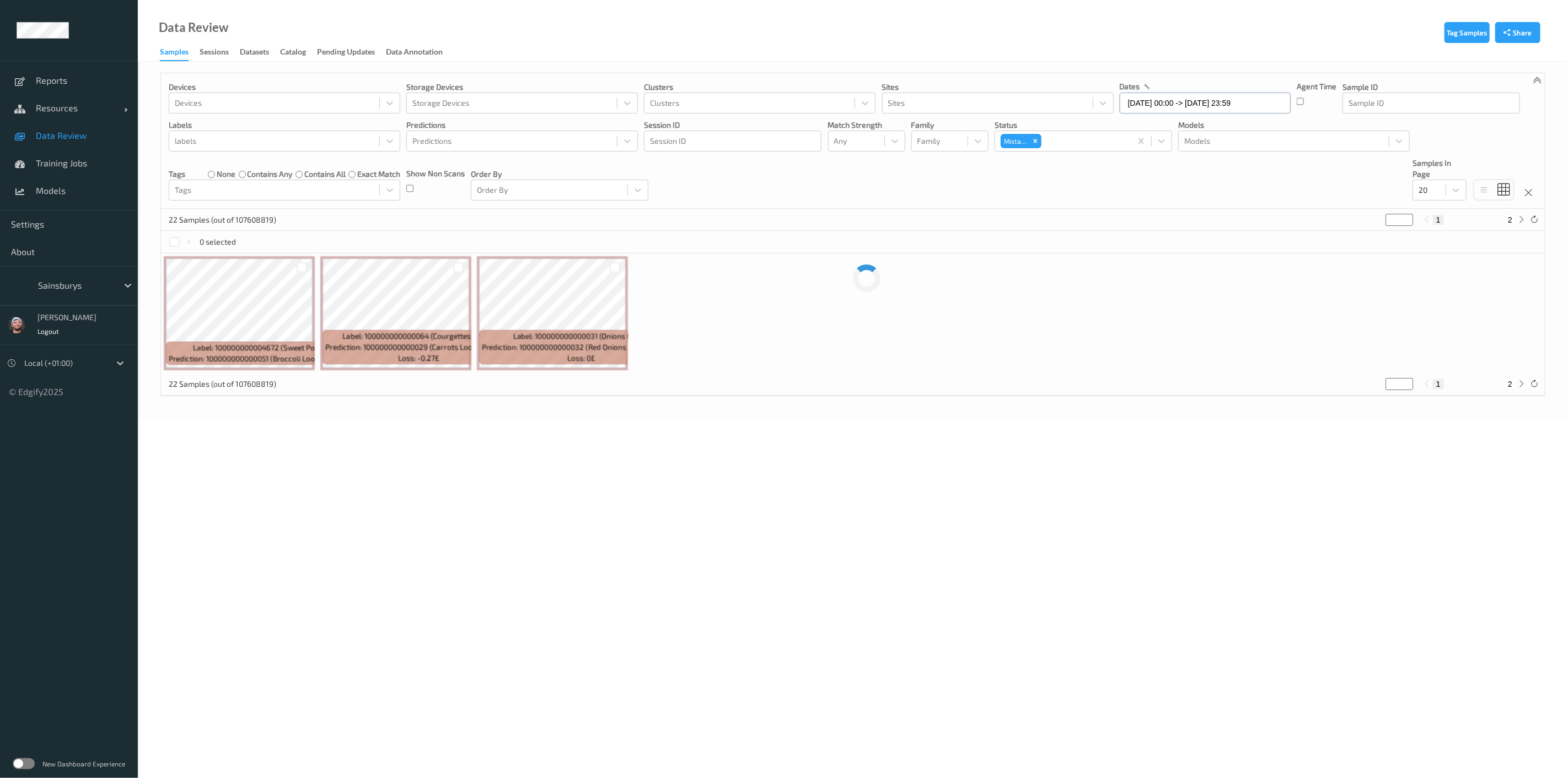
click at [1175, 107] on input "23/09/2025 00:00 -> 28/09/2025 23:59" at bounding box center [1205, 102] width 171 height 21
click at [1138, 251] on span "28" at bounding box center [1134, 251] width 15 height 15
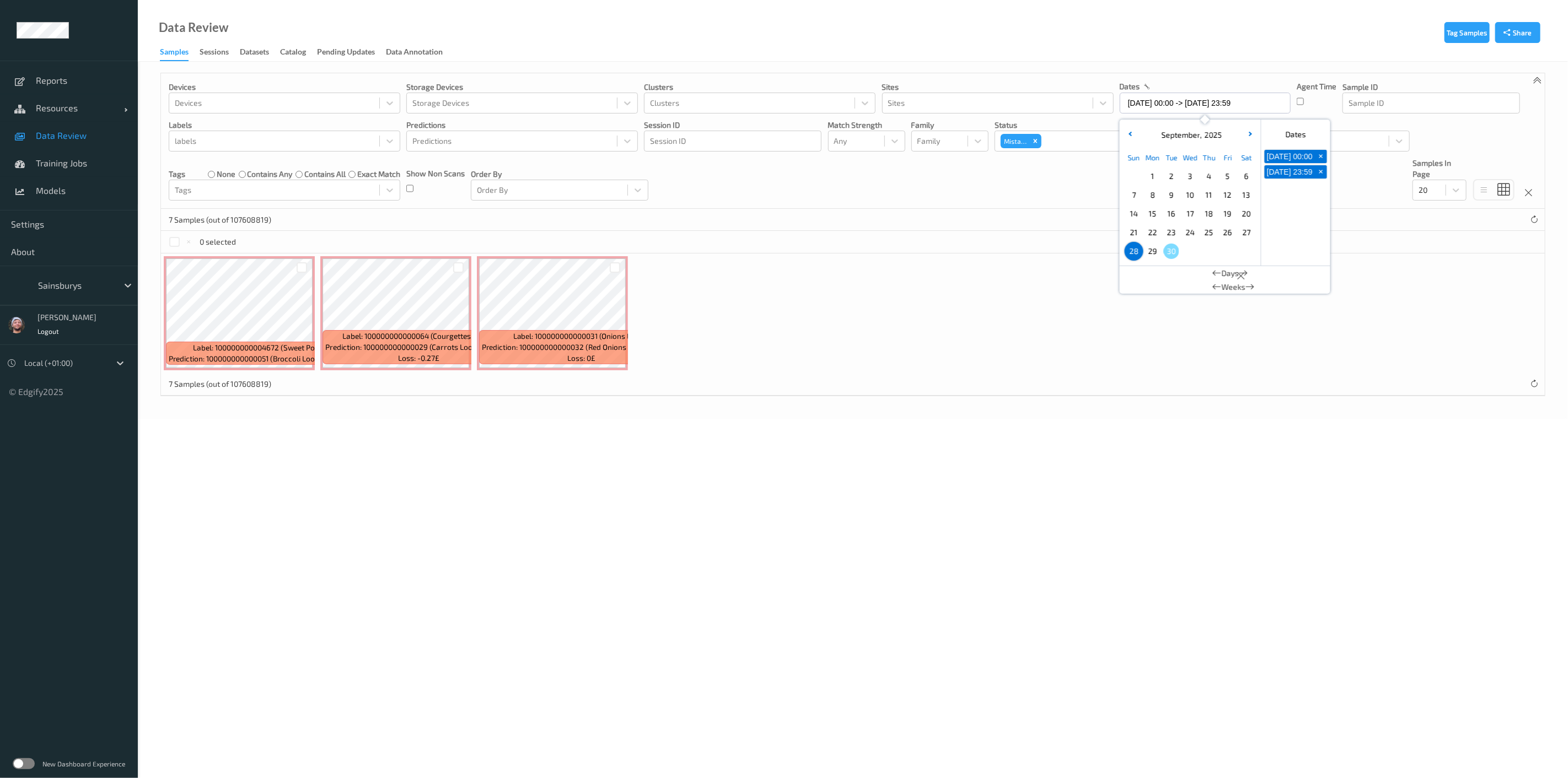
click at [1152, 251] on span "29" at bounding box center [1152, 251] width 15 height 15
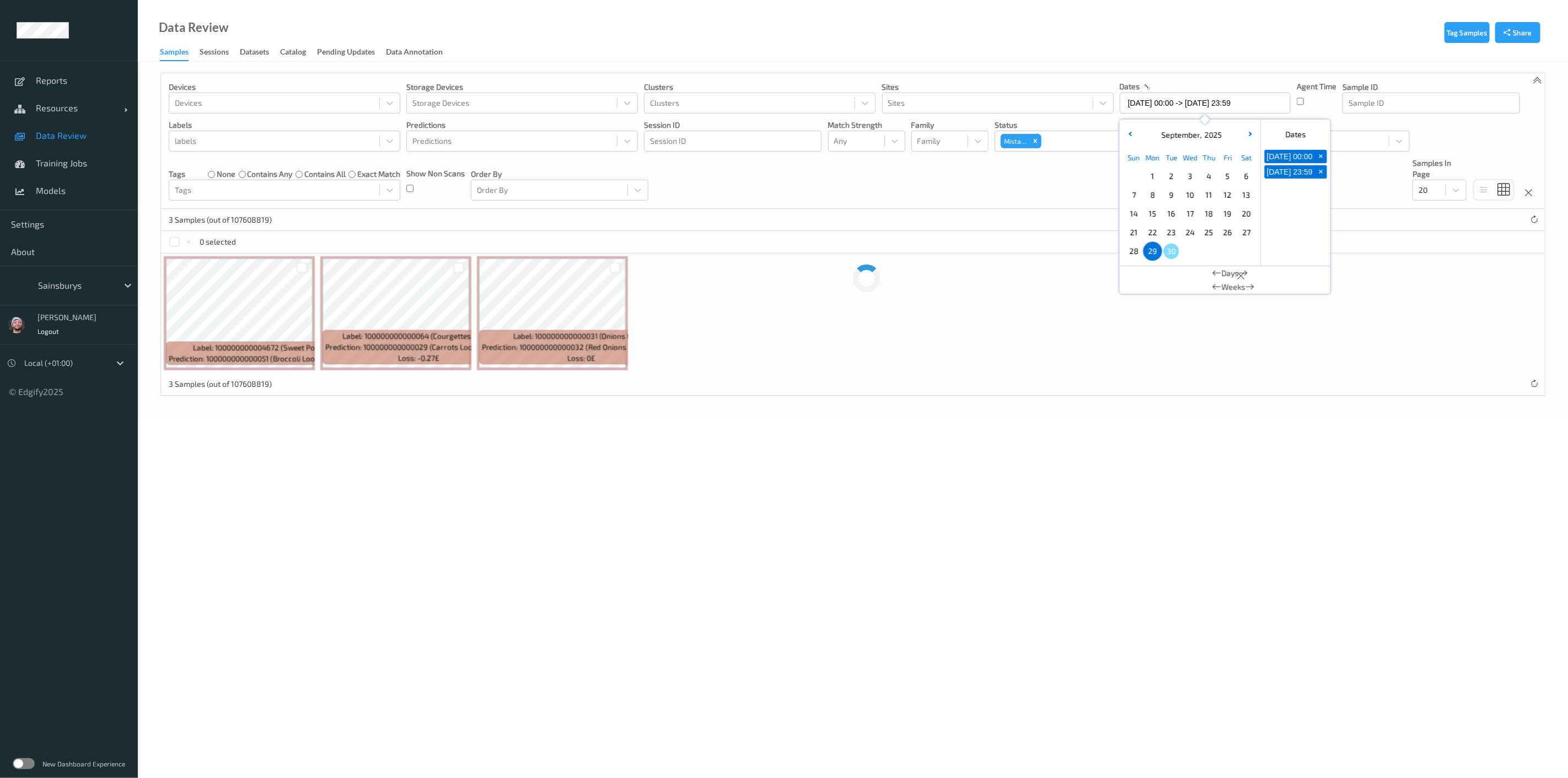
click at [1136, 247] on span "28" at bounding box center [1134, 251] width 15 height 15
type input "28/09/2025 00:00 -> 28/09/2025 23:59"
click at [1081, 254] on div "Label: 100000000004672 (Sweet Potato) Prediction: 100000000000051 (Broccoli Loo…" at bounding box center [853, 314] width 1384 height 120
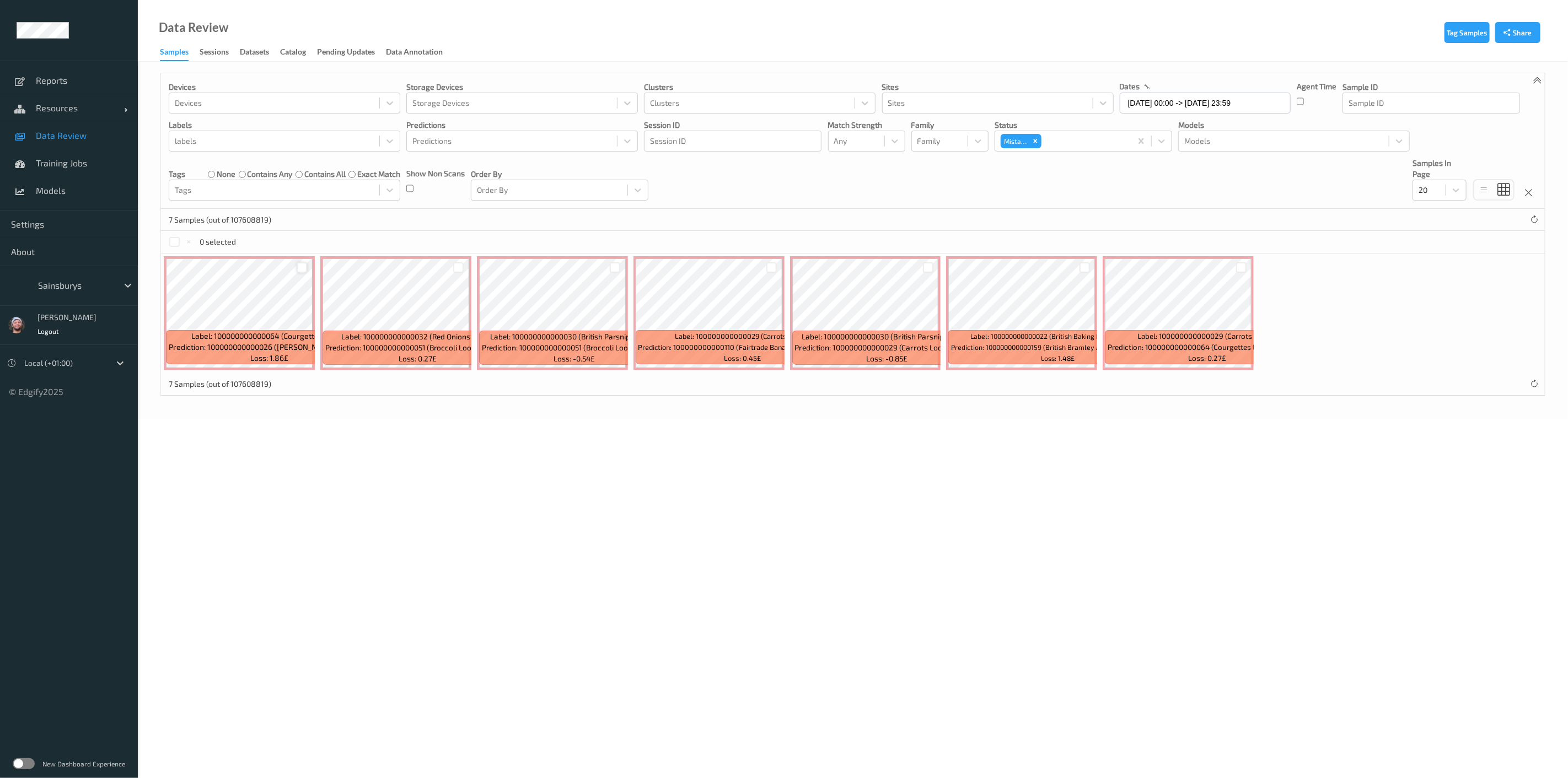
click at [302, 267] on div at bounding box center [302, 268] width 11 height 11
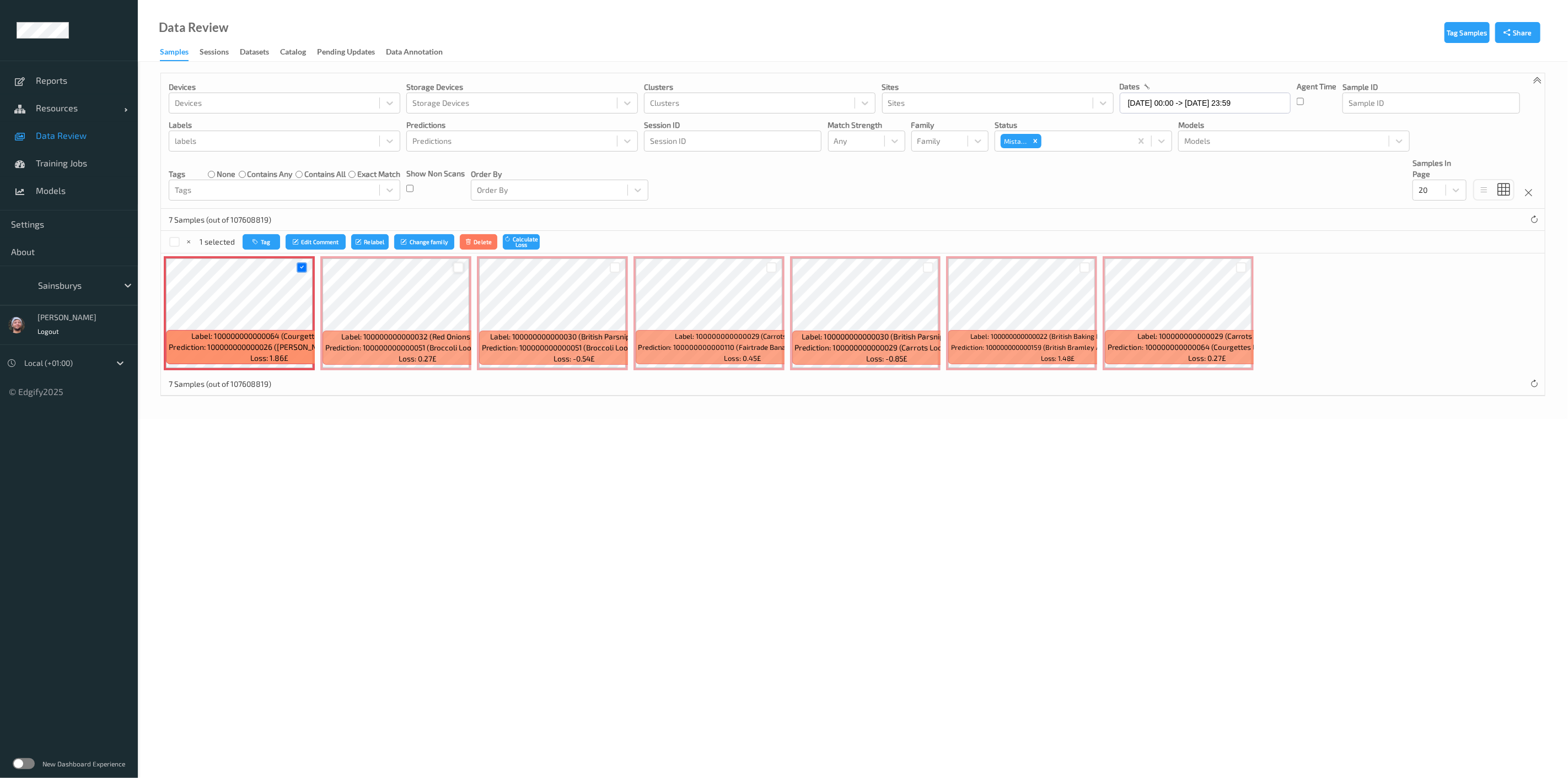
click at [455, 269] on div at bounding box center [458, 268] width 11 height 11
click at [616, 266] on div at bounding box center [615, 268] width 11 height 11
click at [774, 267] on div at bounding box center [772, 268] width 11 height 11
click at [923, 268] on div at bounding box center [928, 268] width 11 height 11
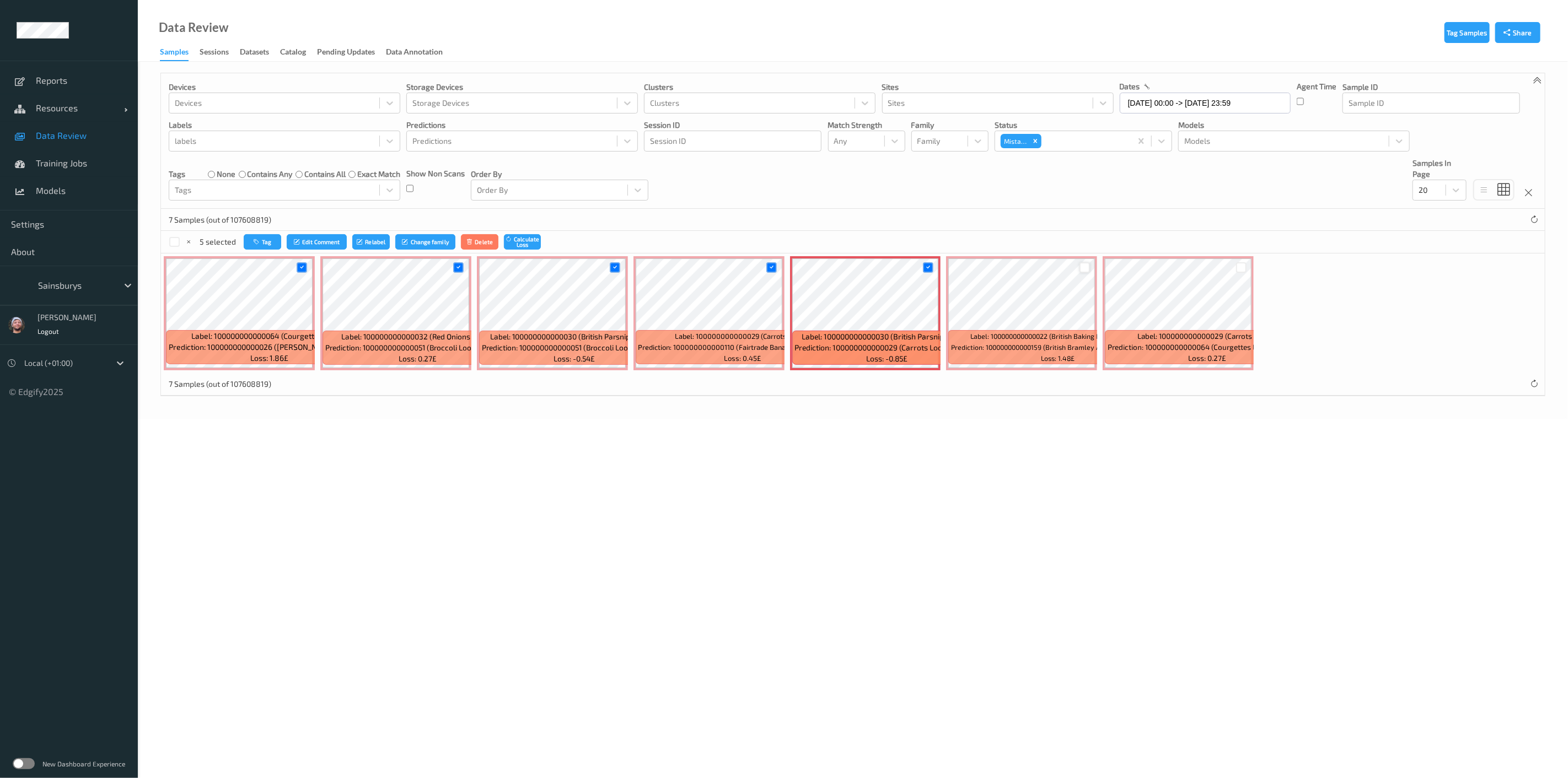
click at [1083, 267] on div at bounding box center [1085, 268] width 11 height 11
click at [1239, 268] on div at bounding box center [1241, 268] width 11 height 11
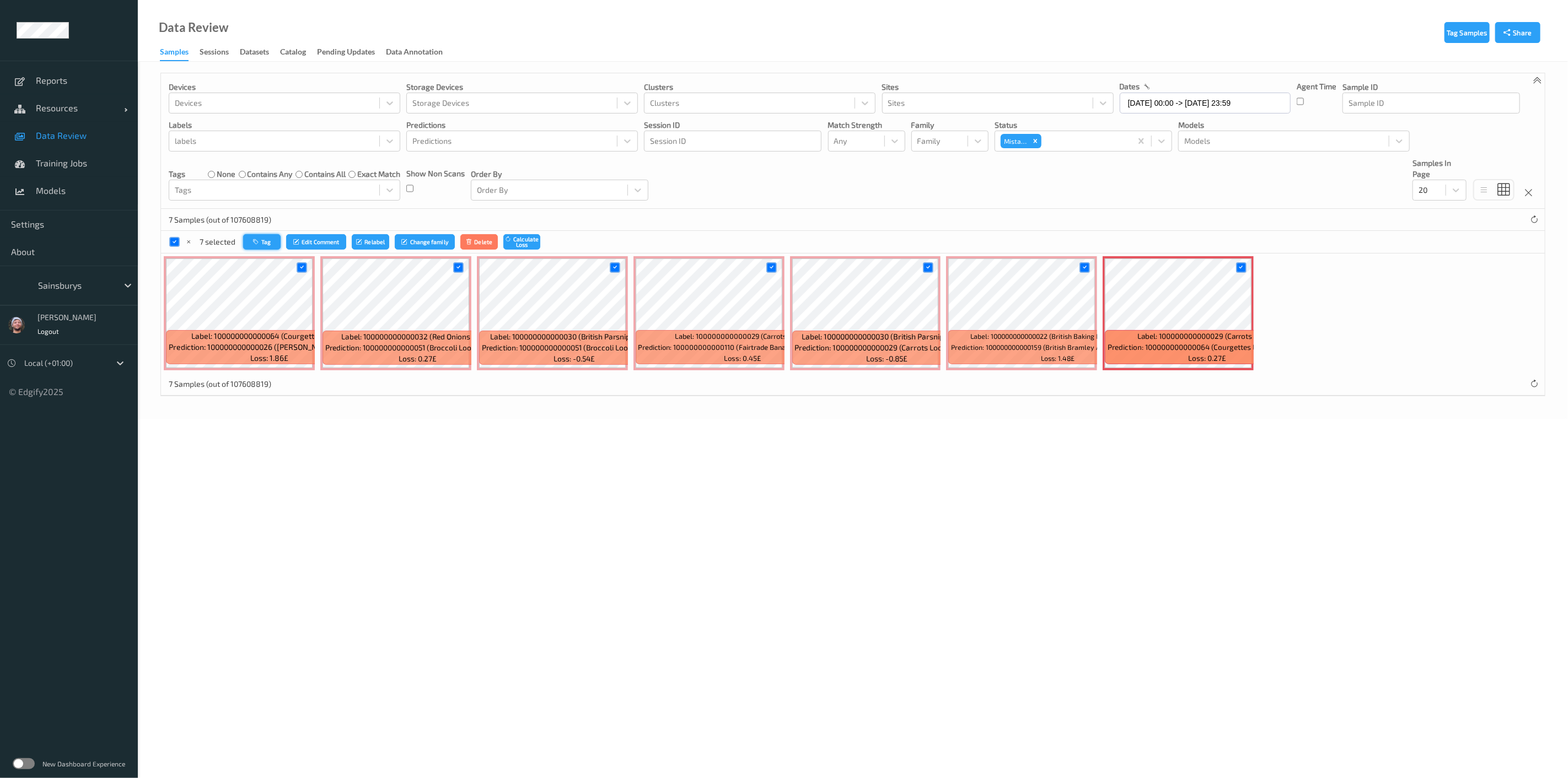
click at [258, 240] on icon "button" at bounding box center [257, 242] width 8 height 7
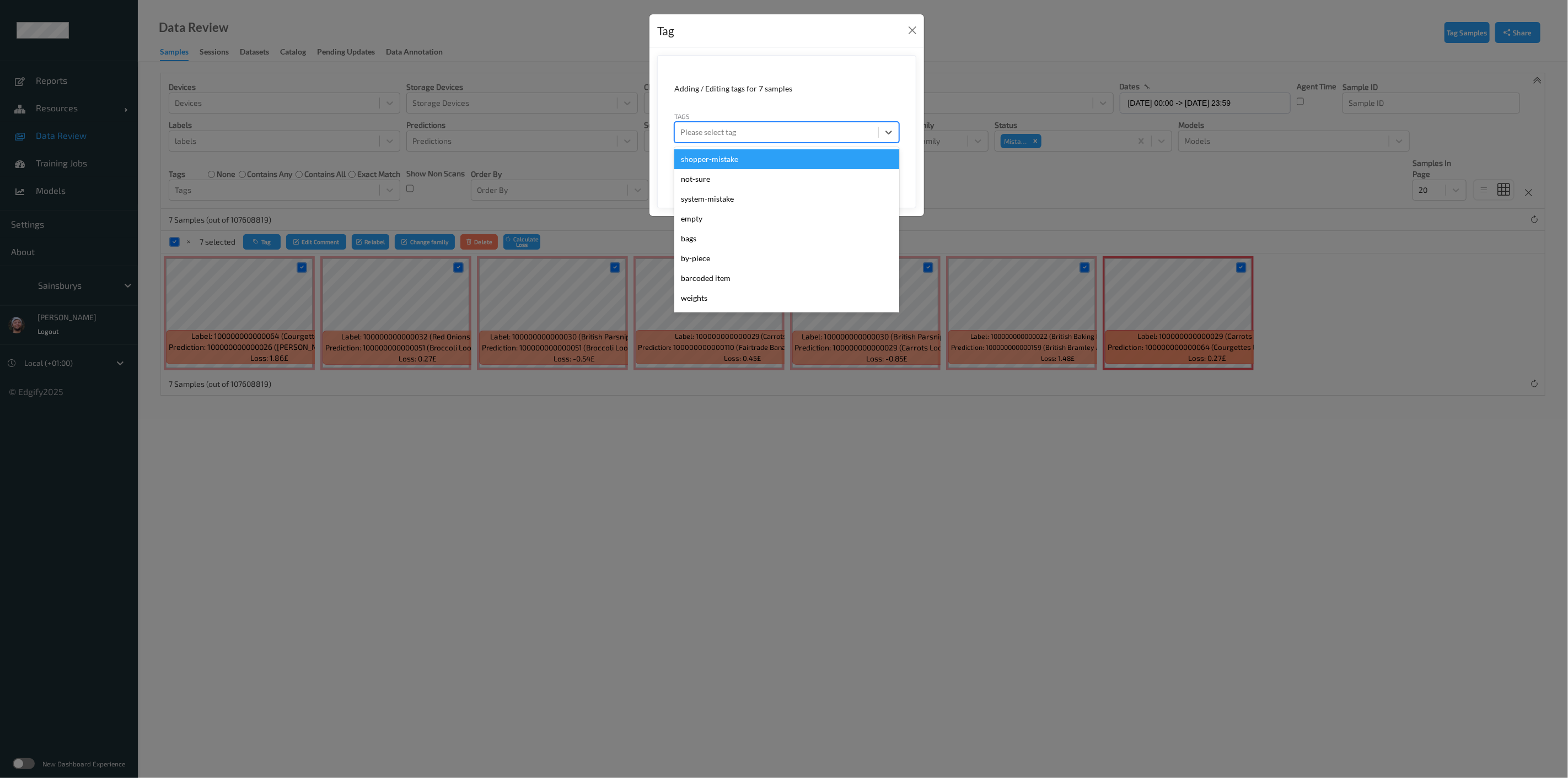
click at [754, 122] on div "Please select tag" at bounding box center [787, 132] width 225 height 21
click at [735, 157] on div "shopper-mistake" at bounding box center [787, 159] width 225 height 20
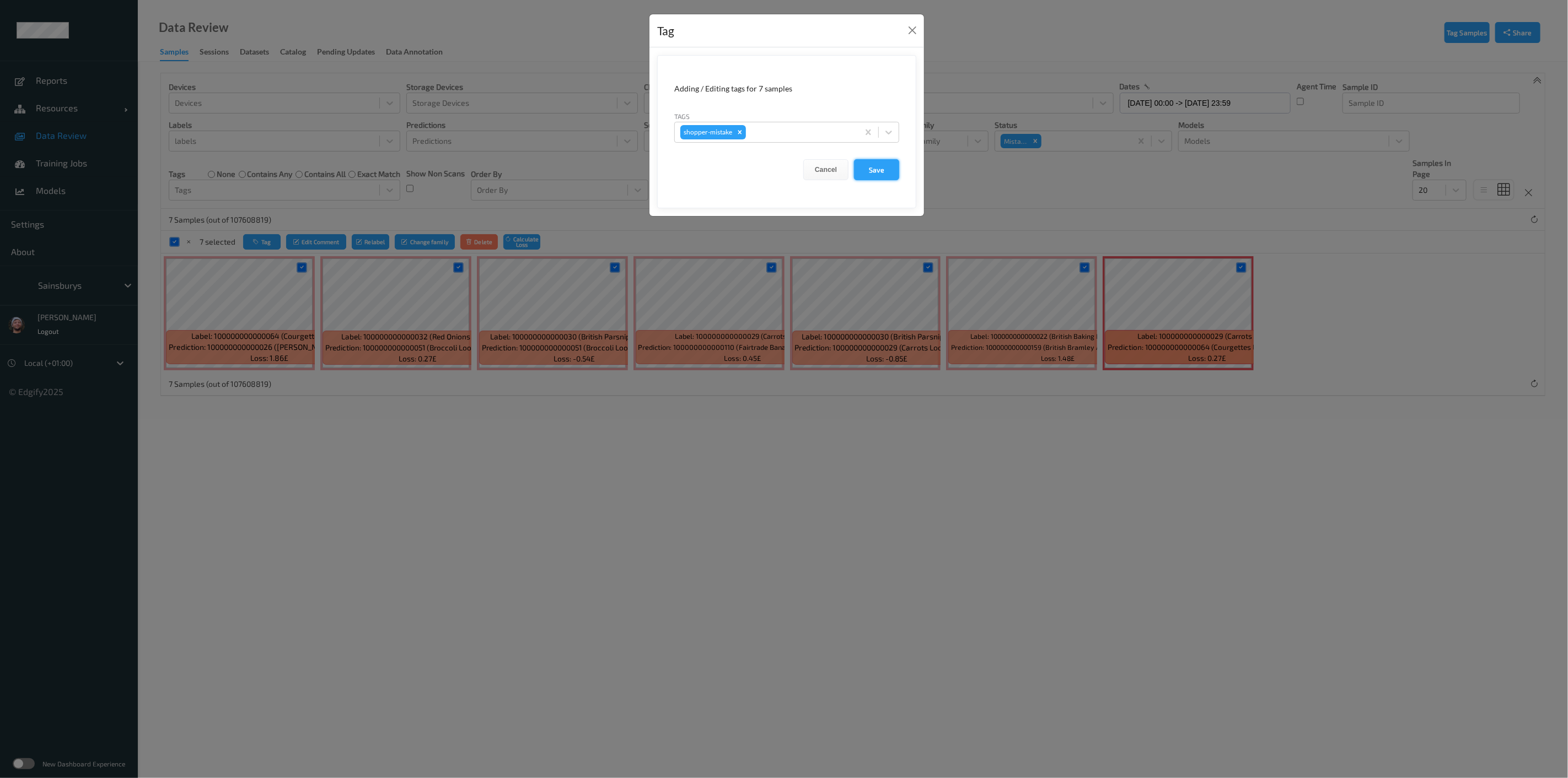
click at [857, 163] on button "Save" at bounding box center [877, 169] width 46 height 21
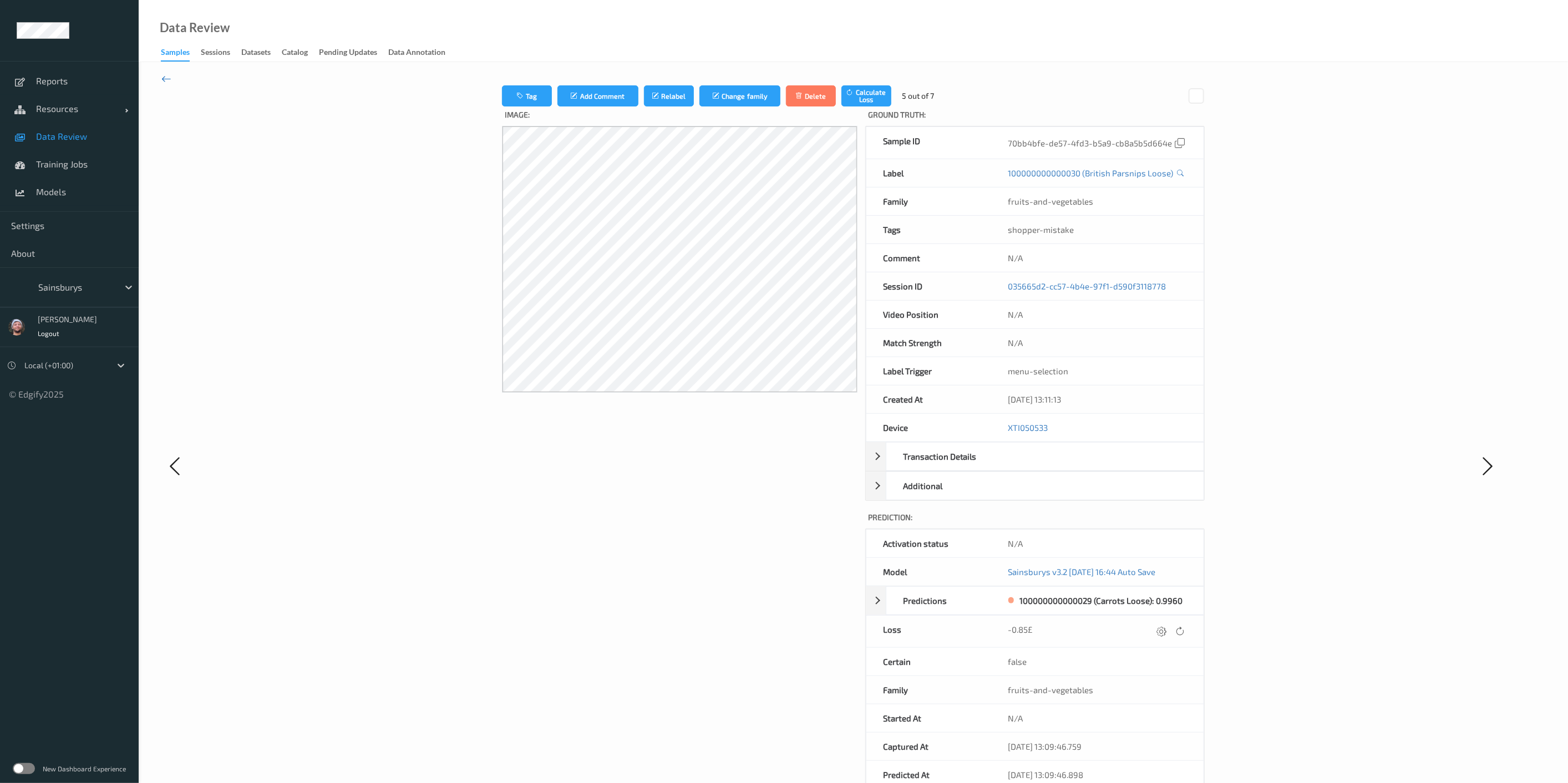
click at [165, 80] on icon at bounding box center [166, 79] width 10 height 12
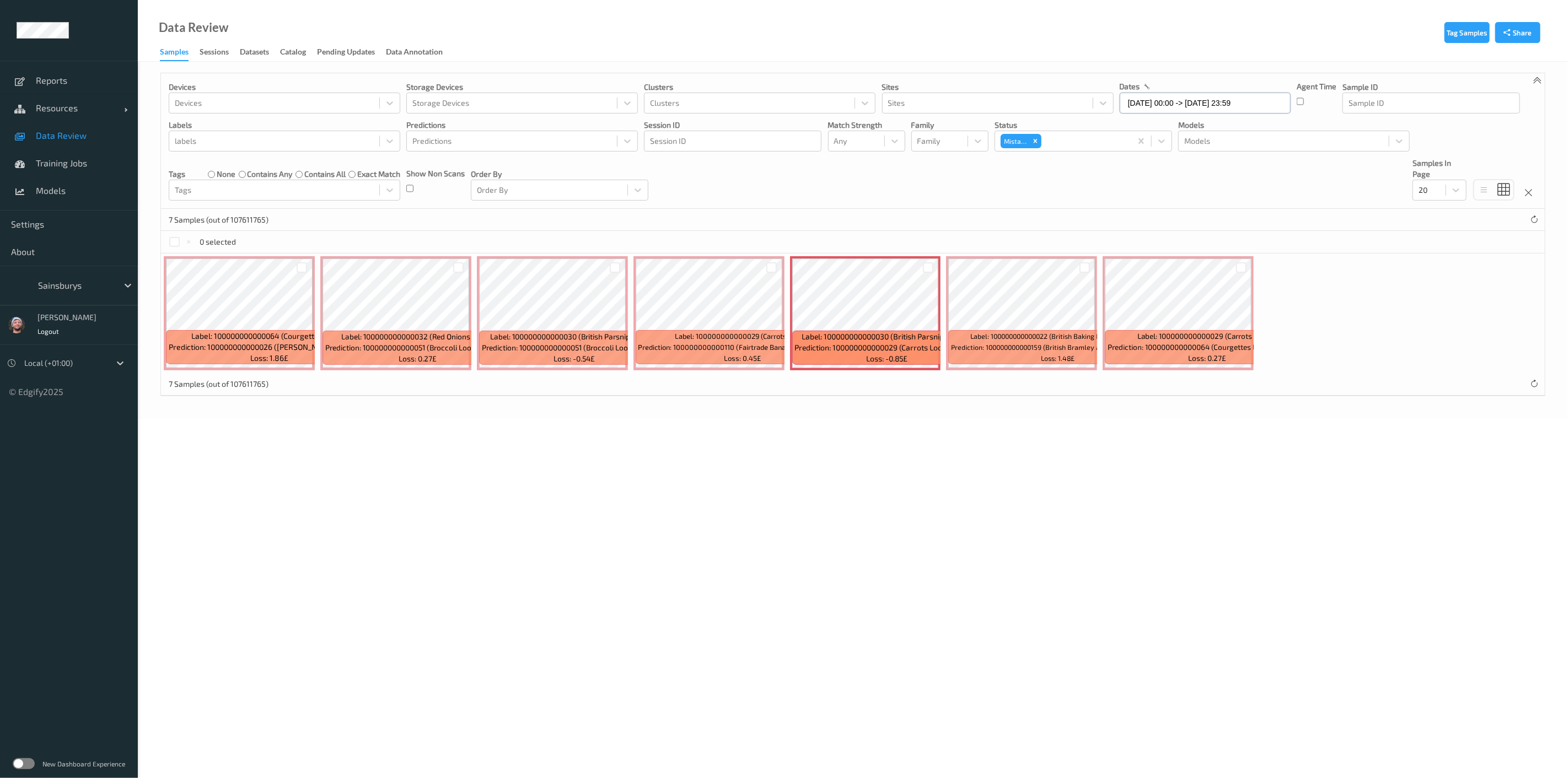
click at [1203, 106] on input "28/09/2025 00:00 -> 28/09/2025 23:59" at bounding box center [1205, 102] width 171 height 21
click at [1249, 233] on span "27" at bounding box center [1246, 232] width 15 height 15
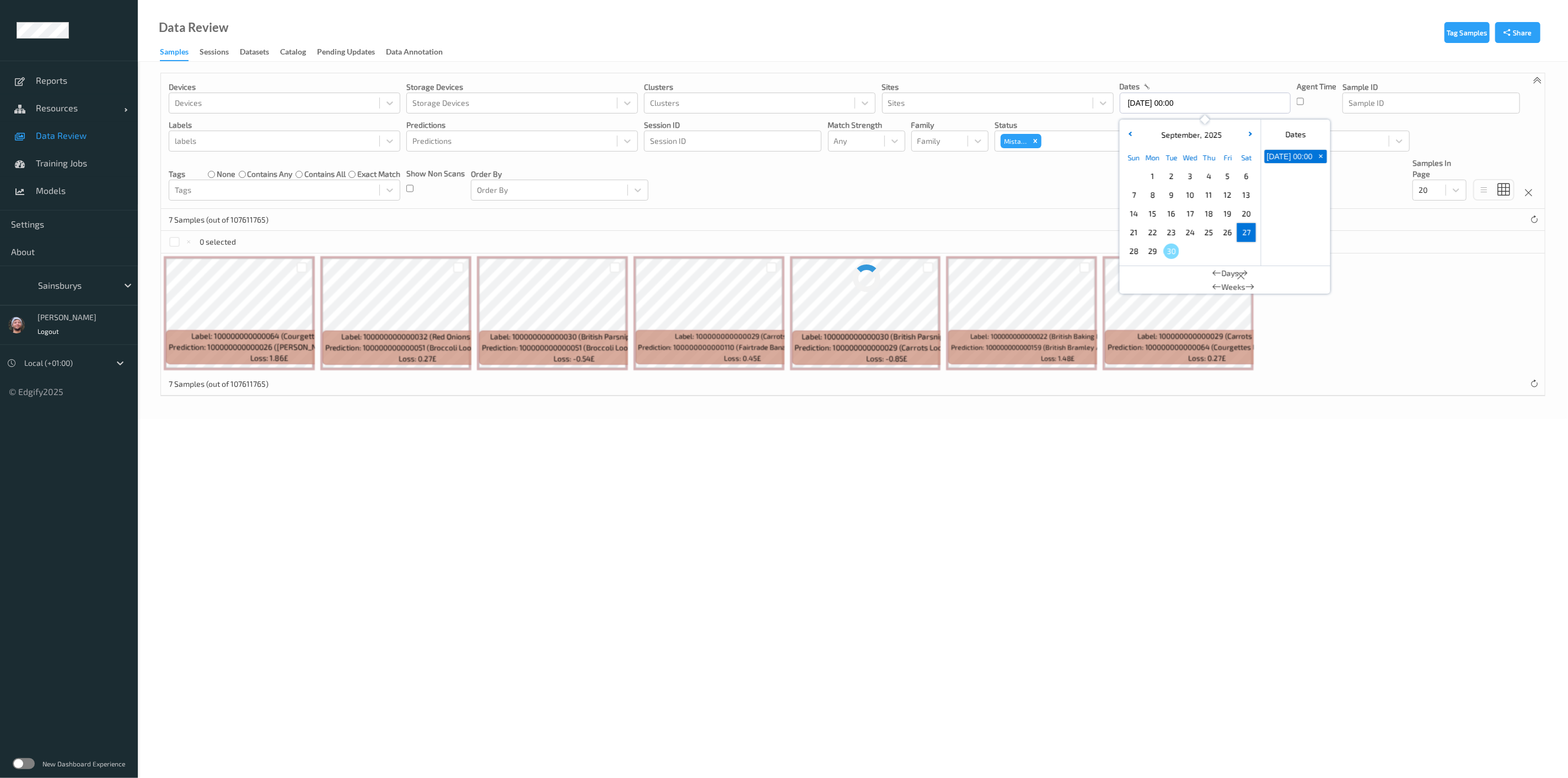
click at [1249, 233] on span "27" at bounding box center [1246, 232] width 15 height 15
type input "27/09/2025 00:00 -> 27/09/2025 23:59"
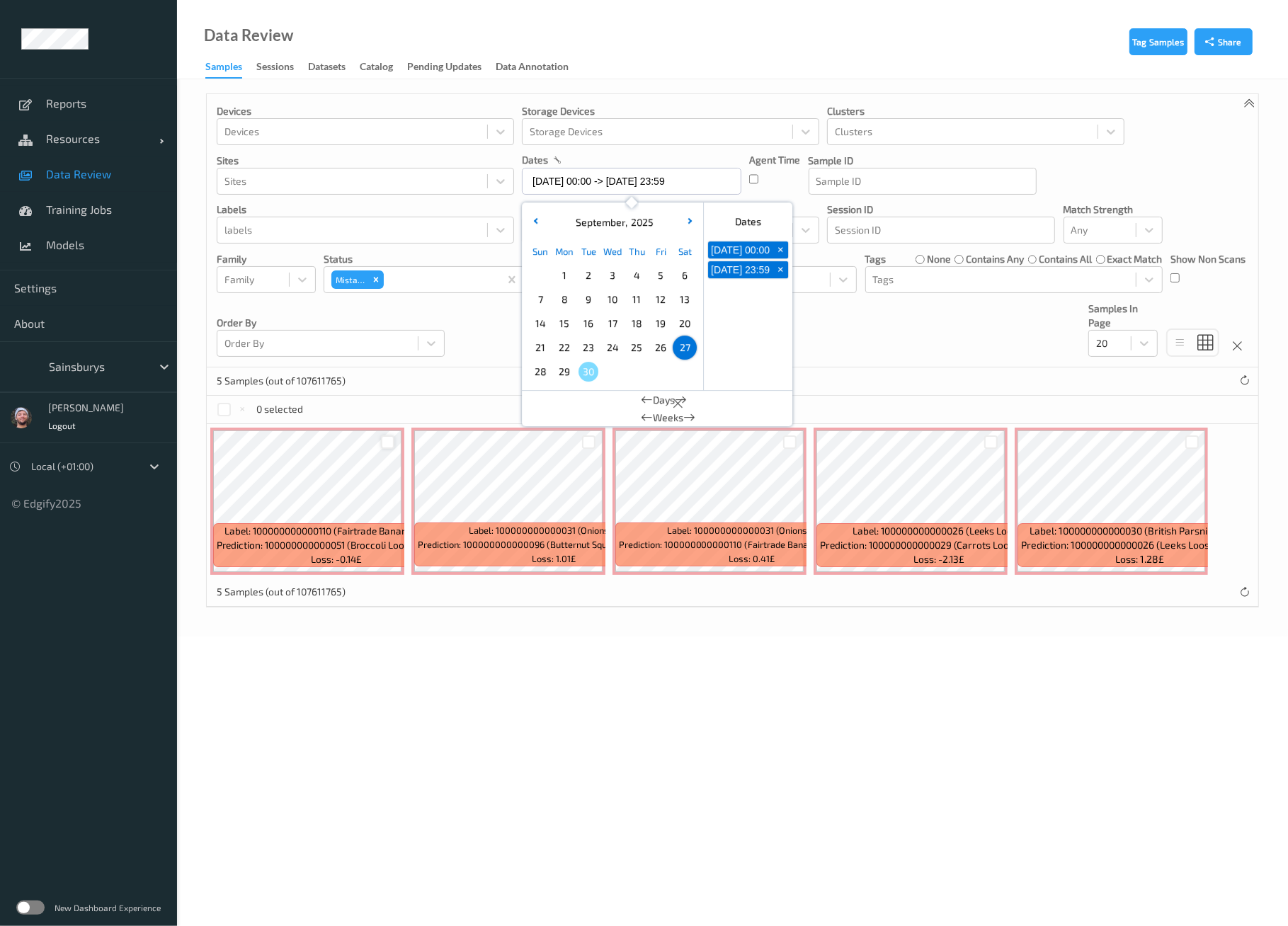
click at [382, 442] on div at bounding box center [388, 442] width 14 height 14
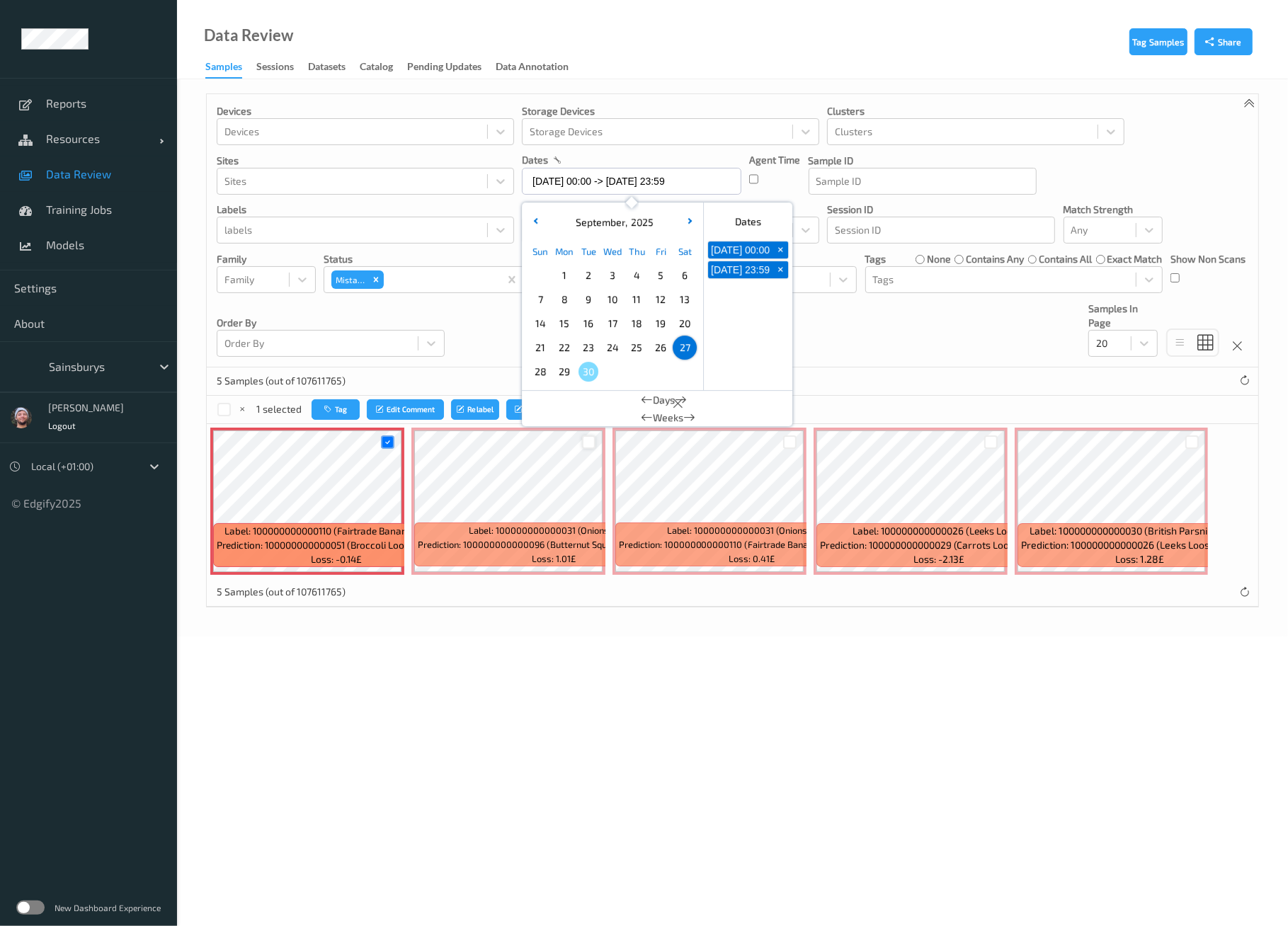
click at [582, 445] on div at bounding box center [589, 442] width 14 height 14
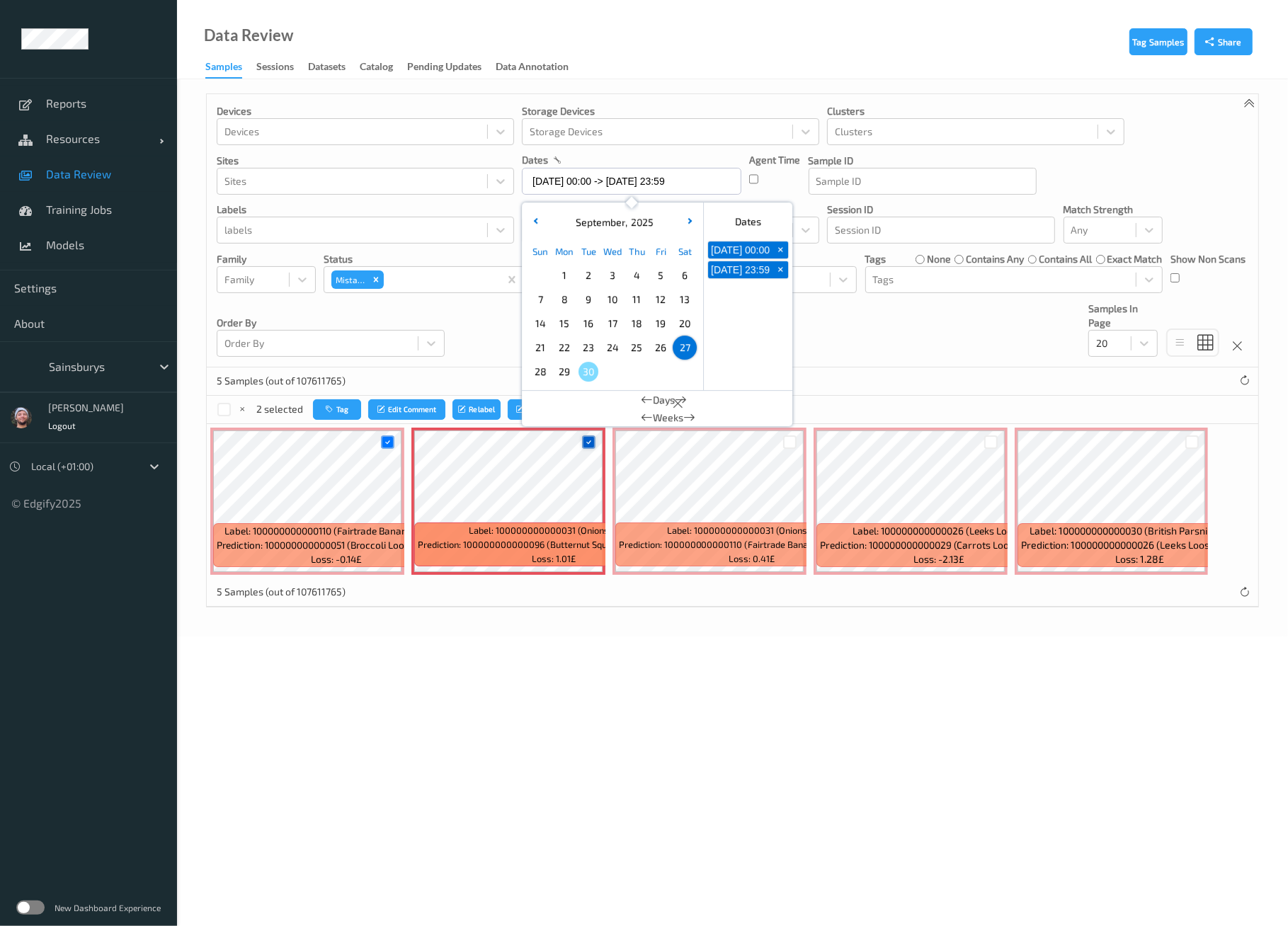
click at [589, 443] on icon at bounding box center [589, 442] width 9 height 9
click at [582, 436] on div at bounding box center [589, 442] width 14 height 14
click at [936, 369] on div "5 Samples (out of 107611765)" at bounding box center [733, 381] width 1052 height 28
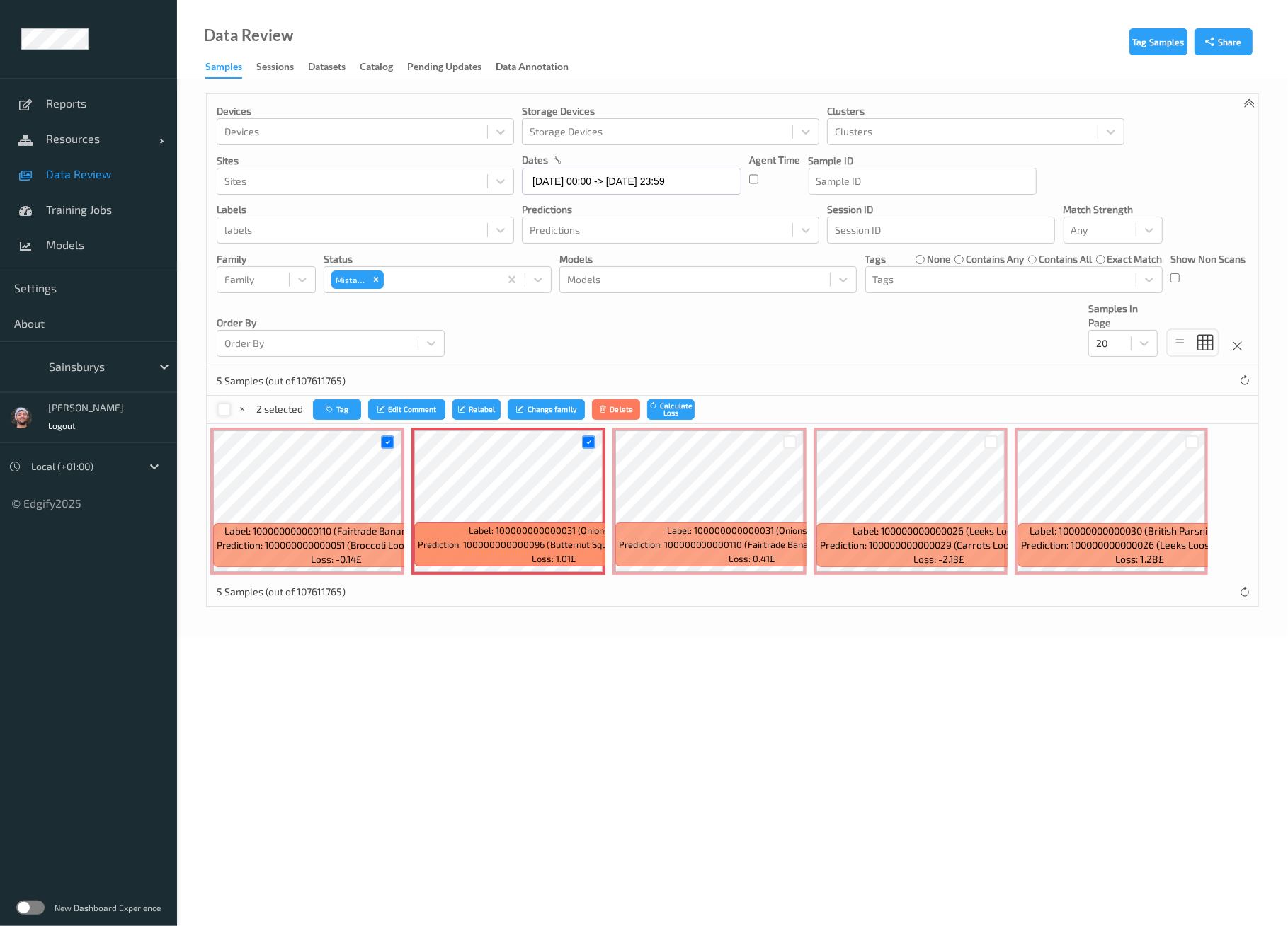
click at [227, 409] on div at bounding box center [224, 410] width 14 height 14
click at [323, 416] on button "Tag" at bounding box center [337, 410] width 48 height 21
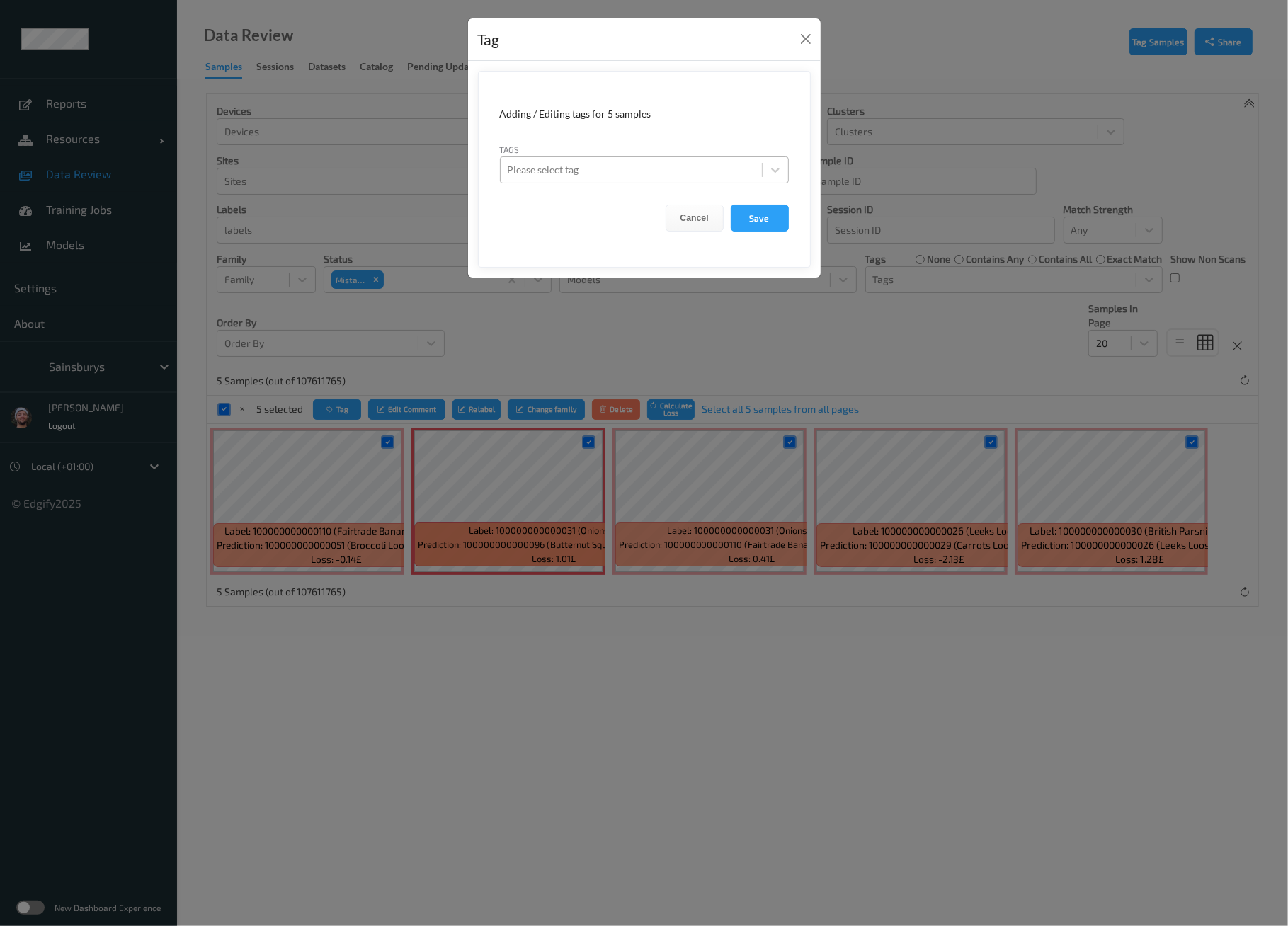
click at [685, 175] on div at bounding box center [632, 170] width 247 height 17
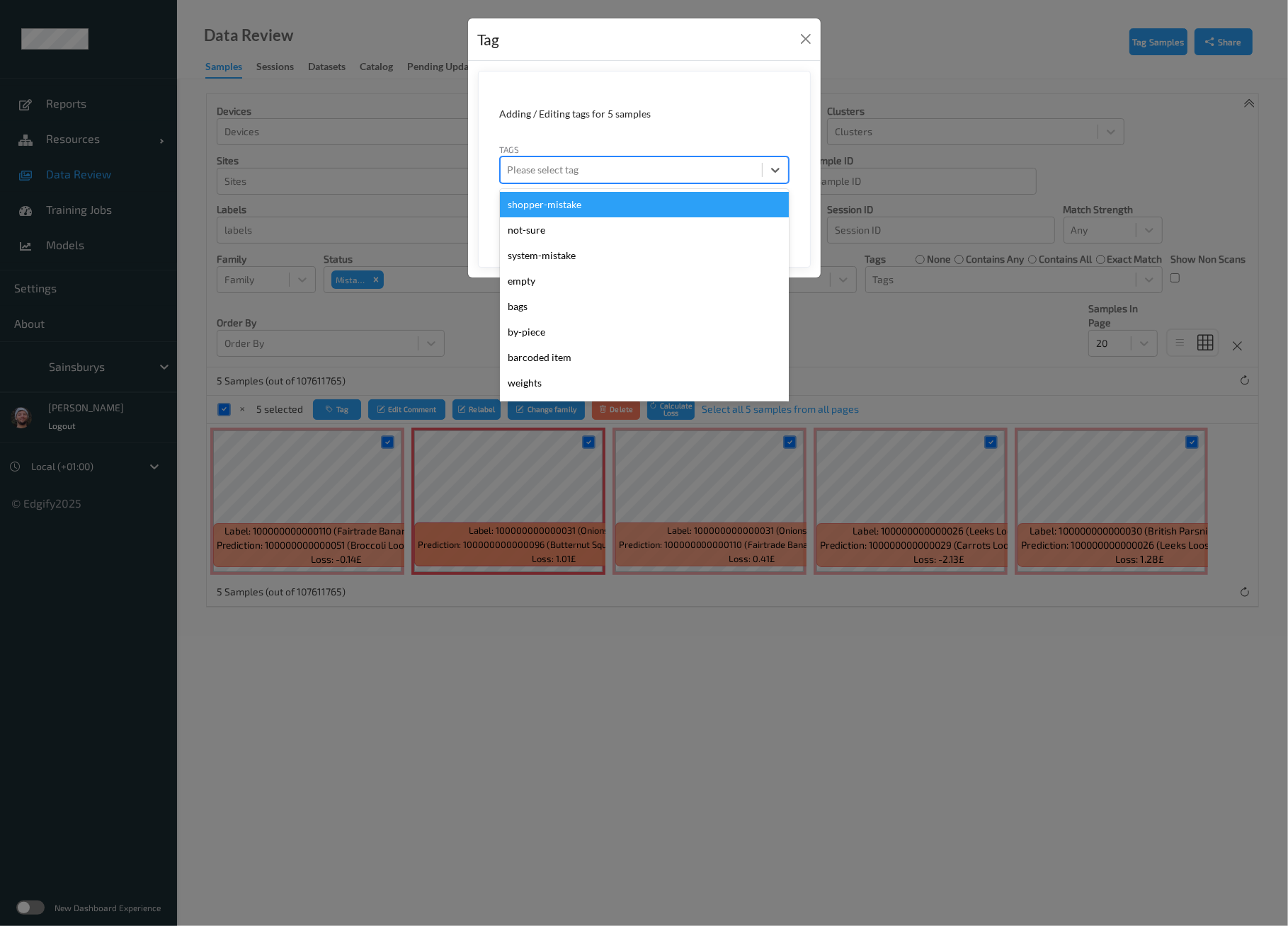
click at [602, 212] on div "shopper-mistake" at bounding box center [644, 204] width 289 height 26
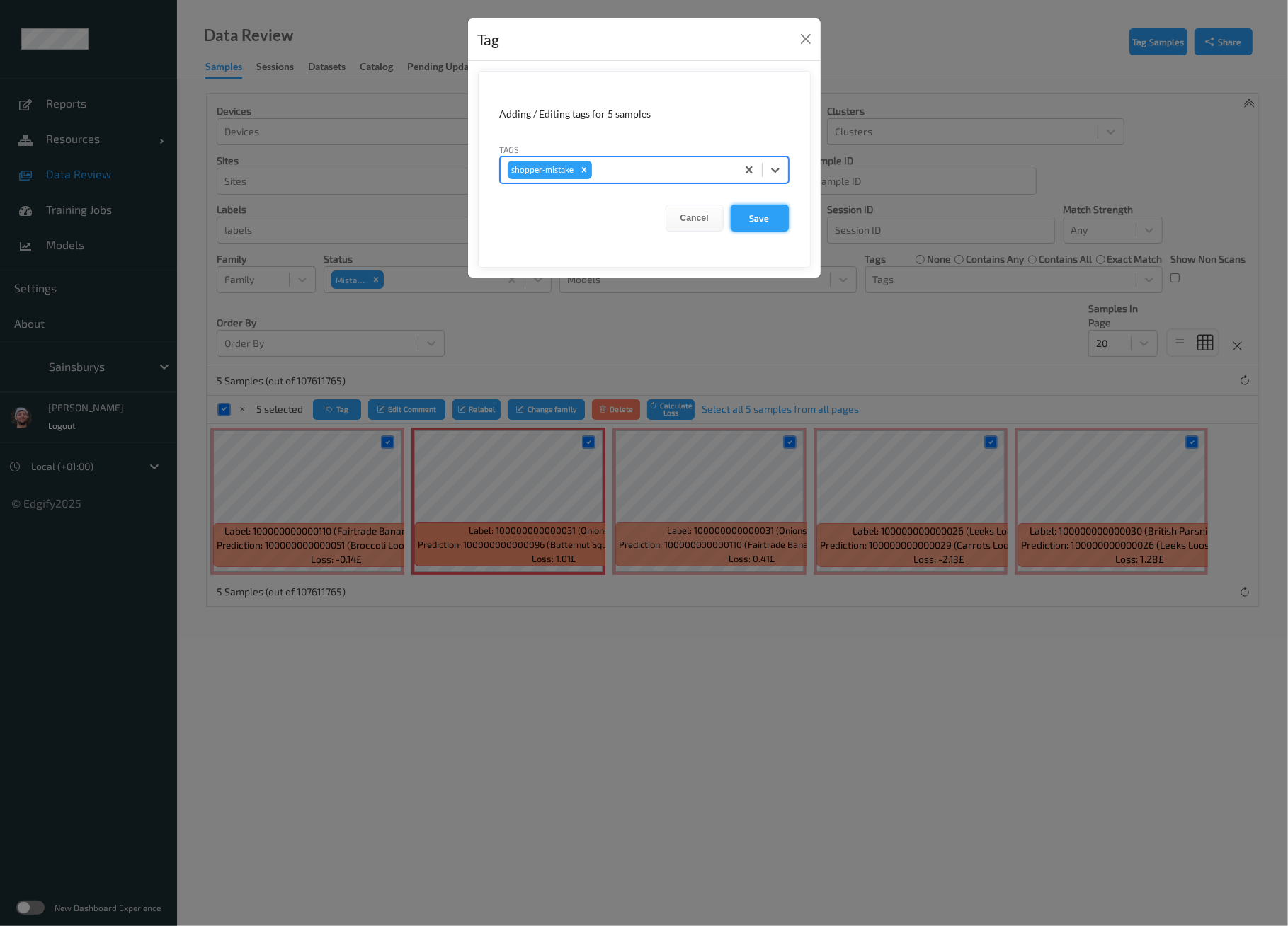
click at [774, 215] on button "Save" at bounding box center [760, 217] width 58 height 27
